Goal: Information Seeking & Learning: Learn about a topic

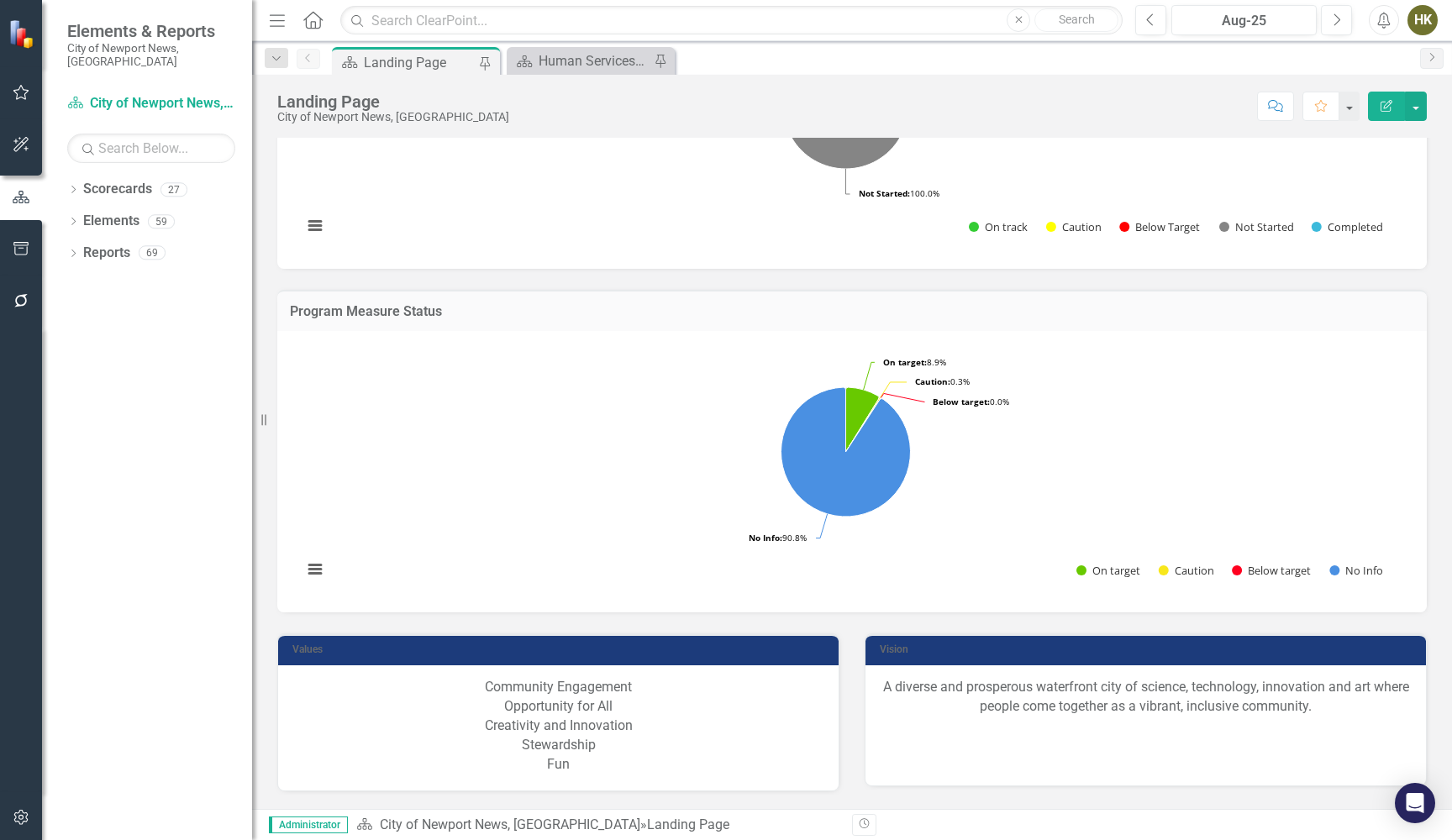
scroll to position [904, 0]
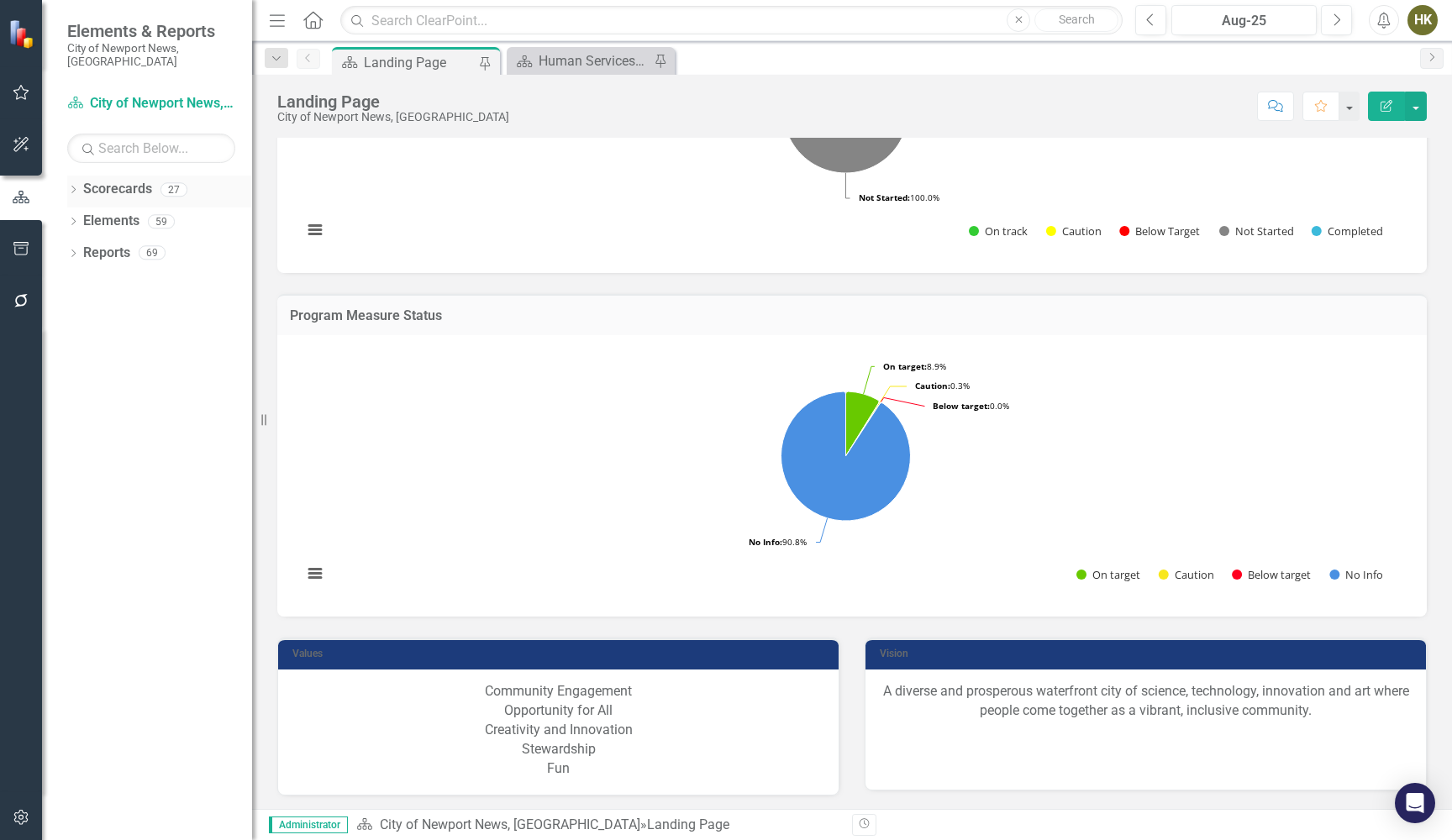
click at [71, 185] on div "Dropdown" at bounding box center [73, 192] width 12 height 14
click at [84, 216] on icon "Dropdown" at bounding box center [82, 221] width 13 height 10
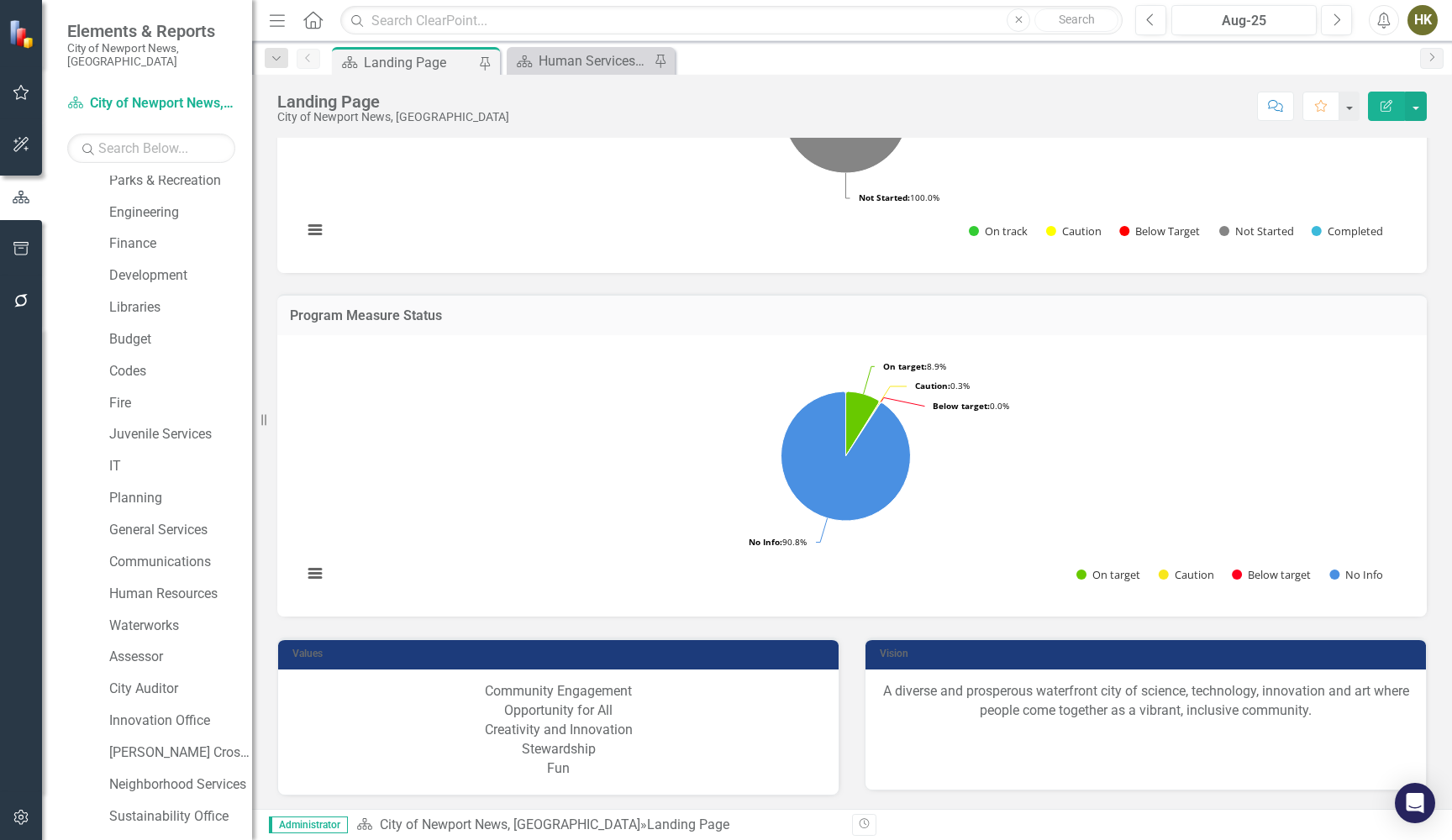
scroll to position [254, 0]
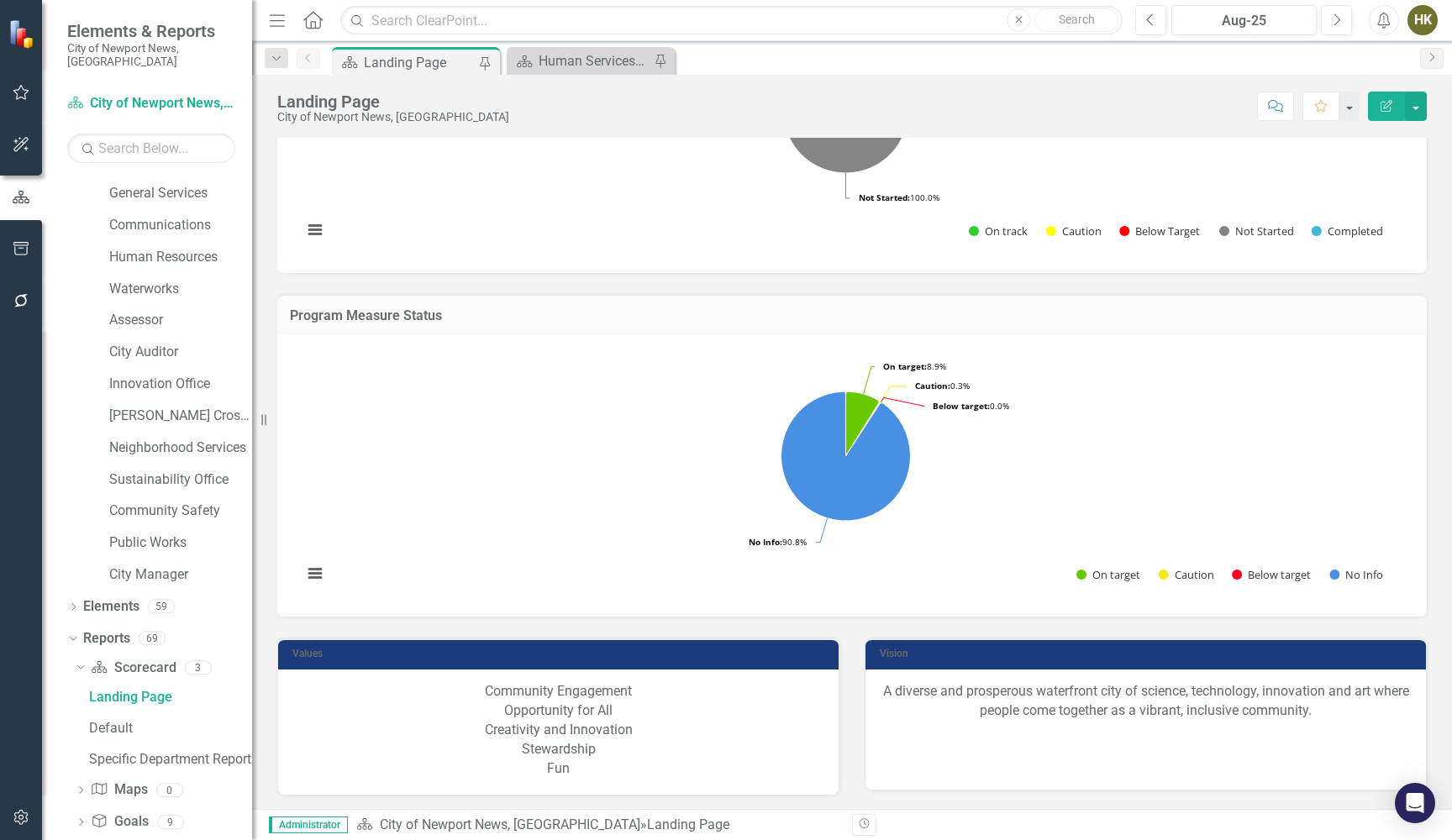
scroll to position [585, 0]
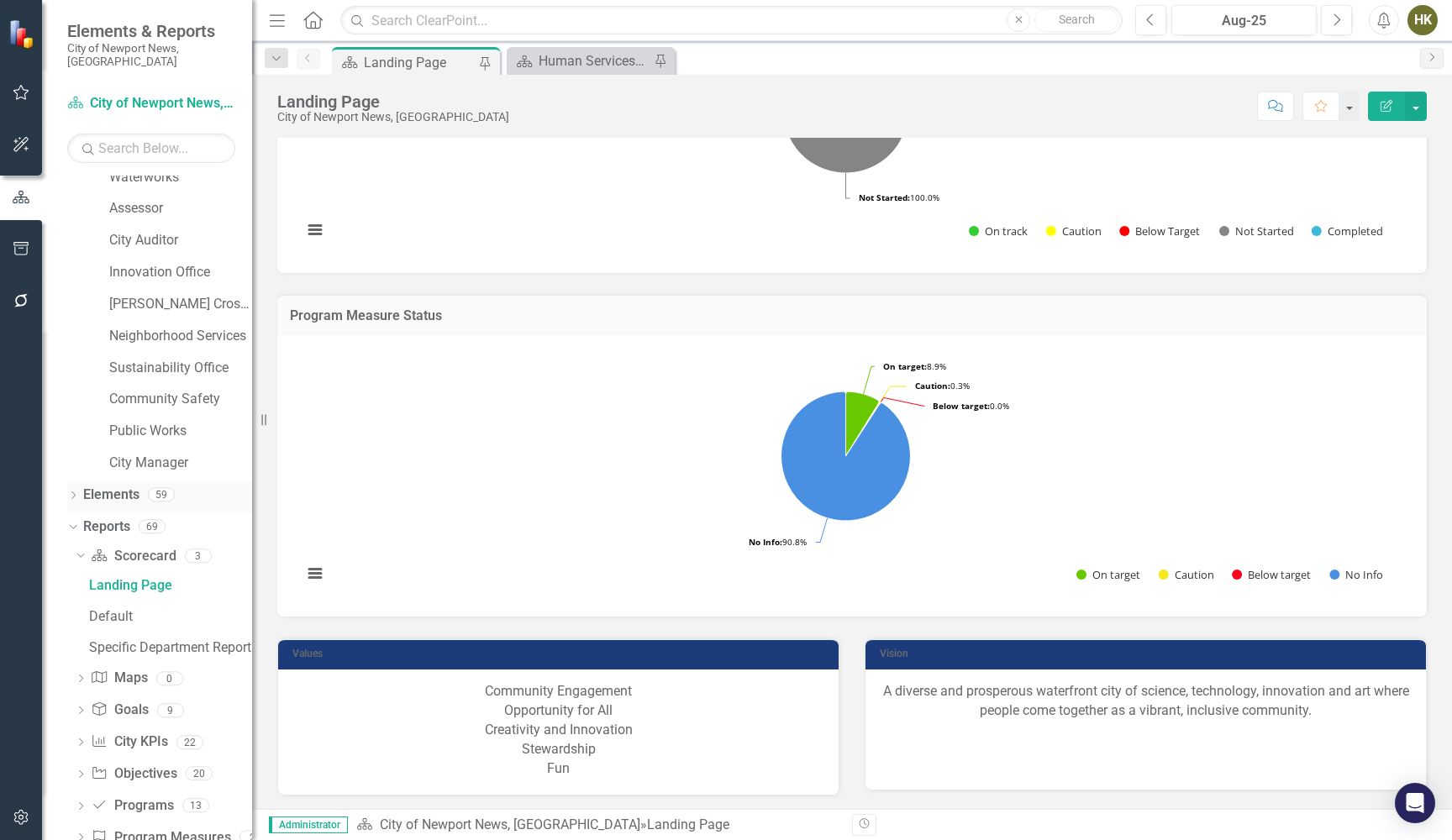
click at [69, 492] on icon "Dropdown" at bounding box center [73, 497] width 12 height 9
click at [86, 525] on icon "Dropdown" at bounding box center [81, 529] width 12 height 9
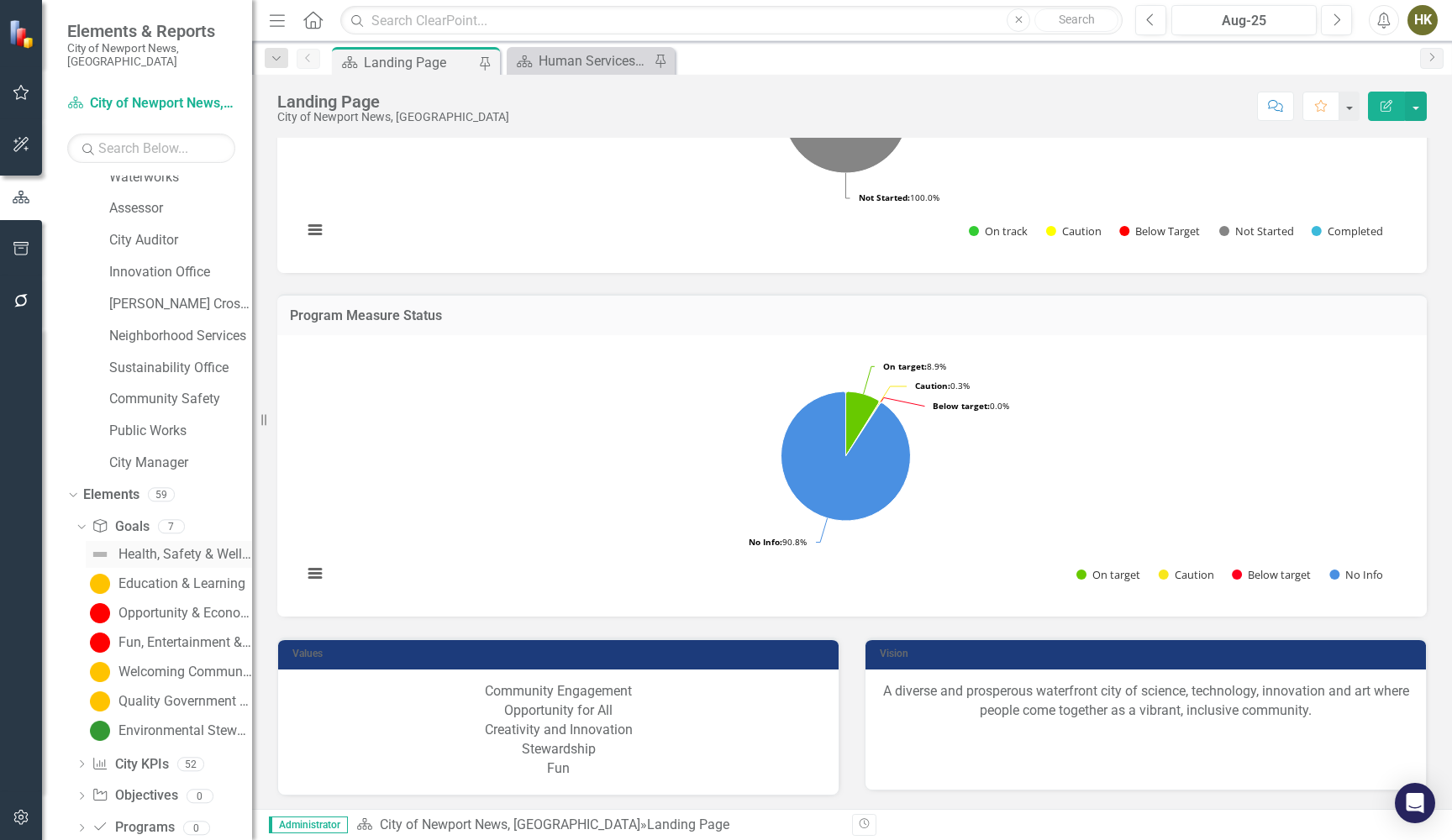
click at [163, 547] on div "Health, Safety & Well-Being" at bounding box center [185, 554] width 133 height 15
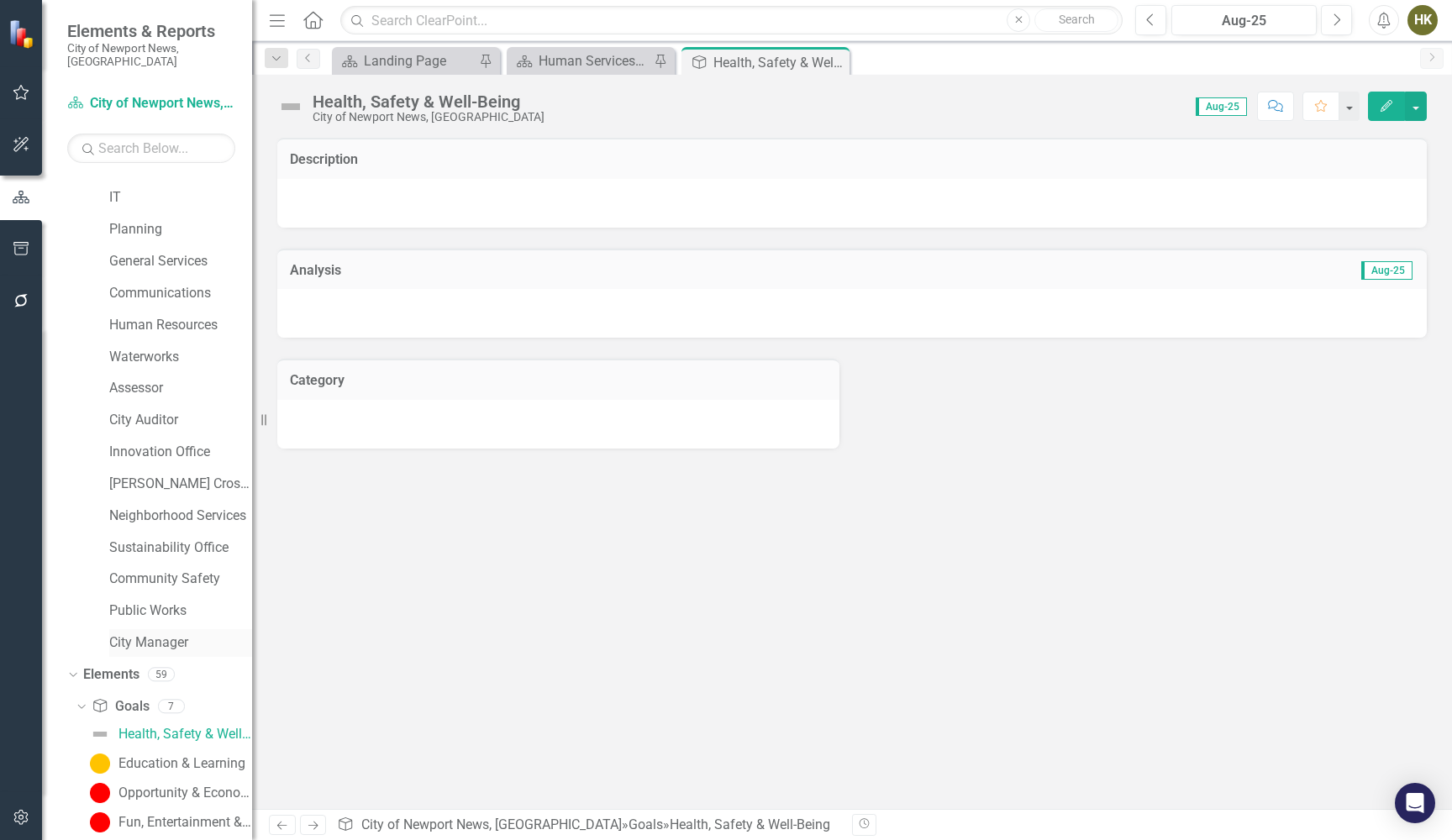
scroll to position [525, 0]
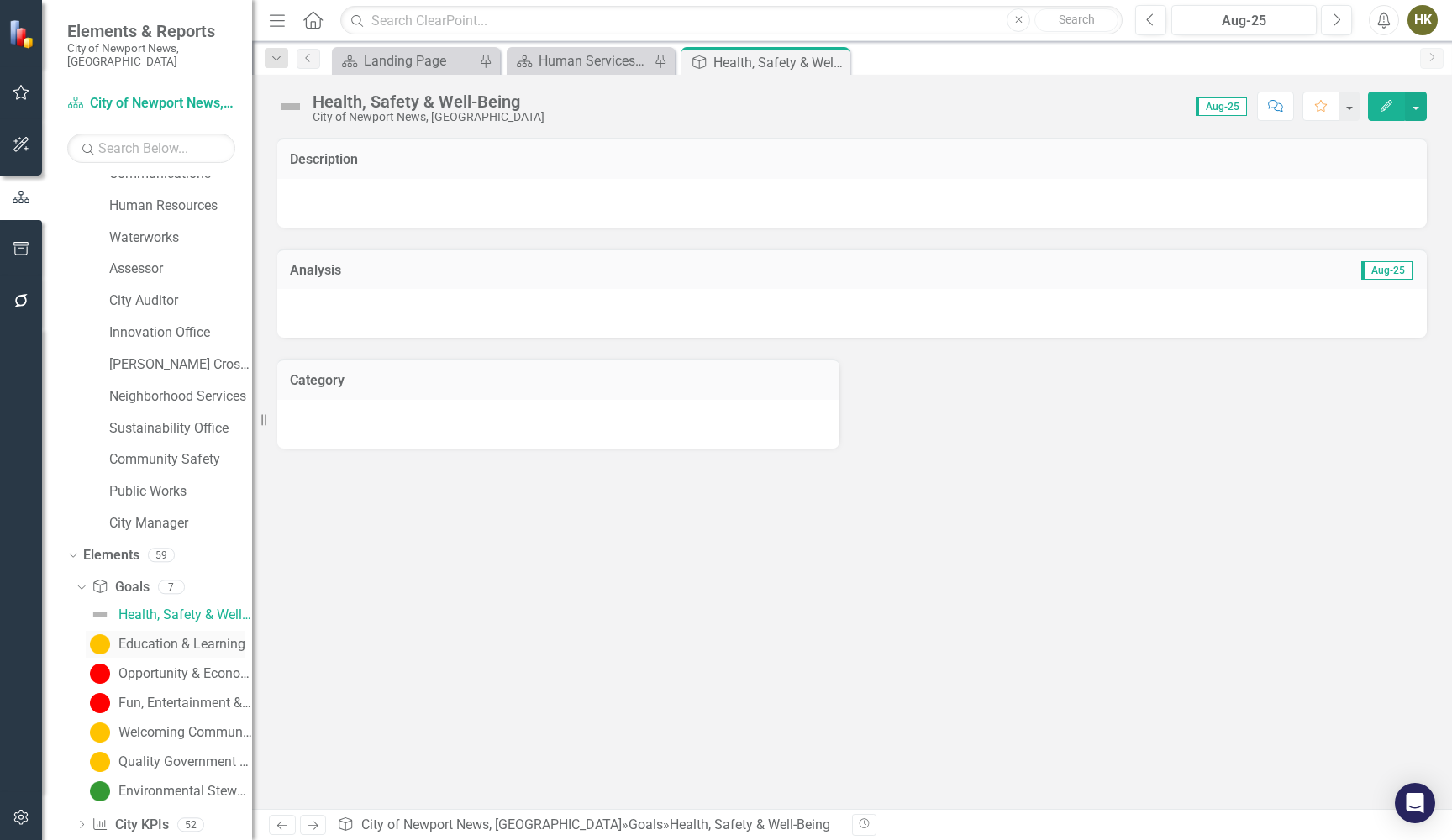
click at [141, 637] on div "Education & Learning" at bounding box center [181, 644] width 127 height 15
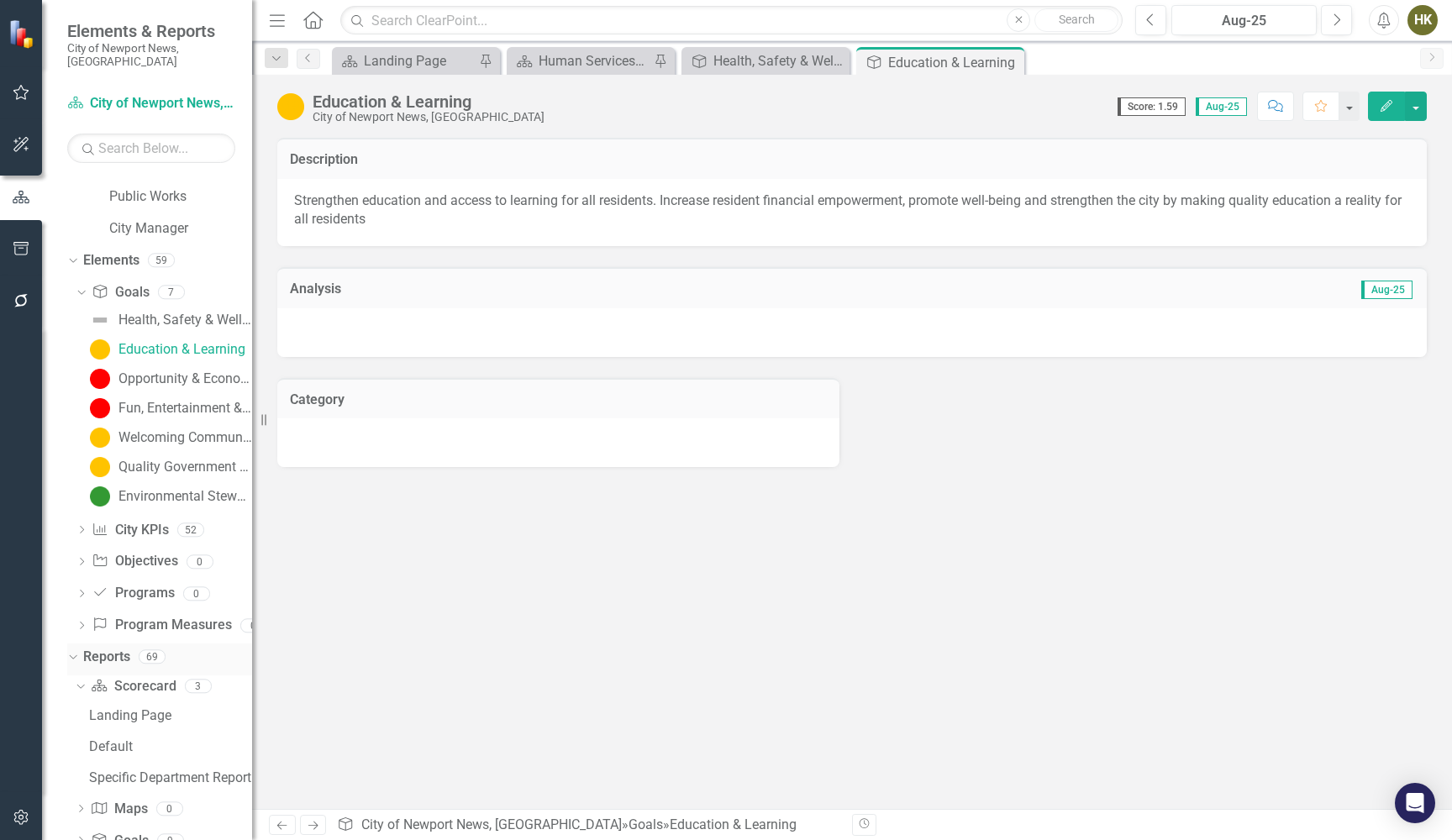
scroll to position [946, 0]
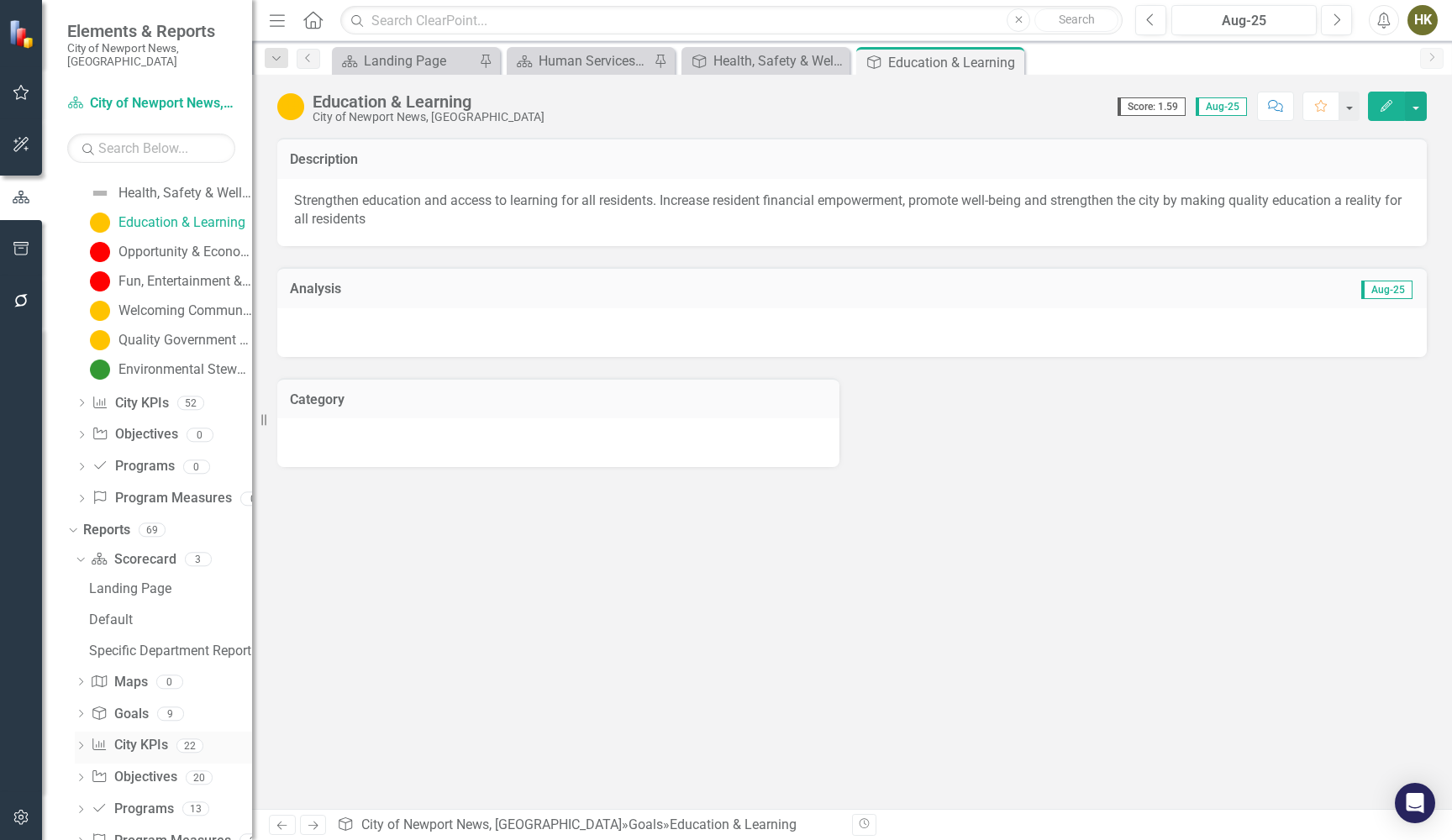
click at [85, 743] on icon "Dropdown" at bounding box center [80, 747] width 12 height 9
click at [105, 708] on div "Dashboard" at bounding box center [170, 715] width 163 height 15
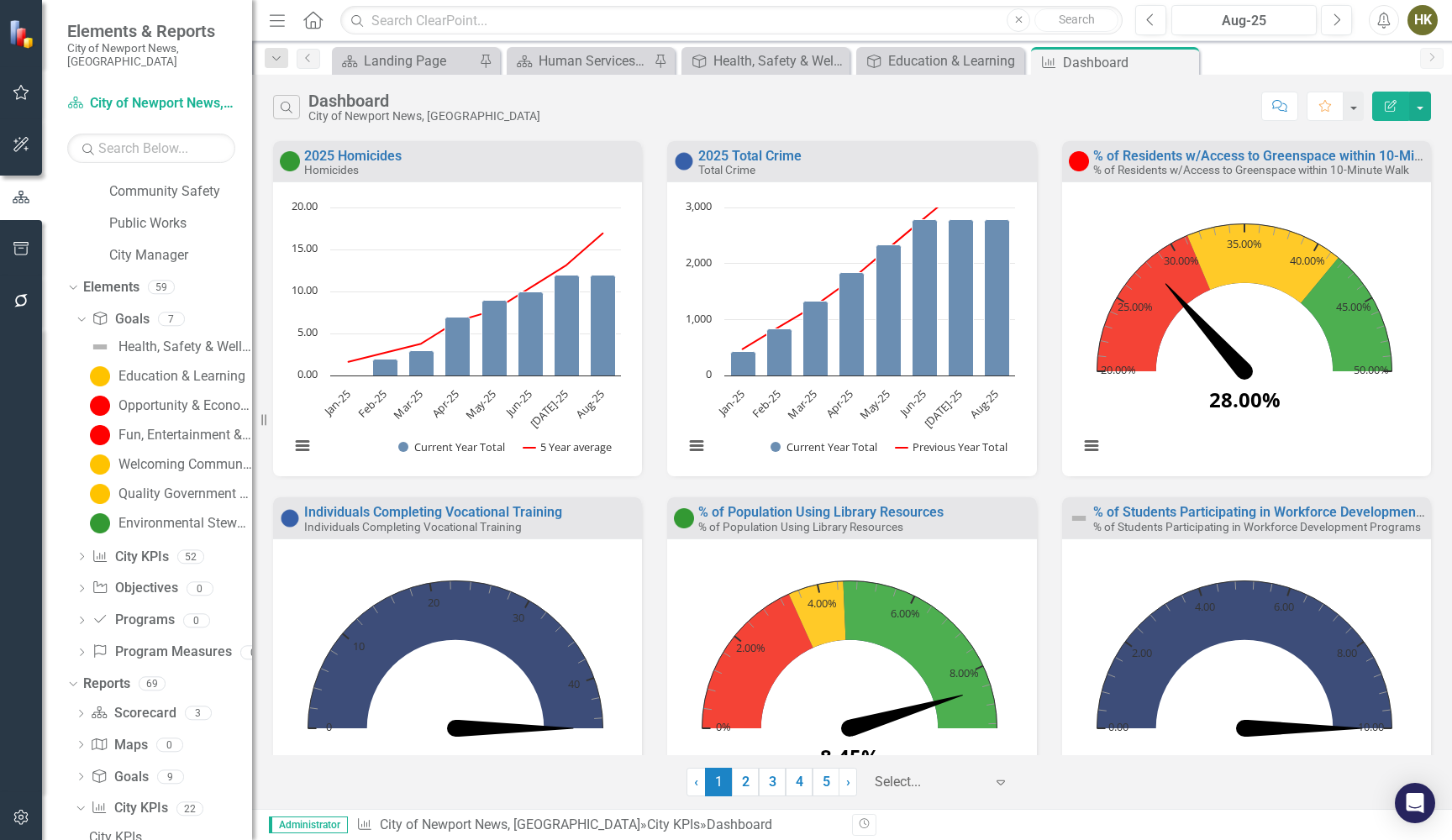
scroll to position [806, 0]
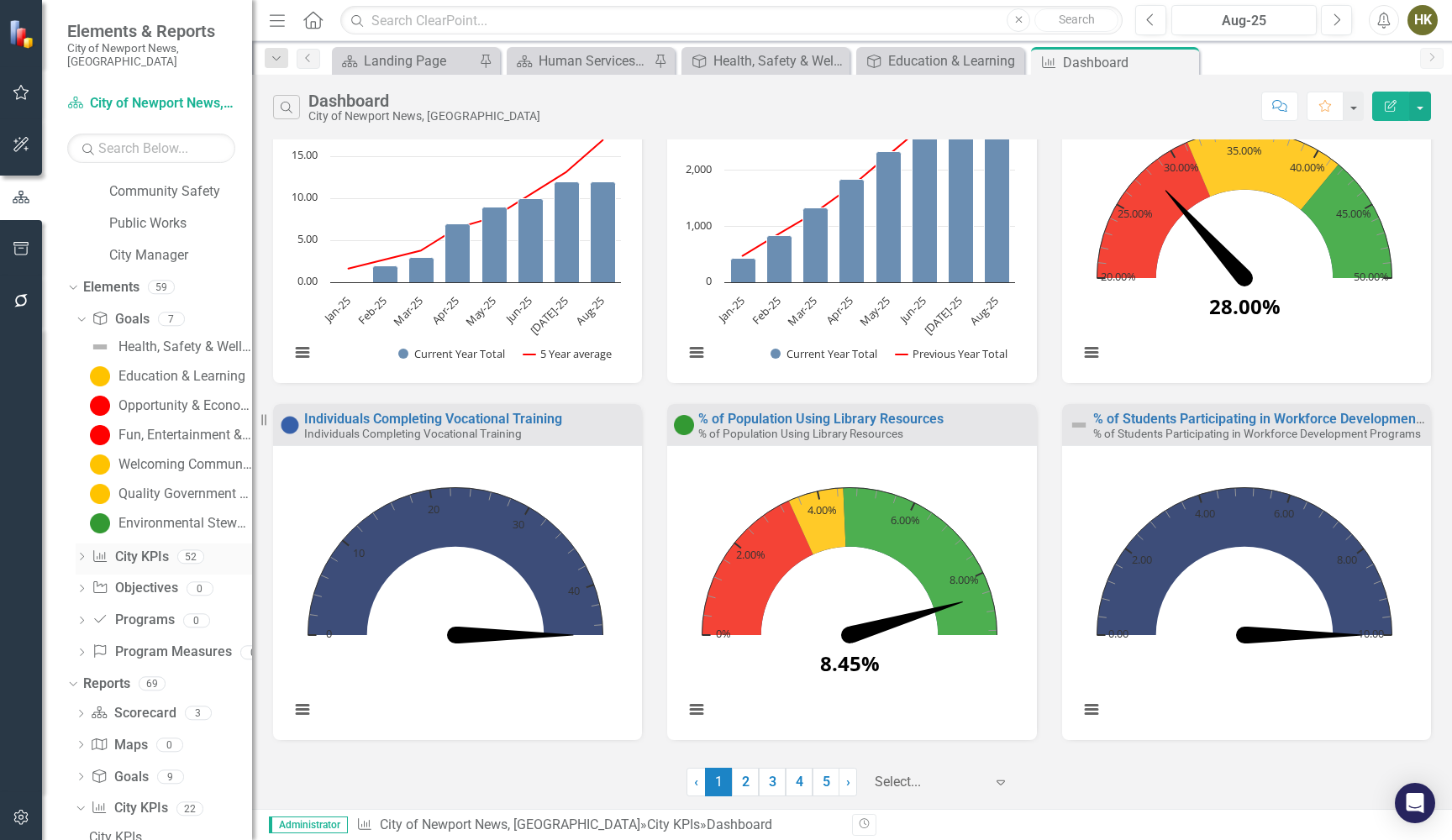
click at [80, 553] on icon "Dropdown" at bounding box center [81, 558] width 12 height 9
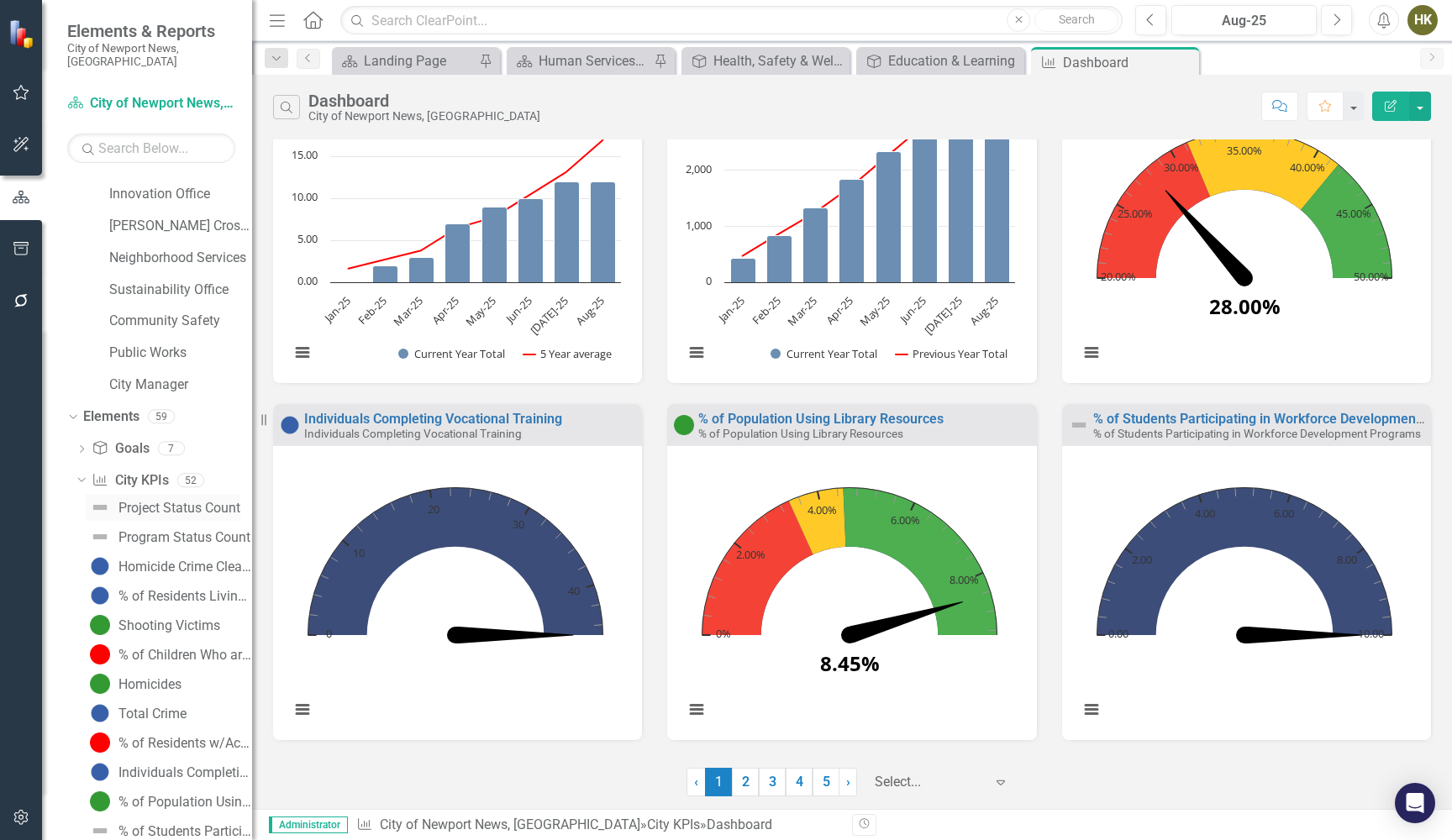
scroll to position [799, 0]
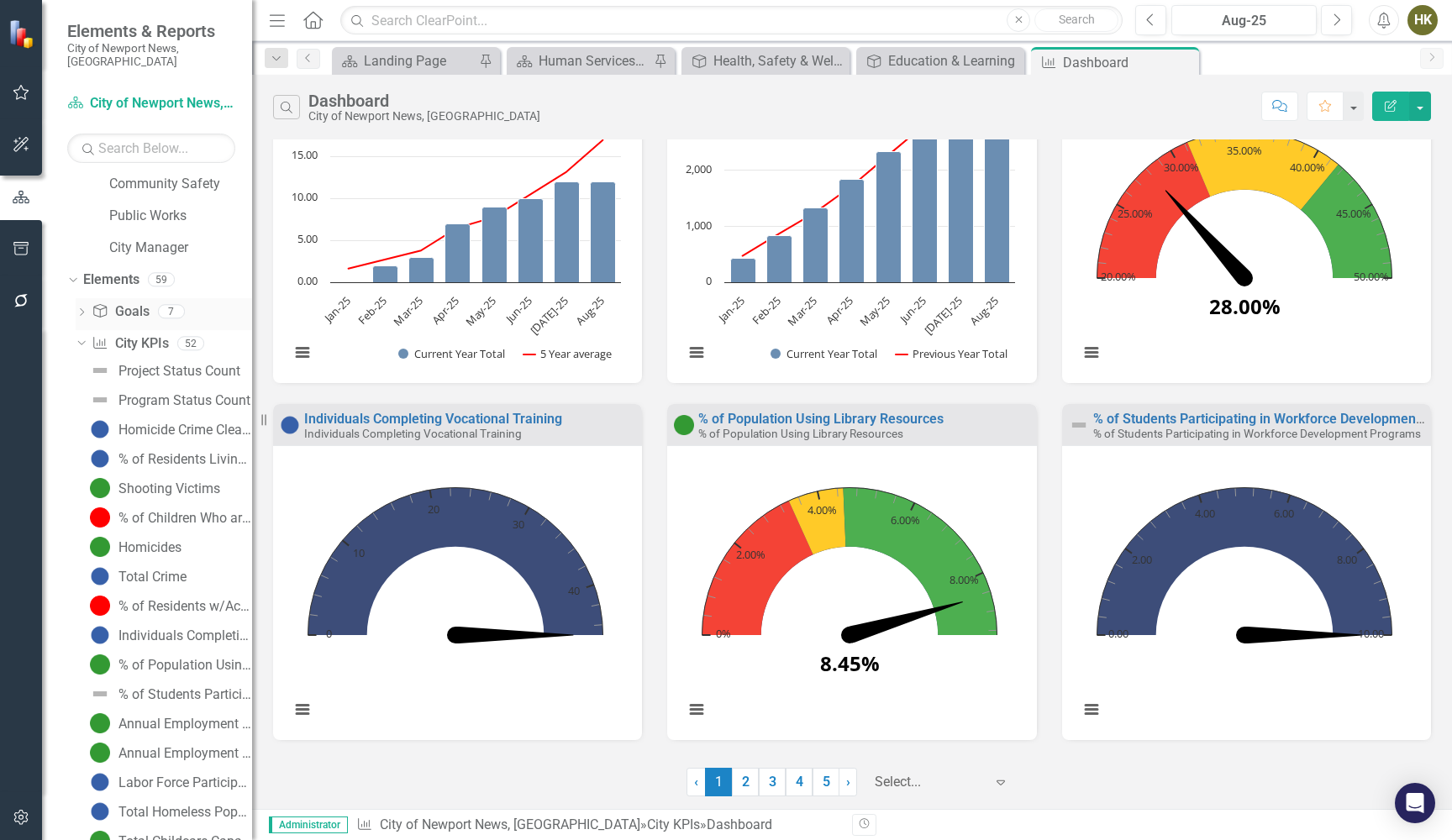
click at [80, 298] on div "Dropdown Goal Goals 7" at bounding box center [164, 314] width 177 height 32
click at [81, 309] on icon "Dropdown" at bounding box center [81, 314] width 12 height 9
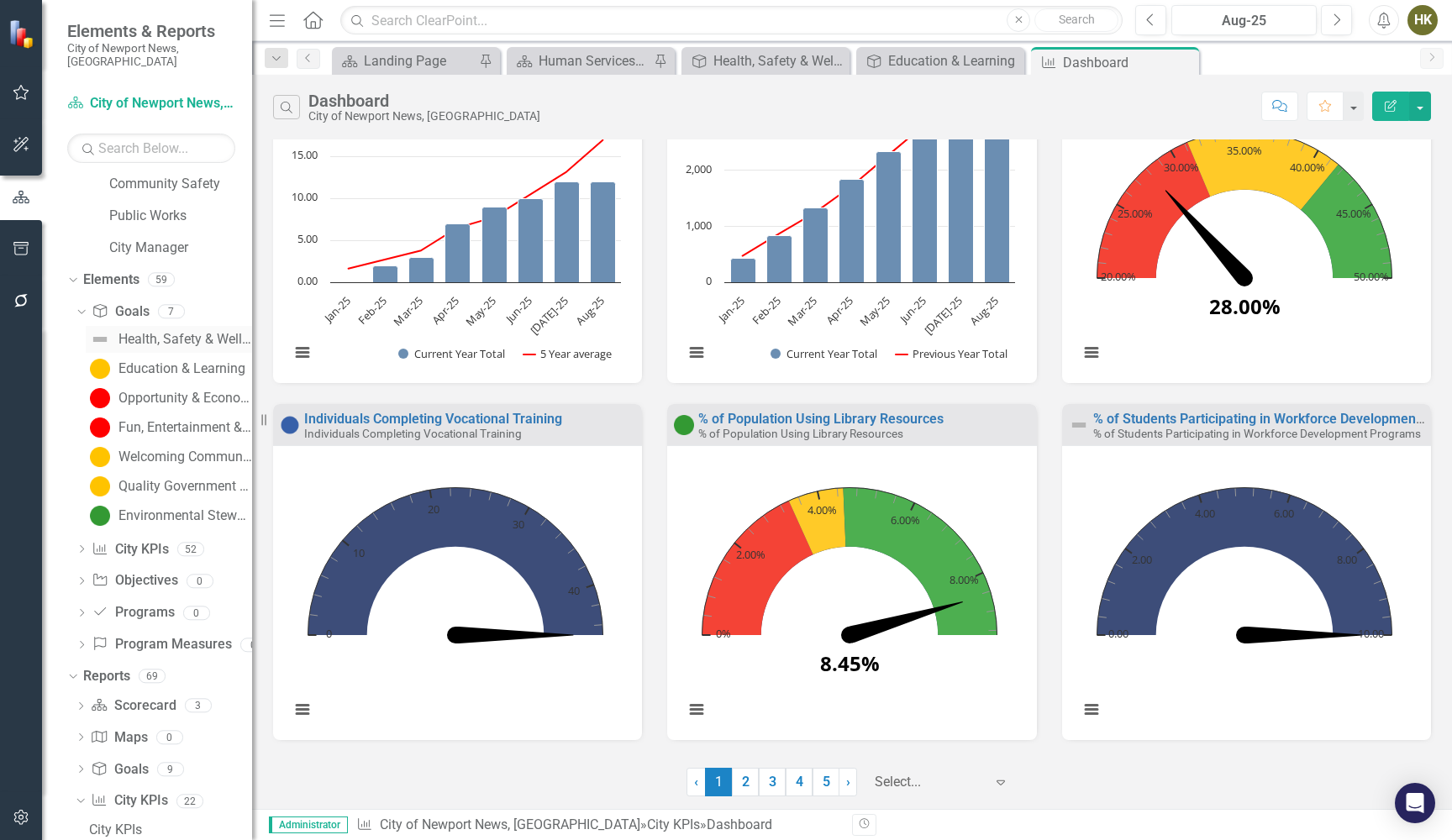
click at [105, 326] on link "Health, Safety & Well-Being" at bounding box center [169, 340] width 167 height 27
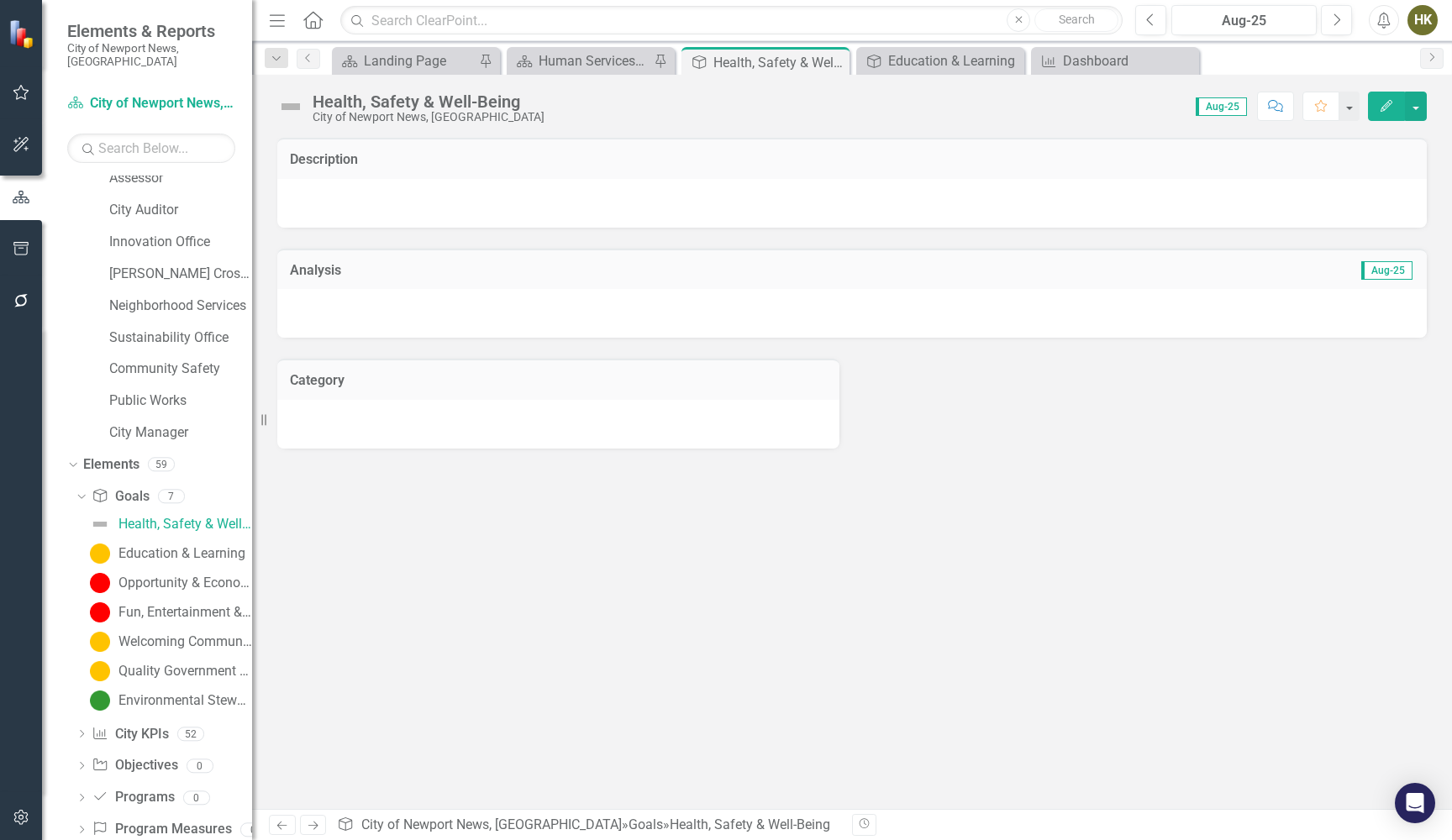
scroll to position [739, 0]
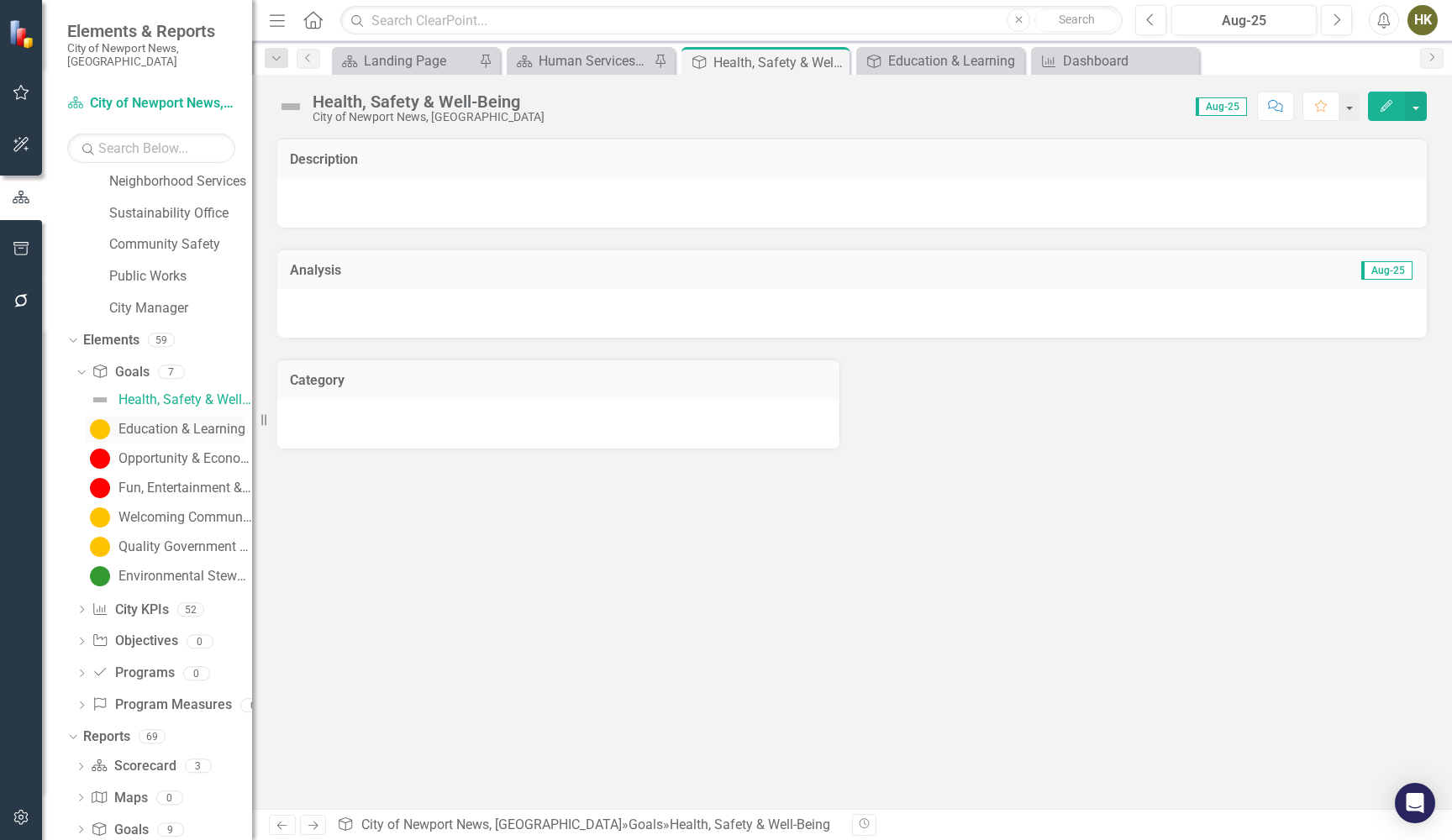
click at [114, 415] on link "Education & Learning" at bounding box center [165, 429] width 160 height 27
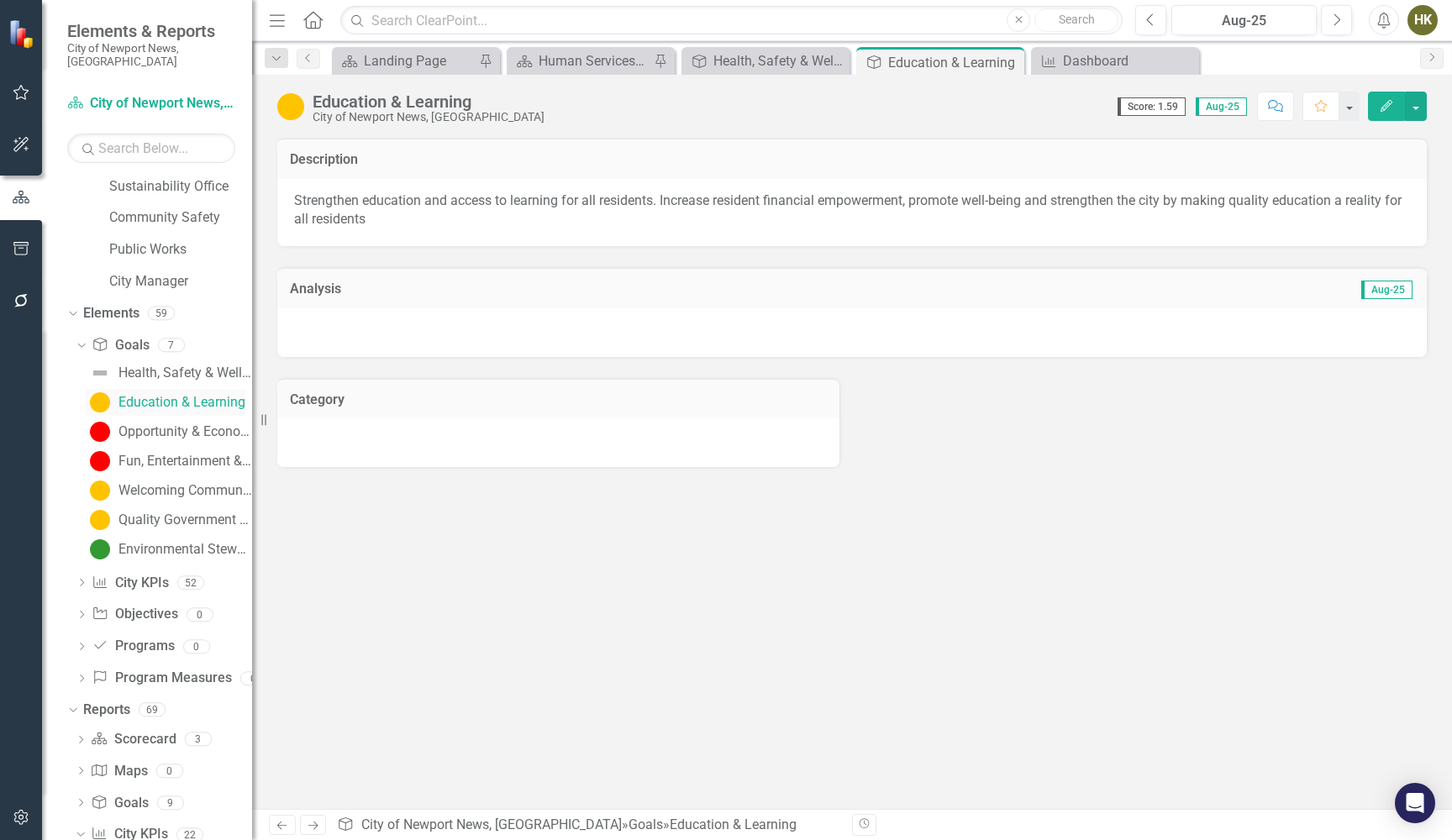
scroll to position [835, 0]
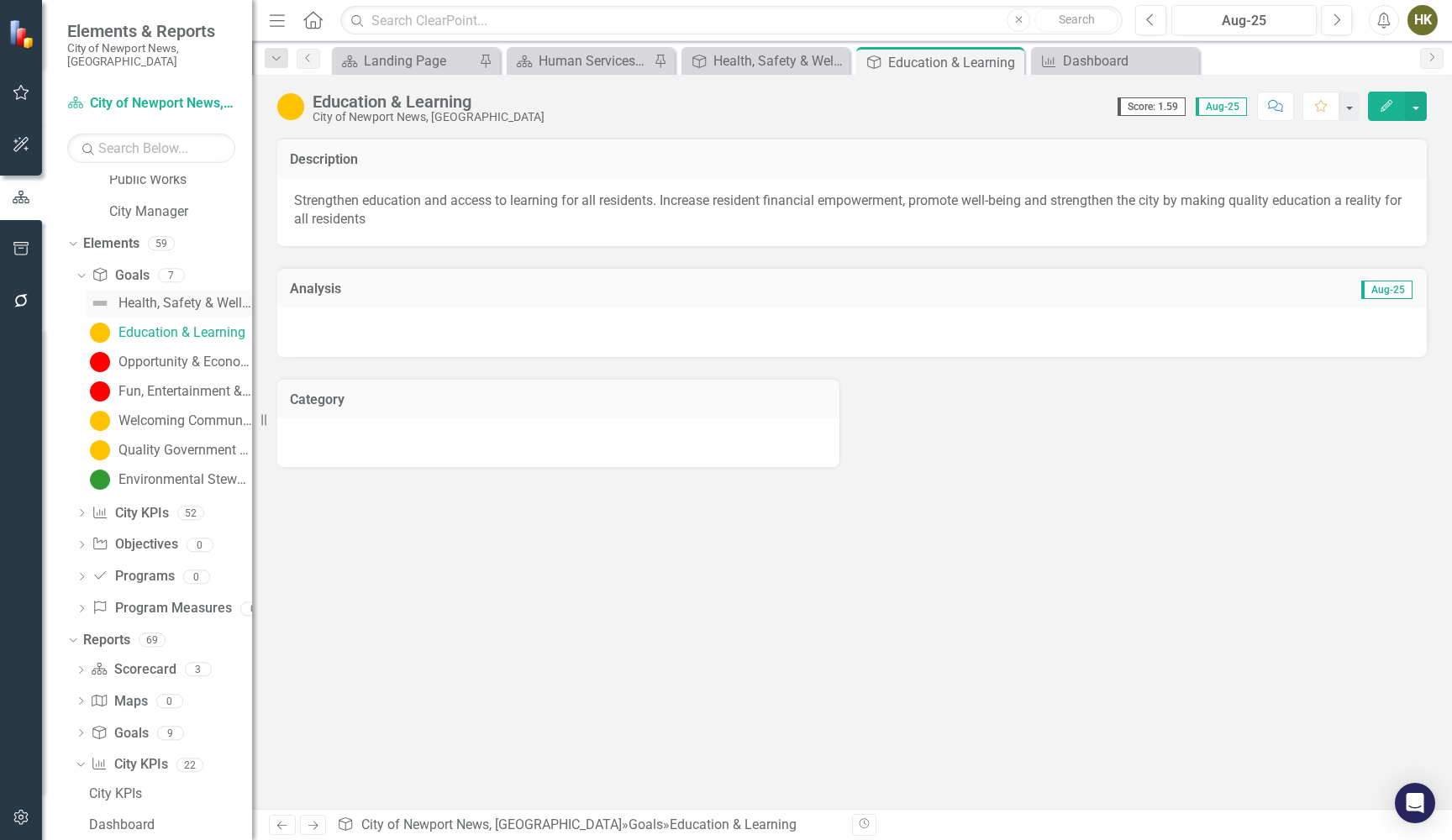
click at [147, 296] on div "Health, Safety & Well-Being" at bounding box center [185, 303] width 133 height 15
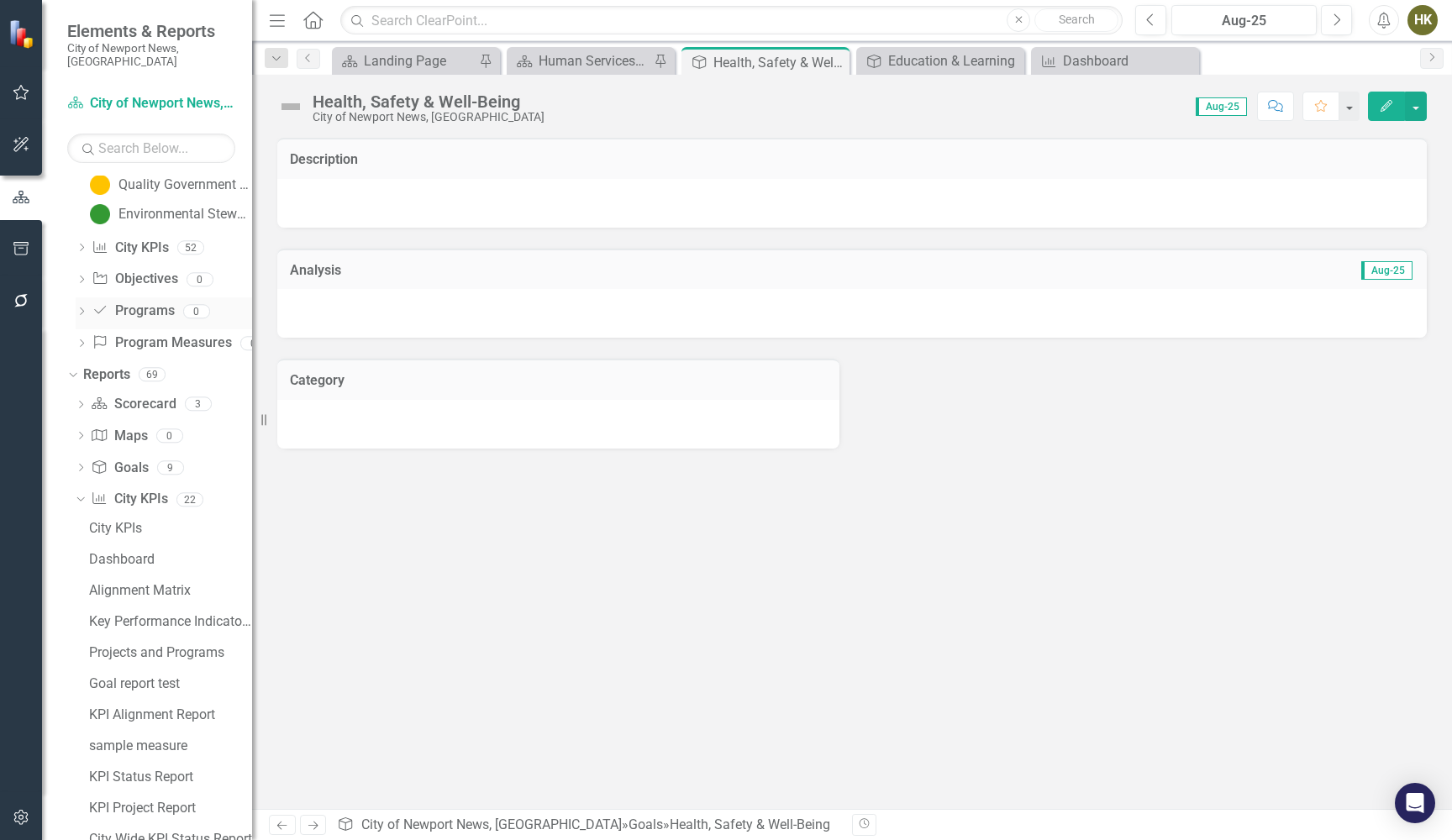
scroll to position [1122, 0]
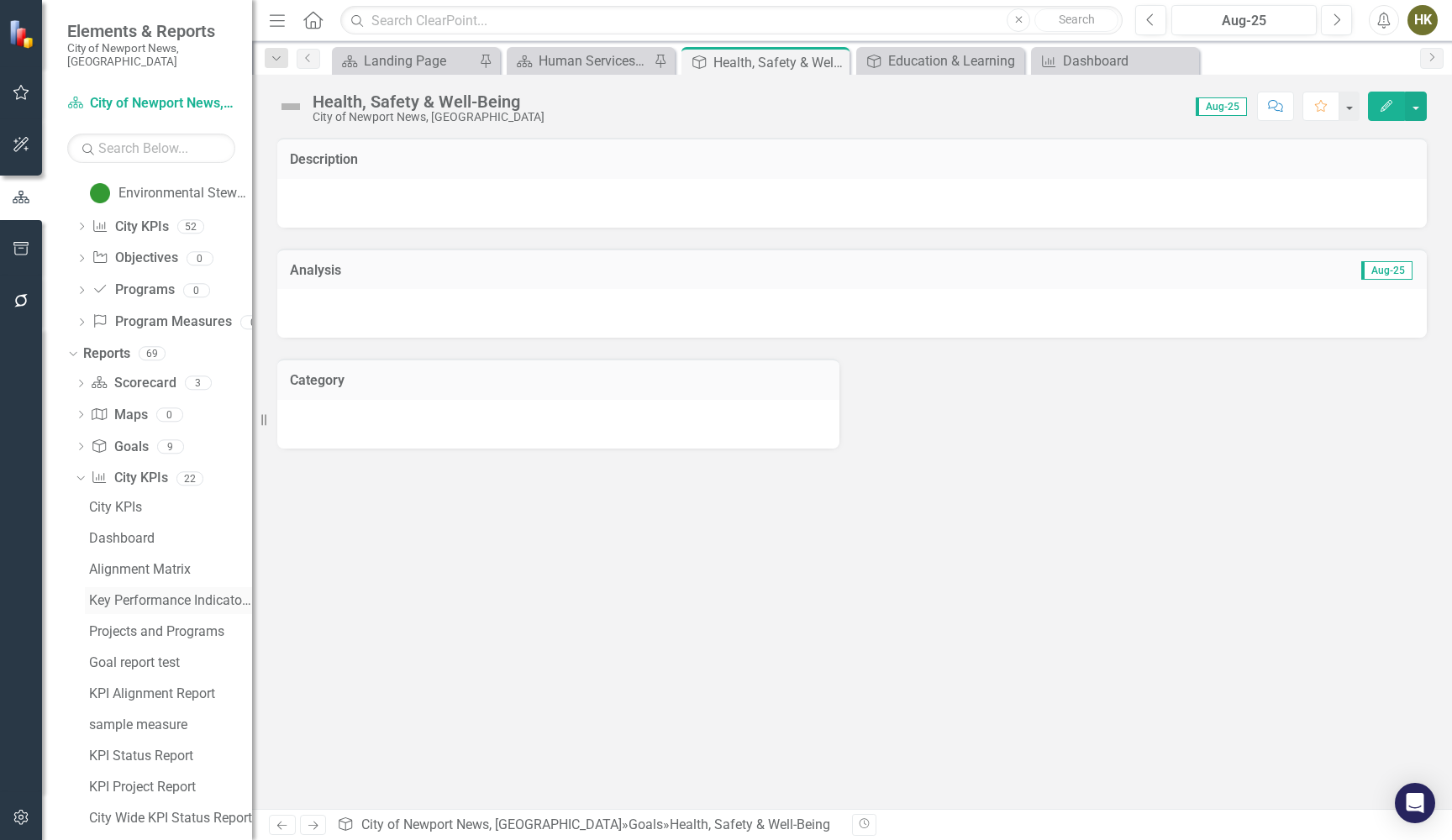
click at [117, 588] on link "Key Performance Indicator Trend Summary" at bounding box center [168, 601] width 167 height 27
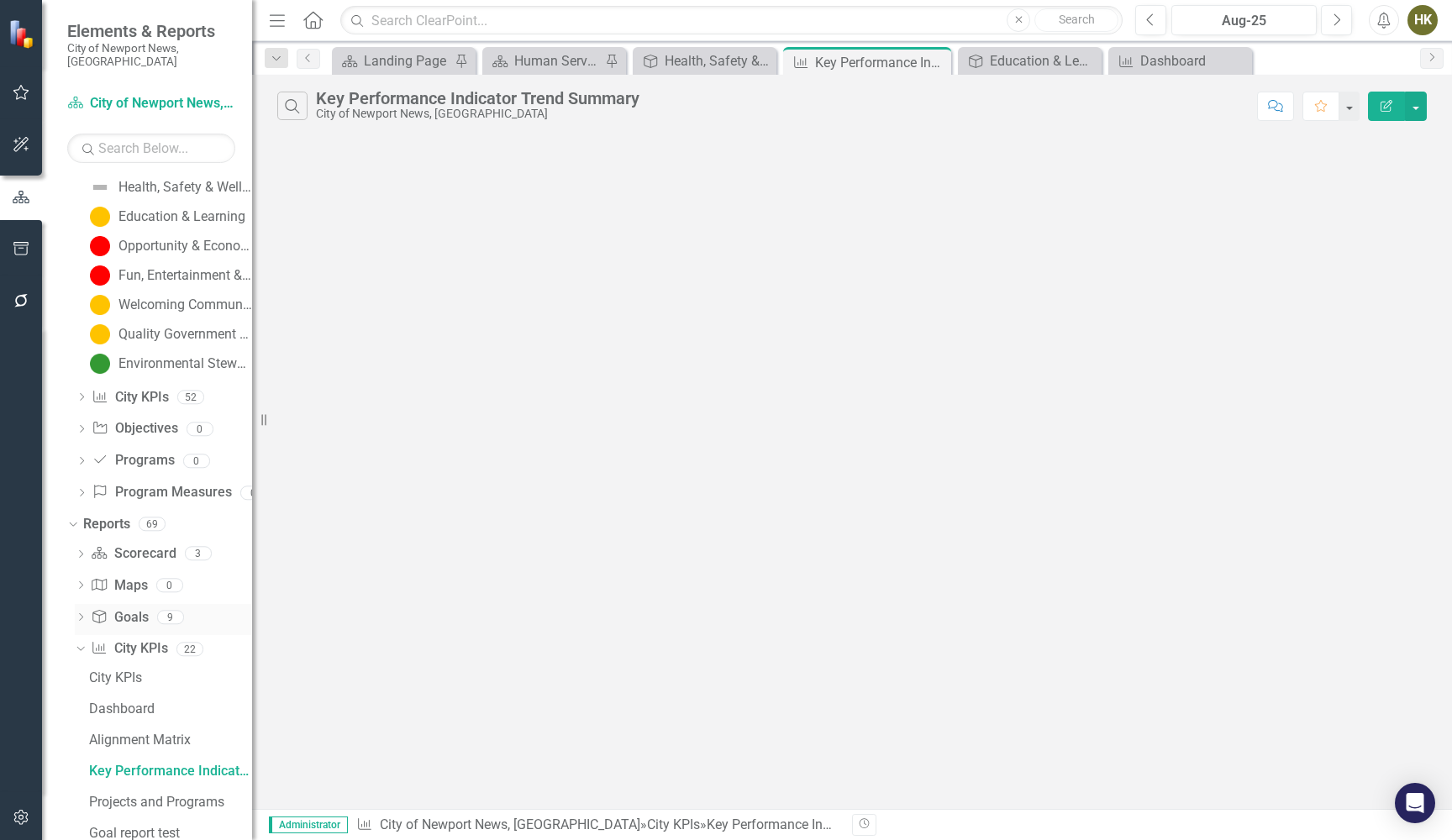
scroll to position [1234, 0]
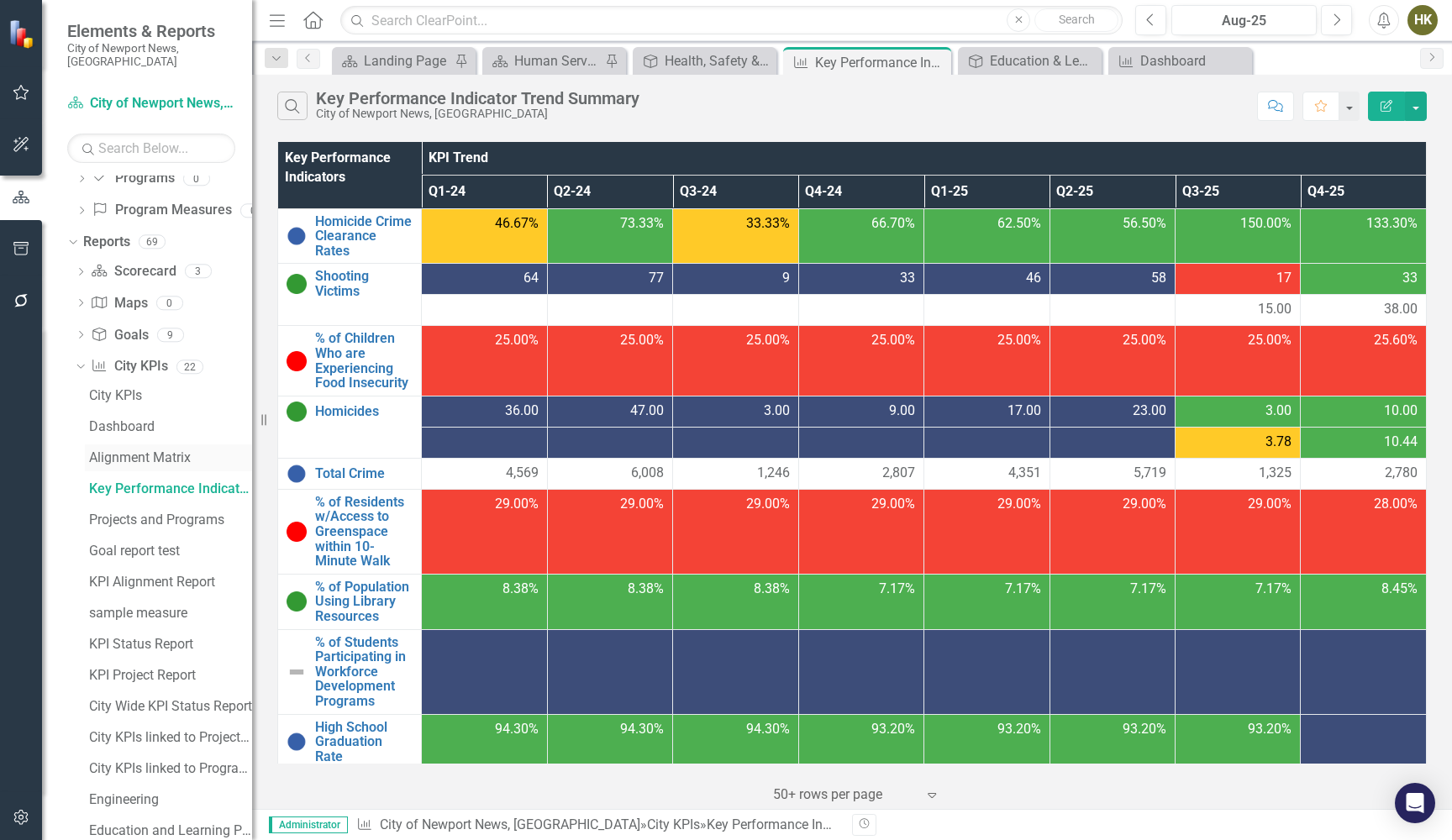
click at [139, 444] on link "Alignment Matrix" at bounding box center [168, 458] width 167 height 27
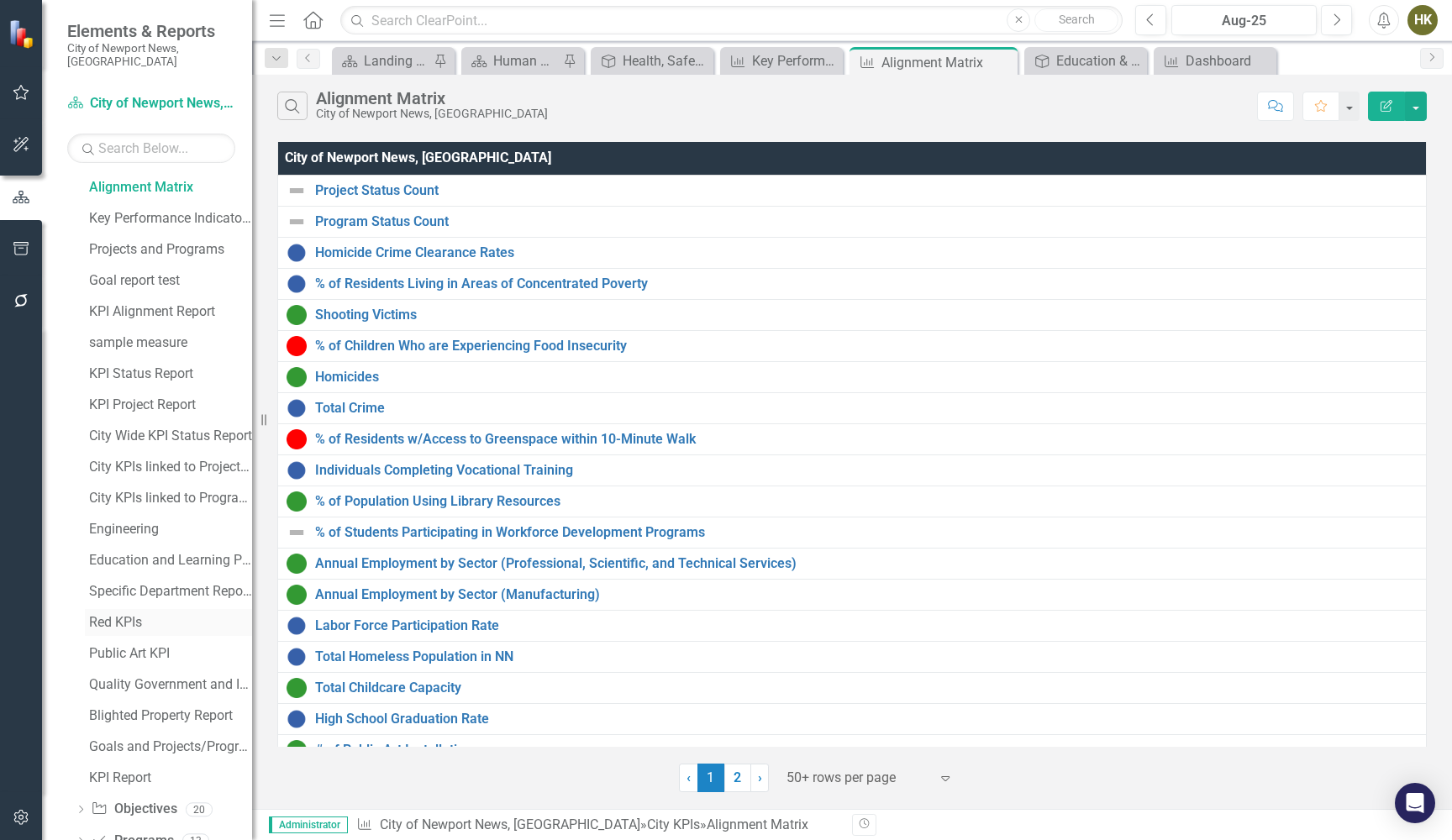
scroll to position [1537, 0]
click at [107, 733] on link "KPI Report" at bounding box center [168, 746] width 167 height 27
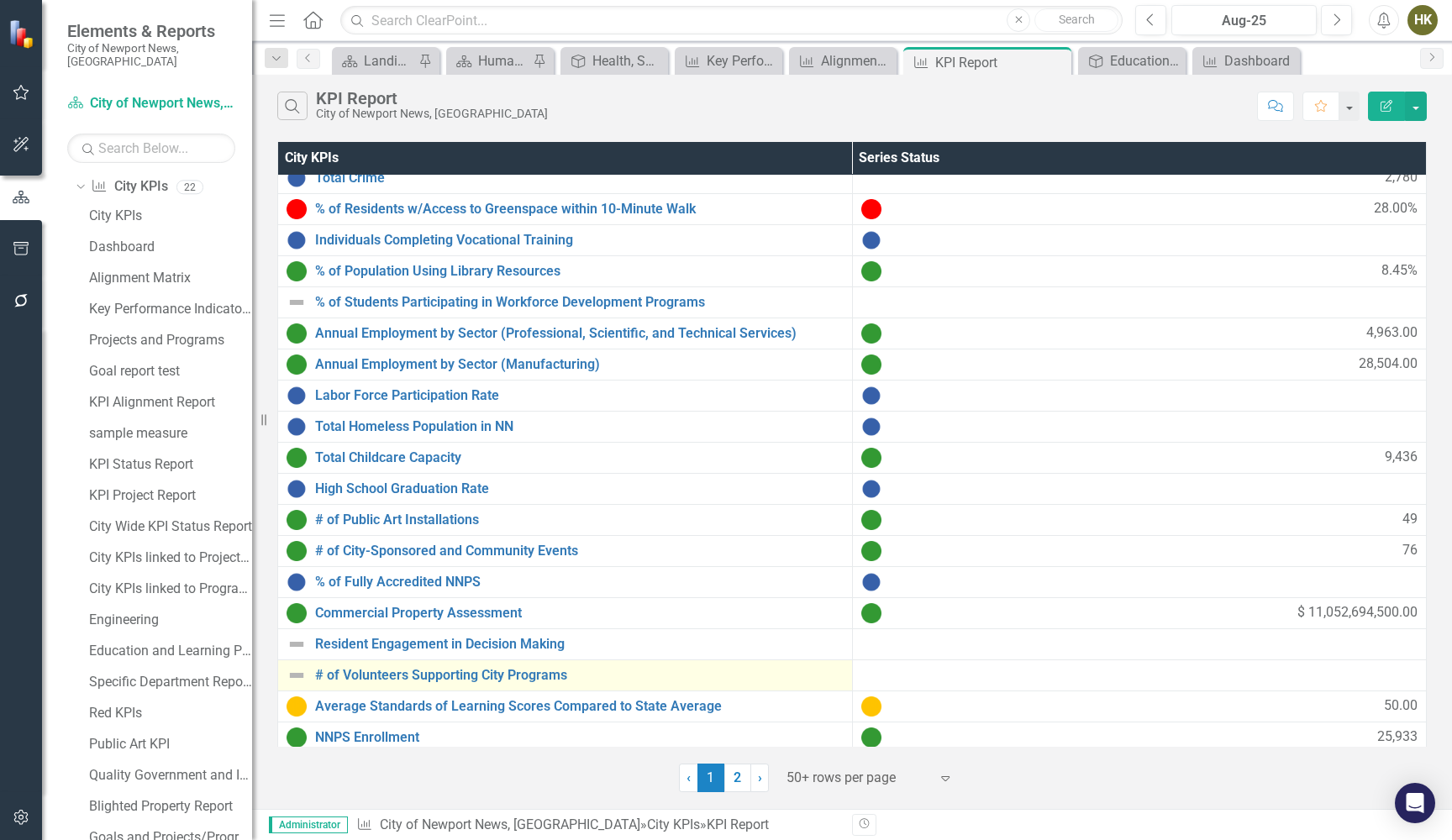
scroll to position [634, 0]
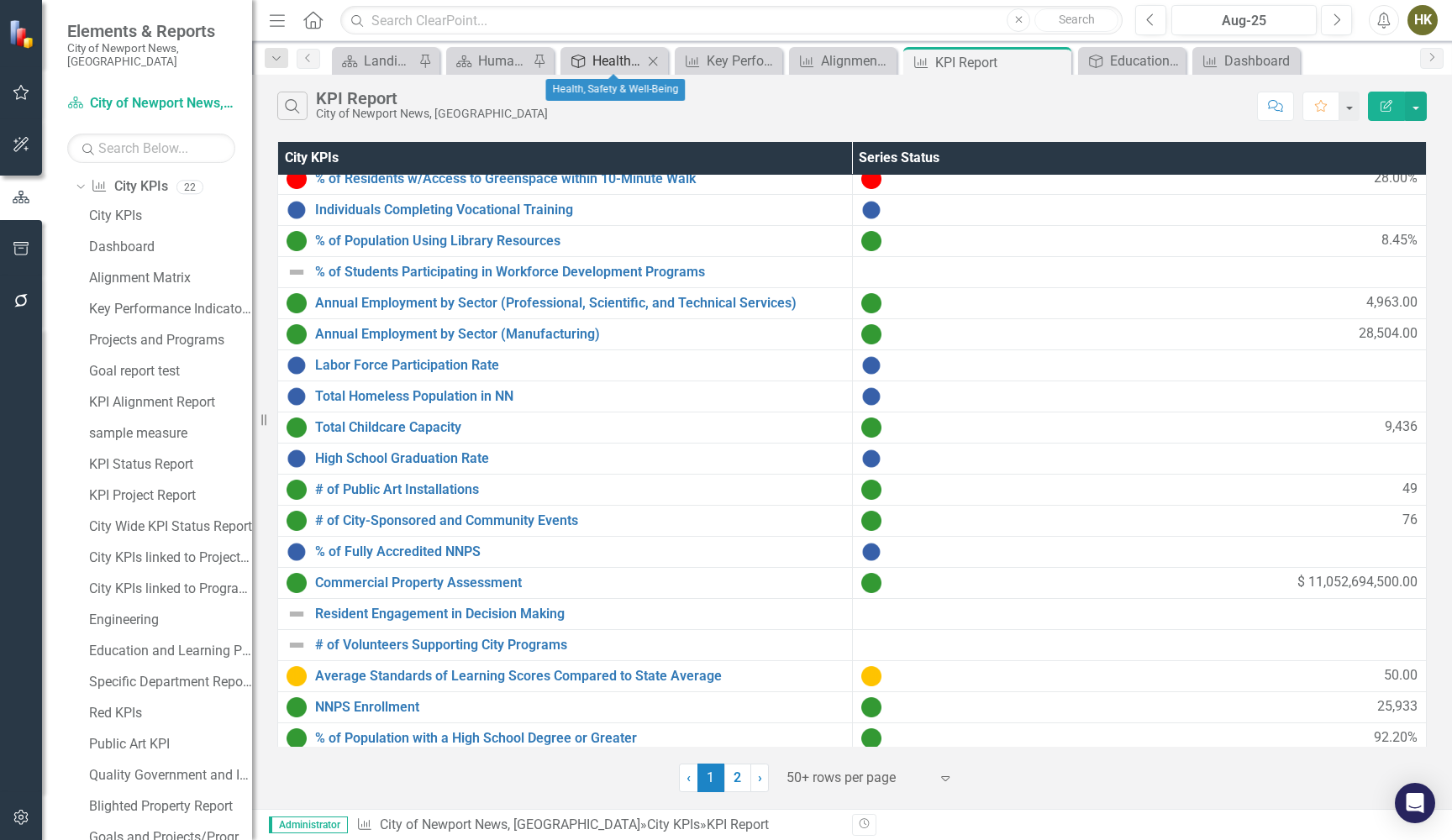
click at [626, 65] on div "Health, Safety & Well-Being" at bounding box center [617, 60] width 50 height 21
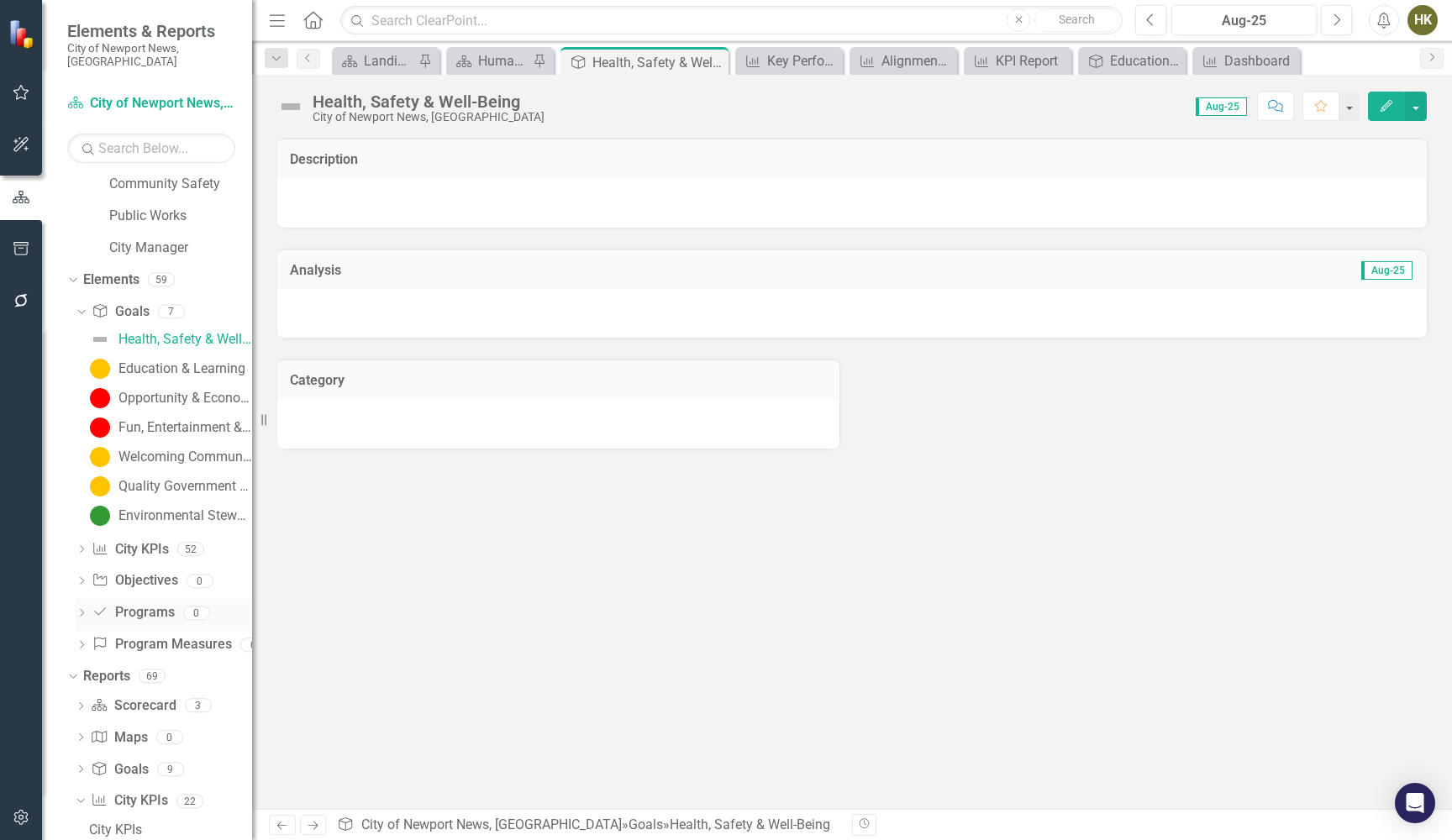
scroll to position [945, 0]
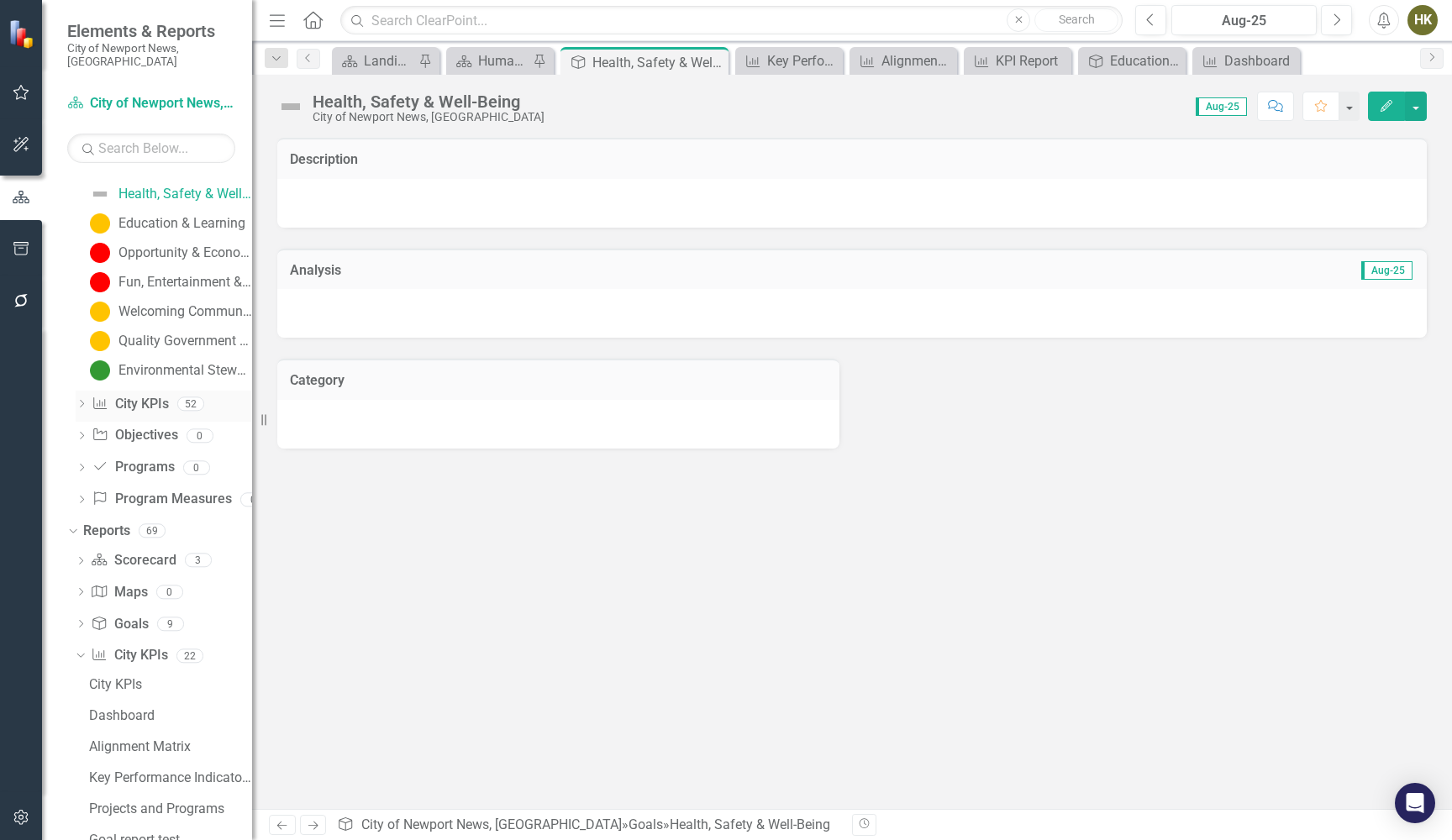
click at [80, 400] on icon at bounding box center [82, 404] width 5 height 7
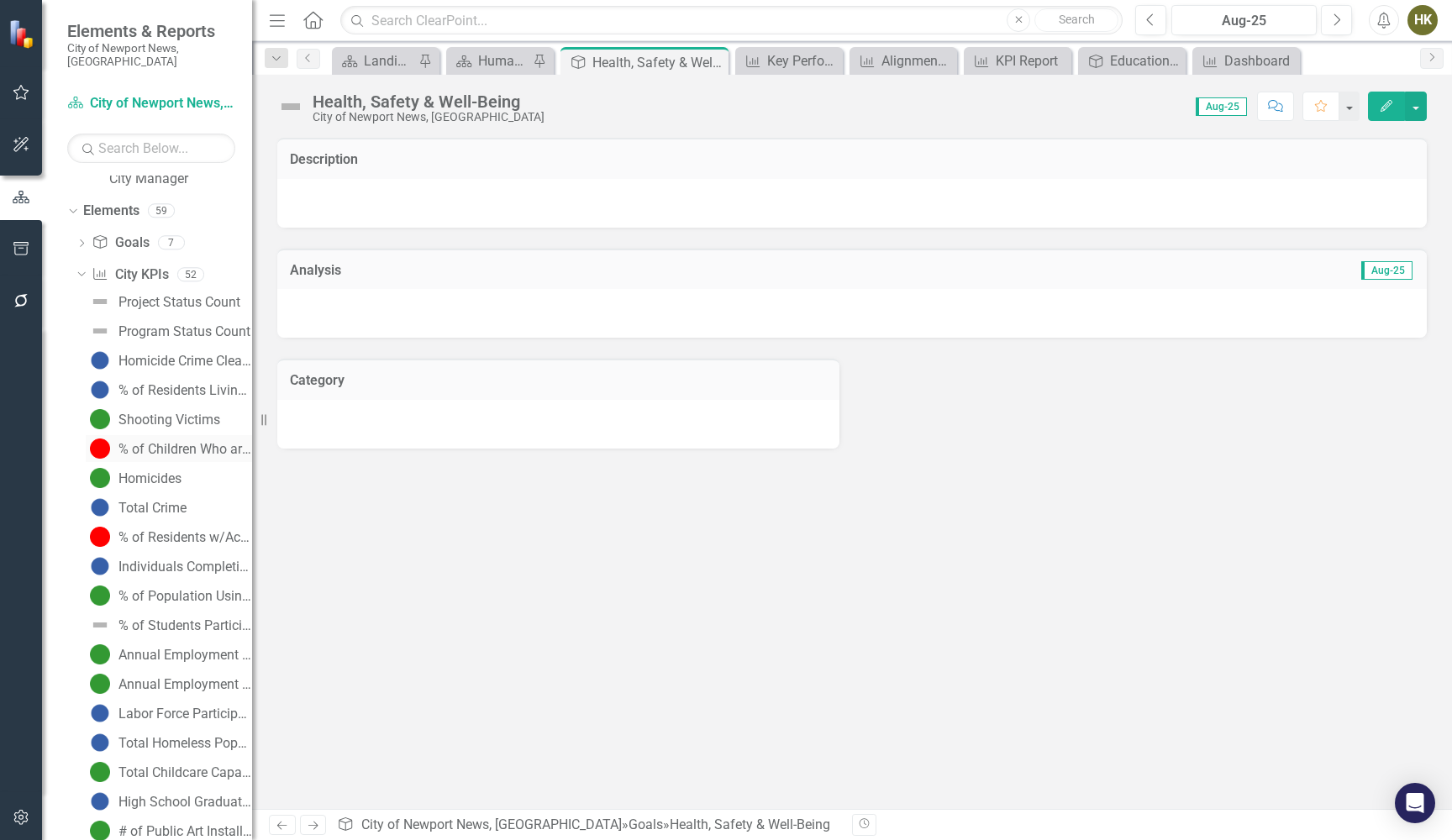
scroll to position [865, 0]
click at [177, 475] on div "Homicides" at bounding box center [150, 482] width 63 height 15
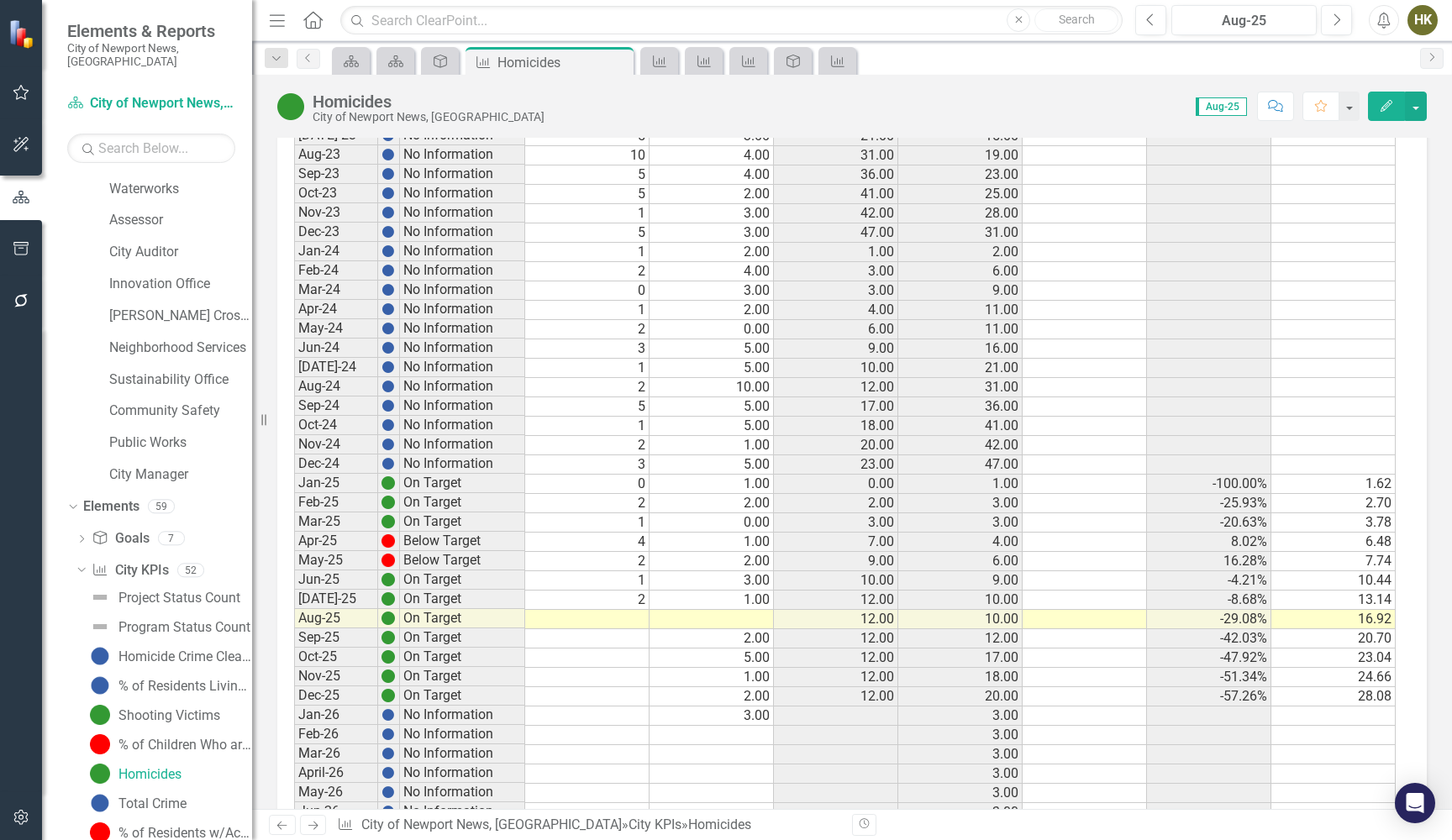
scroll to position [1886, 0]
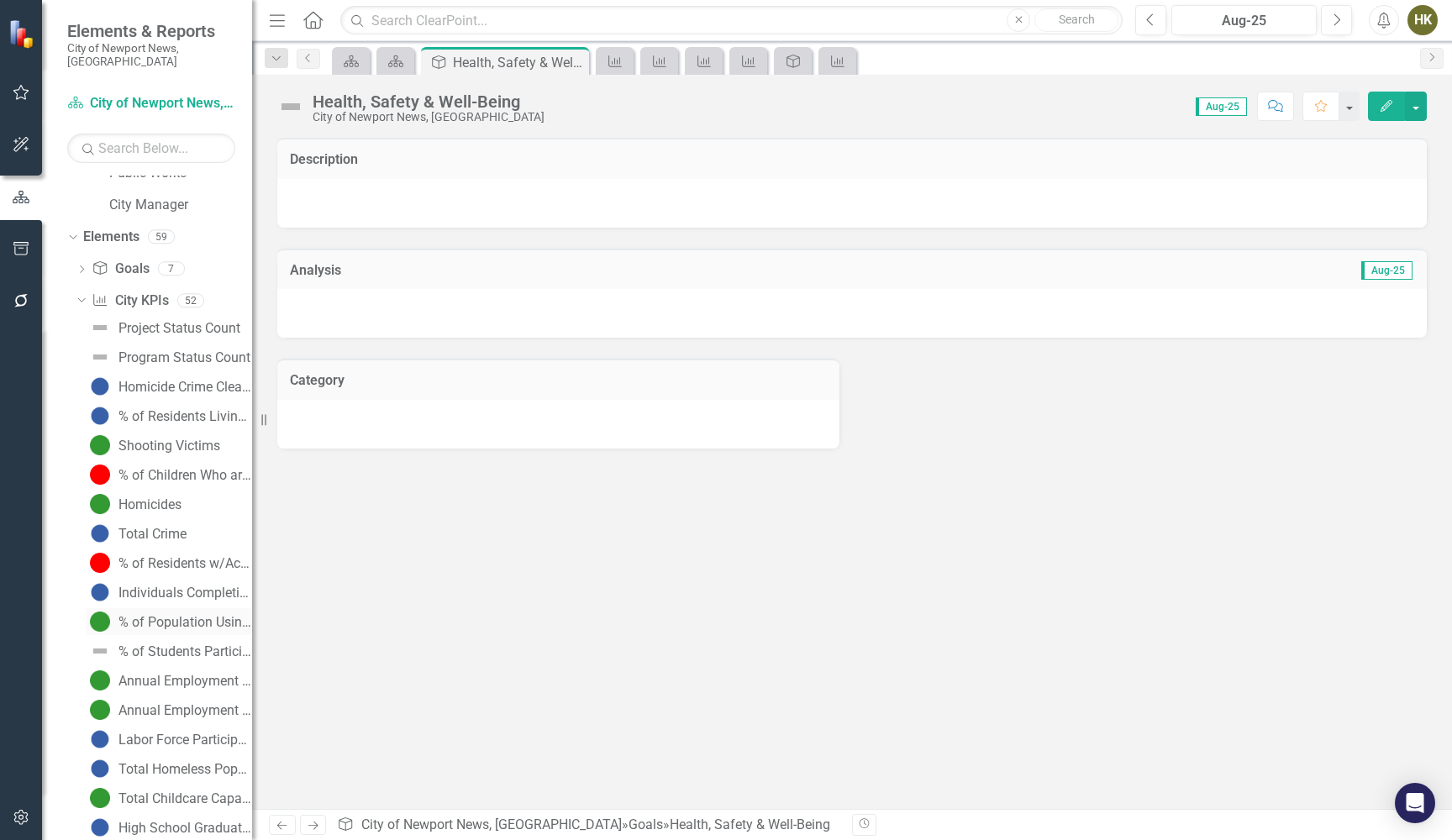
scroll to position [839, 0]
click at [128, 383] on div "Homicide Crime Clearance Rates" at bounding box center [185, 390] width 133 height 15
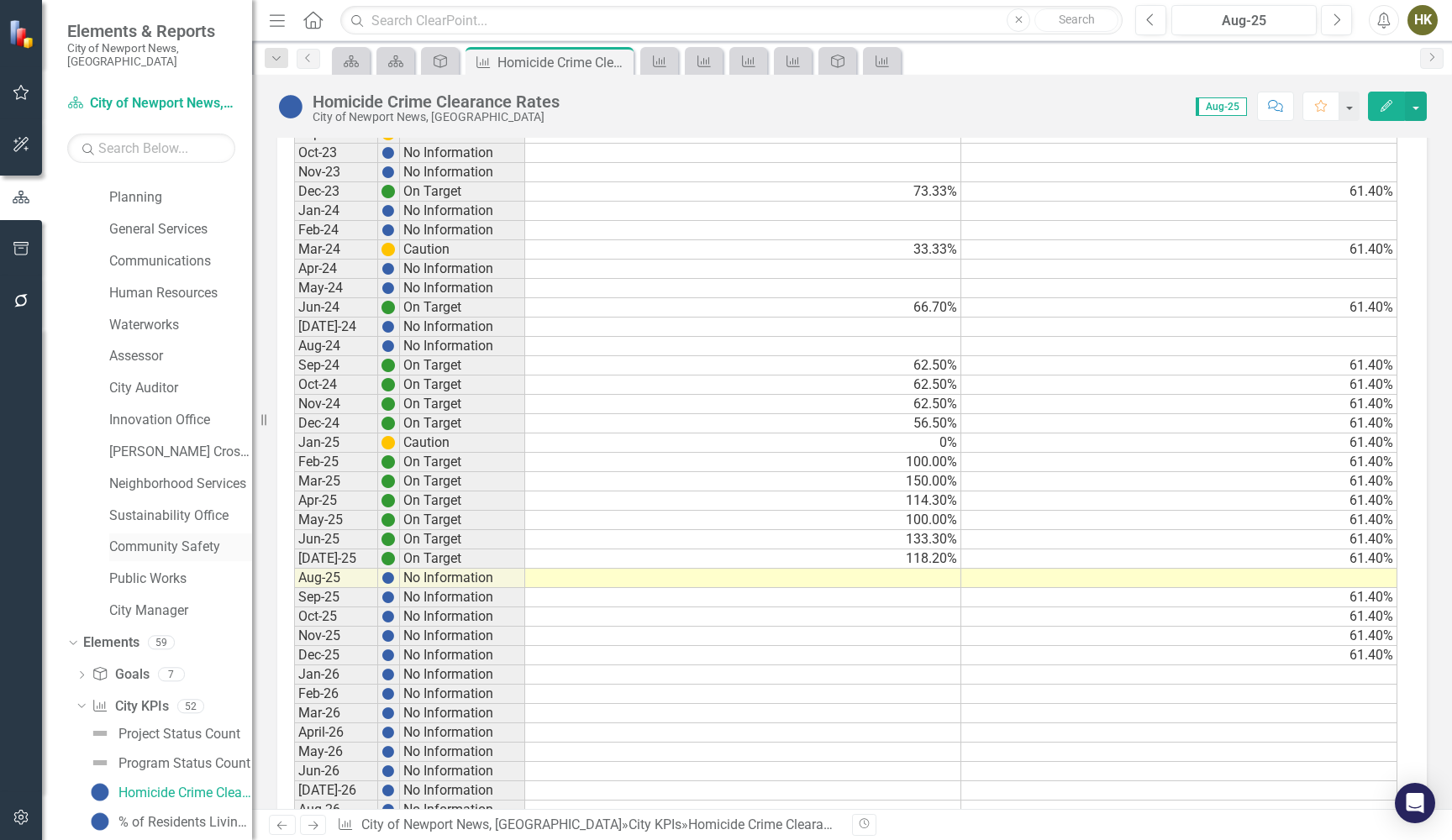
scroll to position [544, 0]
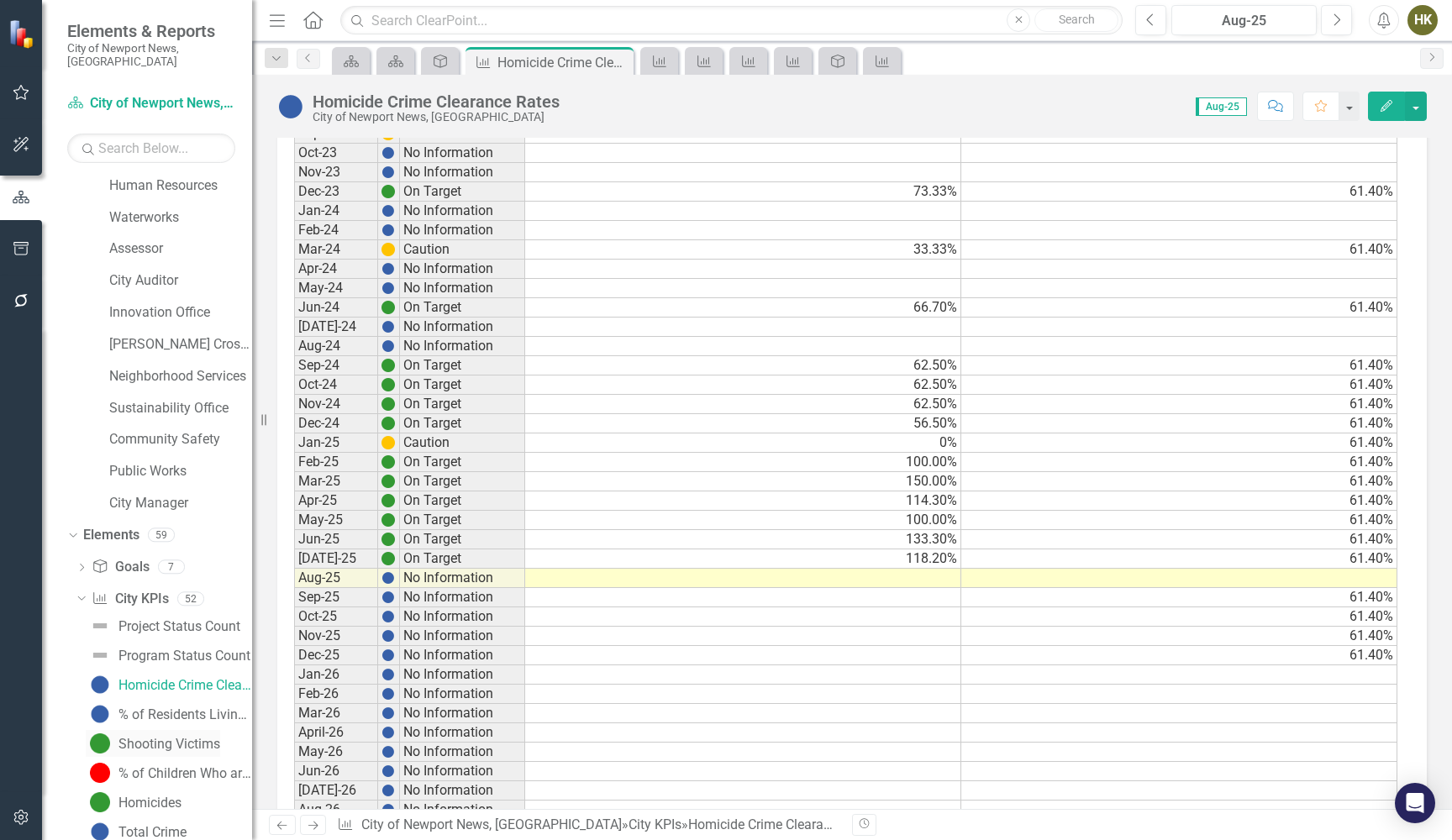
click at [180, 730] on link "Shooting Victims" at bounding box center [152, 744] width 134 height 27
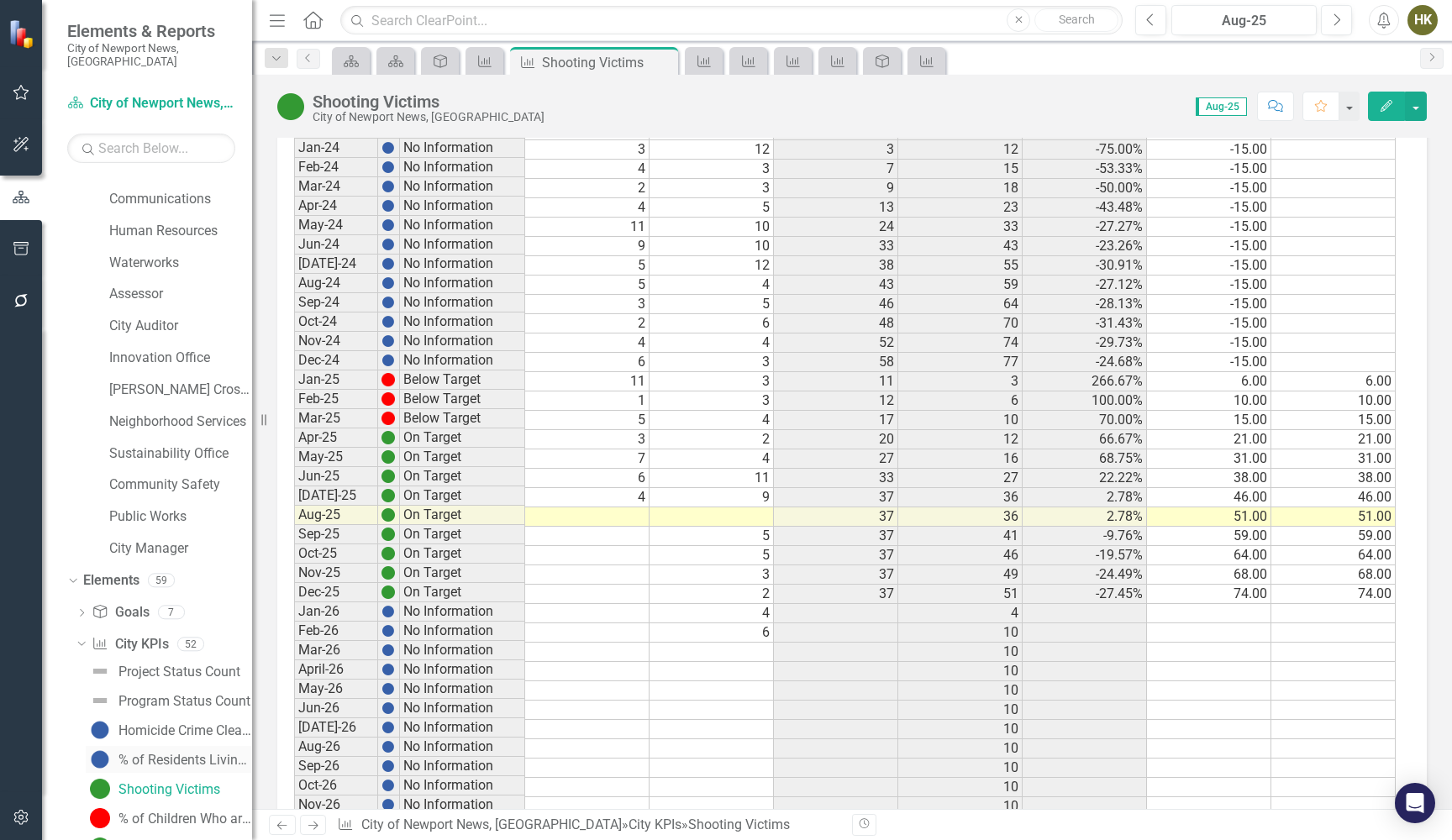
scroll to position [508, 0]
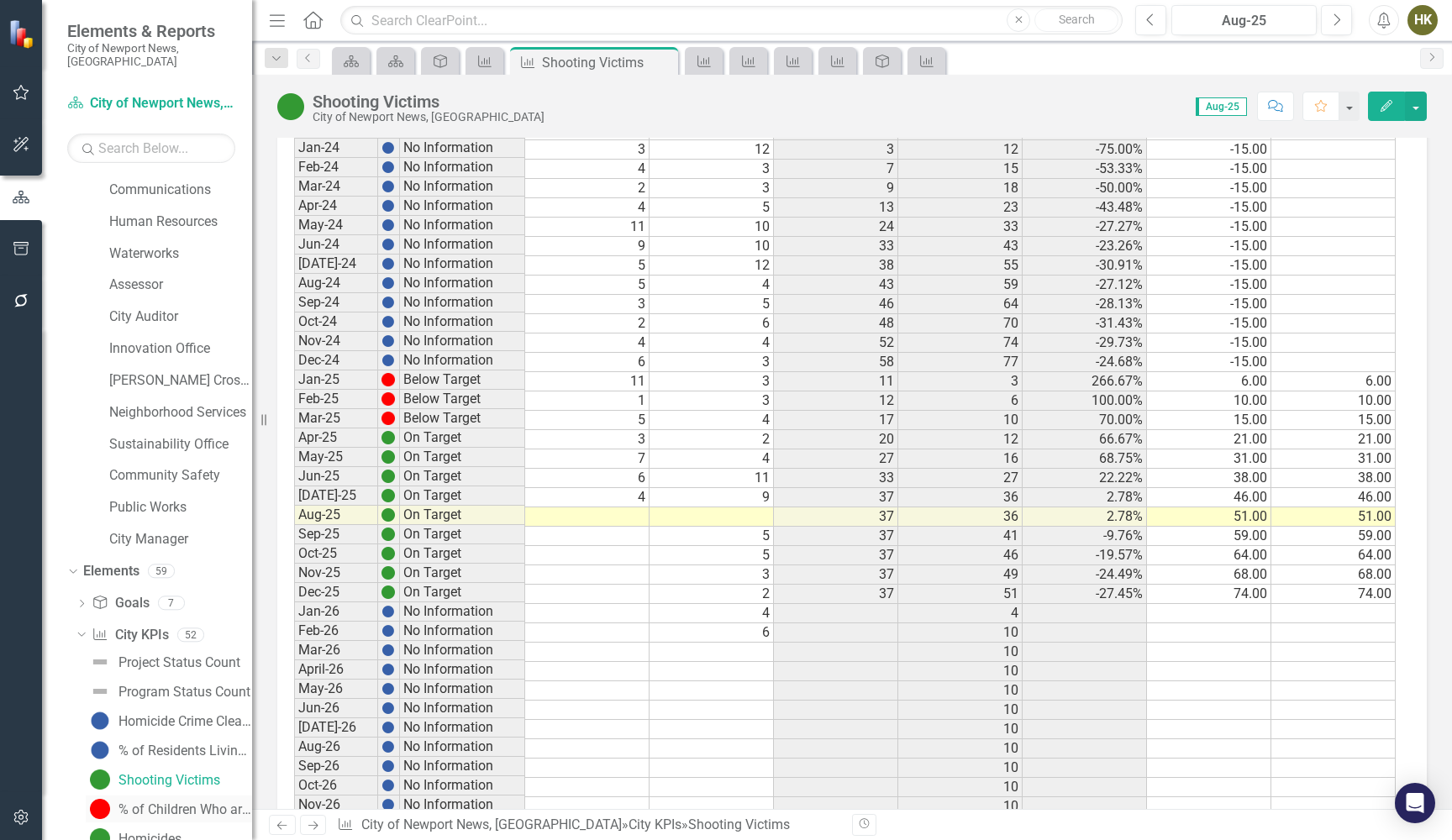
click at [181, 796] on link "% of Children Who are Experiencing Food Insecurity" at bounding box center [169, 809] width 167 height 27
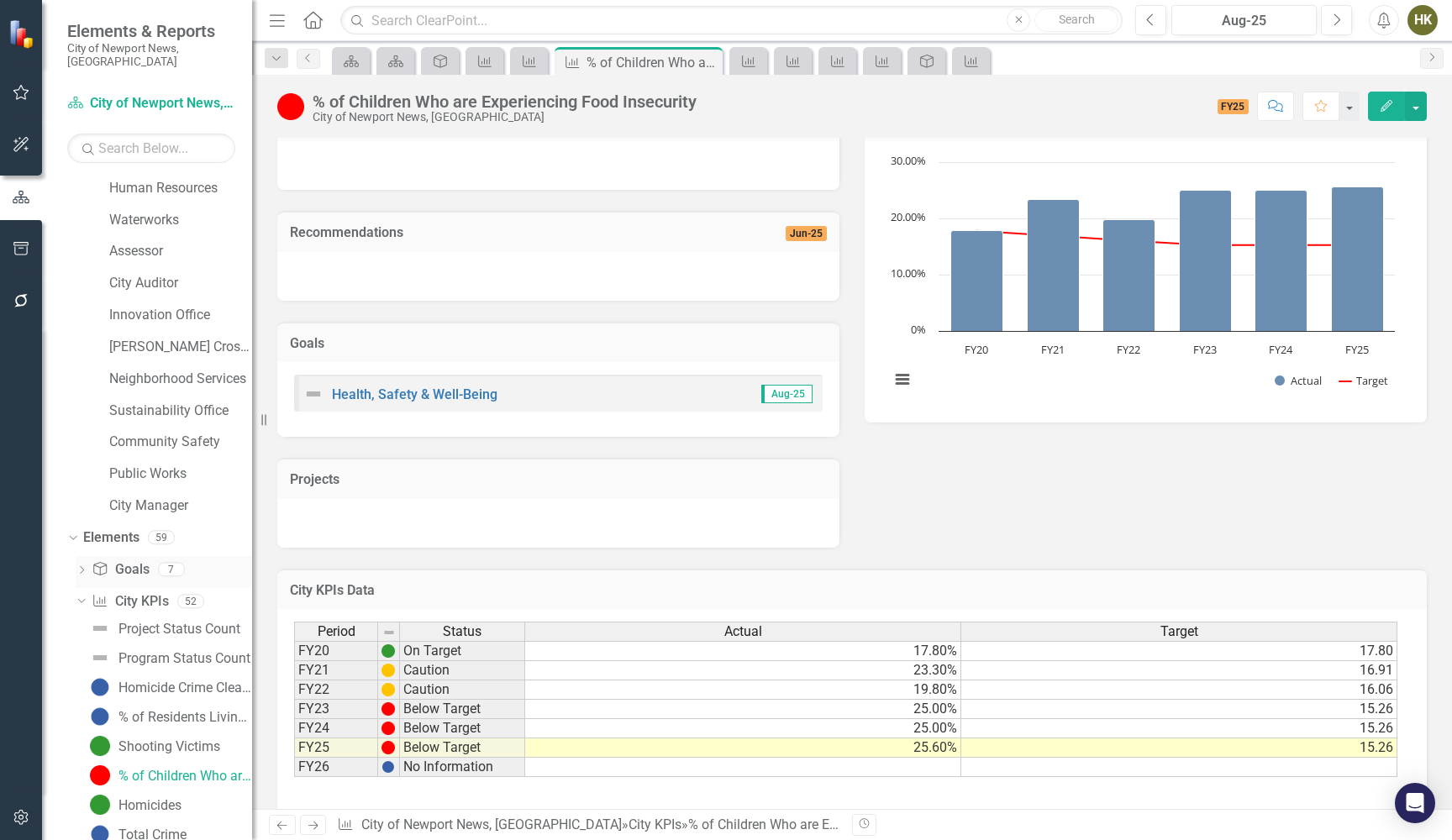
scroll to position [667, 0]
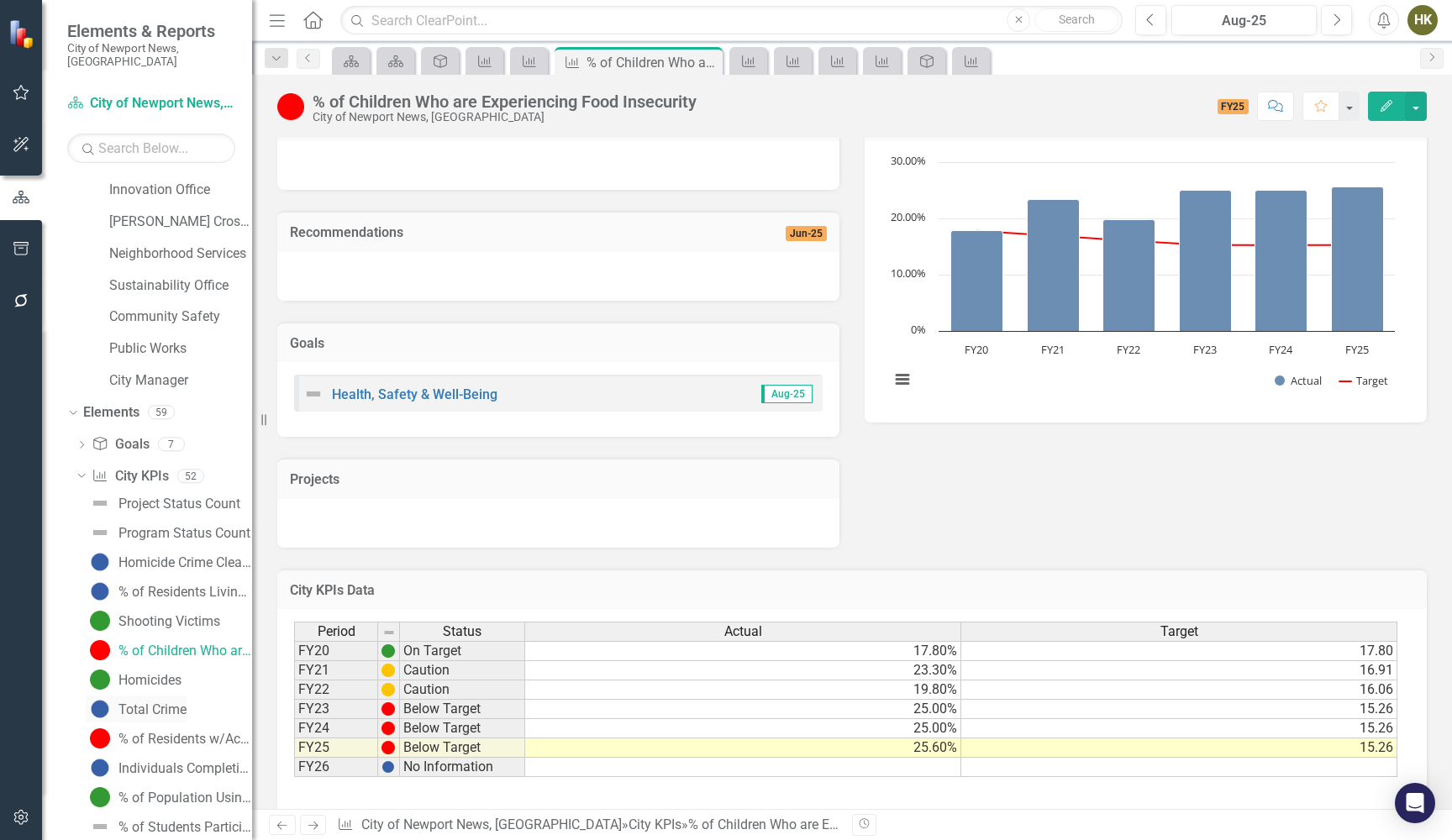
click at [187, 702] on div "Total Crime" at bounding box center [152, 709] width 68 height 15
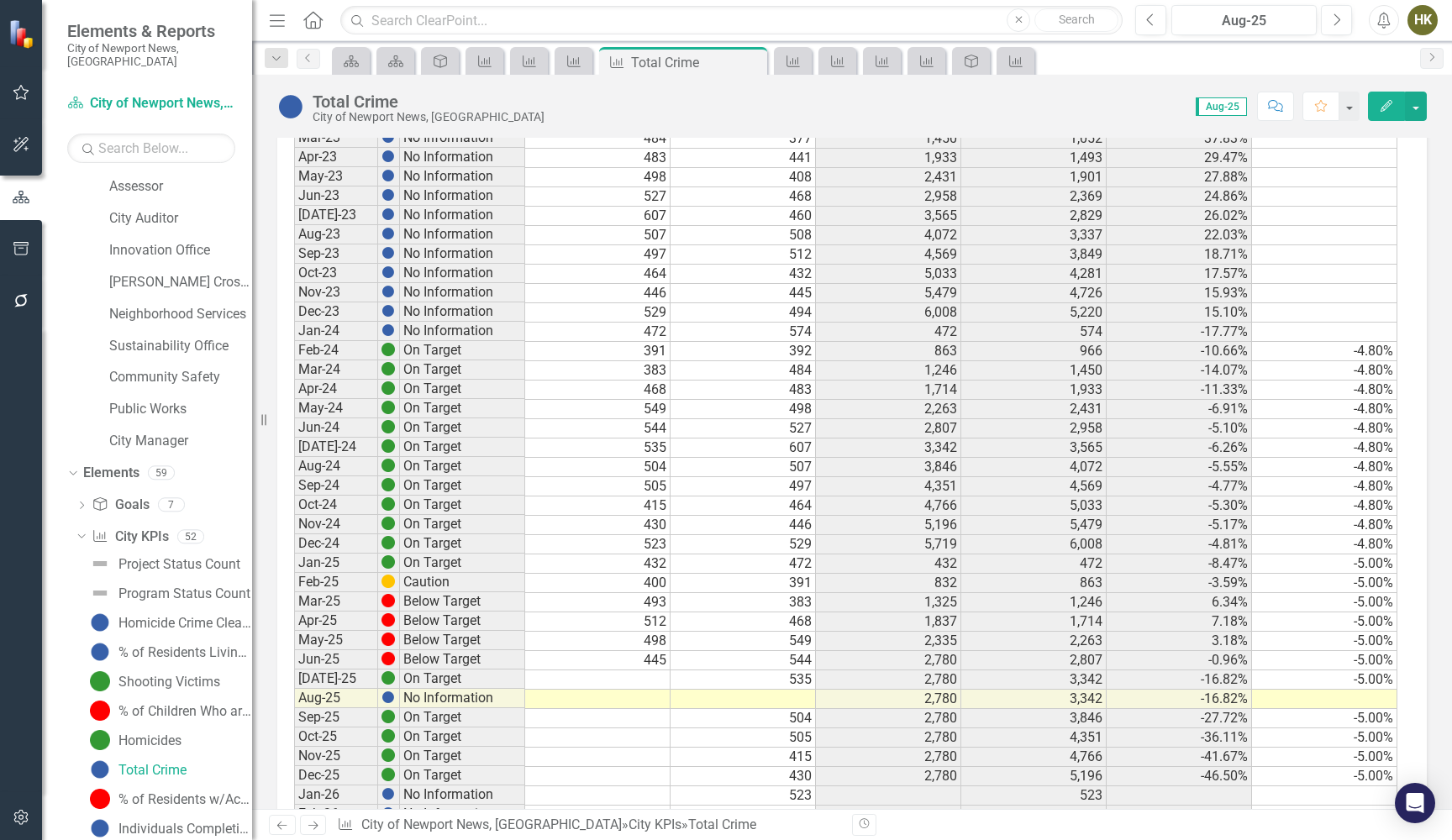
scroll to position [640, 0]
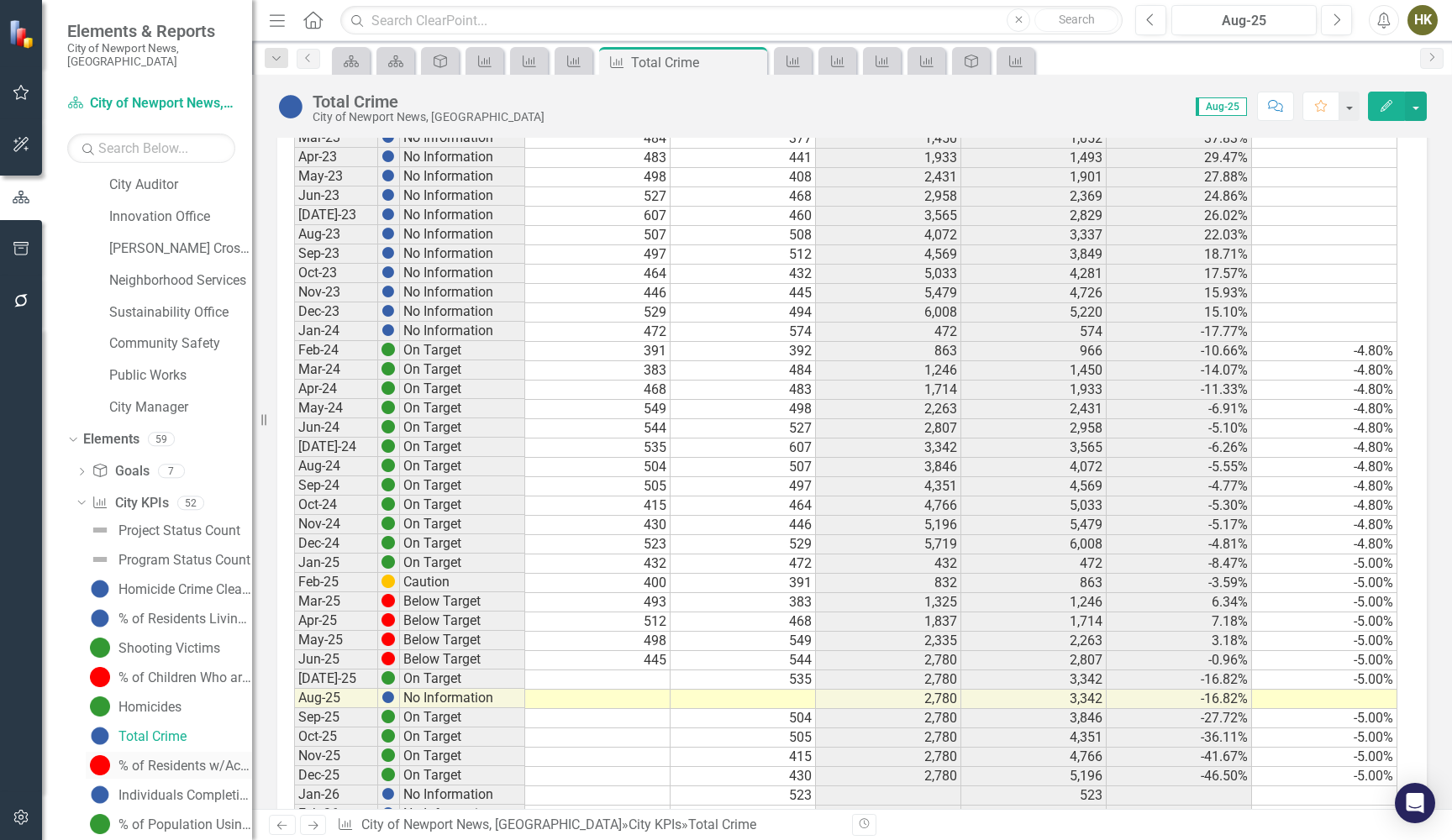
click at [194, 759] on div "% of Residents w/Access to Greenspace within 10-Minute Walk" at bounding box center [185, 766] width 133 height 15
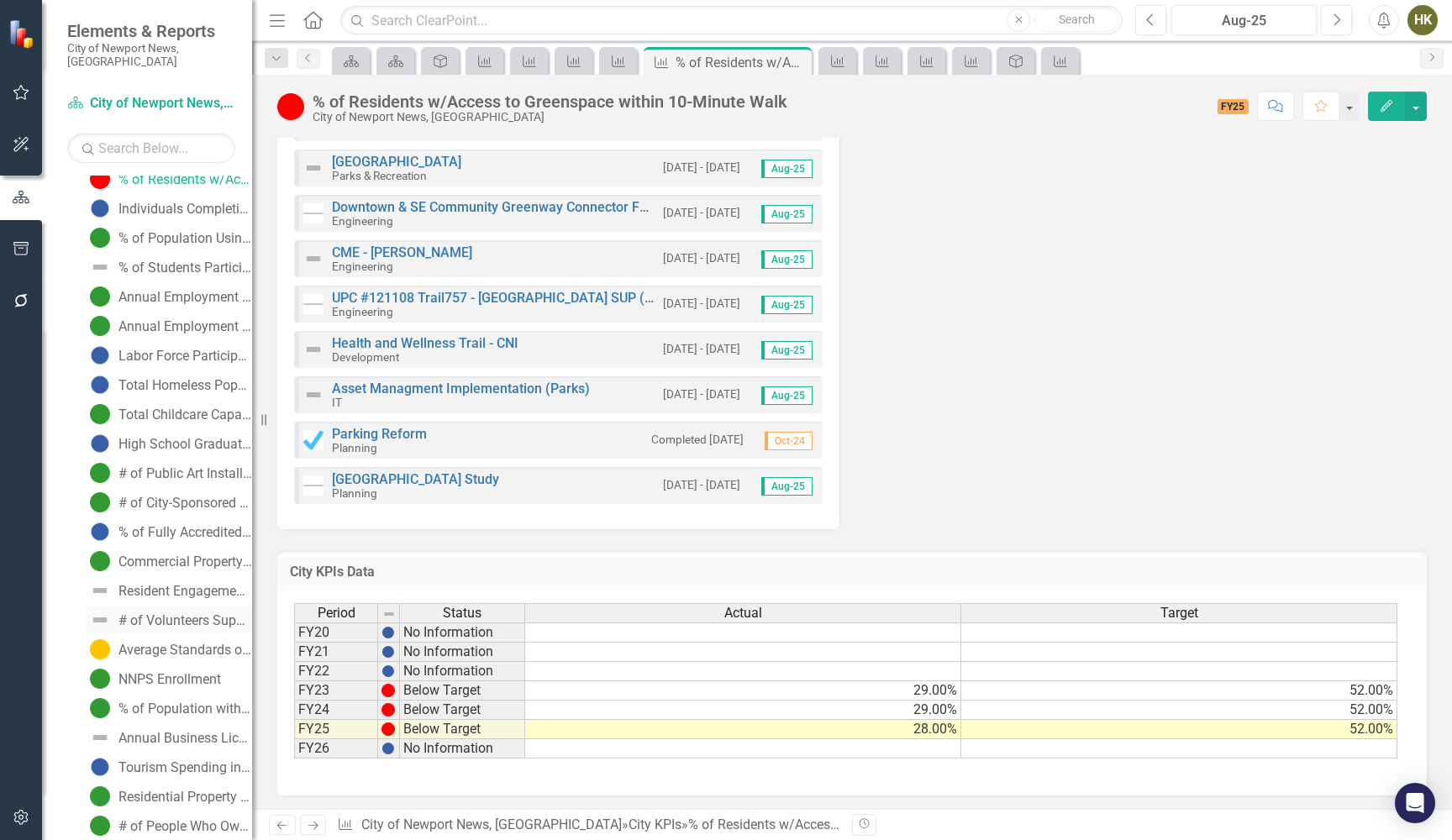
scroll to position [1230, 0]
click at [151, 698] on div "% of Population with a High School Degree or Greater" at bounding box center [185, 706] width 133 height 15
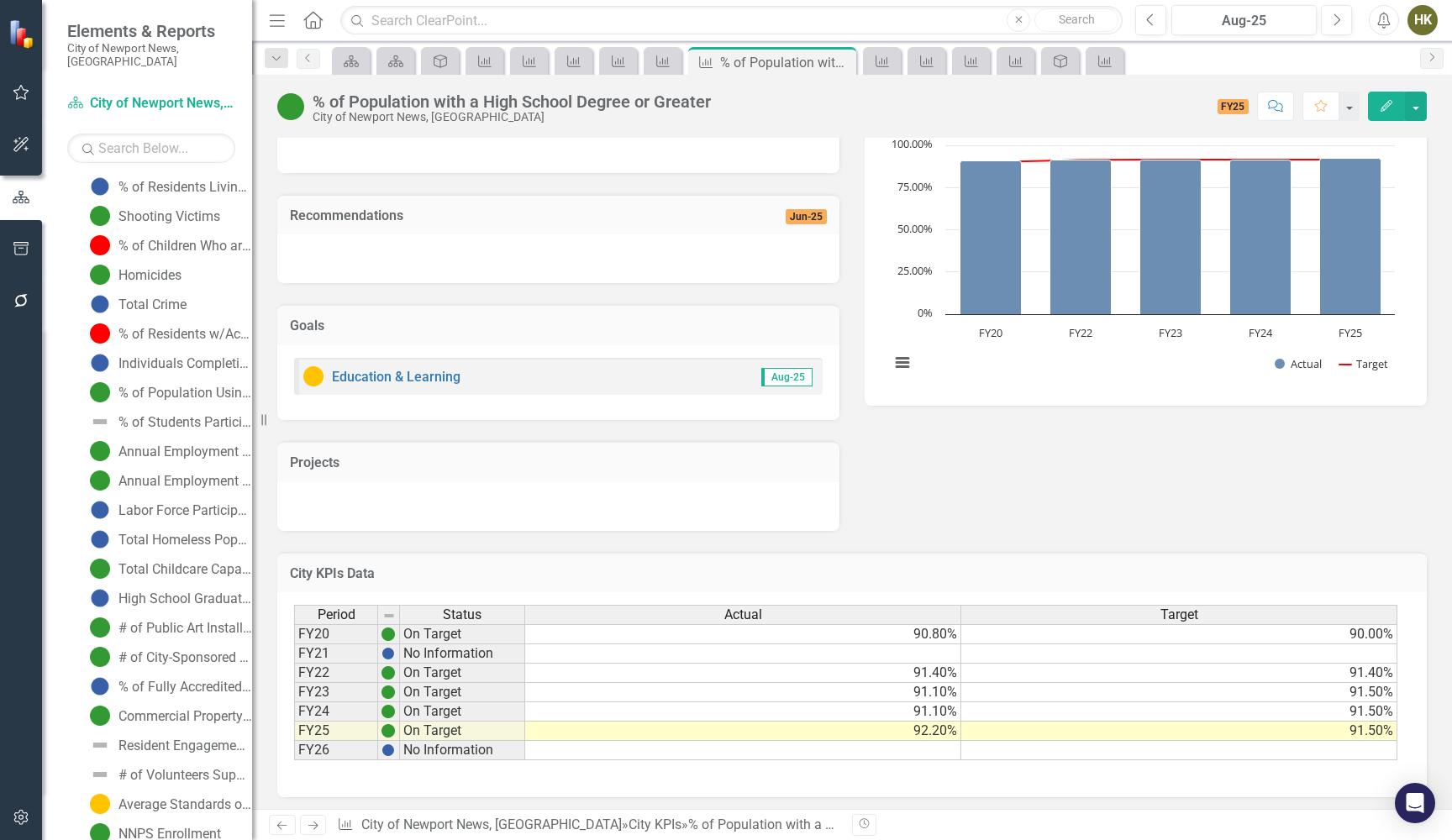
scroll to position [278, 0]
click at [143, 415] on div "% of Students Participating in Workforce Development Programs" at bounding box center [185, 422] width 133 height 15
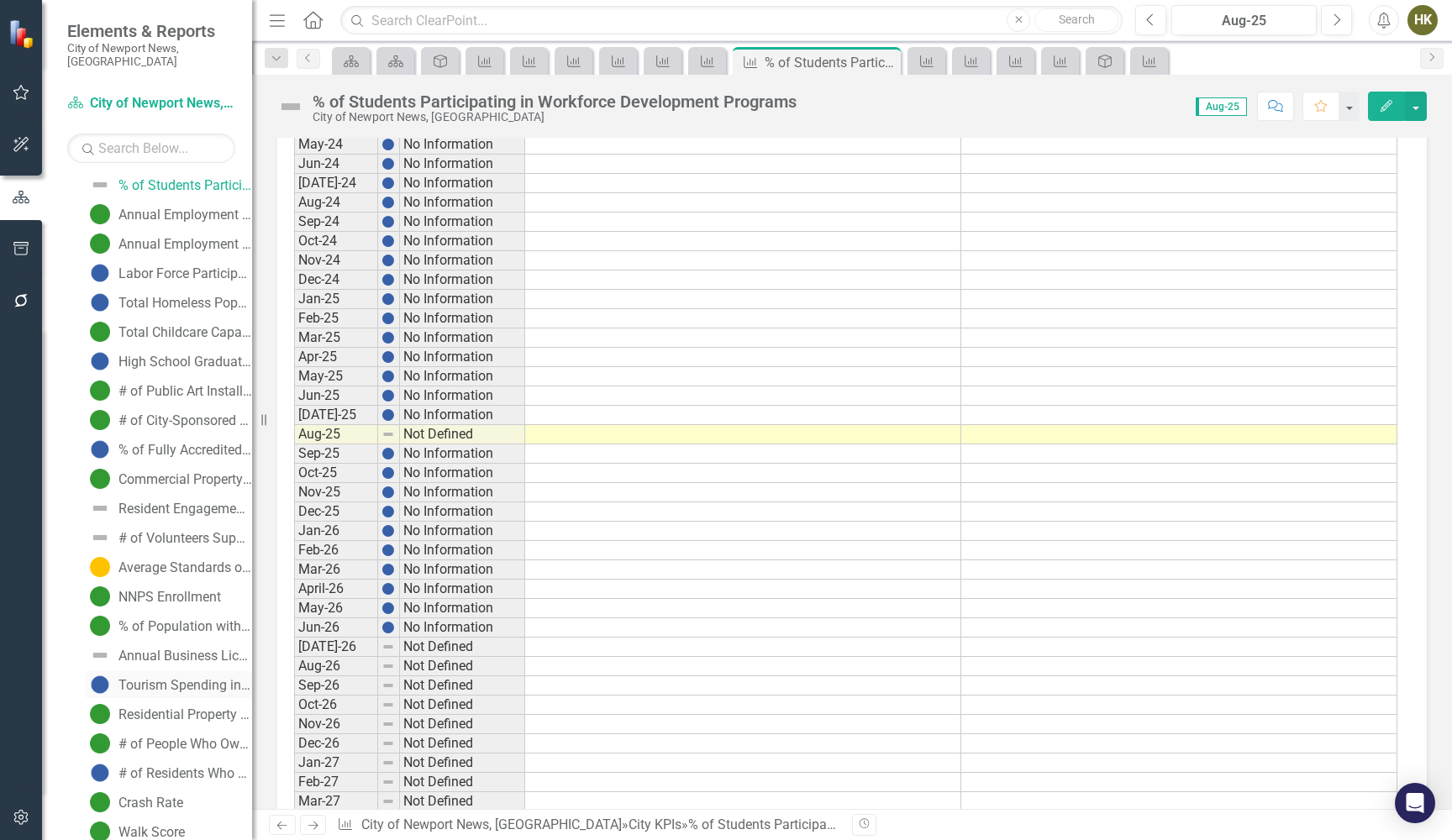
scroll to position [1281, 0]
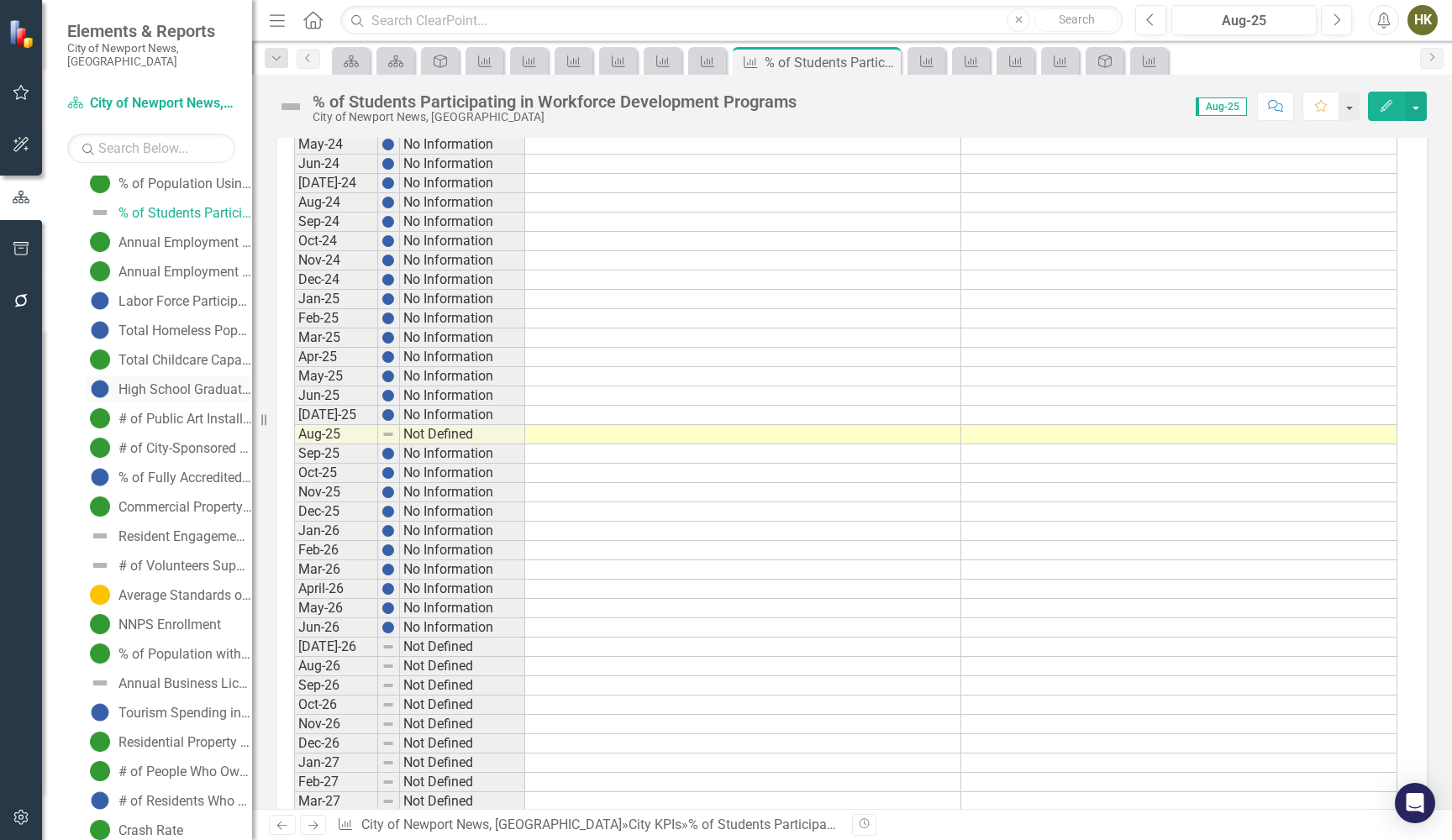
click at [139, 376] on link "High School Graduation Rate" at bounding box center [169, 389] width 167 height 27
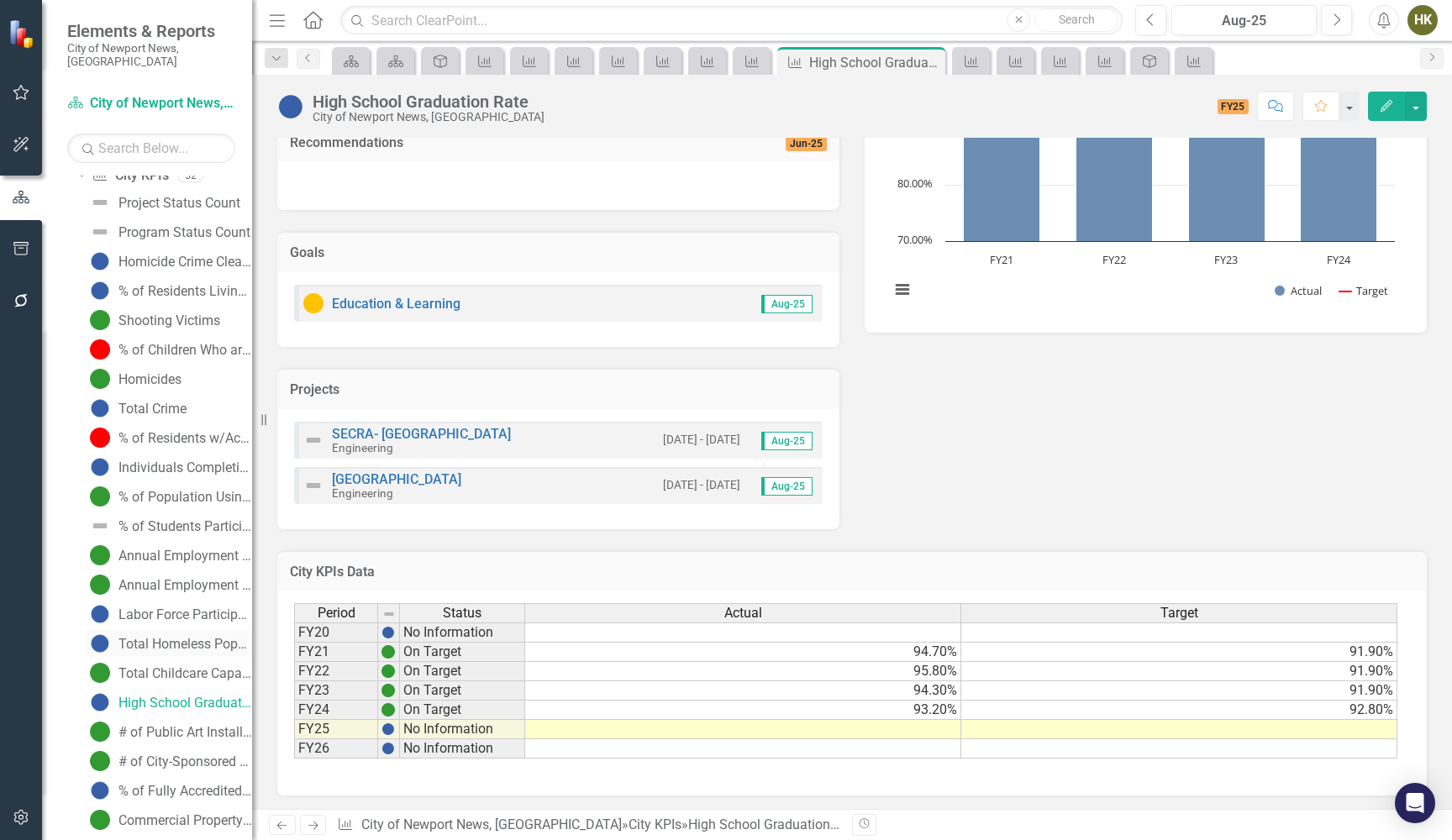
scroll to position [1075, 0]
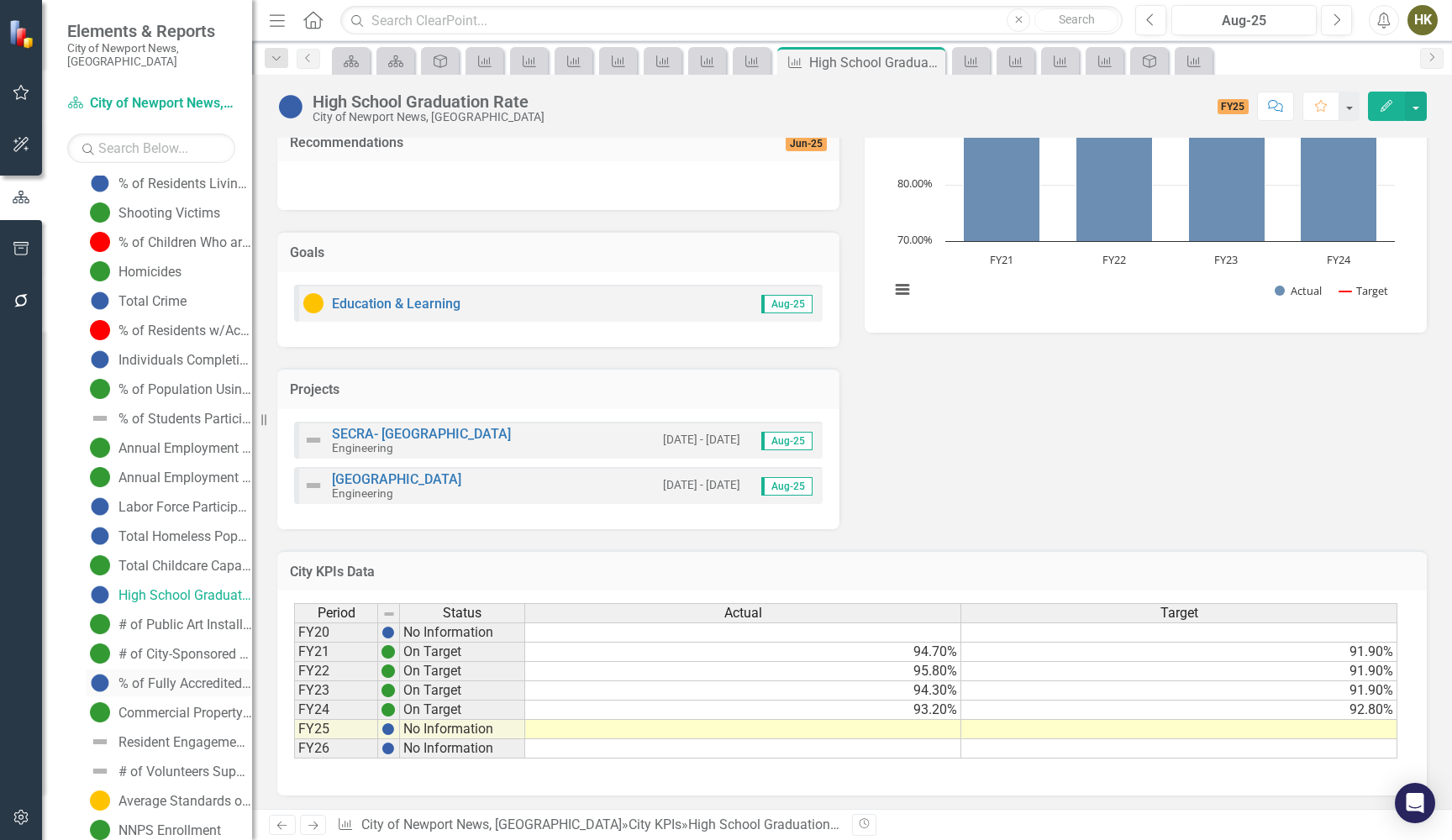
click at [142, 670] on link "% of Fully Accredited NNPS" at bounding box center [169, 683] width 167 height 27
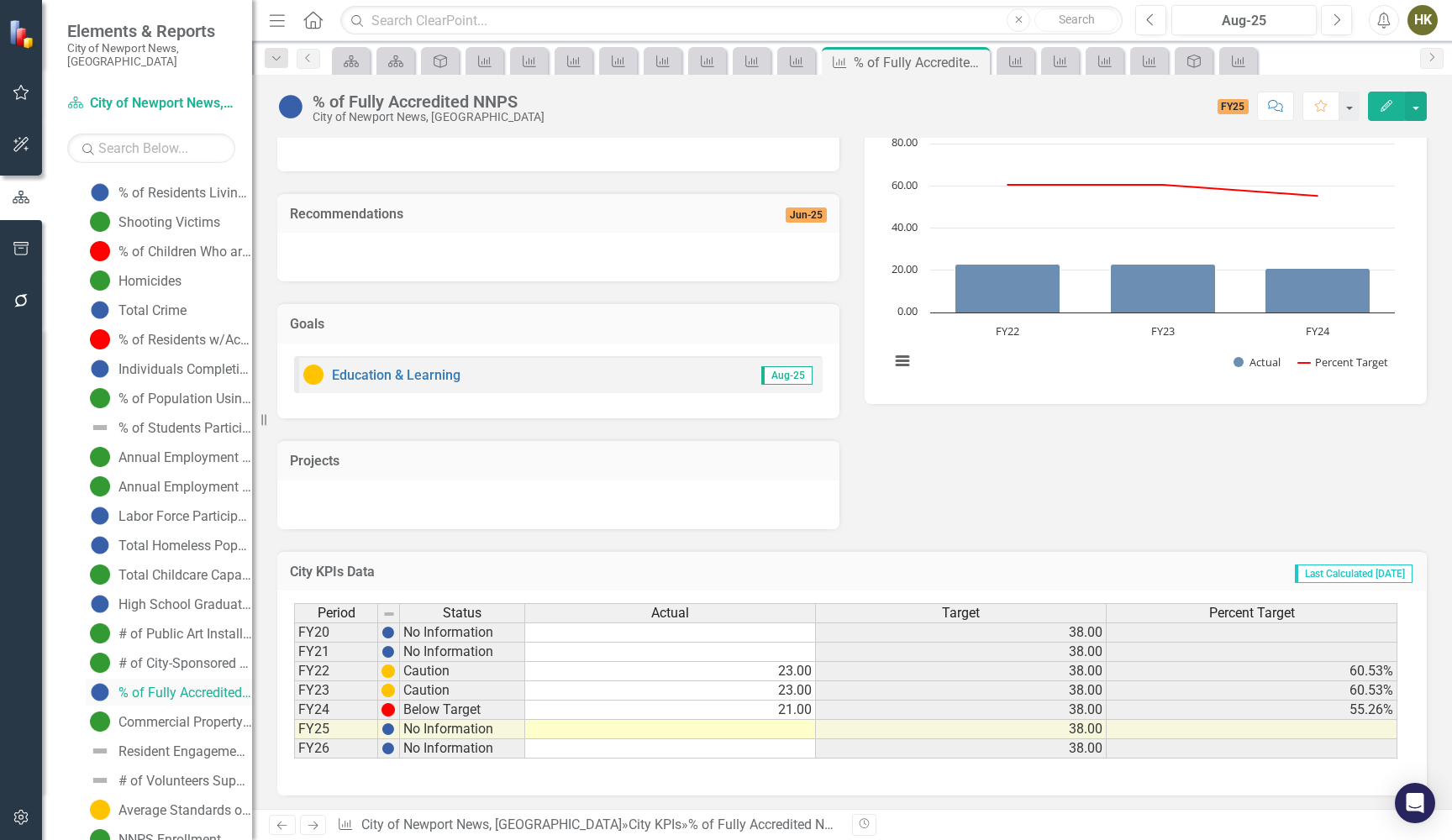
scroll to position [1091, 0]
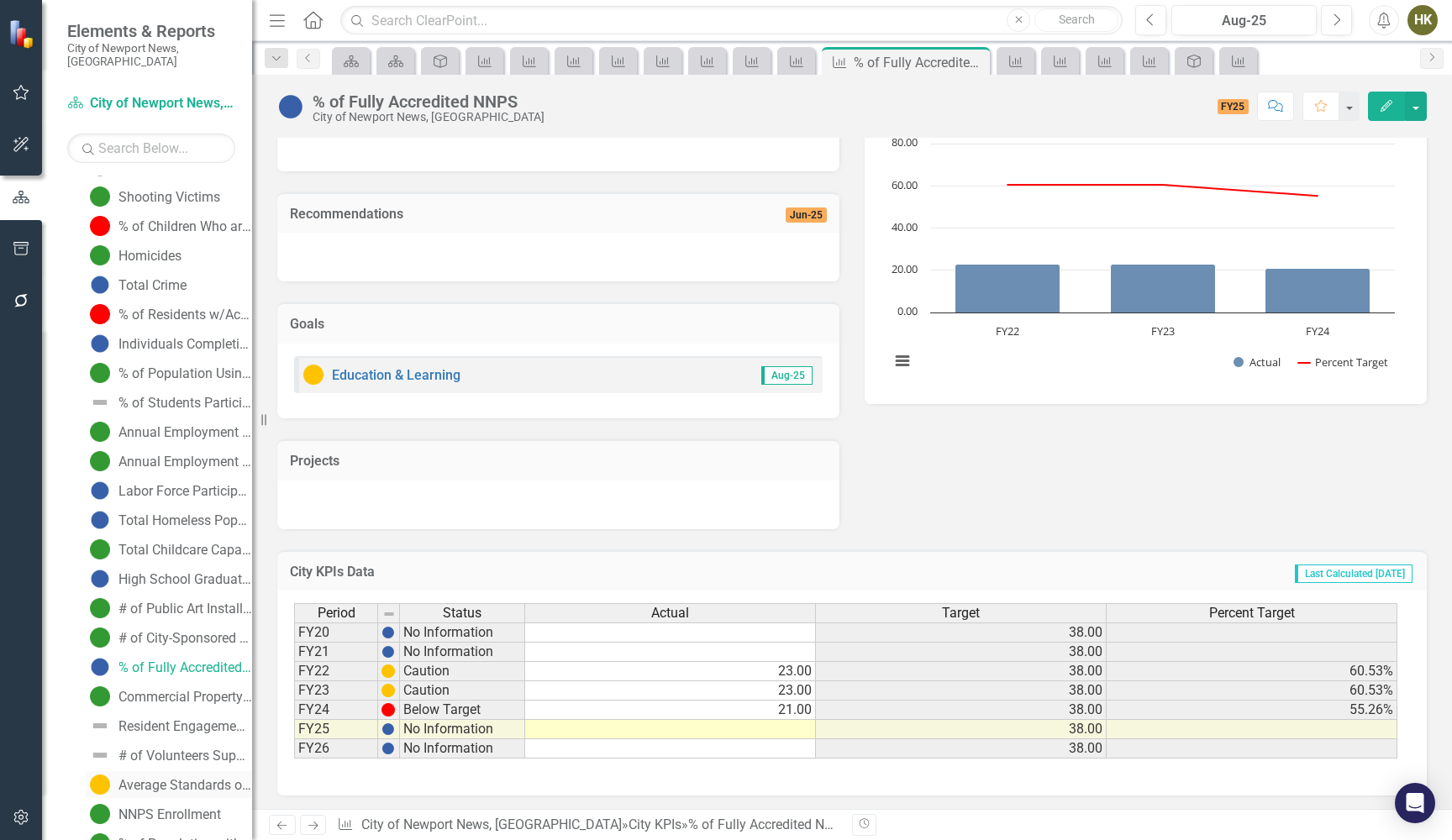
click at [159, 778] on div "Average Standards of Learning Scores Compared to State Average" at bounding box center [185, 785] width 133 height 15
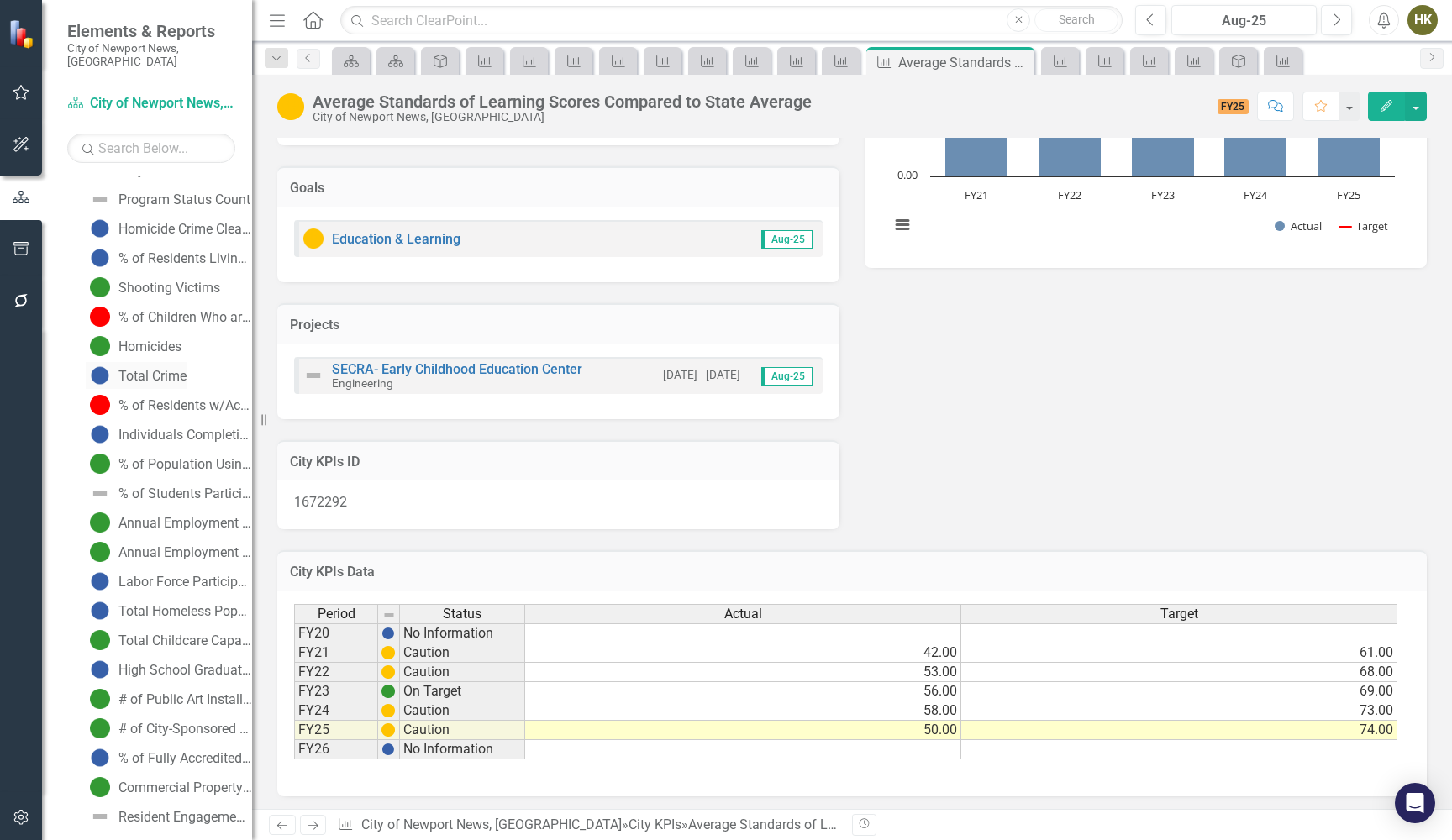
scroll to position [884, 0]
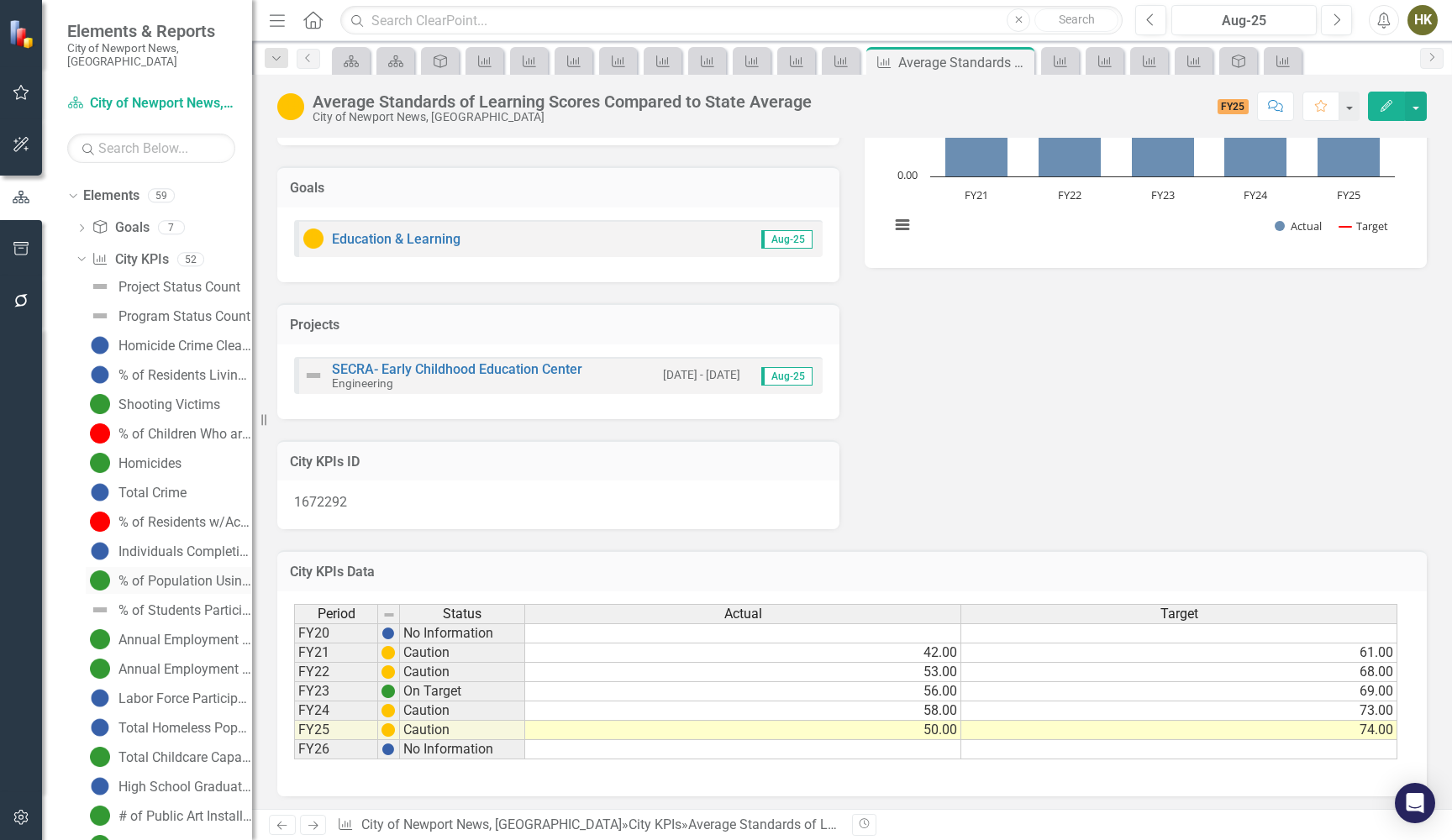
click at [147, 574] on div "% of Population Using Library Resources" at bounding box center [185, 581] width 133 height 15
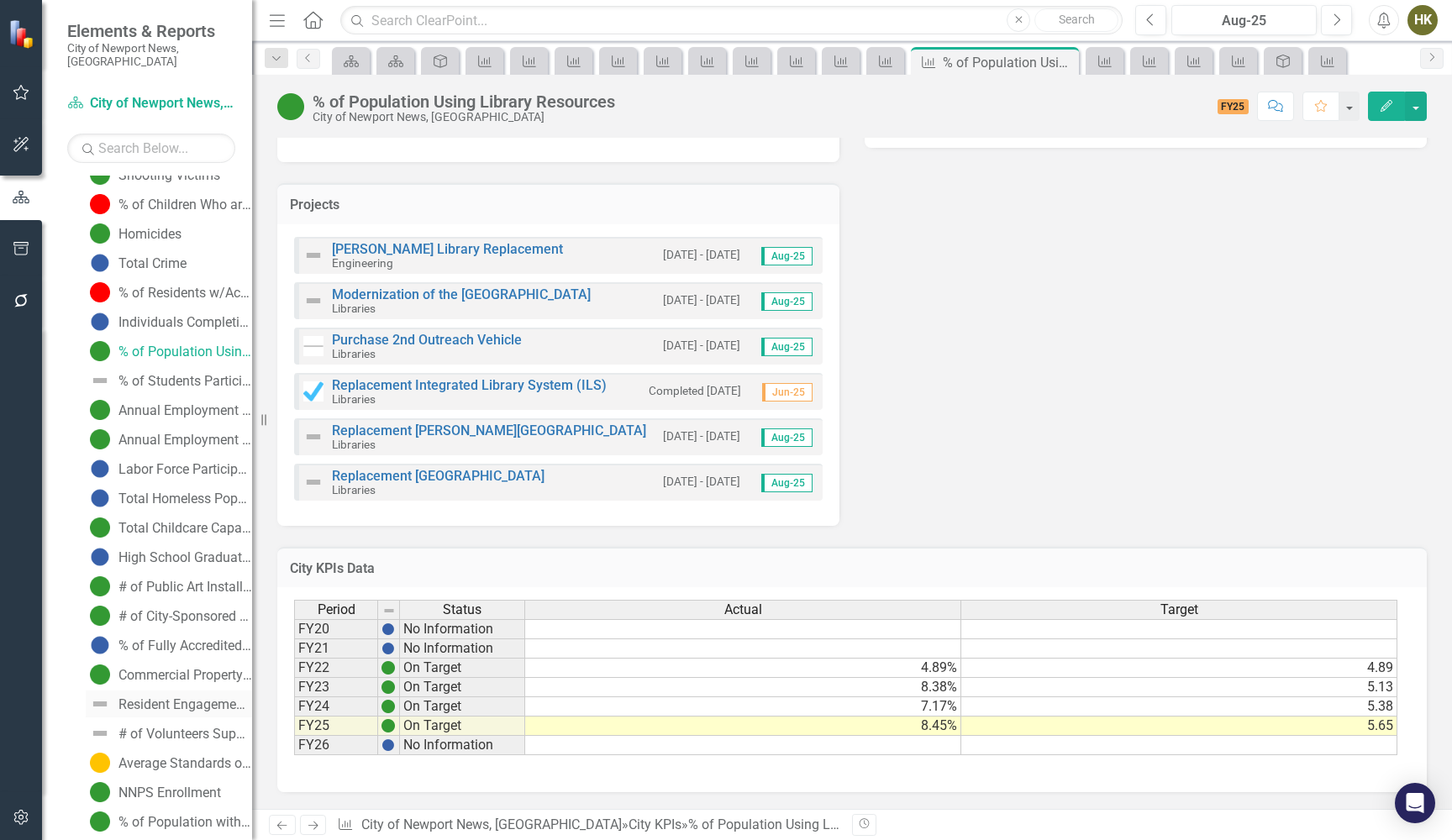
scroll to position [1141, 0]
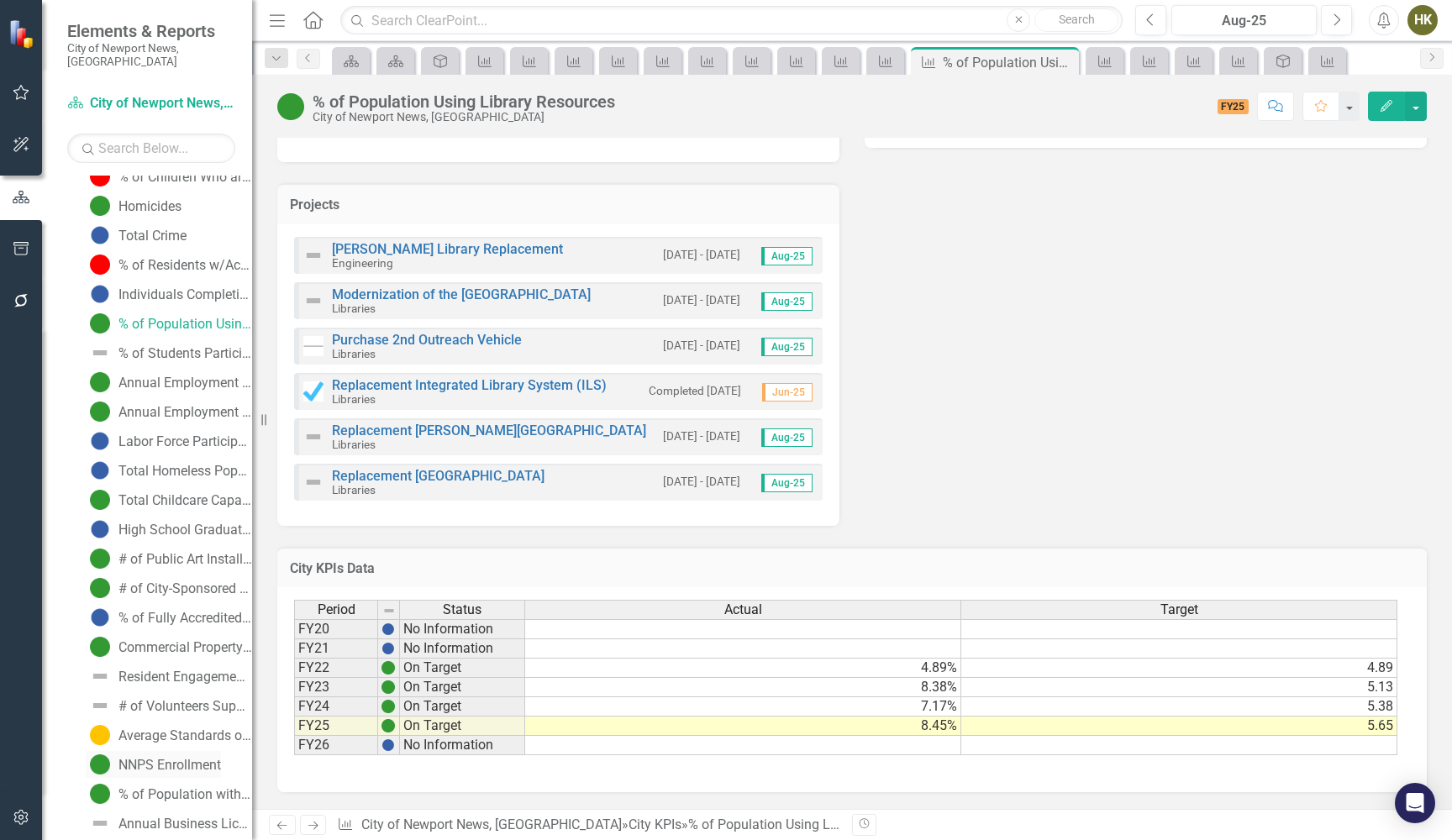
click at [200, 758] on div "NNPS Enrollment" at bounding box center [169, 765] width 103 height 15
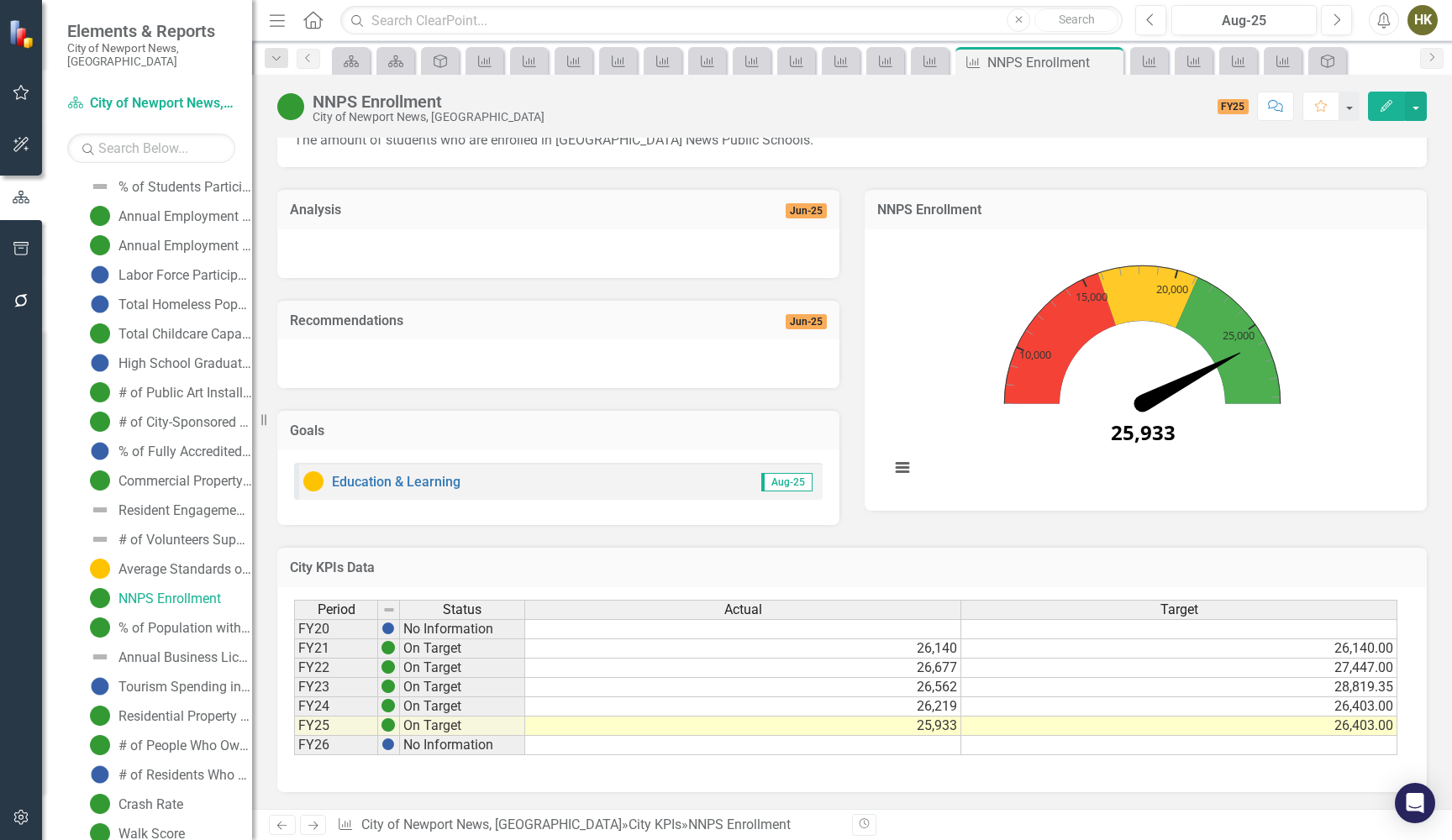
scroll to position [1408, 0]
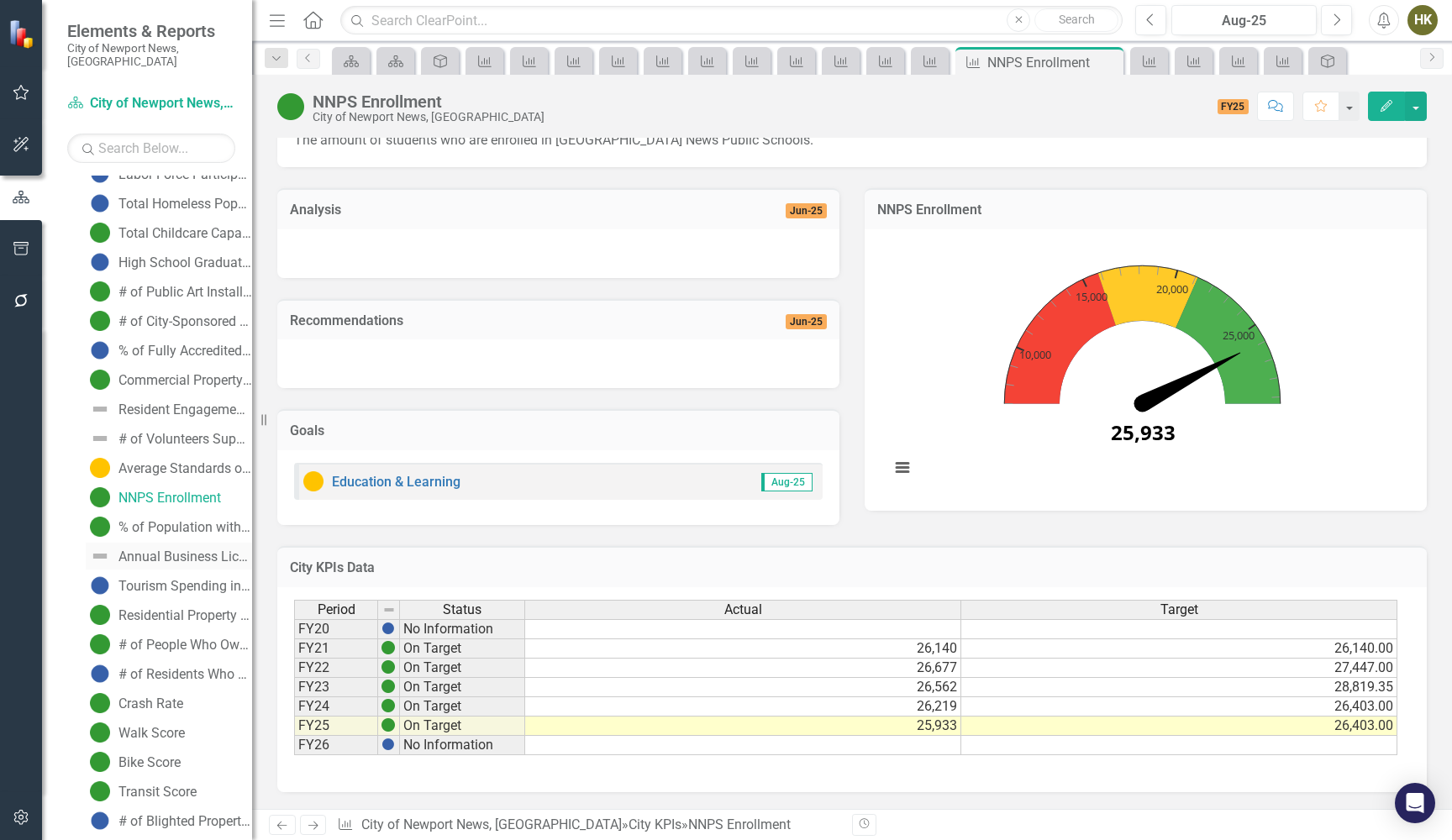
click at [167, 550] on div "Annual Business Licenses" at bounding box center [185, 557] width 133 height 15
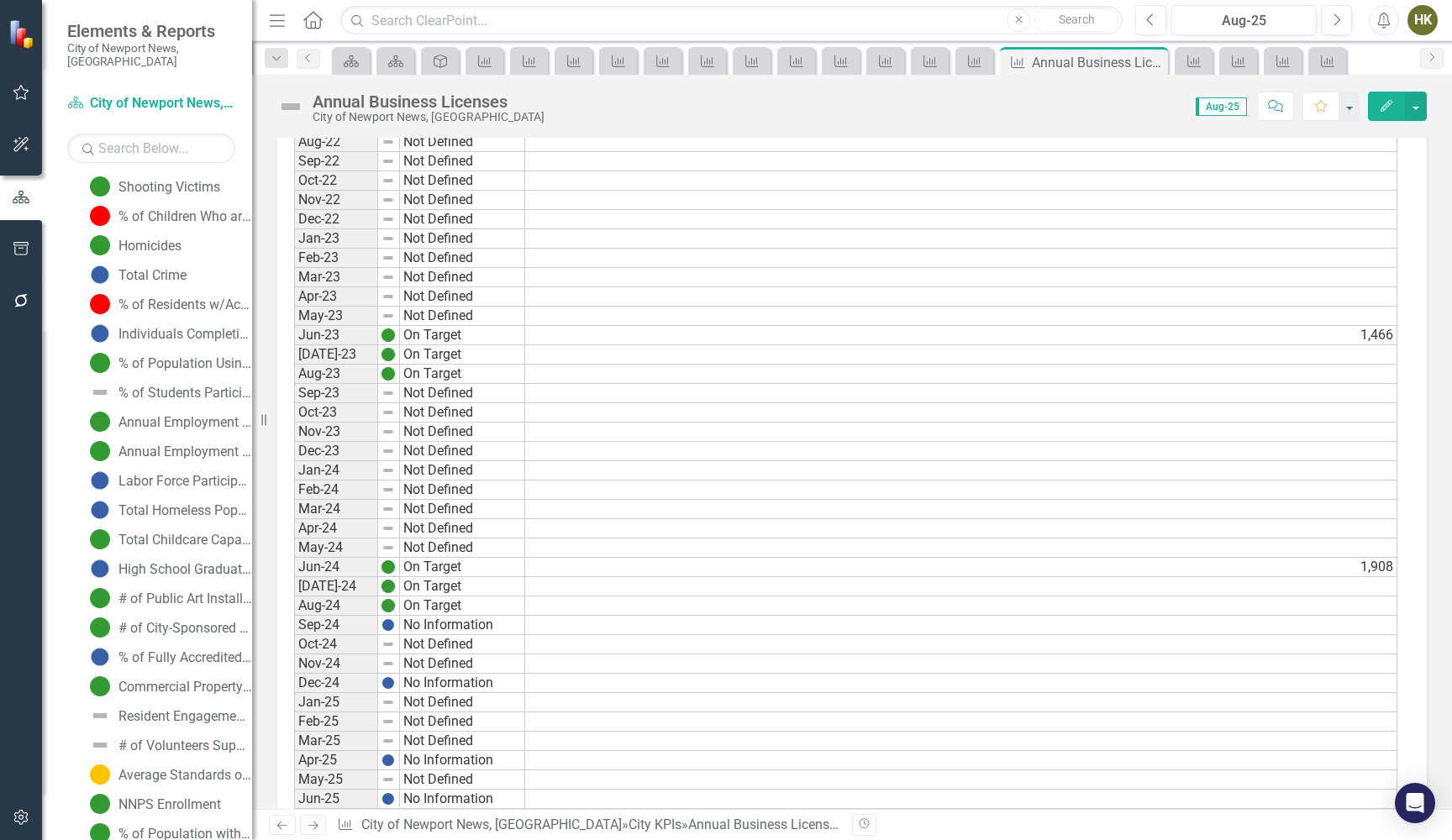
scroll to position [1954, 0]
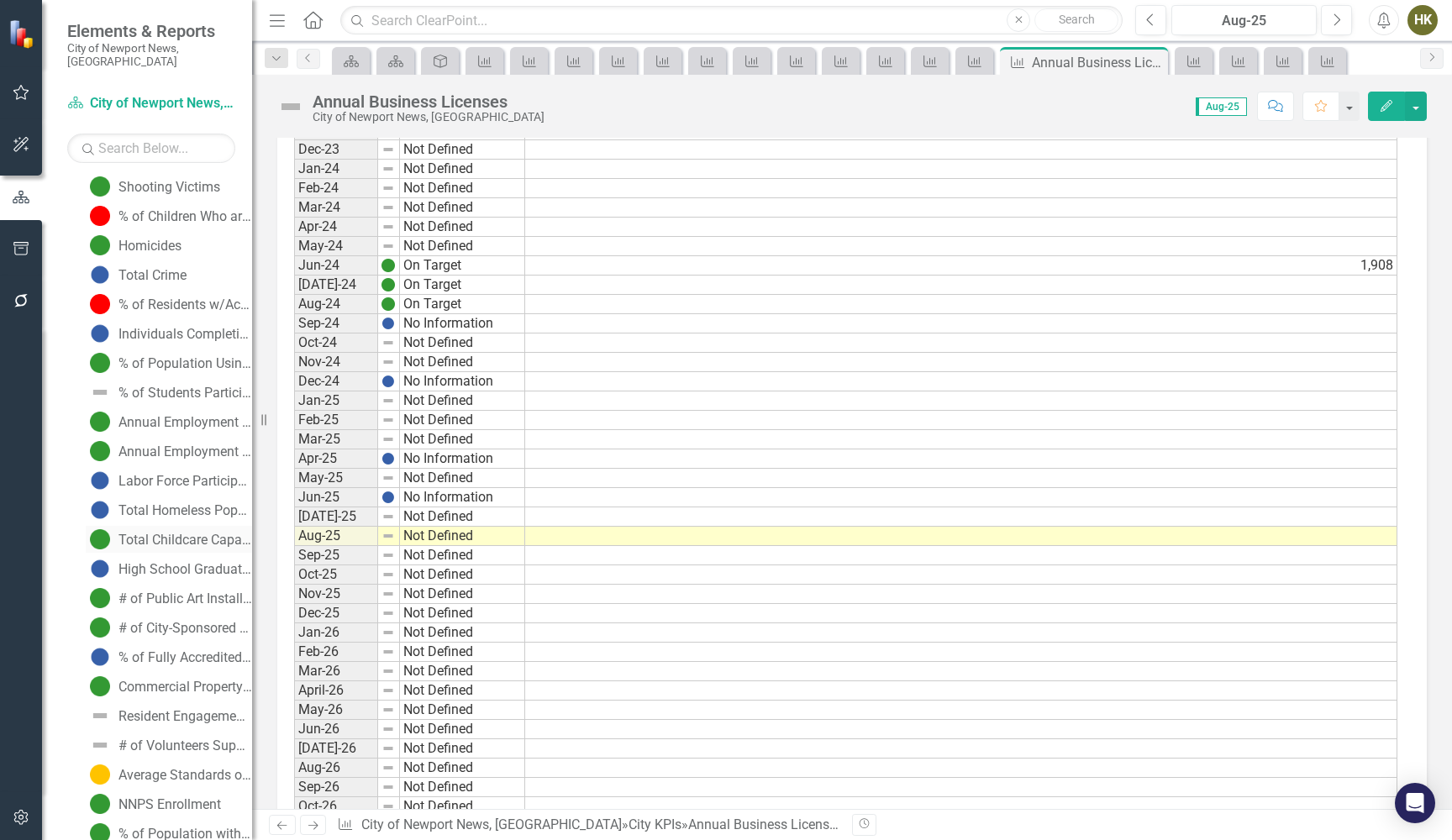
click at [105, 529] on img at bounding box center [100, 539] width 20 height 20
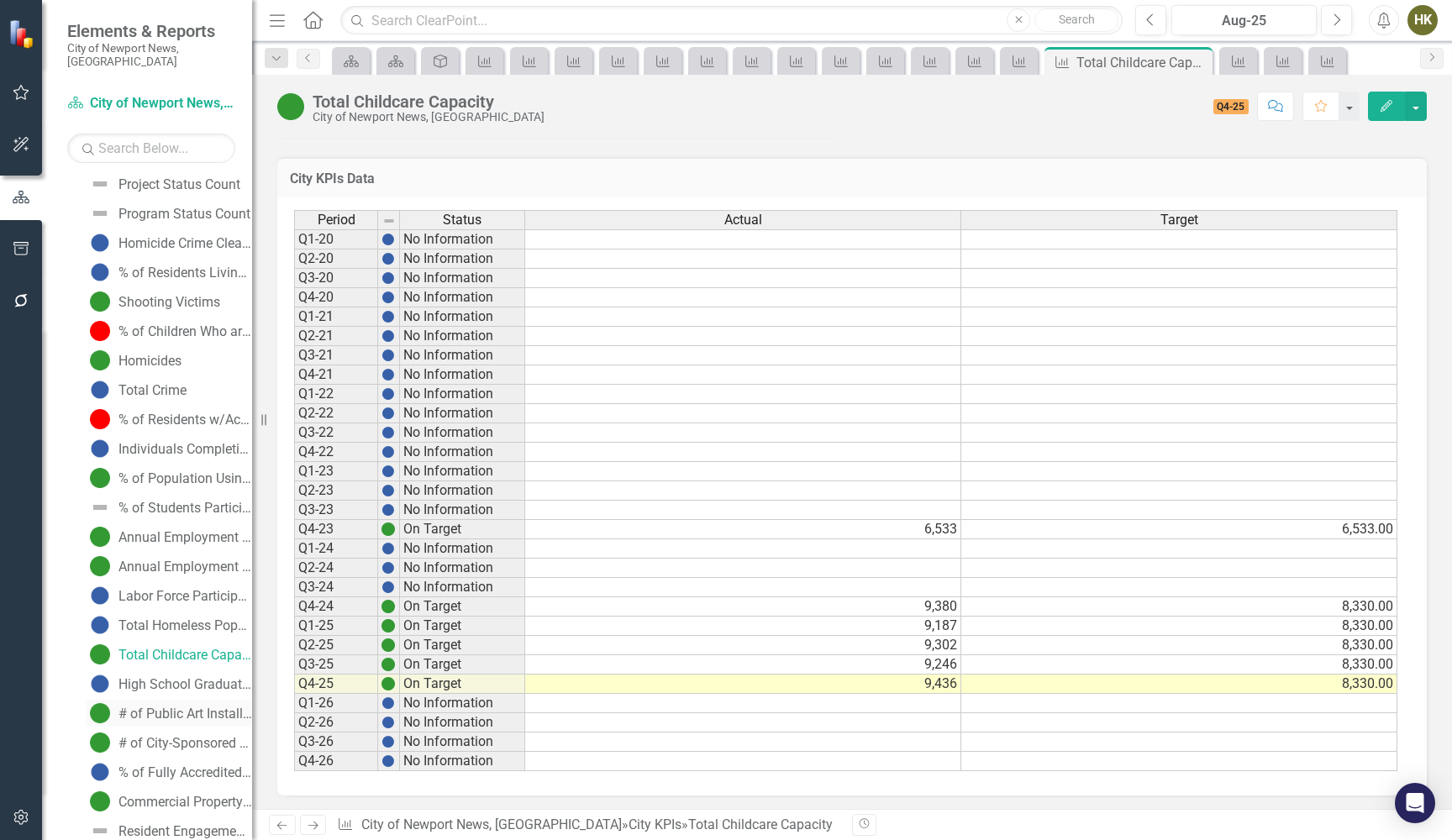
scroll to position [1018, 0]
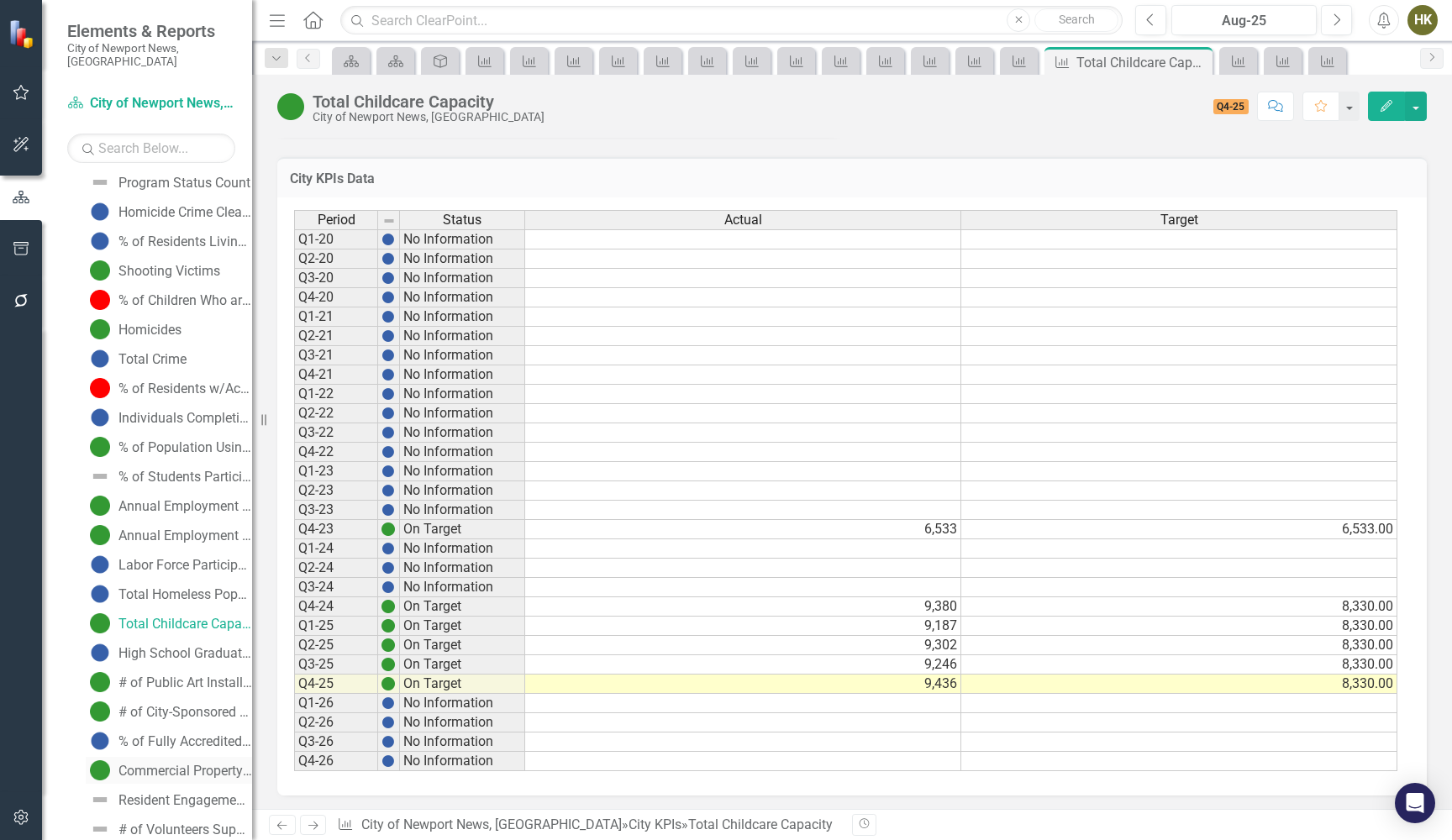
click at [117, 757] on link "Commercial Property Assessment" at bounding box center [169, 771] width 167 height 27
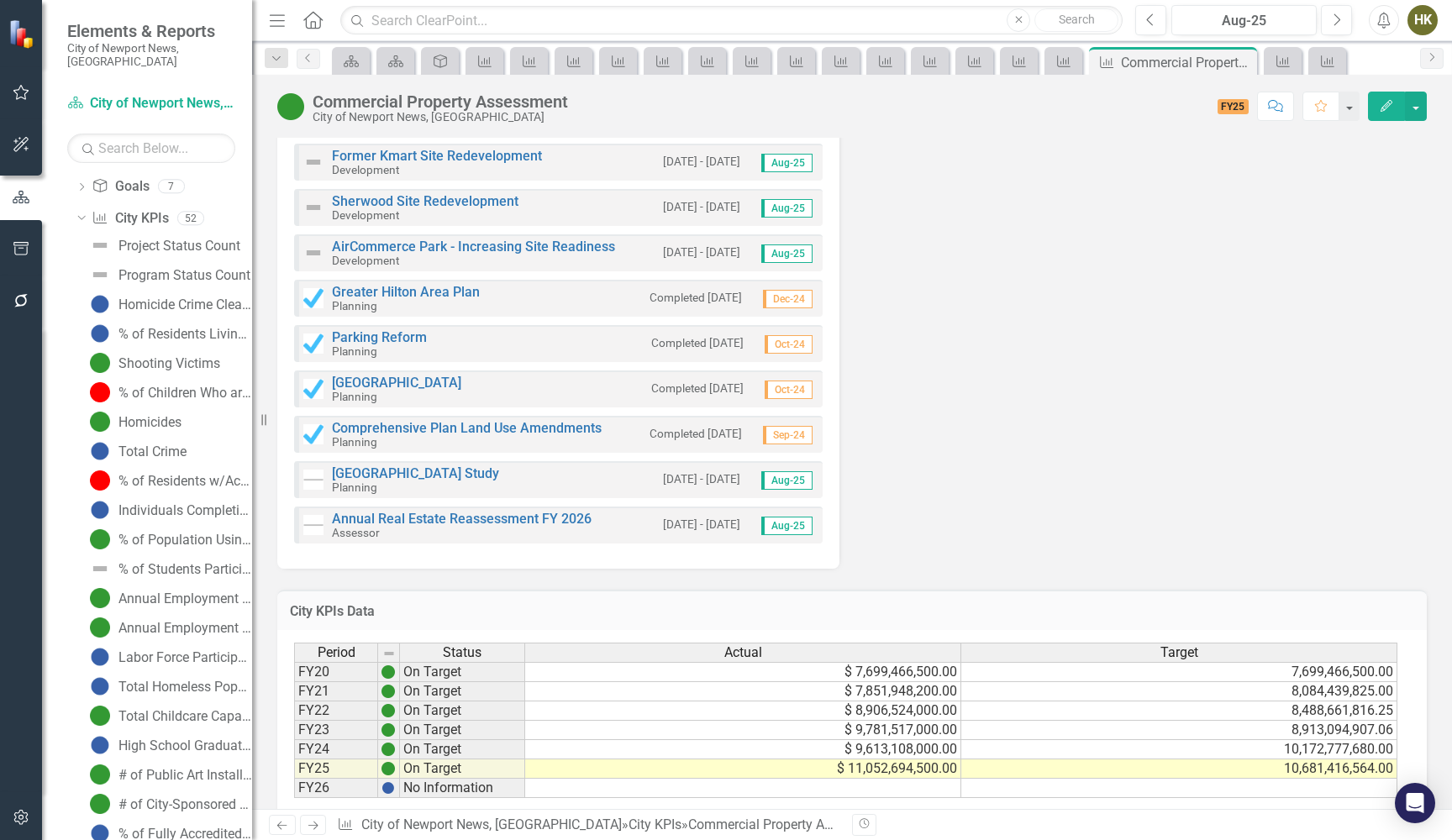
scroll to position [1075, 0]
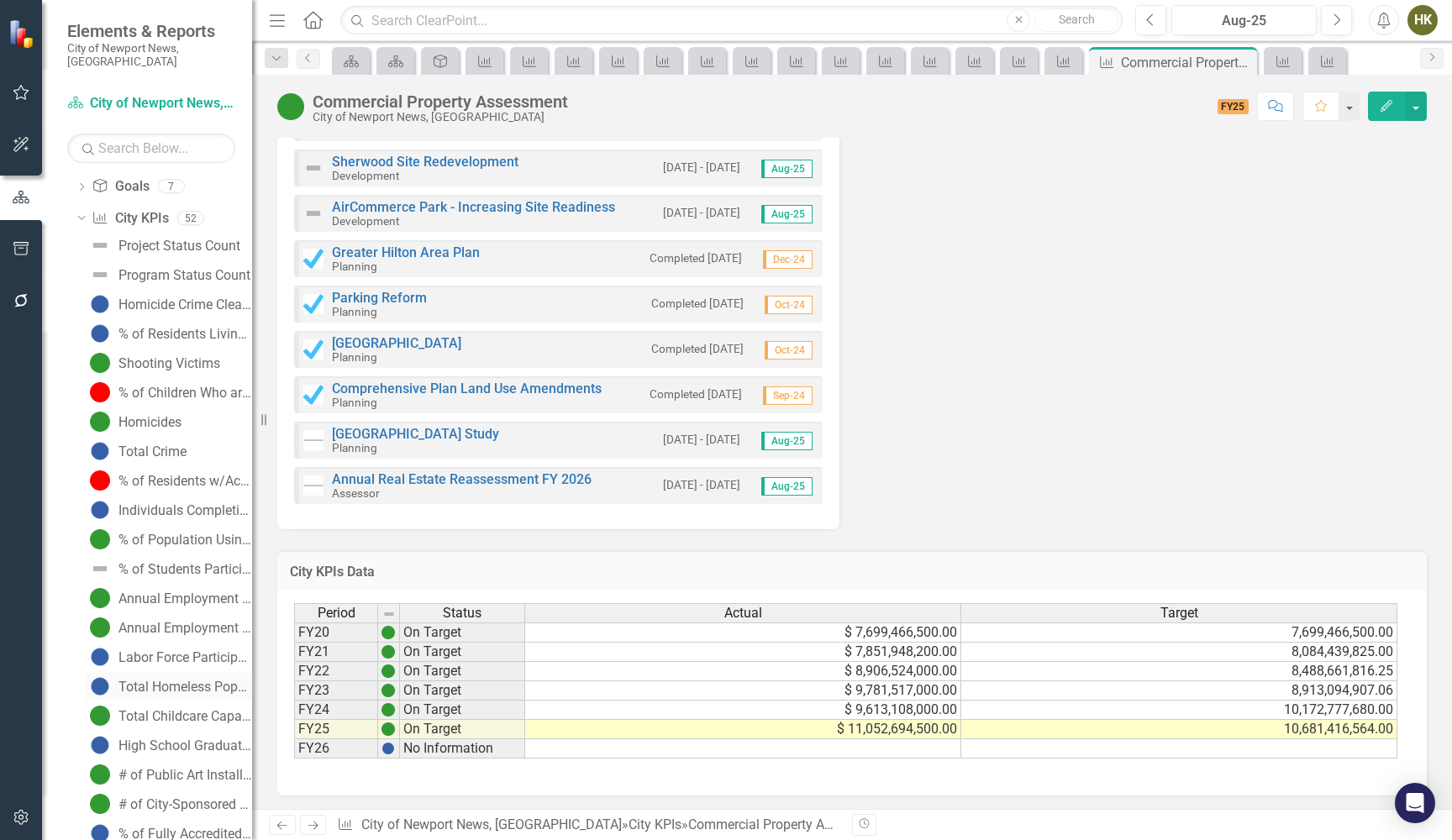
click at [166, 680] on div "Total Homeless Population in NN" at bounding box center [185, 687] width 133 height 15
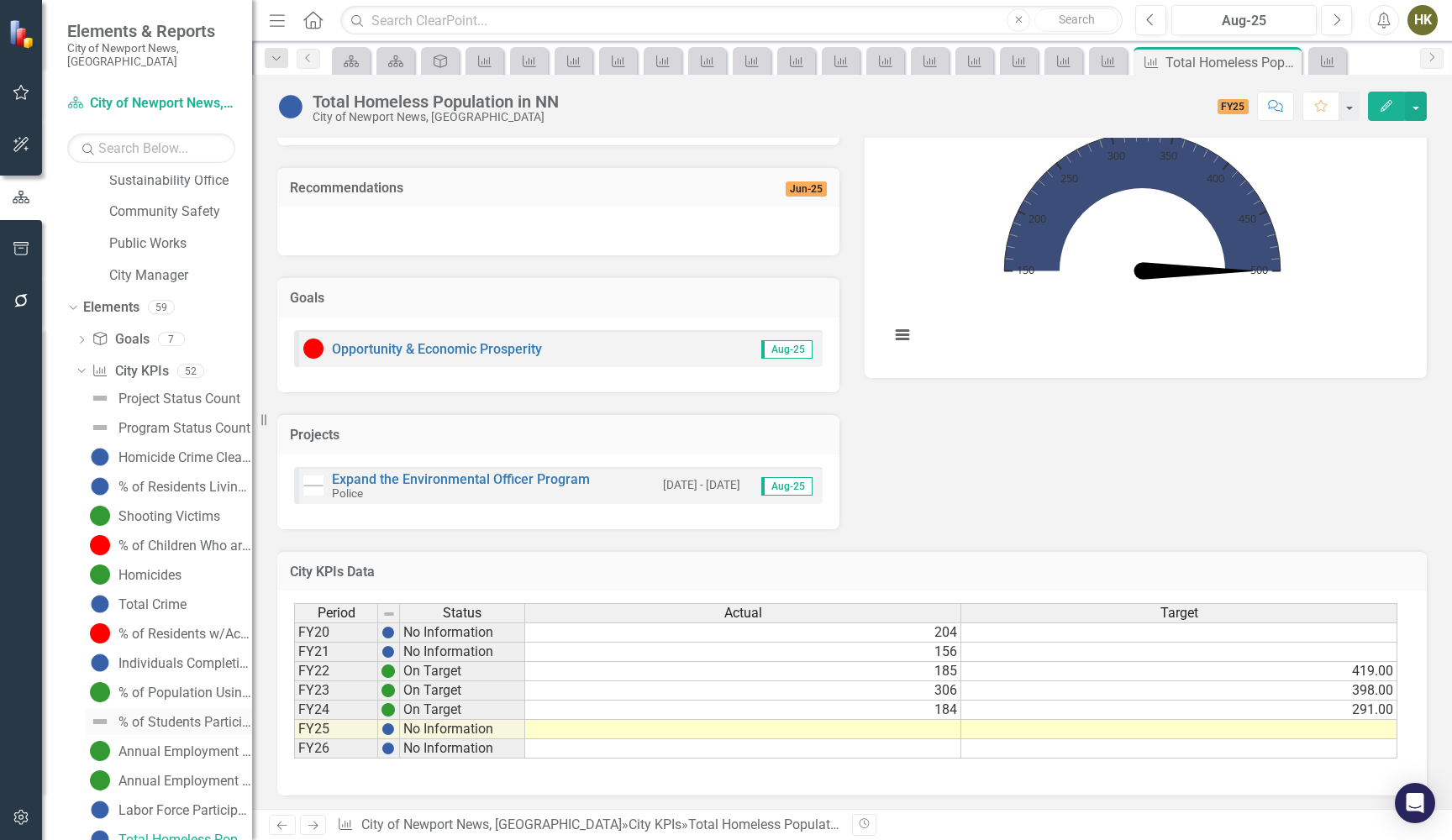
scroll to position [825, 0]
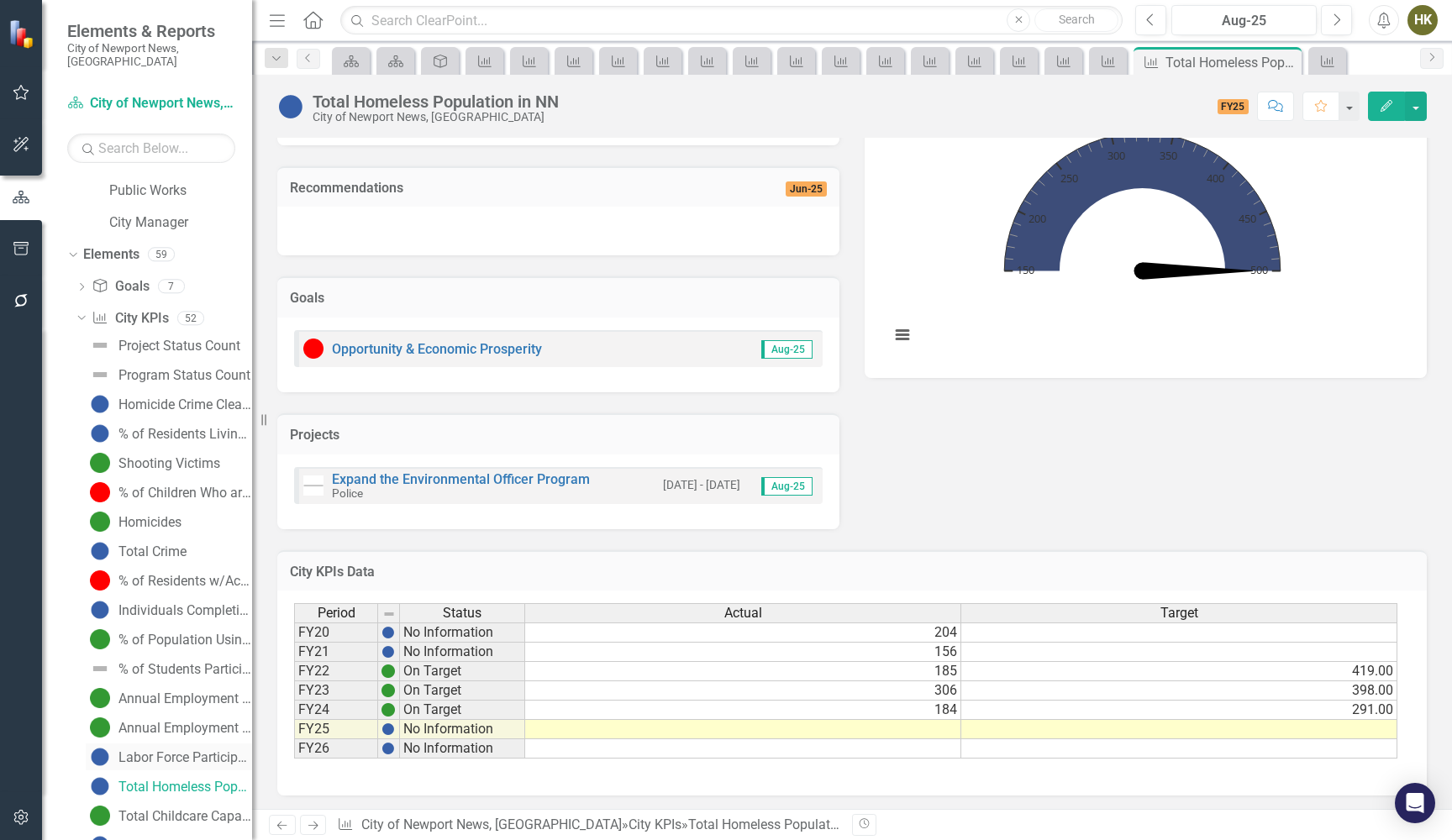
click at [136, 750] on div "Labor Force Participation Rate" at bounding box center [185, 757] width 133 height 15
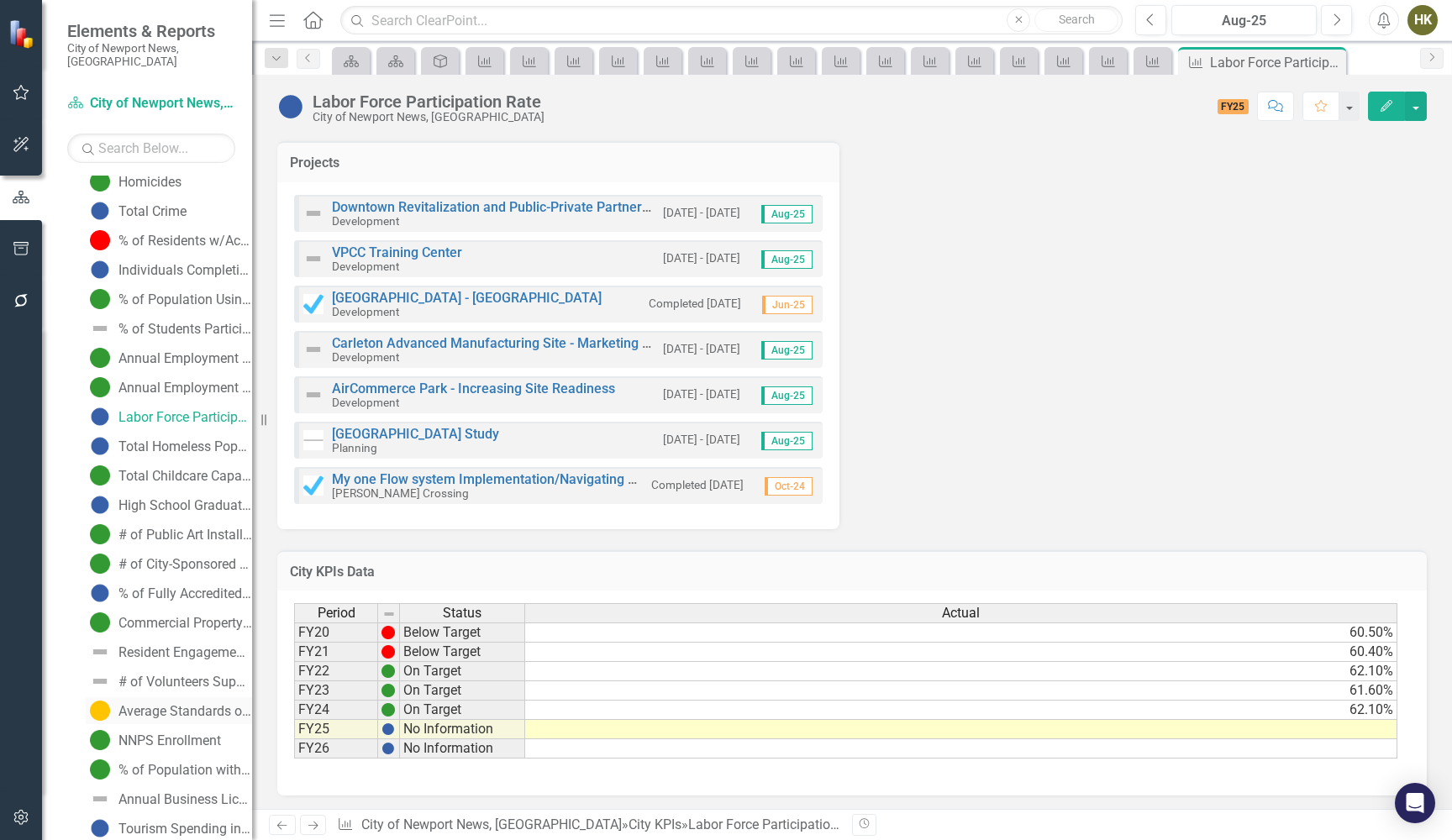
scroll to position [1101, 0]
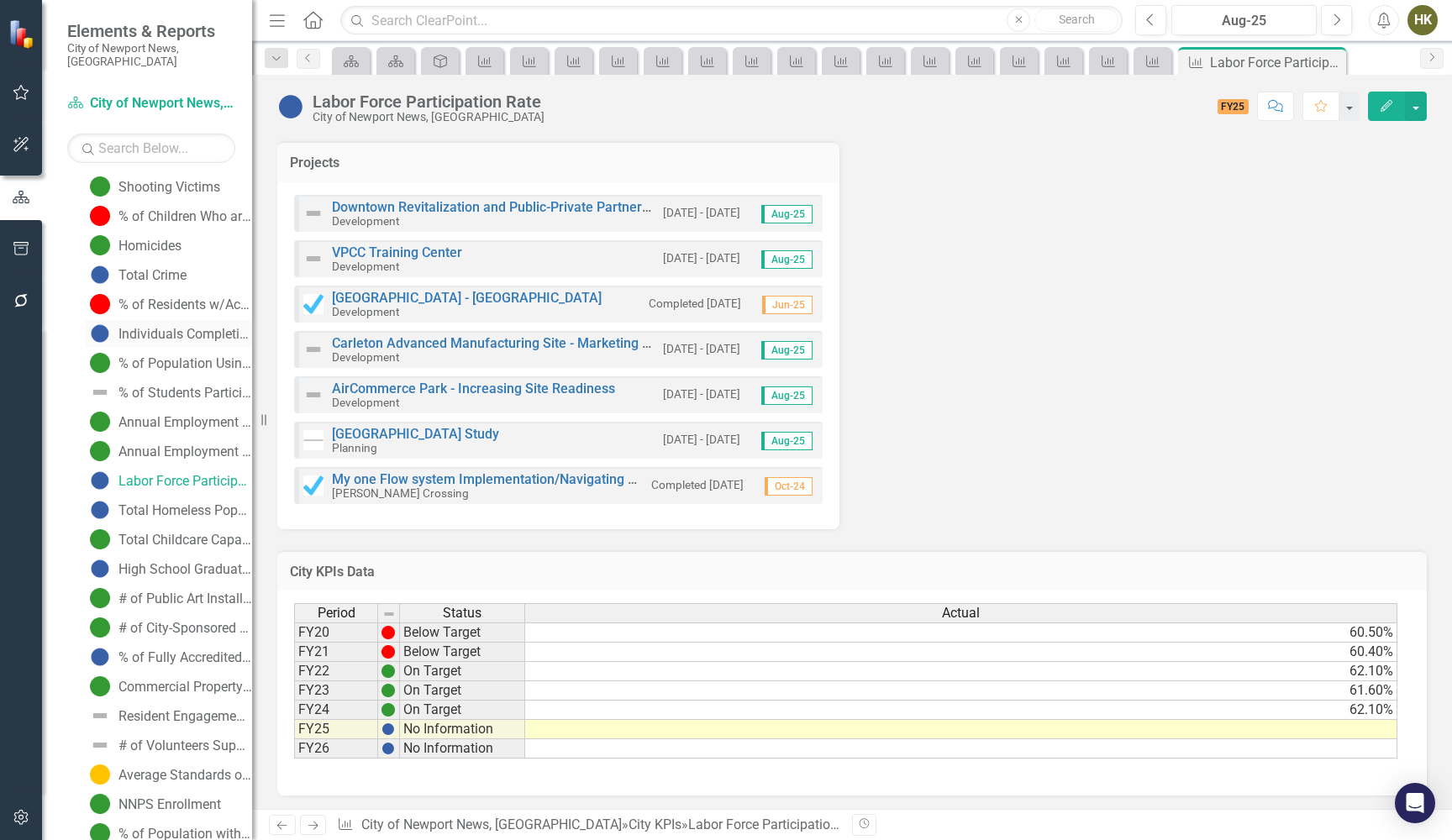
click at [158, 327] on div "Individuals Completing Vocational Training" at bounding box center [185, 334] width 133 height 15
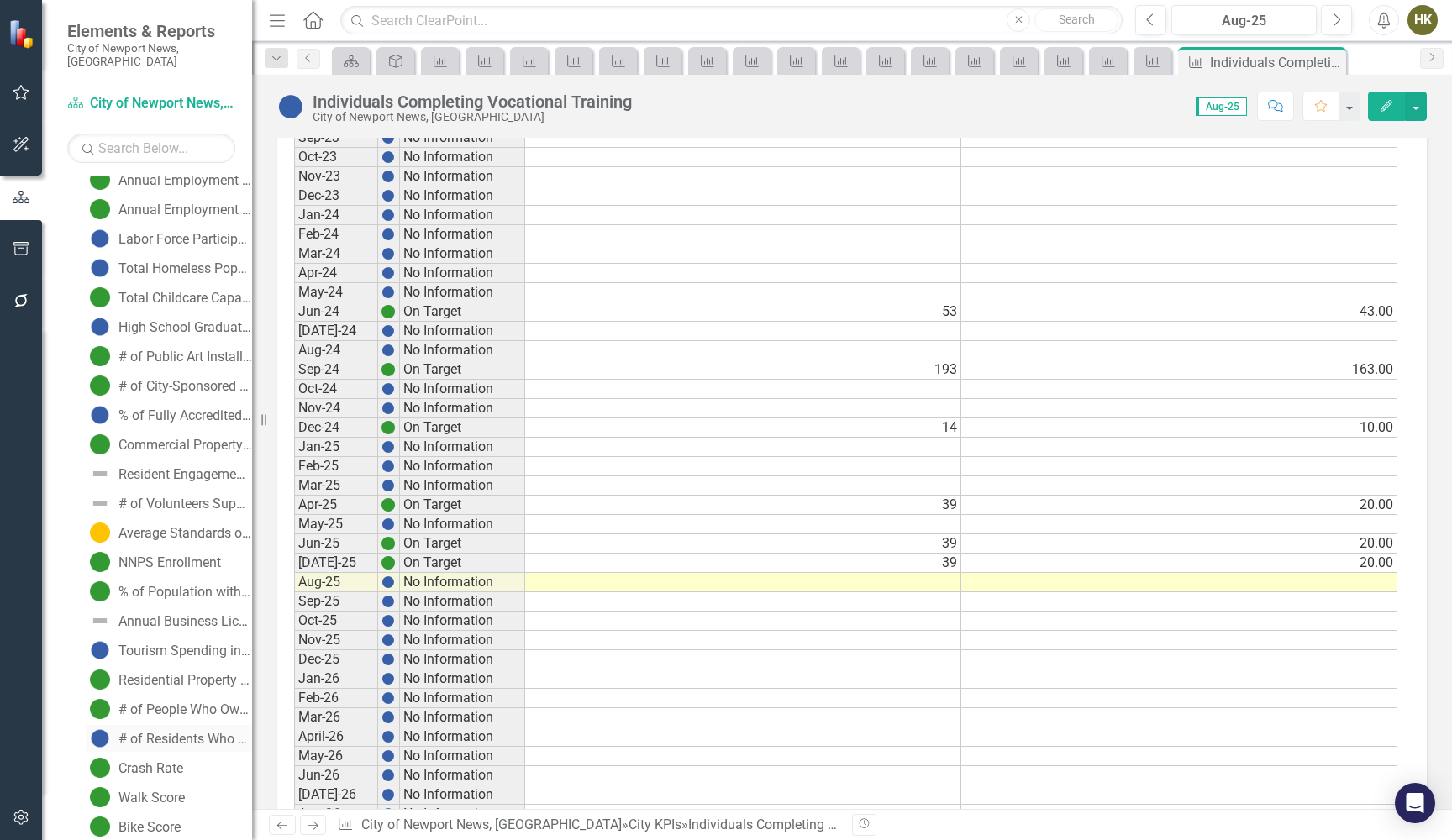
scroll to position [1317, 0]
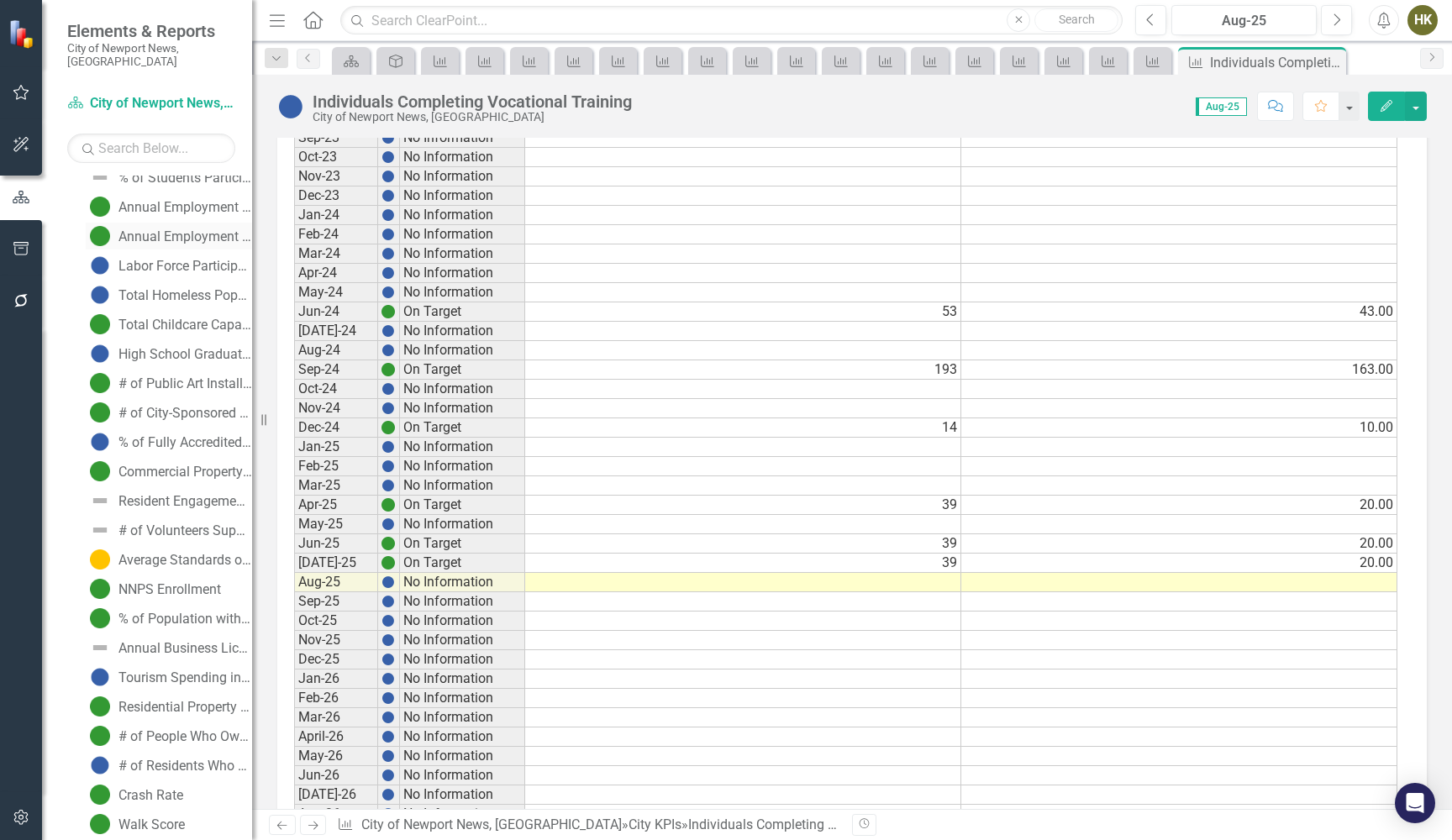
click at [132, 229] on div "Annual Employment by Sector (Manufacturing)" at bounding box center [185, 236] width 133 height 15
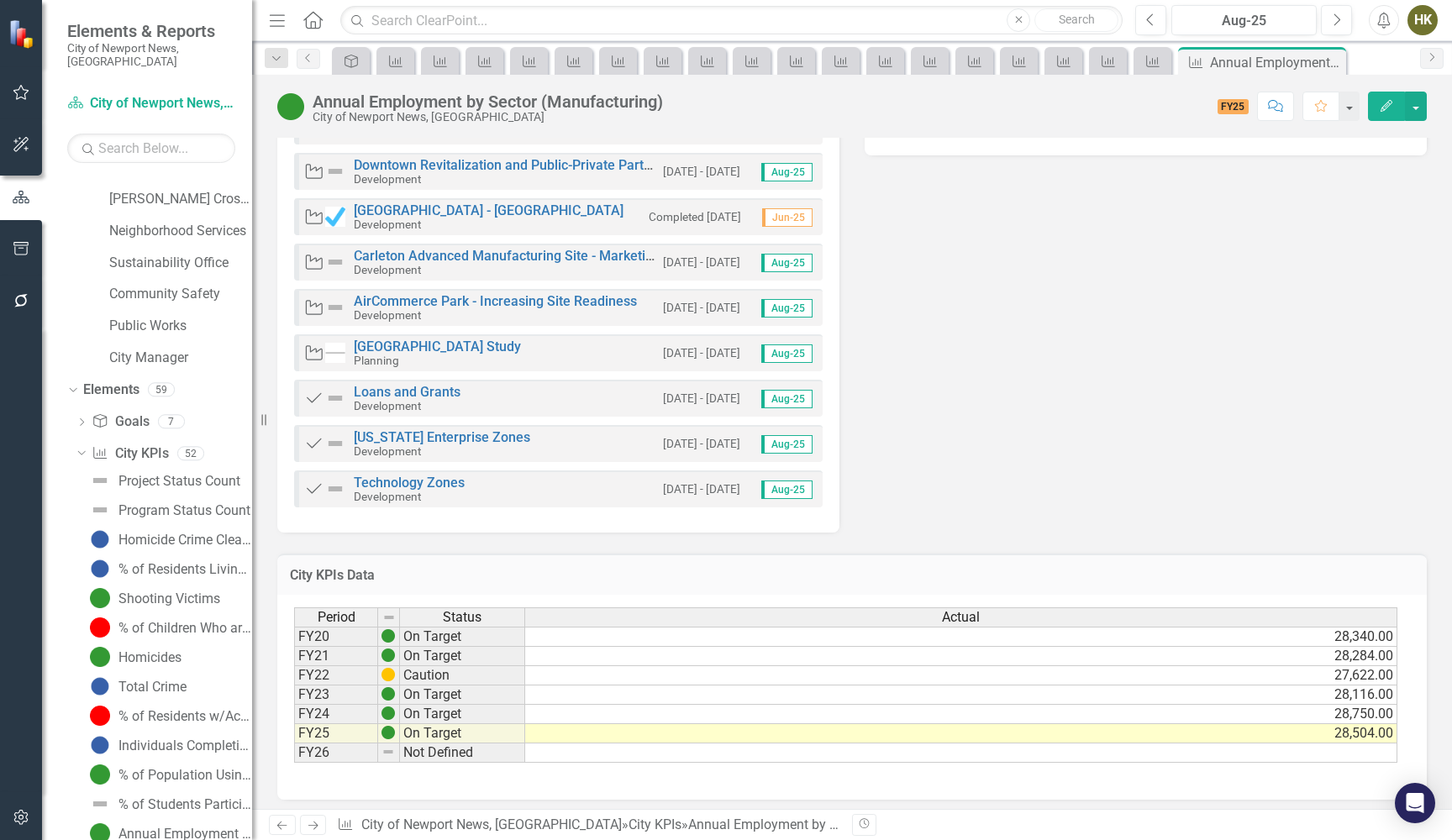
scroll to position [530, 0]
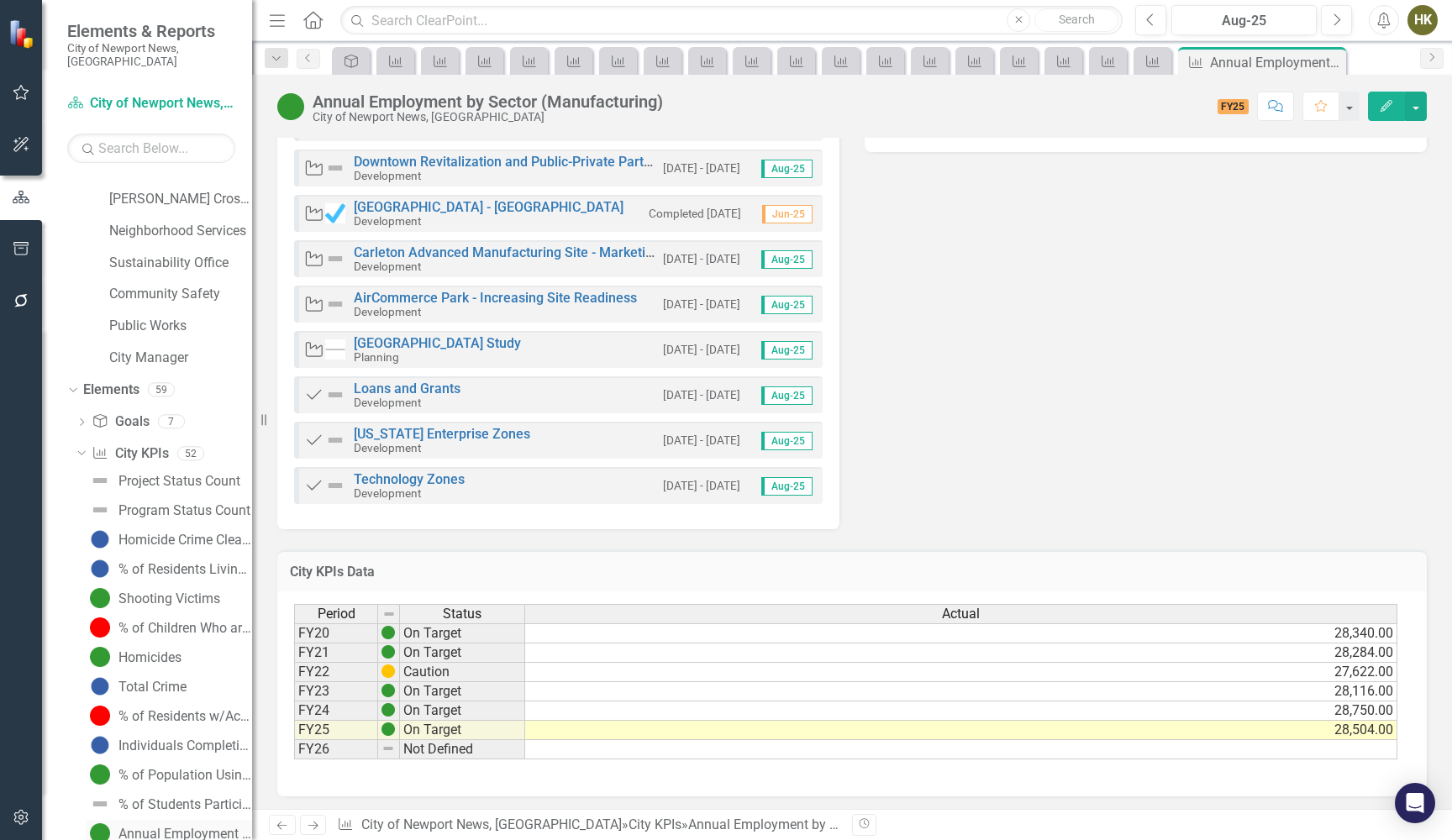
click at [144, 820] on link "Annual Employment by Sector (Professional, Scientific, and Technical Services)" at bounding box center [169, 834] width 167 height 27
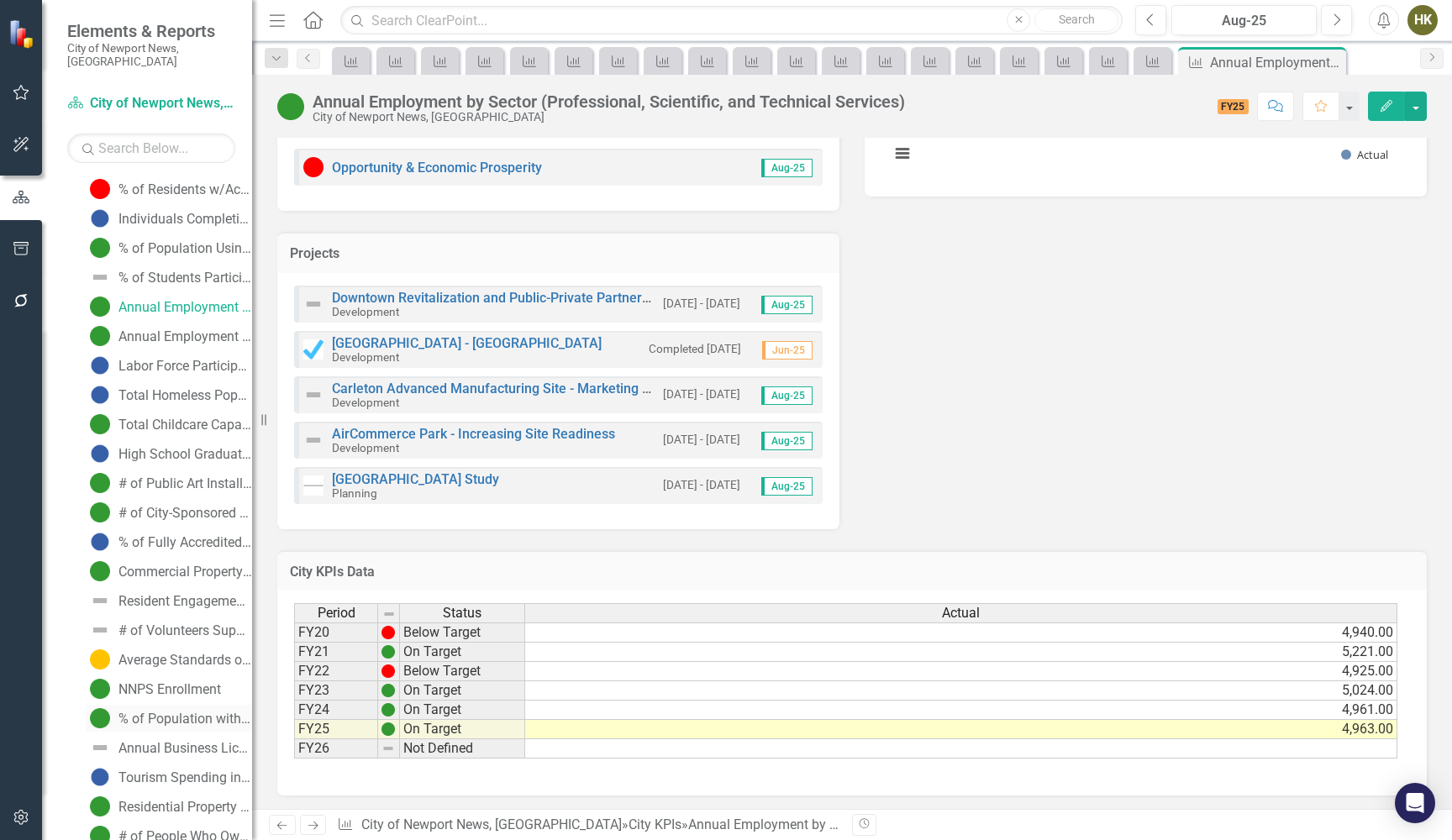
scroll to position [1219, 0]
click at [146, 466] on link "# of Public Art Installations" at bounding box center [169, 479] width 167 height 27
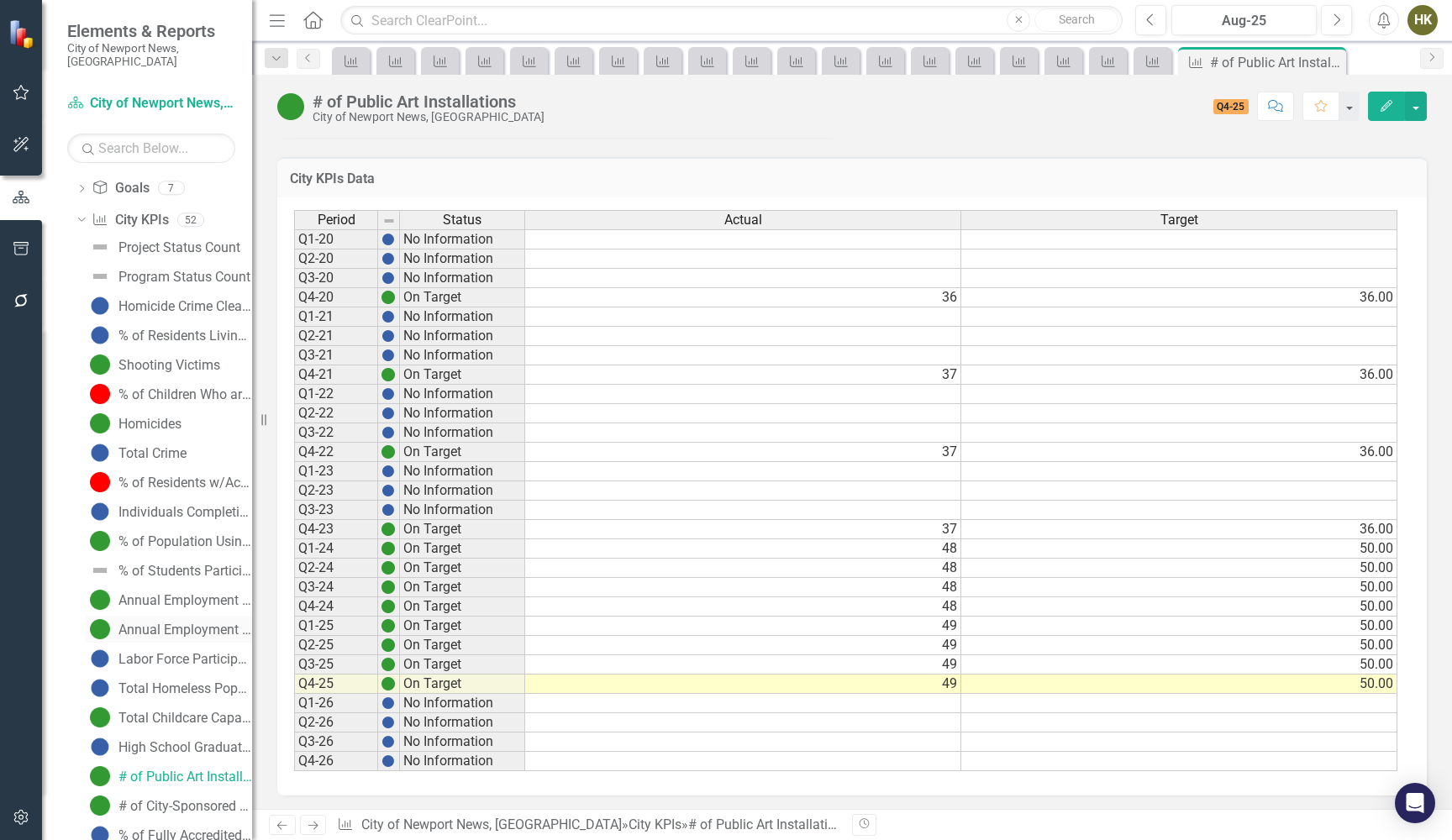
scroll to position [982, 0]
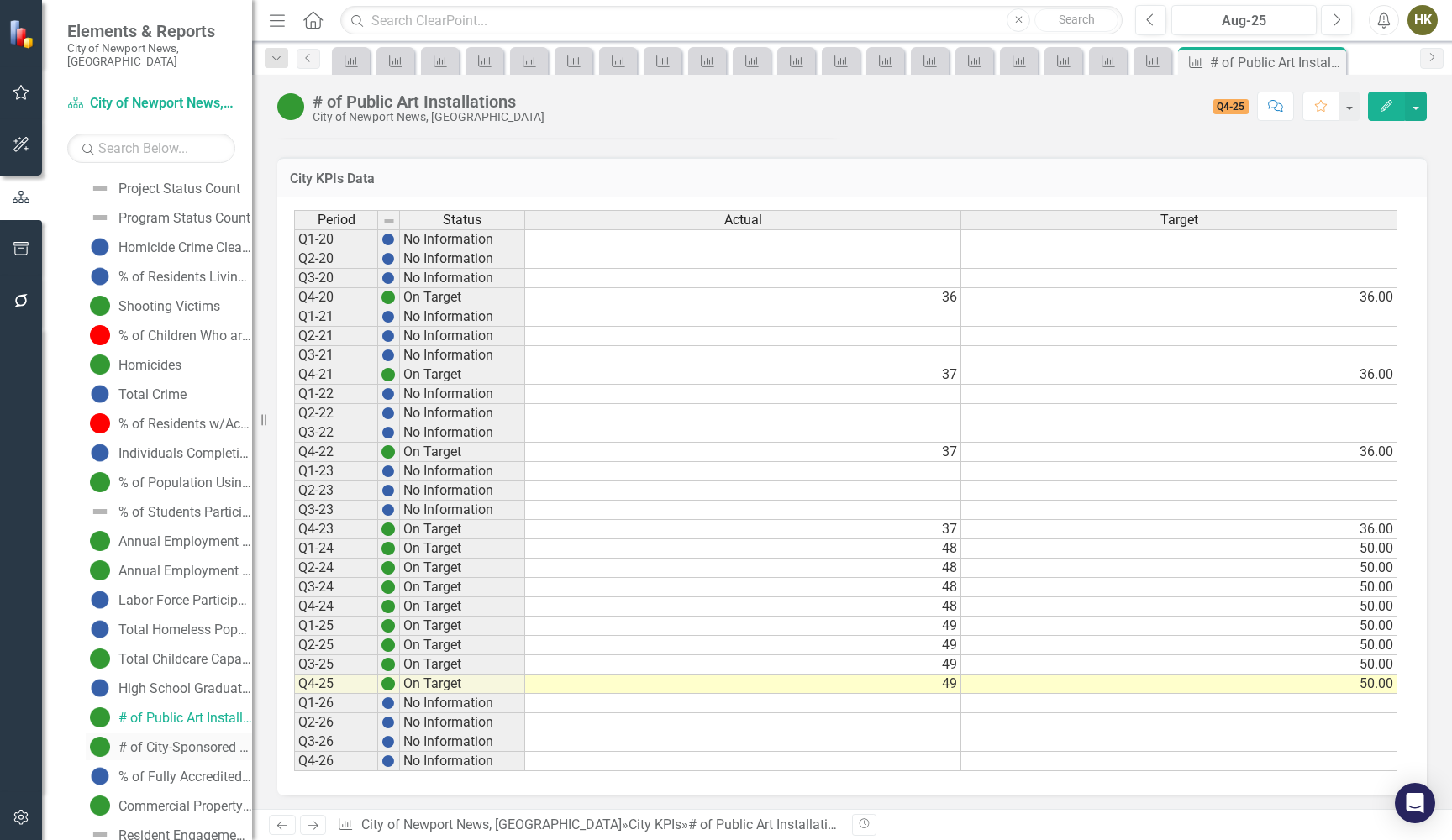
click at [118, 734] on link "# of City-Sponsored and Community Events" at bounding box center [169, 747] width 167 height 27
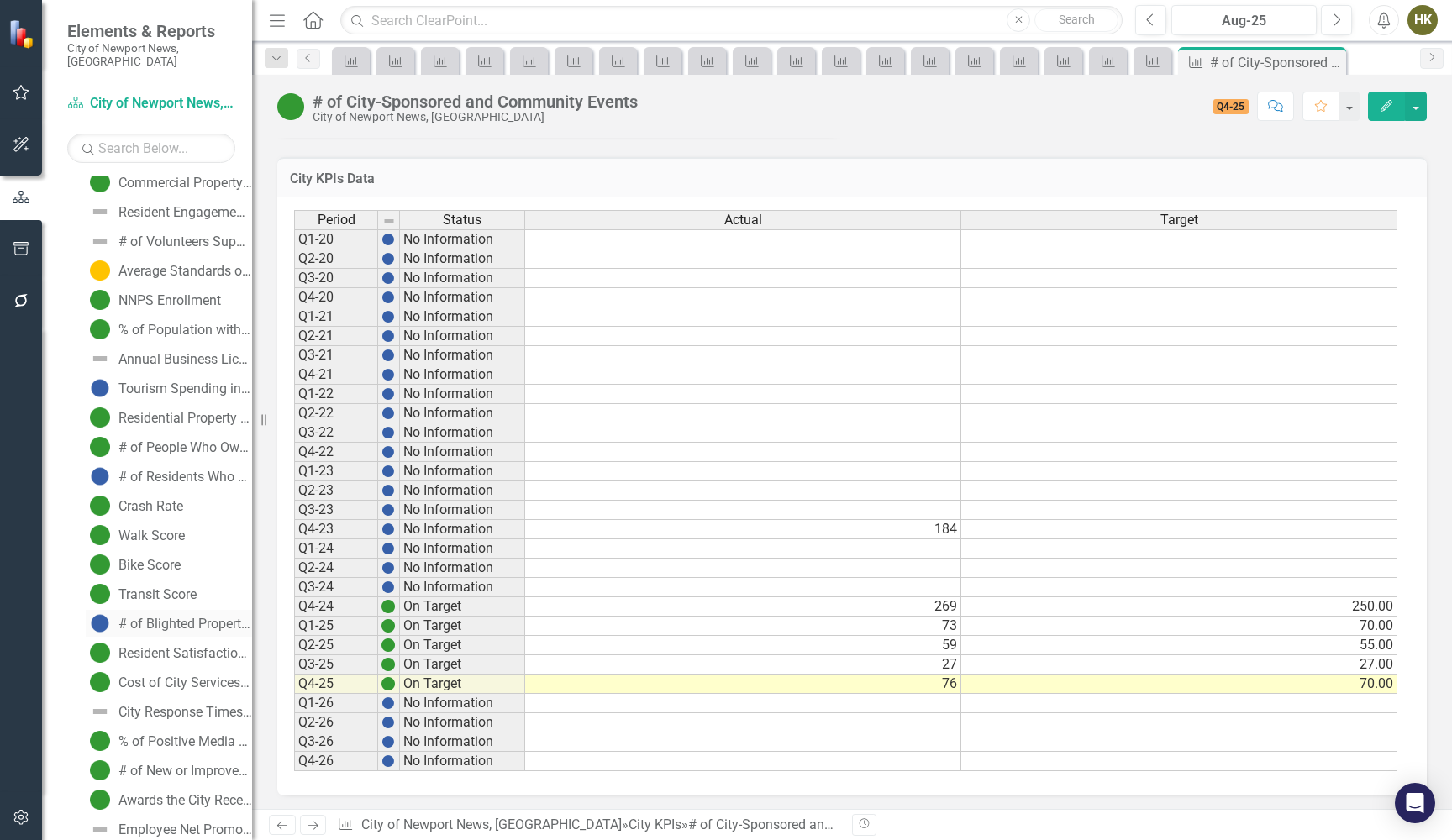
scroll to position [1580, 0]
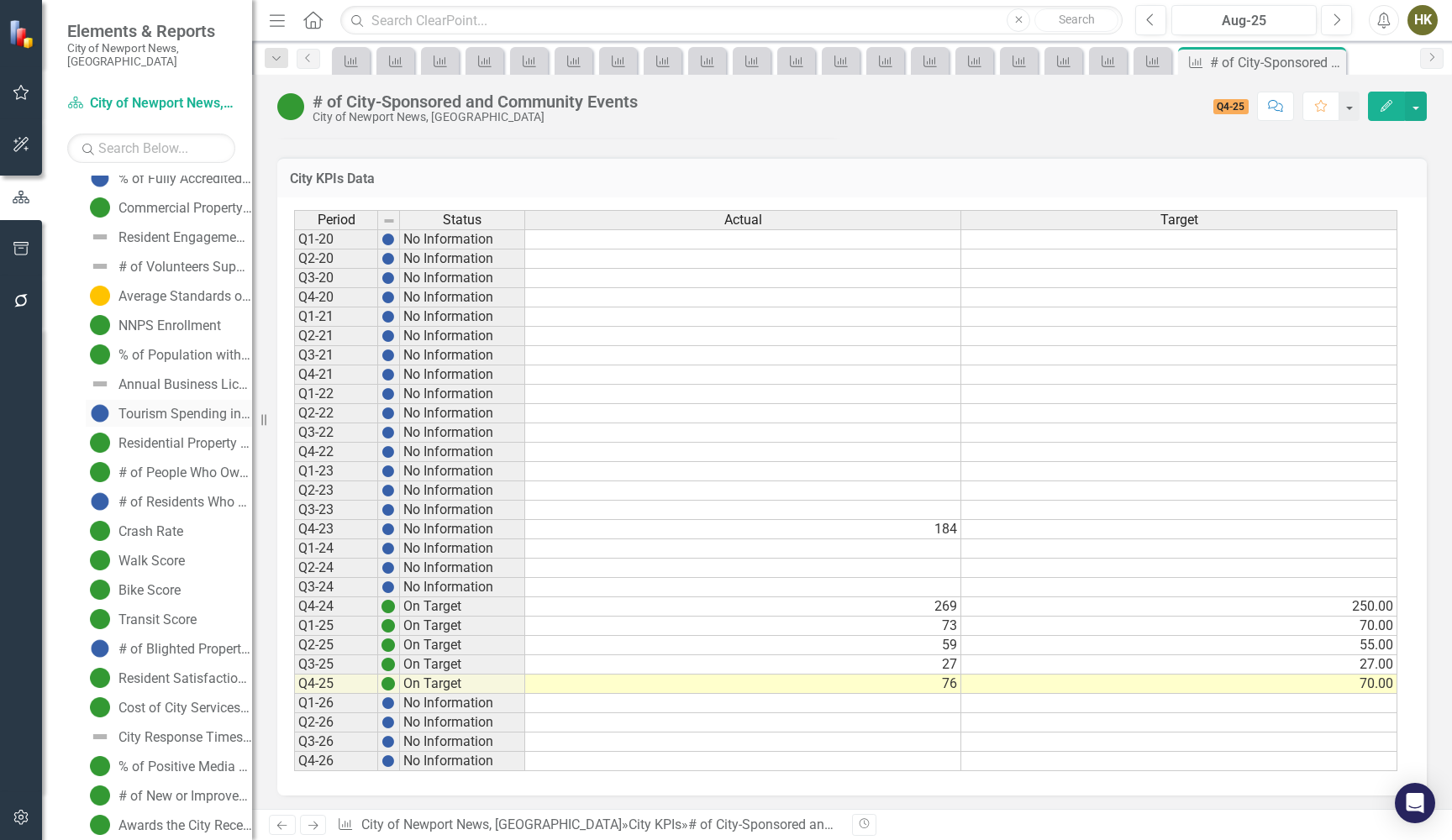
click at [182, 406] on div "Tourism Spending in NN" at bounding box center [185, 414] width 133 height 15
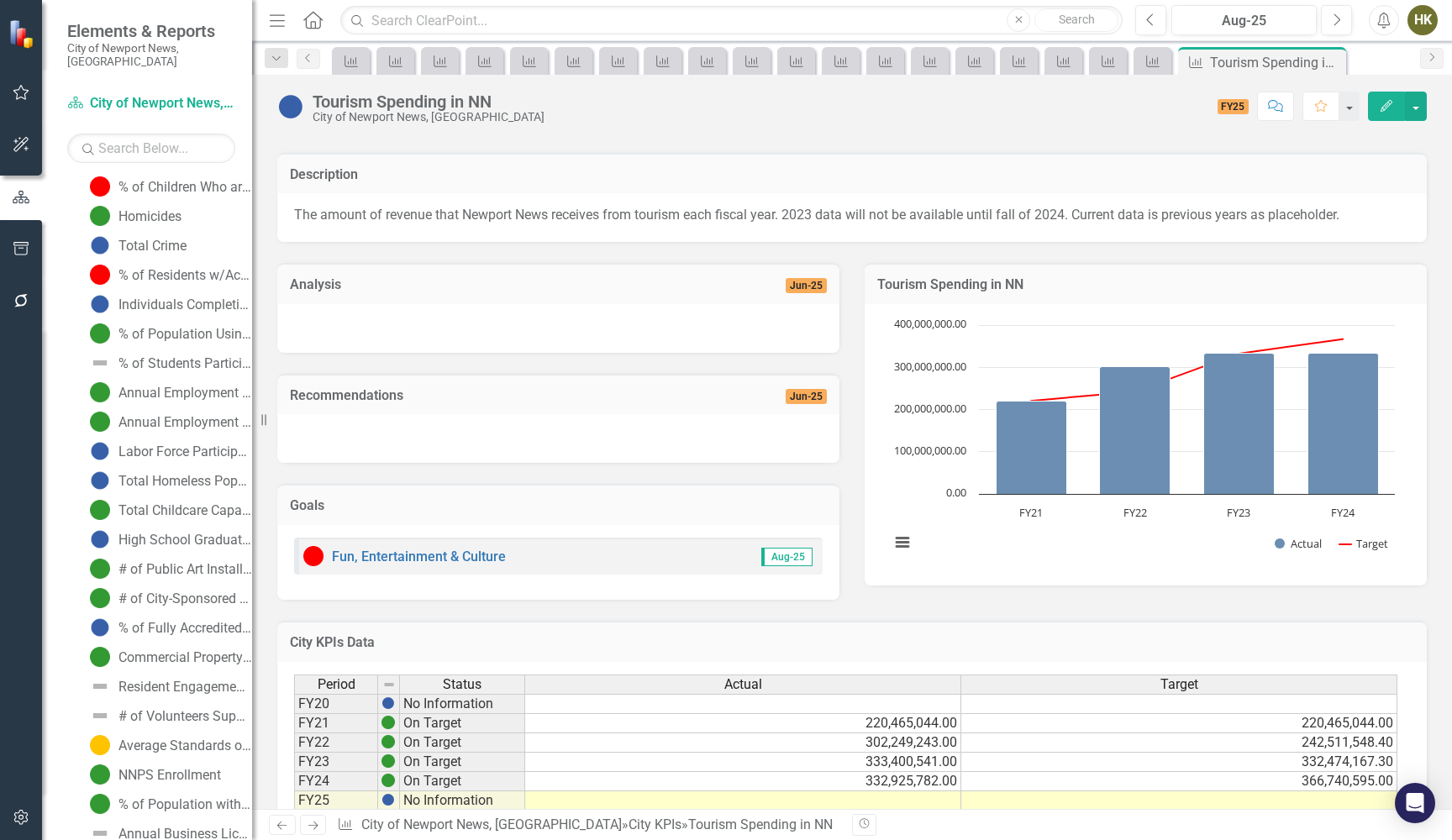
scroll to position [171, 0]
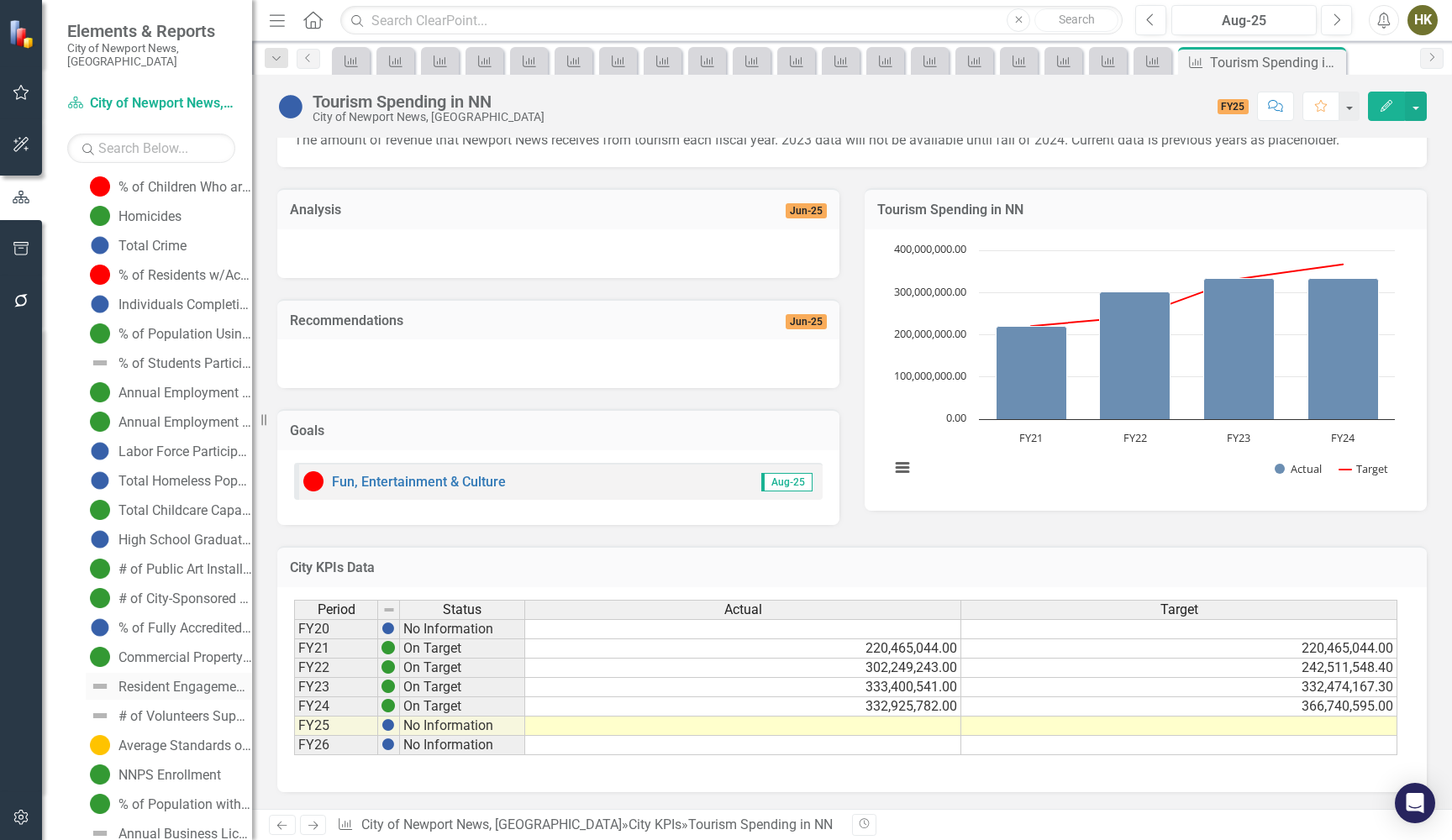
click at [136, 680] on div "Resident Engagement in Decision Making" at bounding box center [185, 687] width 133 height 15
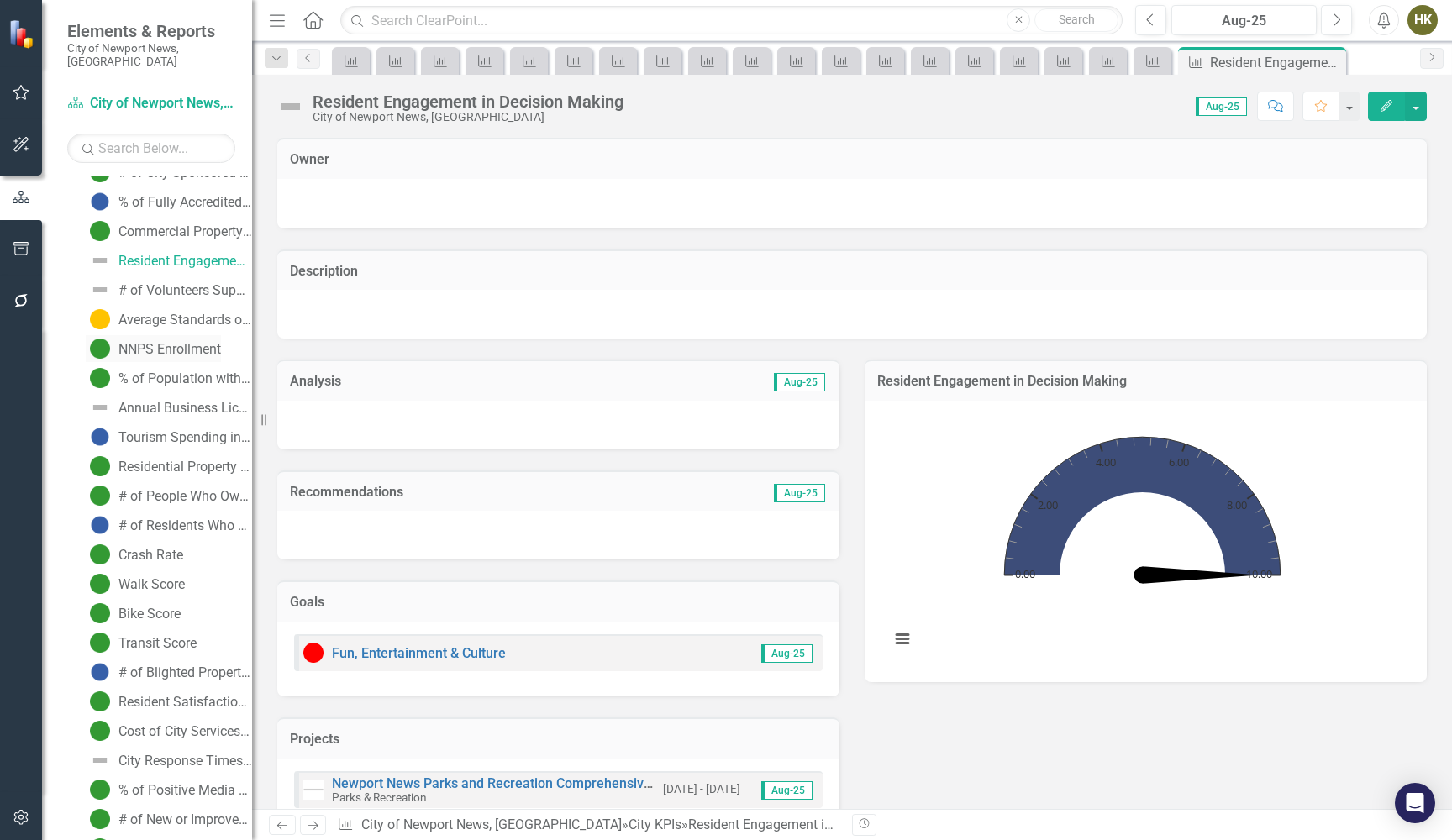
scroll to position [1541, 0]
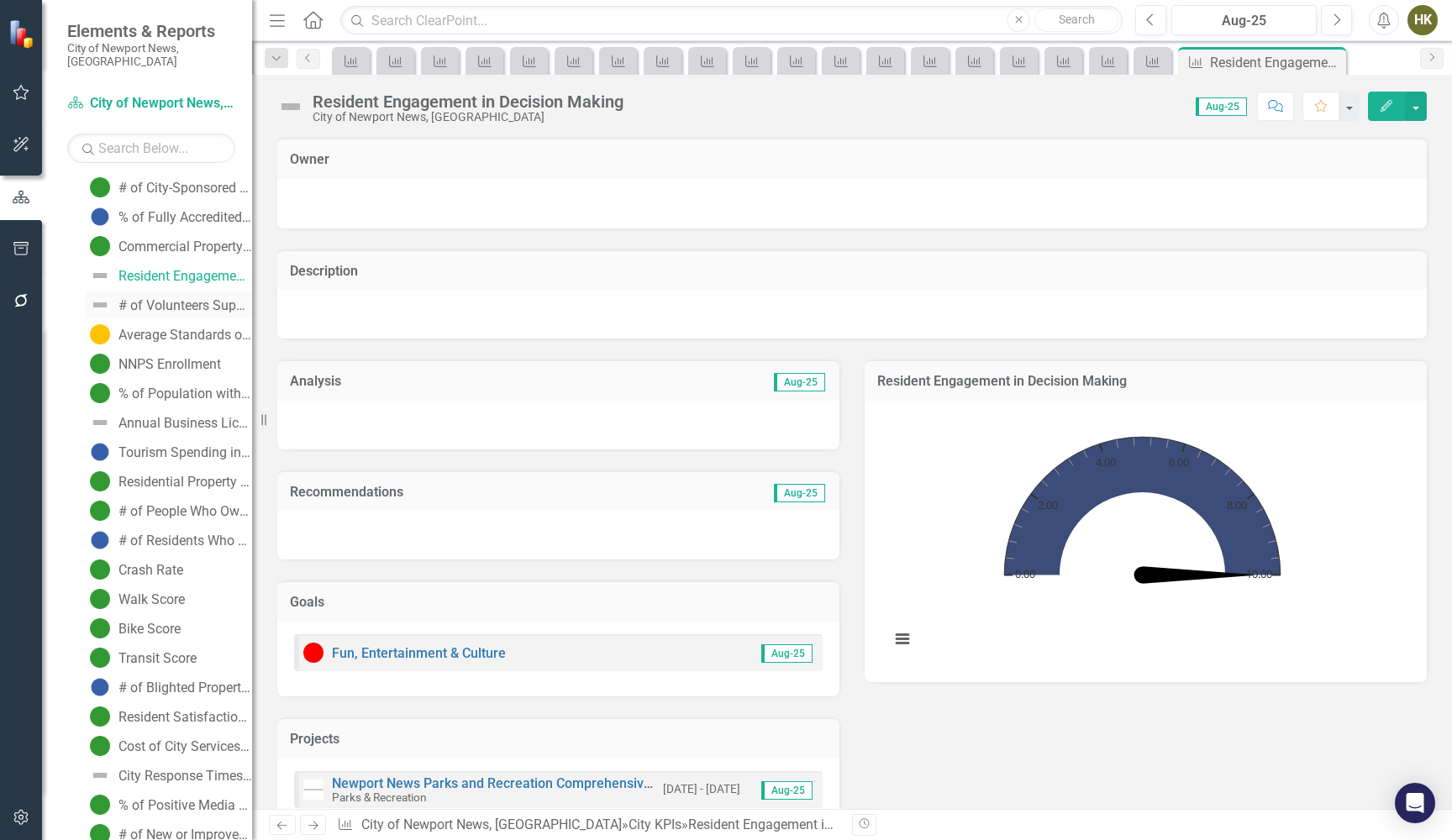
click at [196, 298] on div "# of Volunteers Supporting City Programs" at bounding box center [185, 306] width 133 height 15
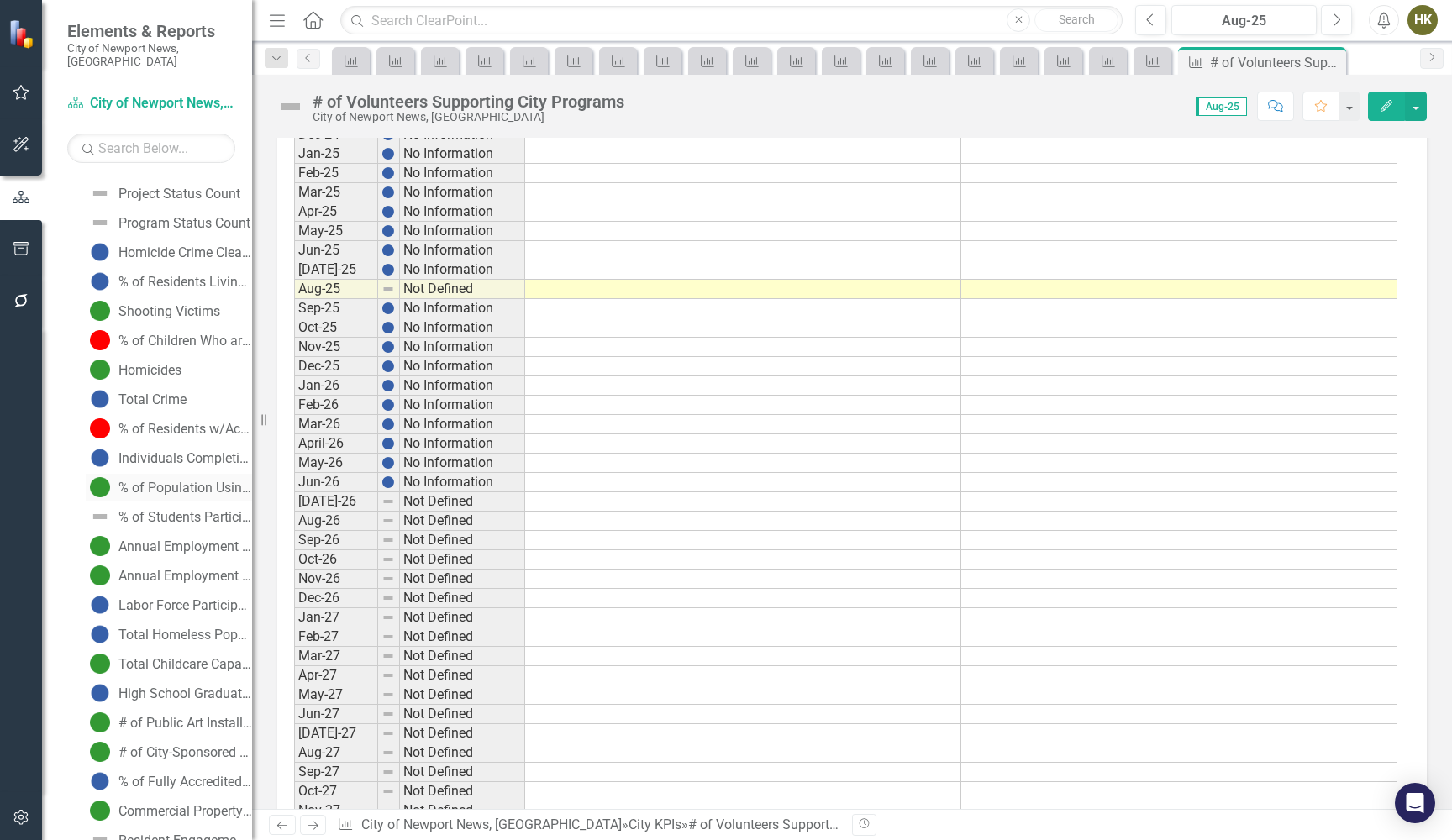
scroll to position [856, 0]
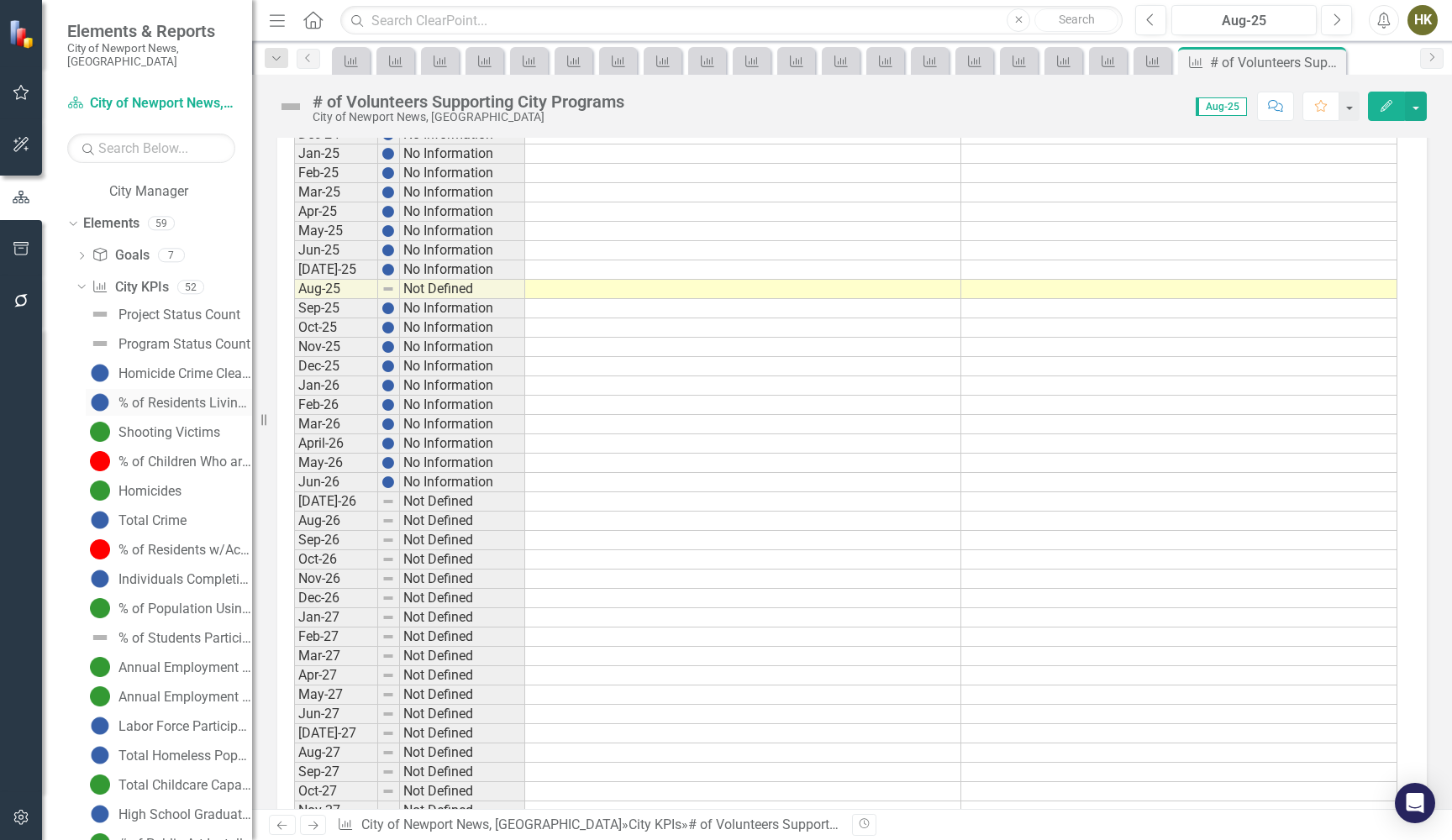
click at [205, 396] on div "% of Residents Living in Areas of Concentrated Poverty" at bounding box center [185, 403] width 133 height 15
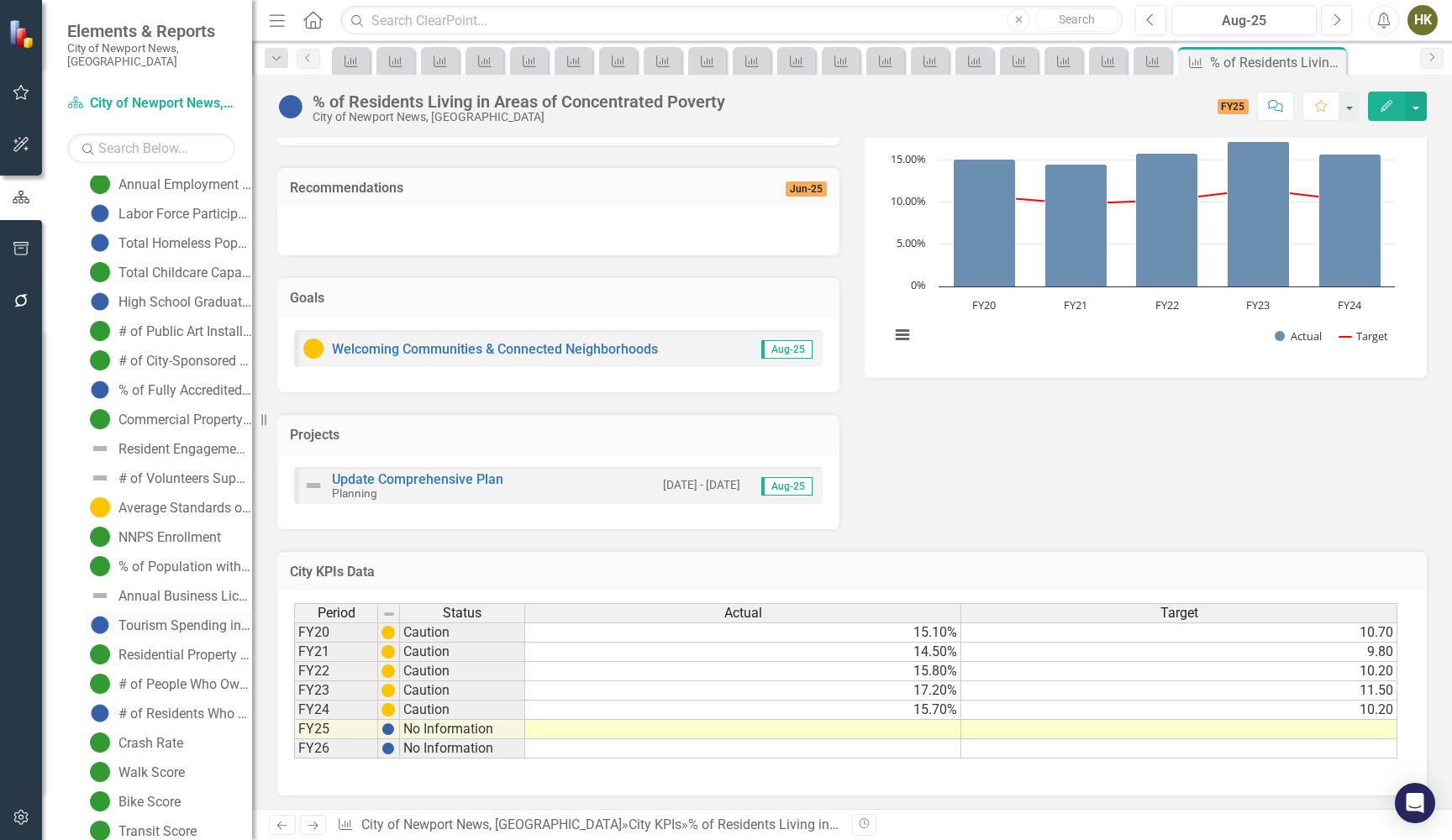
scroll to position [1372, 0]
click at [178, 644] on div "Residential Property Assessment" at bounding box center [185, 652] width 133 height 15
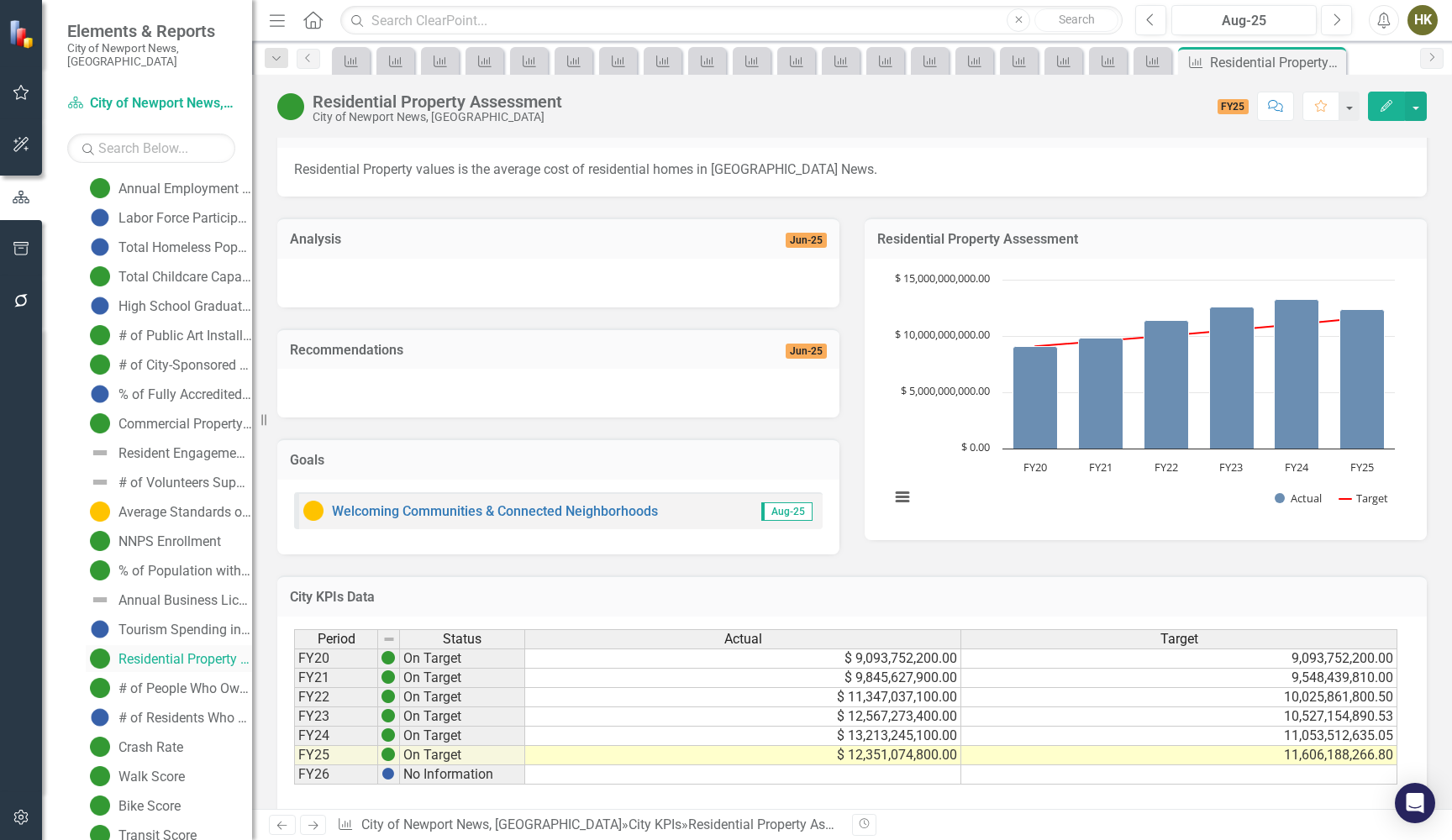
scroll to position [1385, 0]
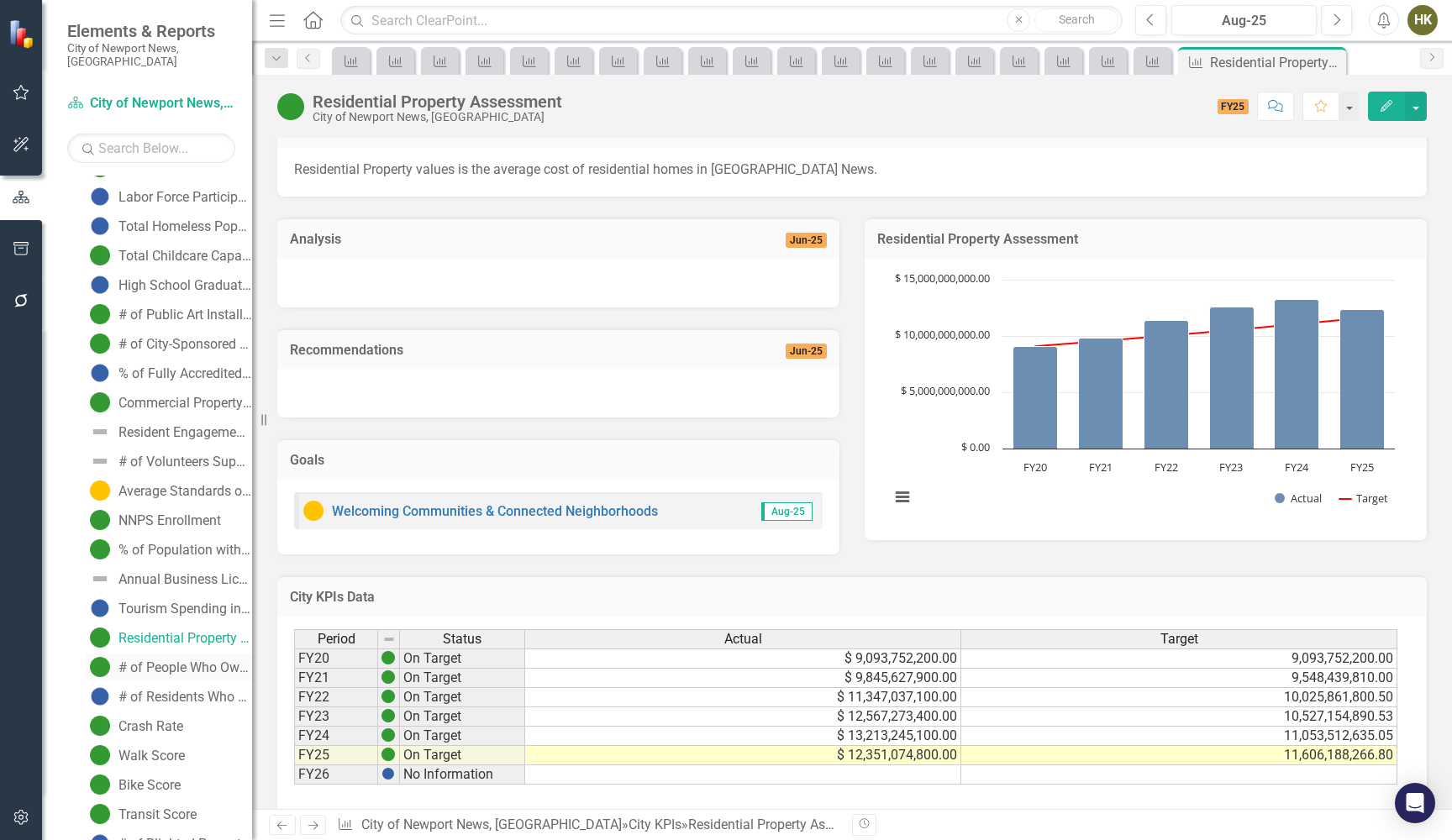
click at [192, 653] on link "# of People Who Own Homes in NN" at bounding box center [169, 667] width 167 height 27
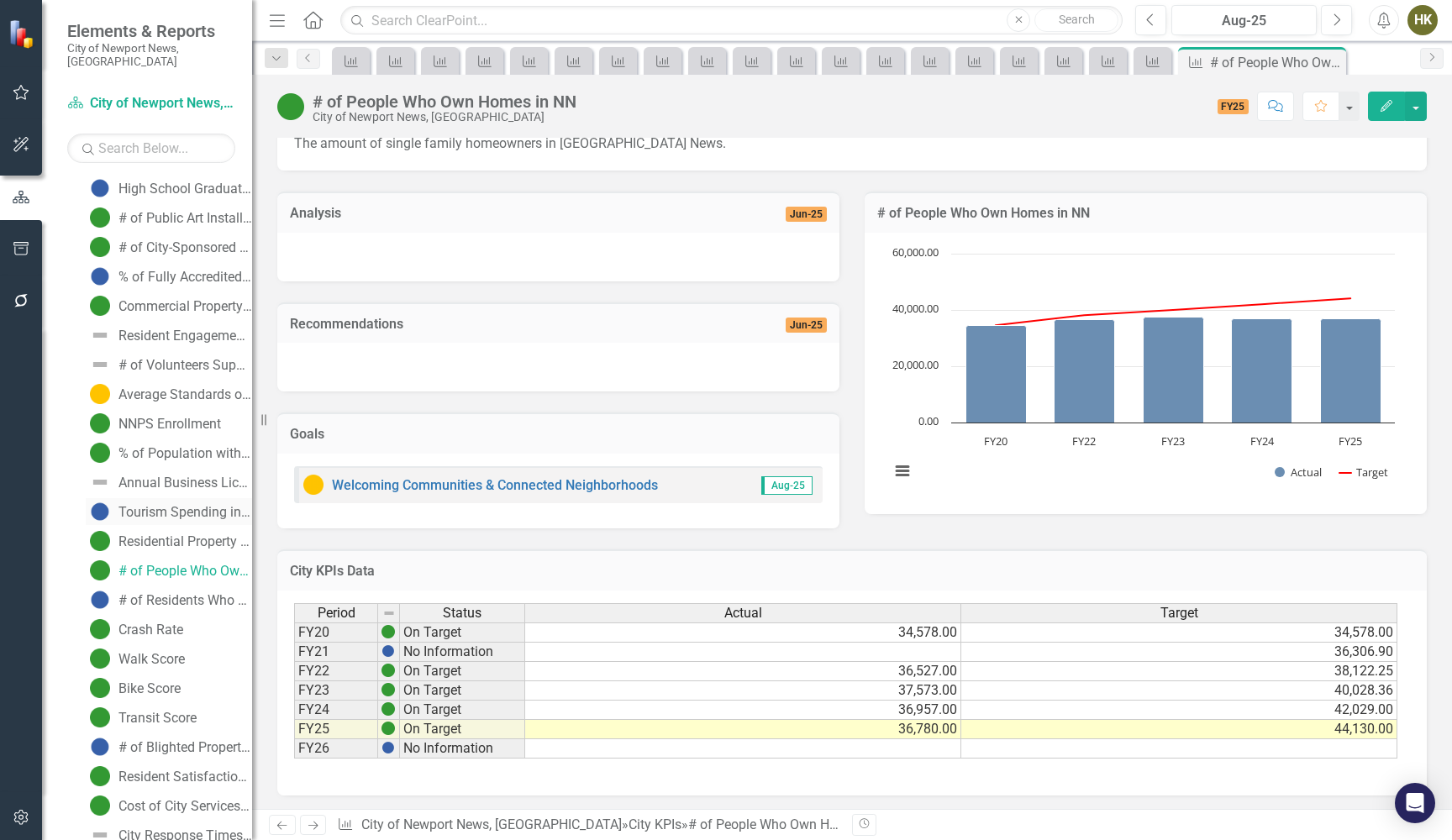
scroll to position [1485, 0]
click at [151, 589] on div "# of Residents Who Spend Over 30% of Income on Housing" at bounding box center [185, 597] width 133 height 15
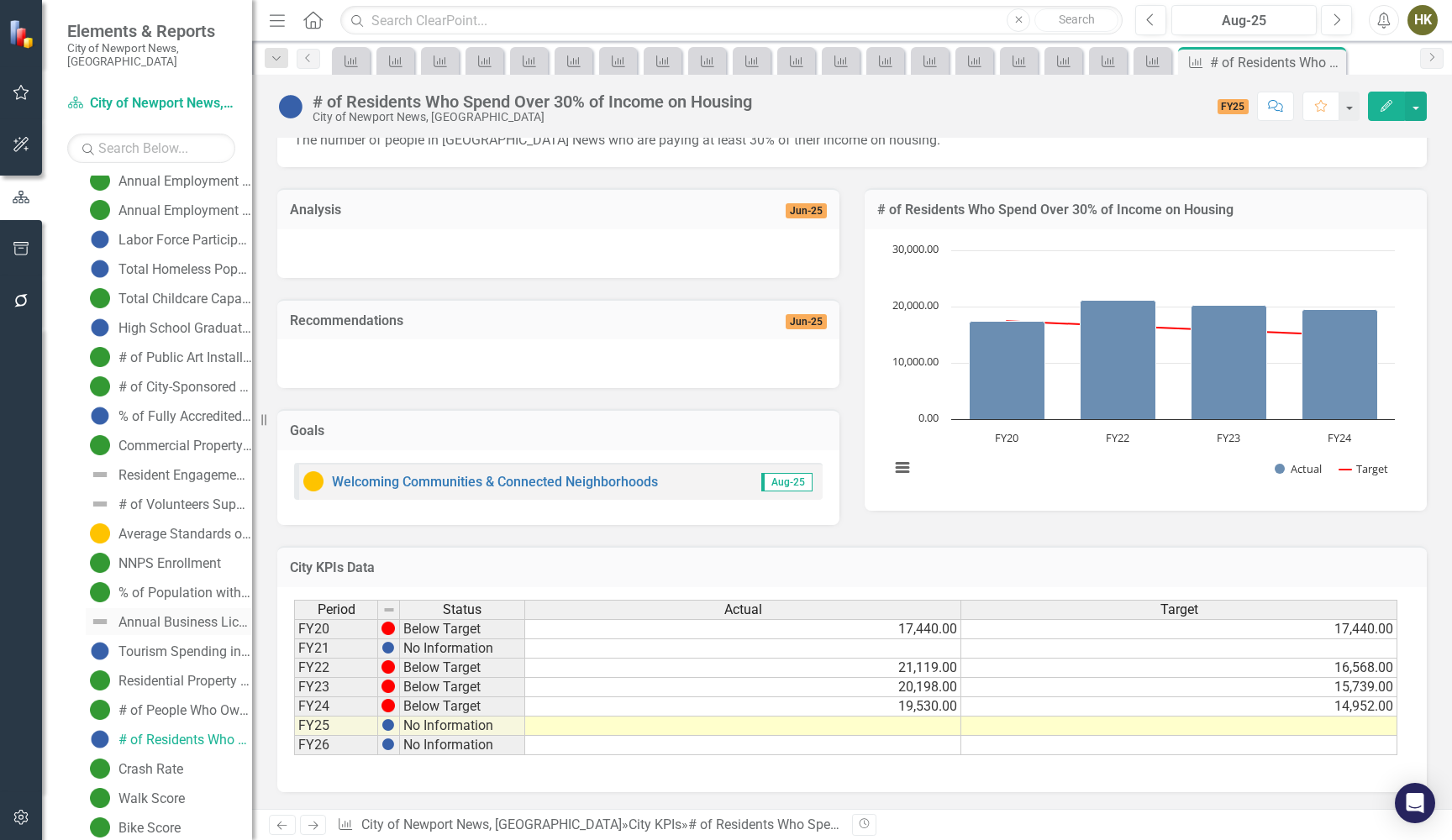
scroll to position [1566, 0]
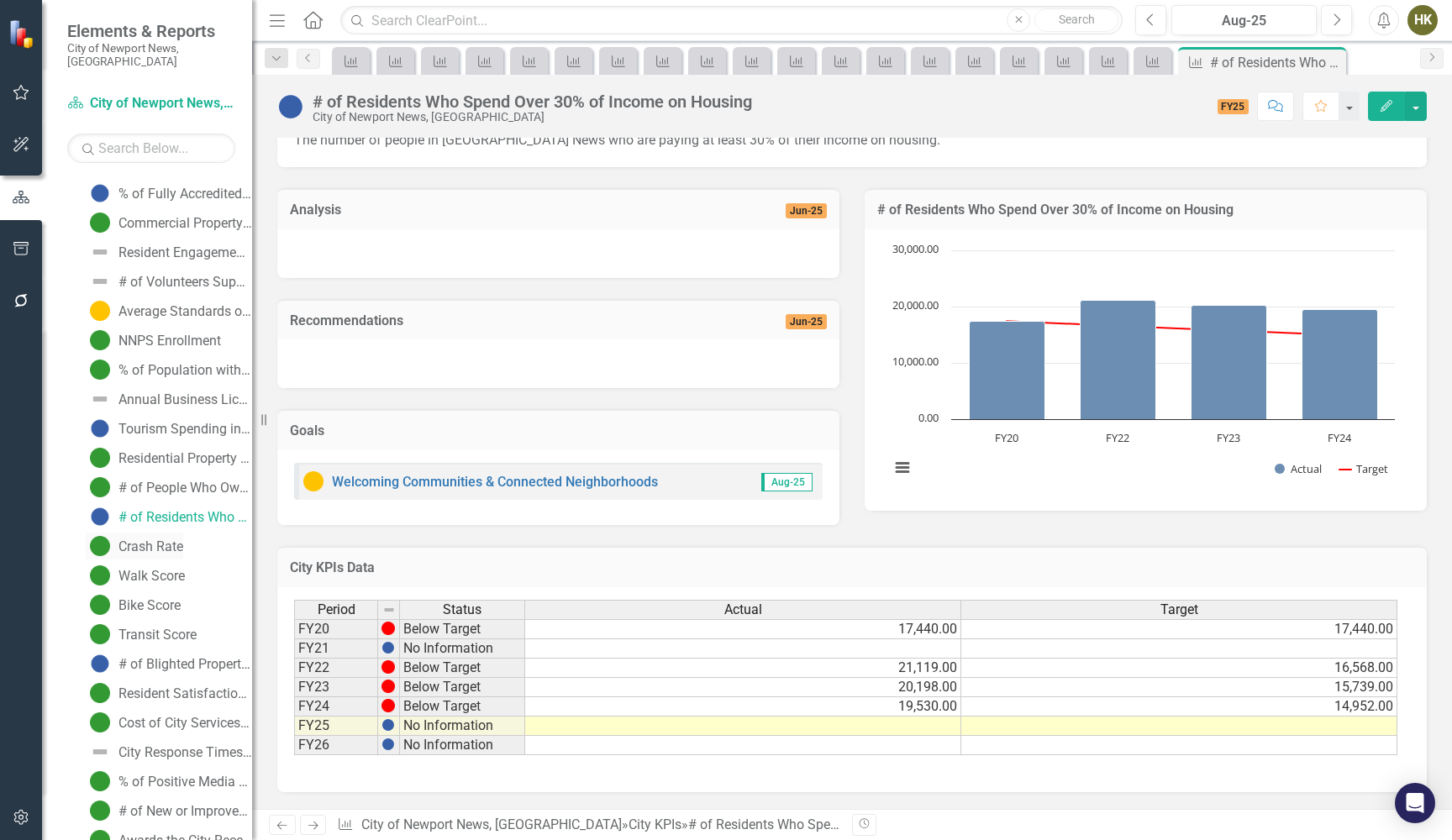
click at [181, 539] on div "Crash Rate" at bounding box center [151, 546] width 65 height 15
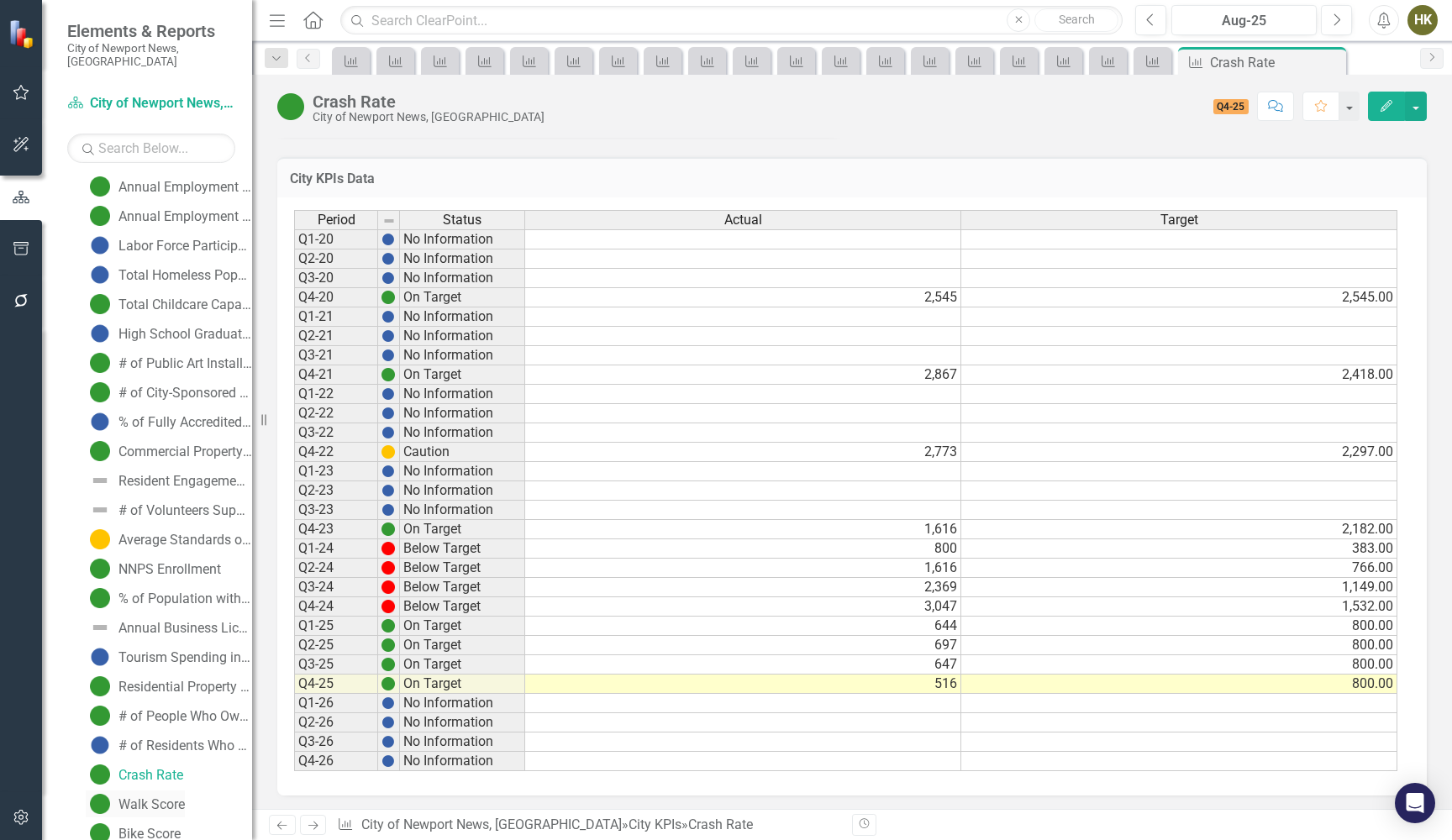
scroll to position [1359, 0]
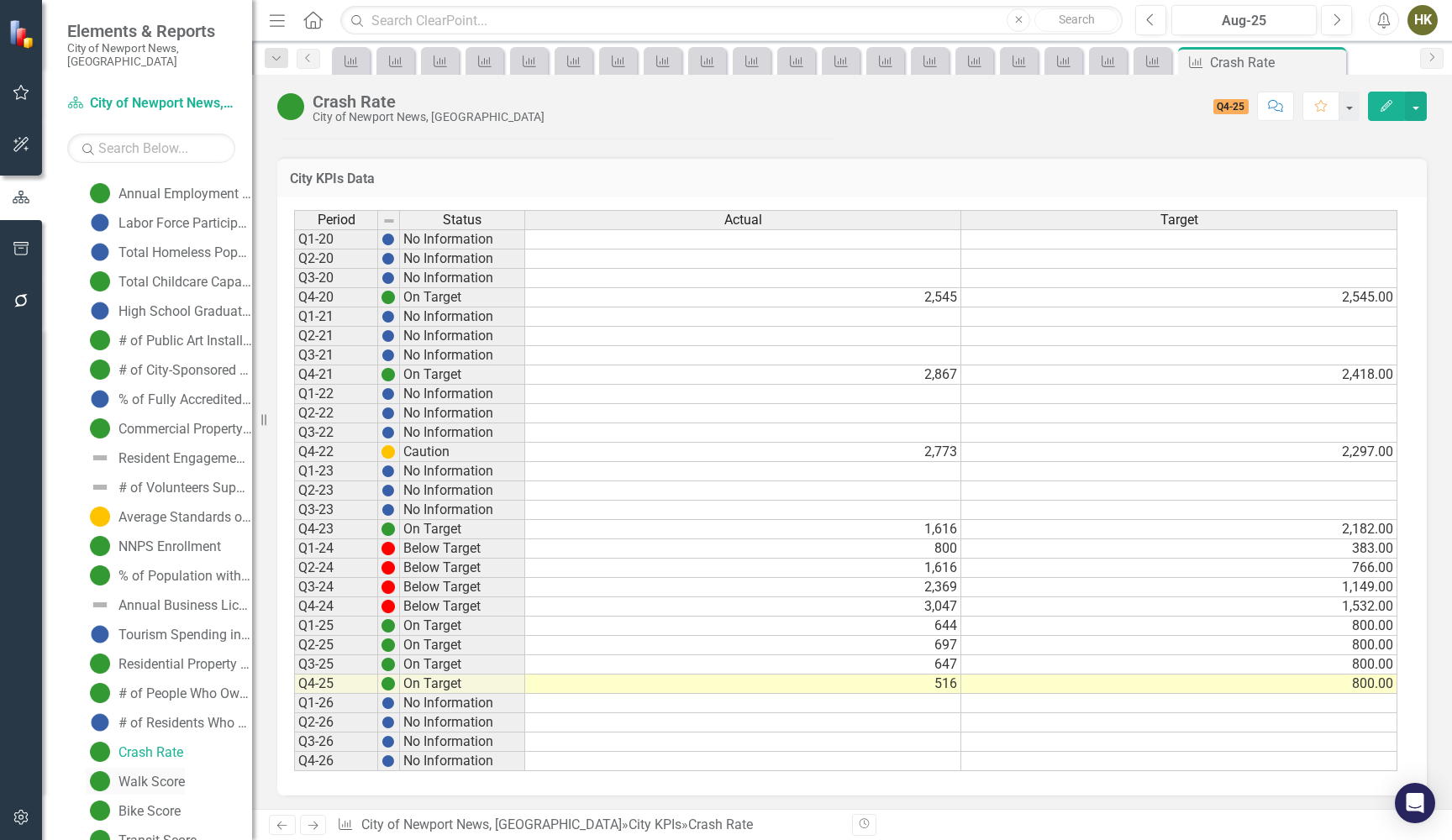
click at [154, 768] on link "Walk Score" at bounding box center [135, 781] width 99 height 27
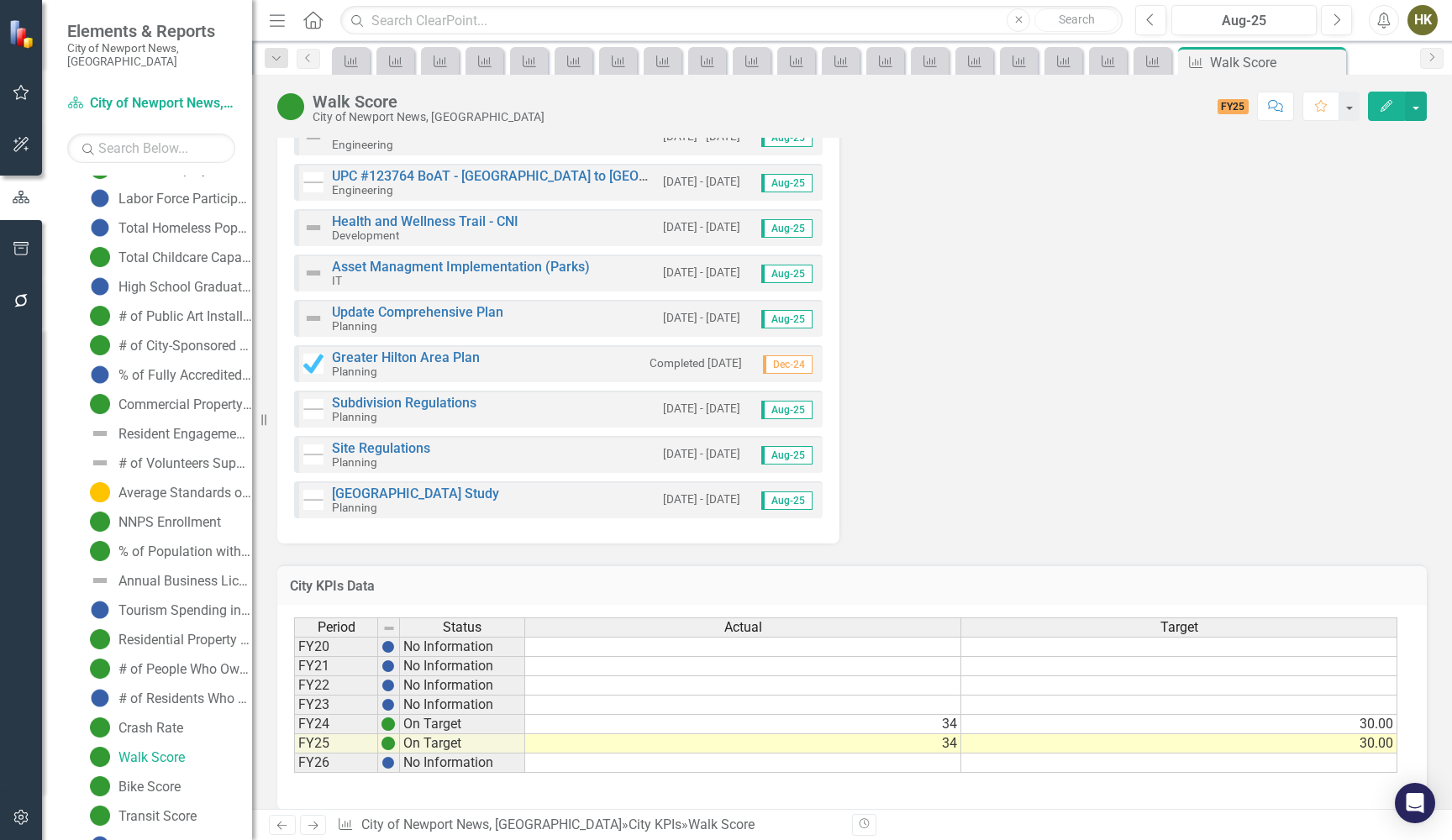
scroll to position [1411, 0]
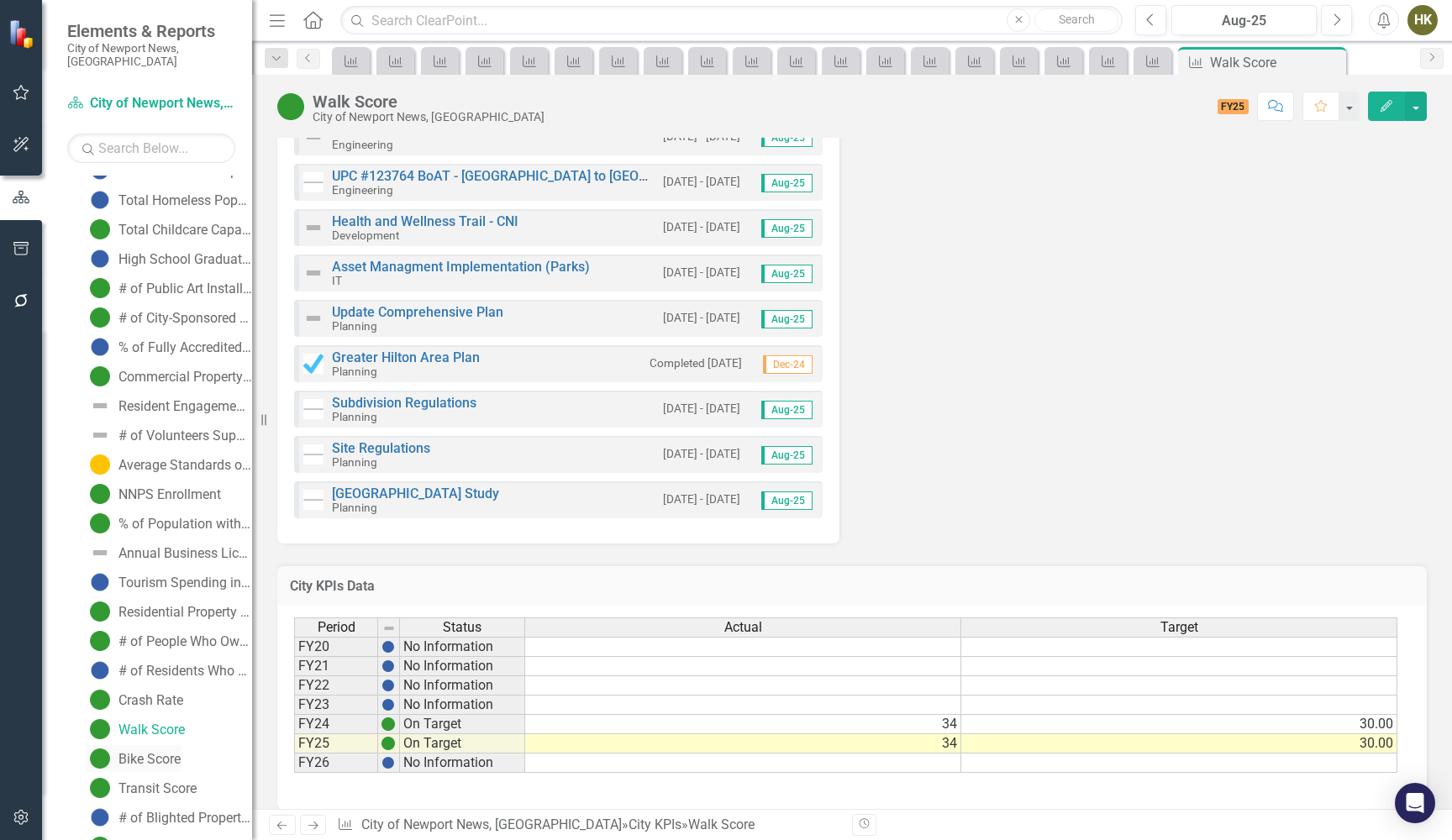
click at [117, 745] on link "Bike Score" at bounding box center [132, 759] width 95 height 27
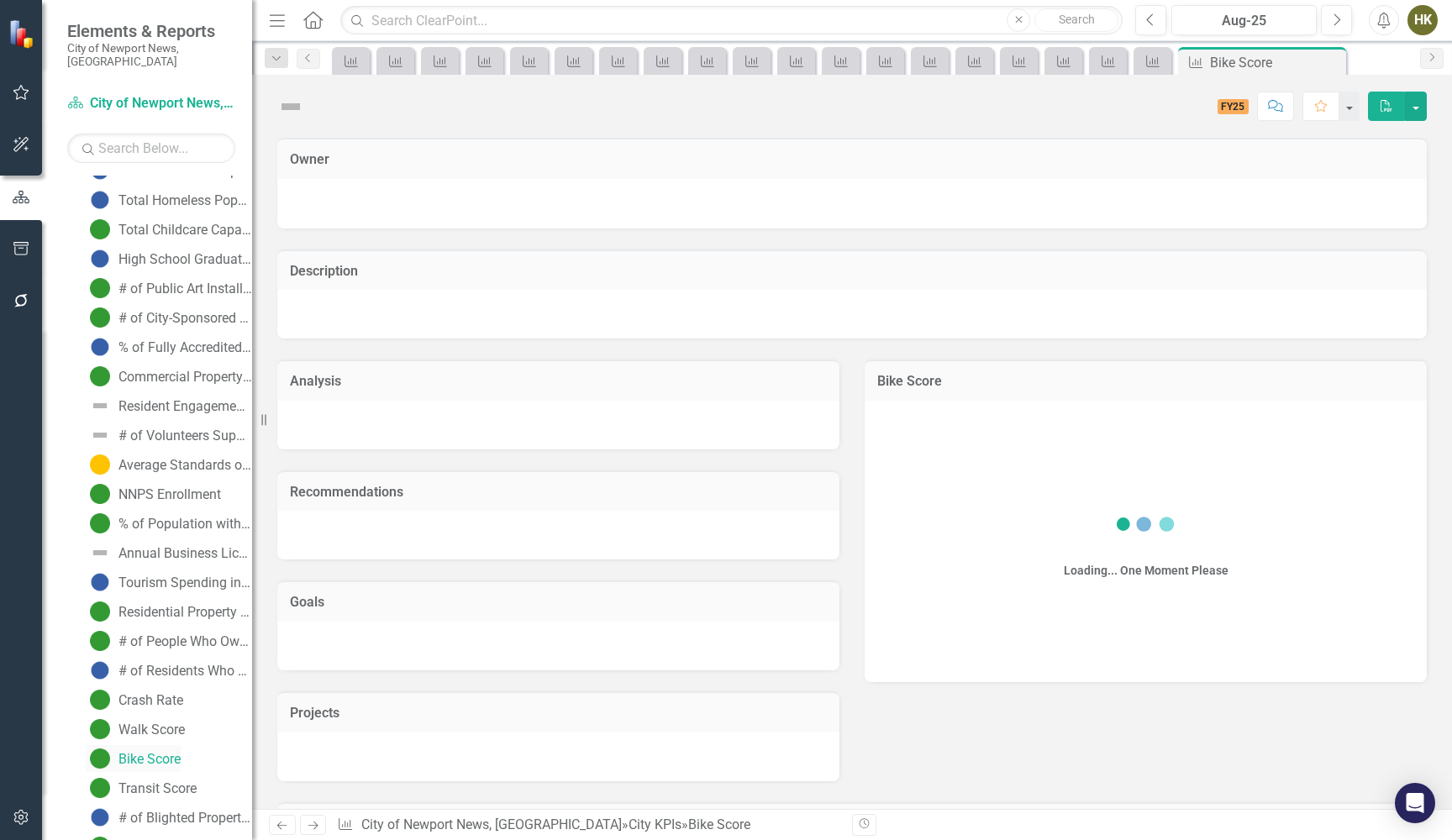
scroll to position [1307, 0]
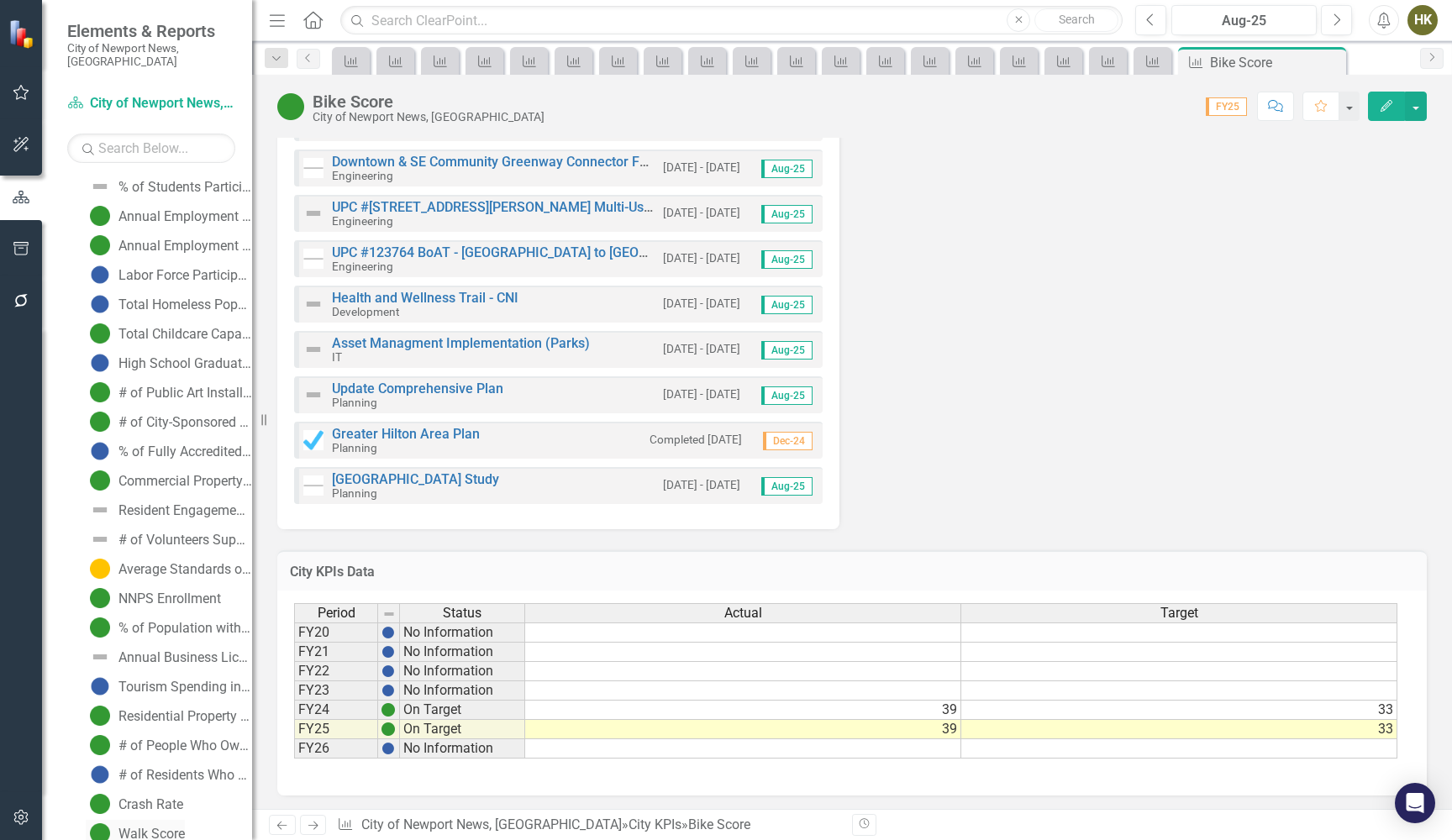
scroll to position [1411, 0]
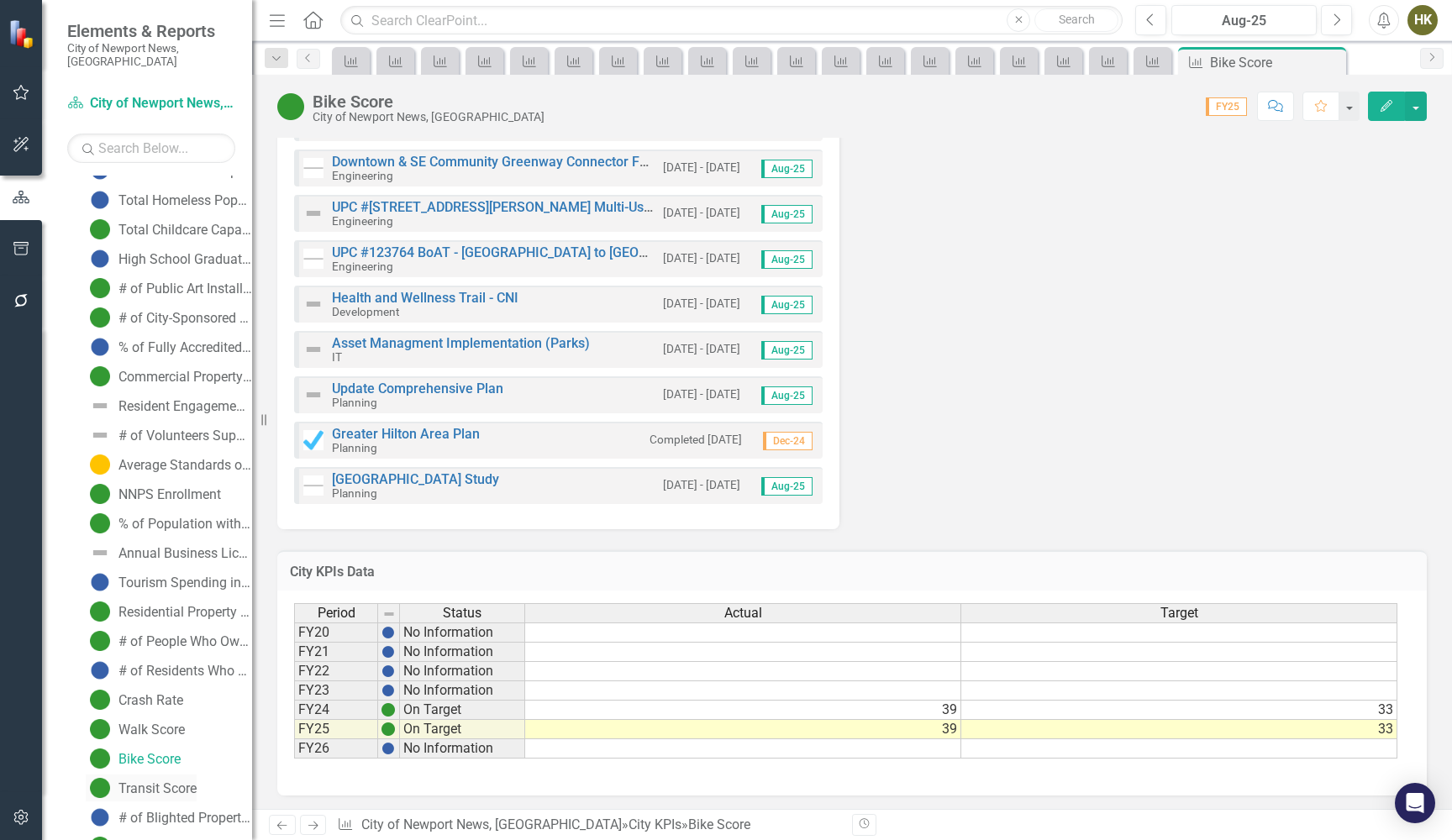
click at [172, 781] on div "Transit Score" at bounding box center [157, 789] width 78 height 15
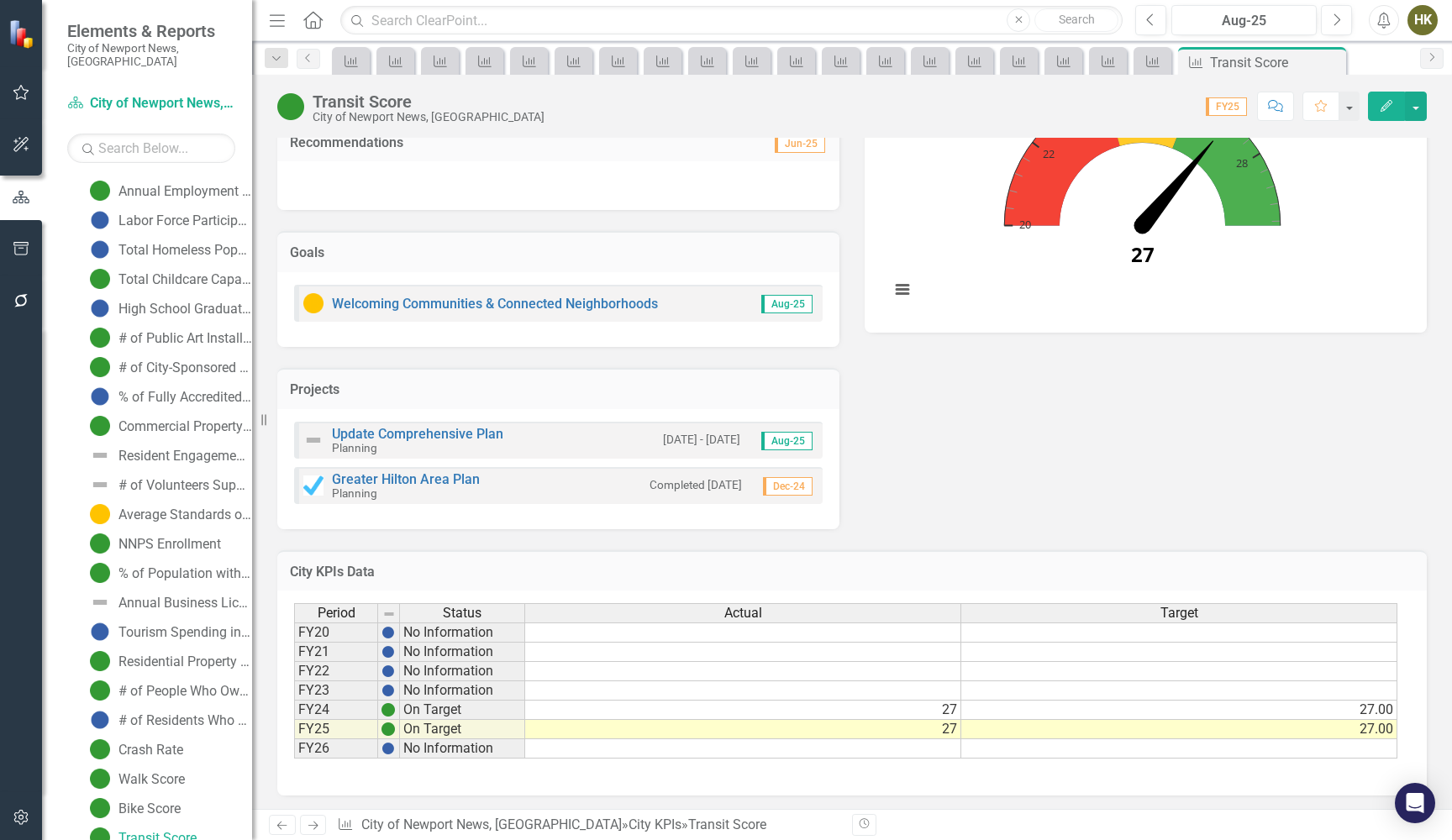
scroll to position [1427, 0]
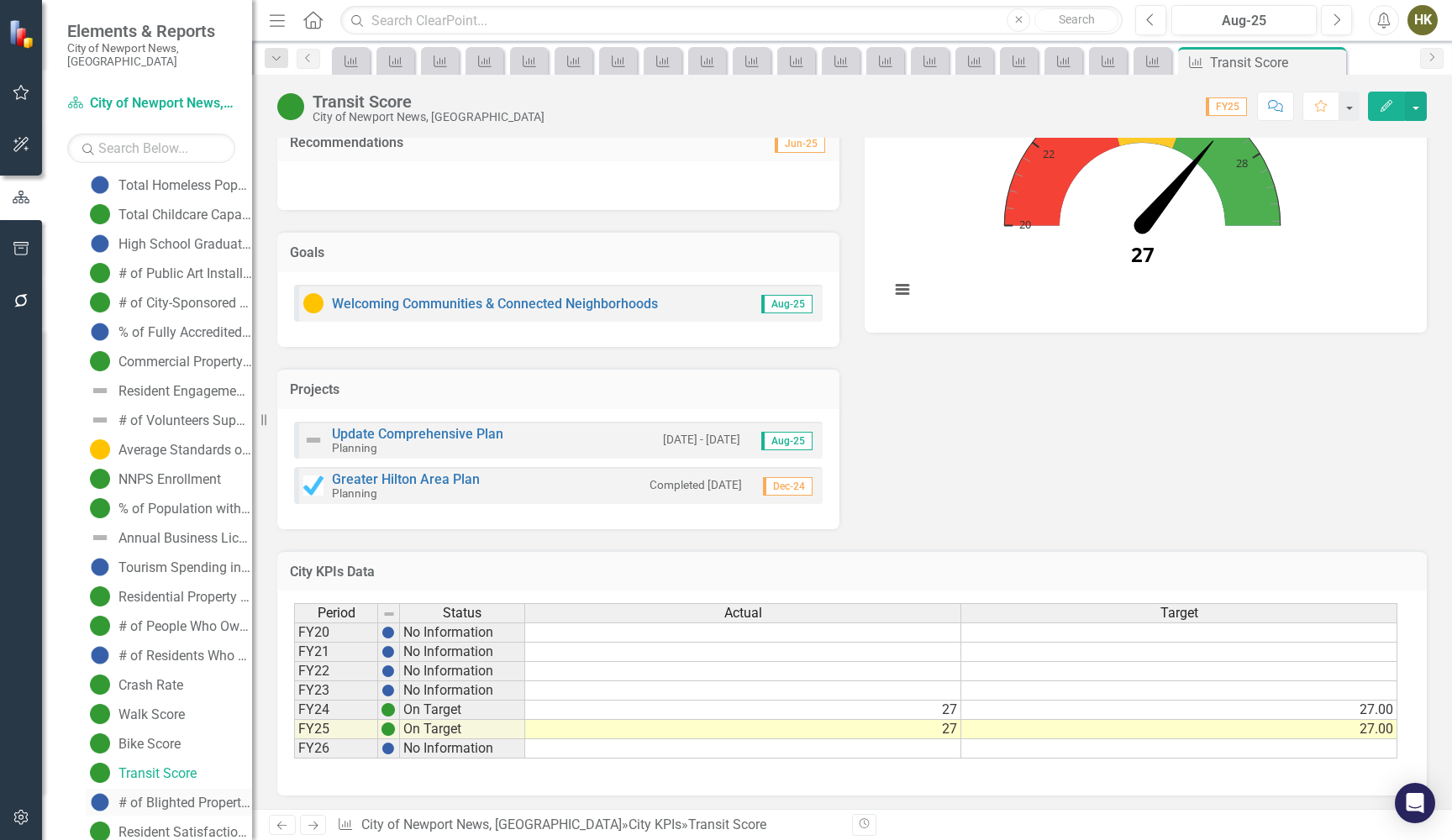
click at [205, 789] on link "# of Blighted Properties" at bounding box center [169, 802] width 167 height 27
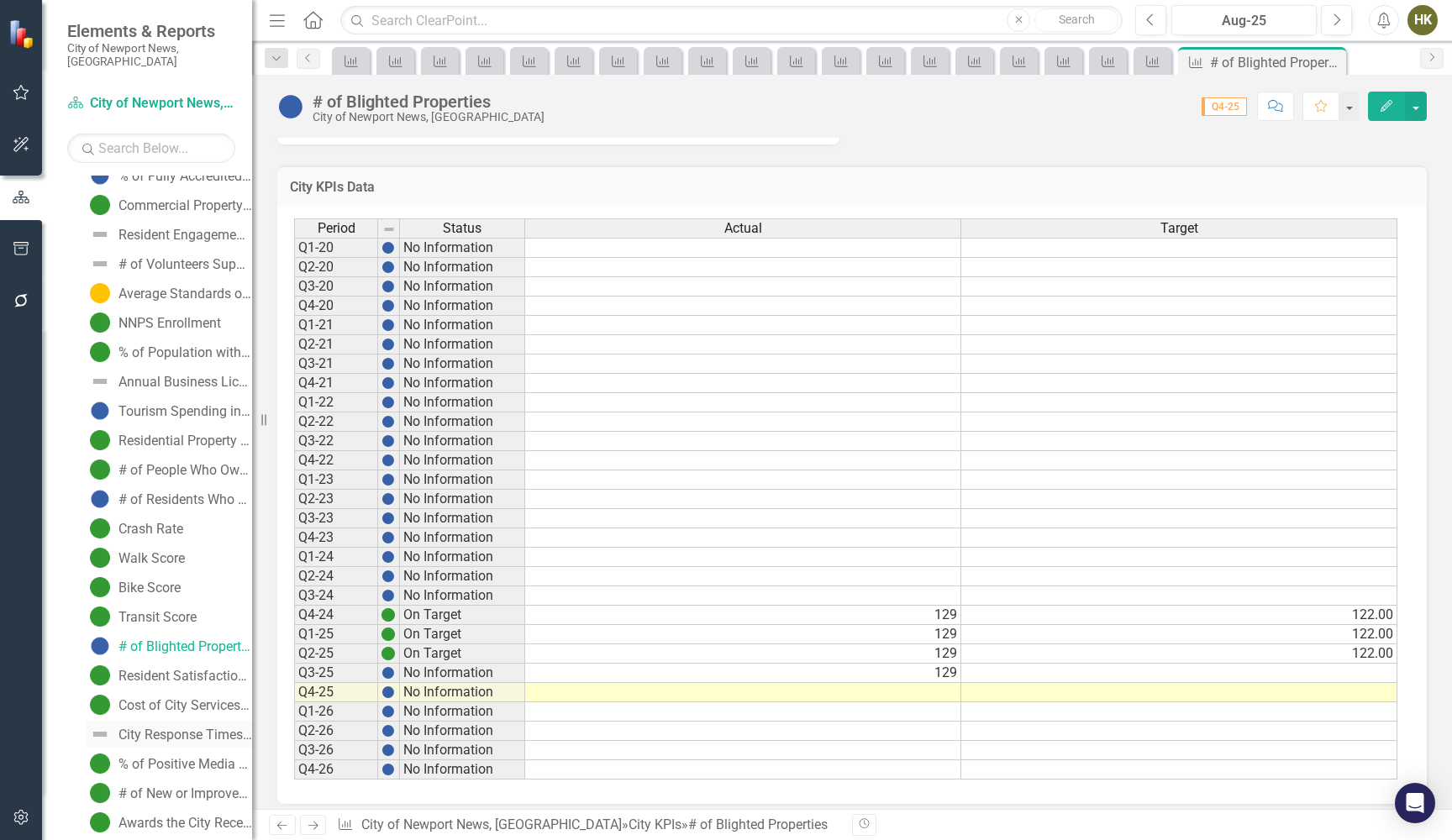
scroll to position [1603, 0]
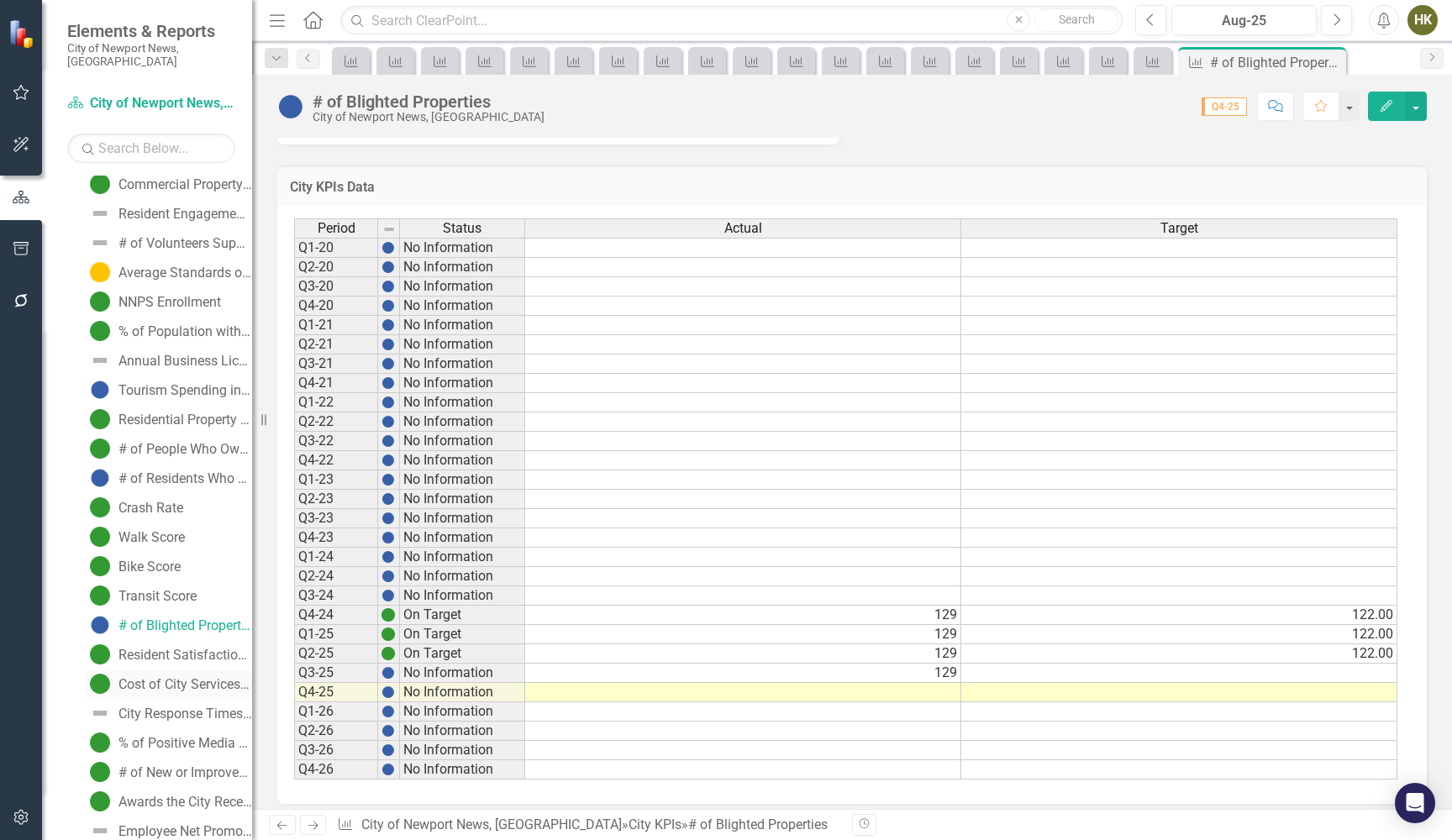
click at [138, 677] on div "Cost of City Services per Capita" at bounding box center [185, 684] width 133 height 15
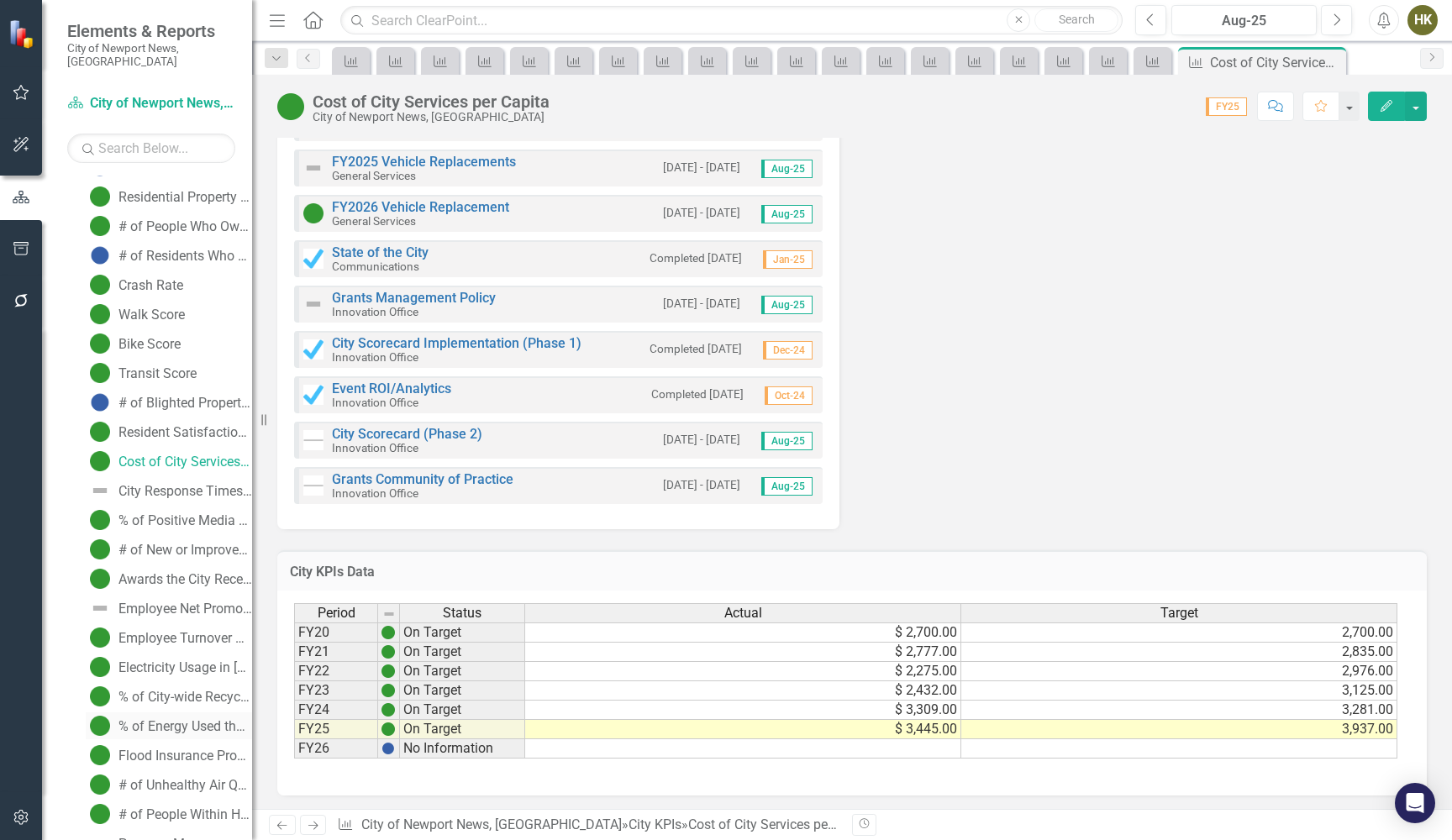
scroll to position [1778, 0]
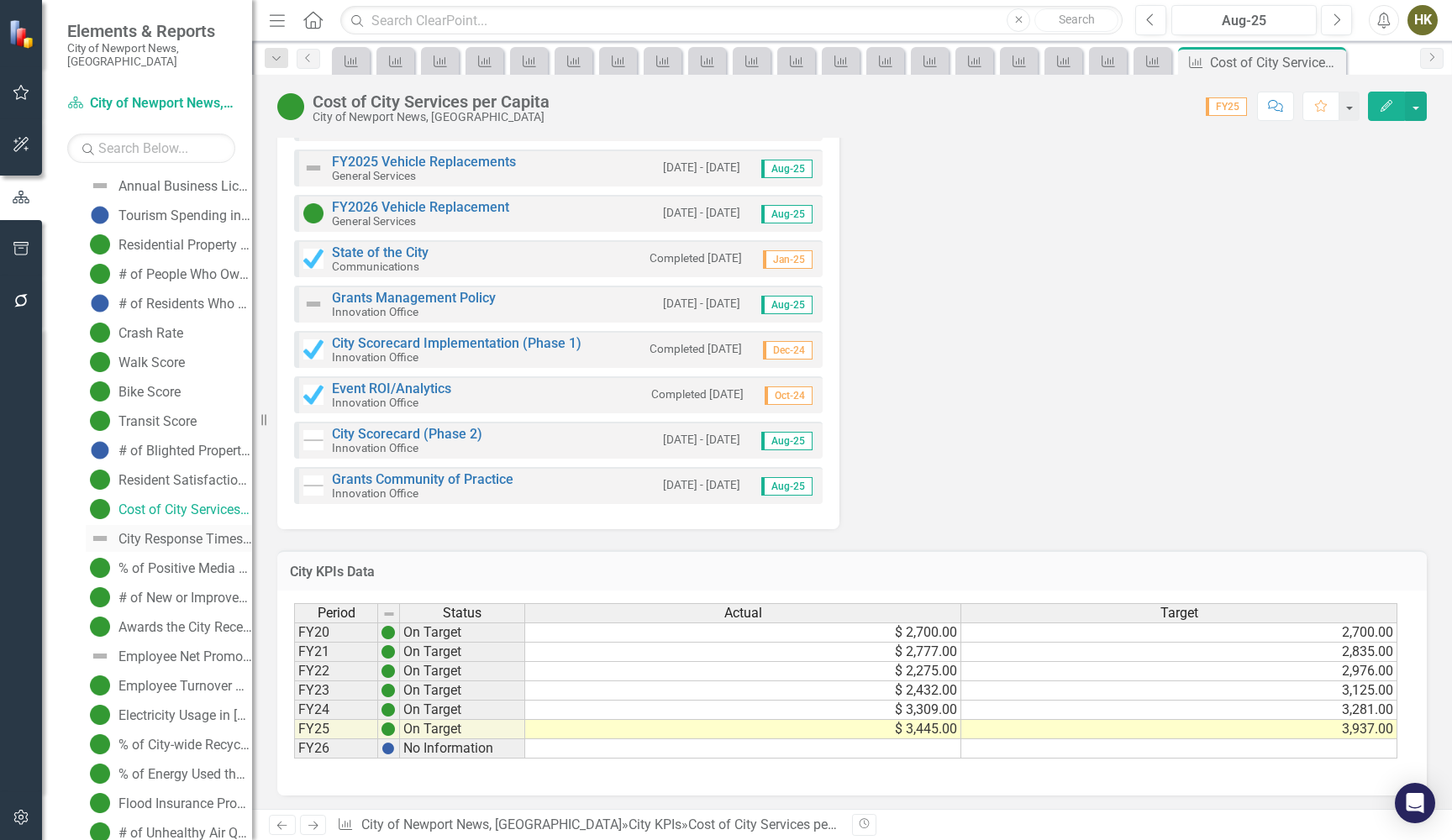
click at [208, 525] on link "City Response Times to Request for Service" at bounding box center [169, 539] width 167 height 27
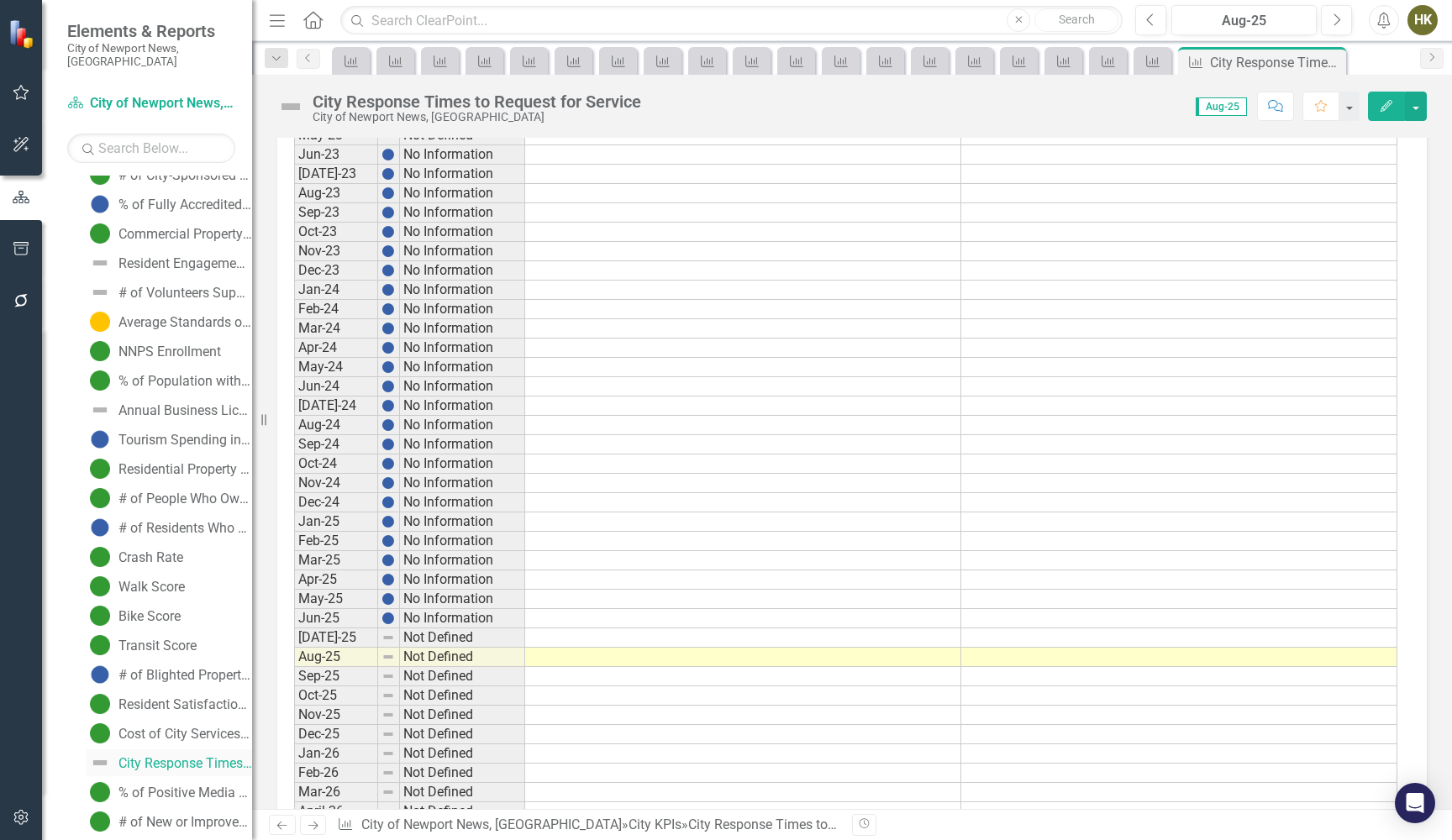
scroll to position [1578, 0]
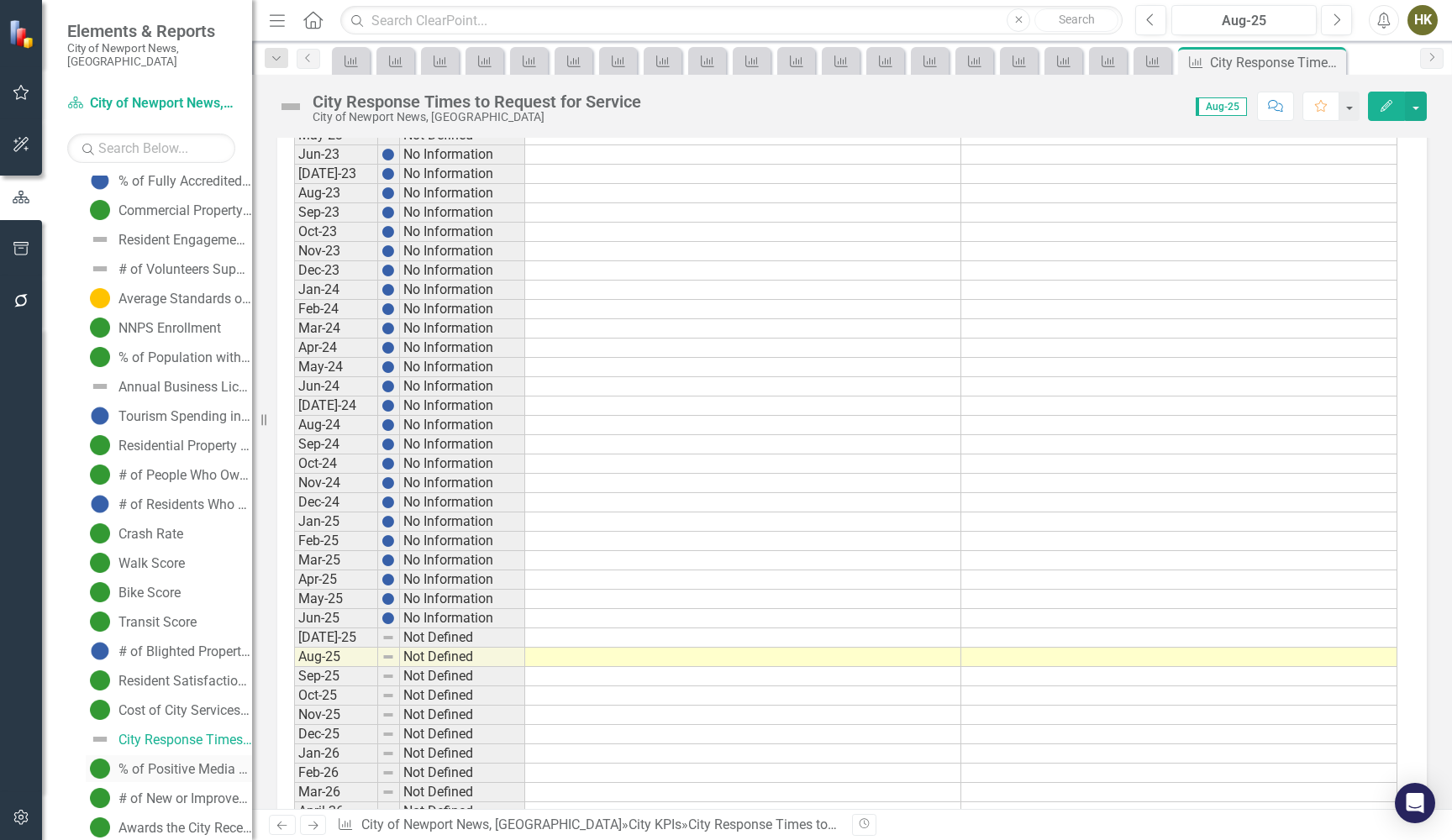
click at [189, 755] on link "% of Positive Media Discourse" at bounding box center [169, 769] width 167 height 27
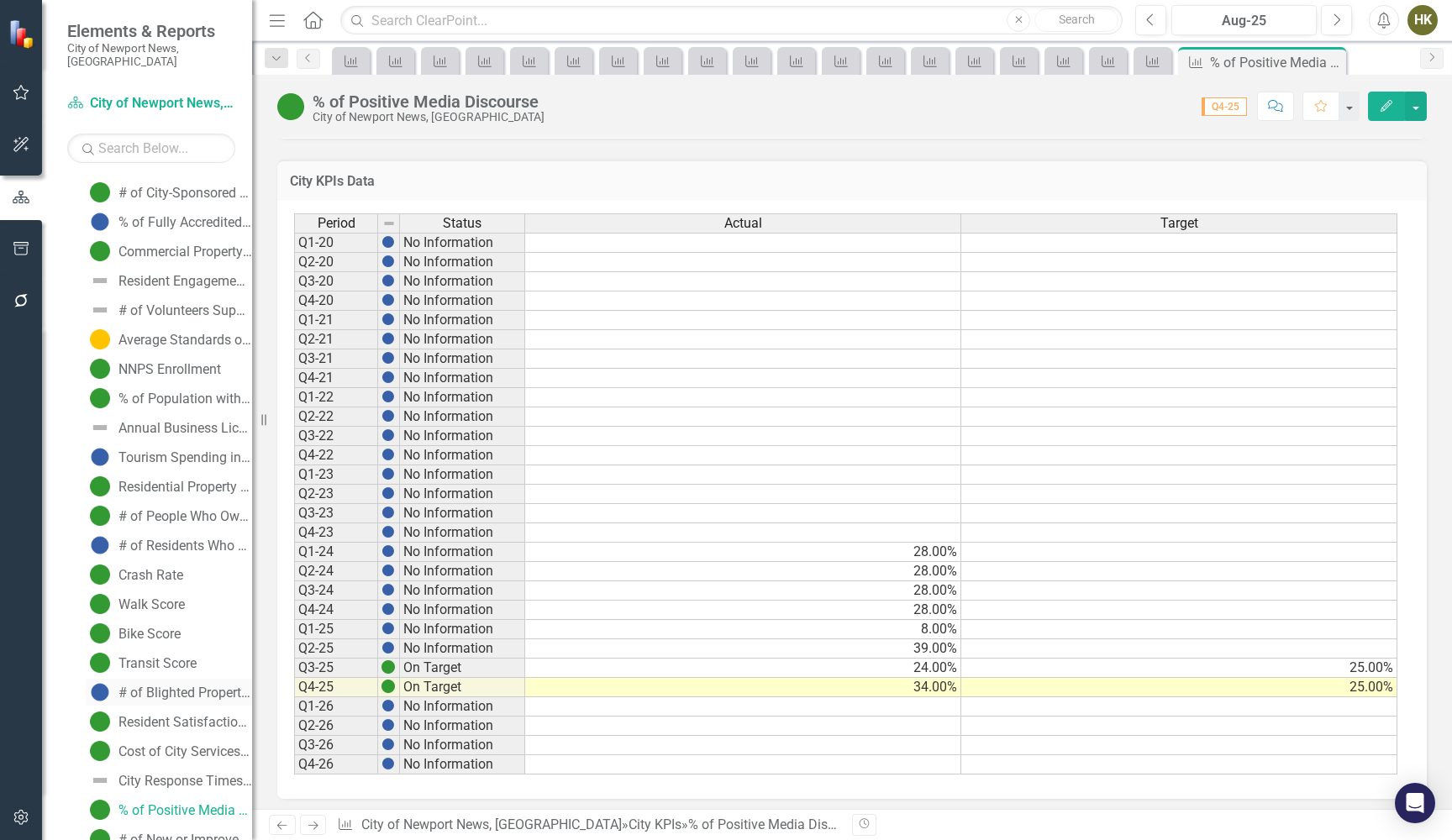
scroll to position [1557, 0]
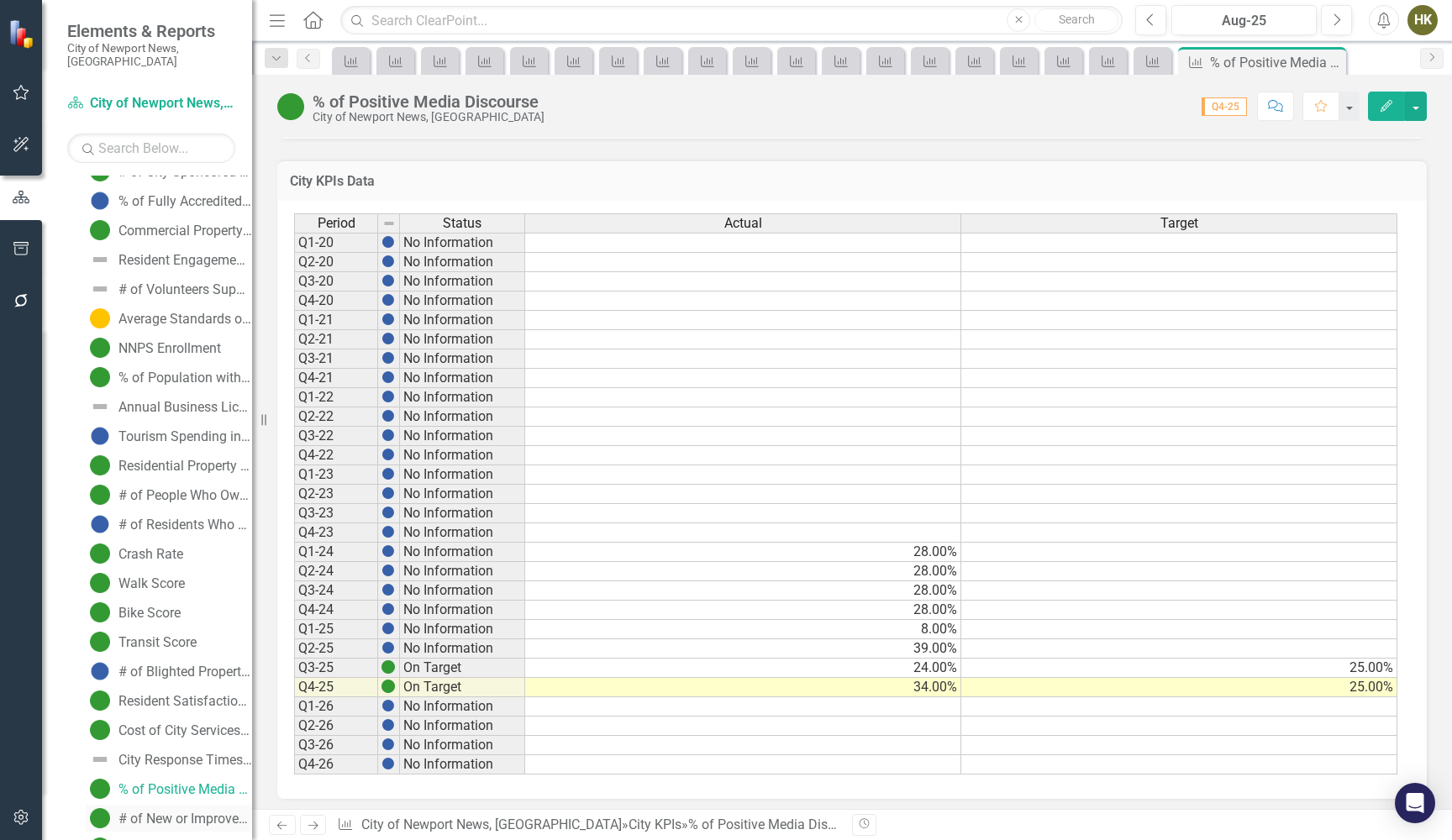
click at [135, 811] on div "# of New or Improved Services Launched" at bounding box center [185, 818] width 133 height 15
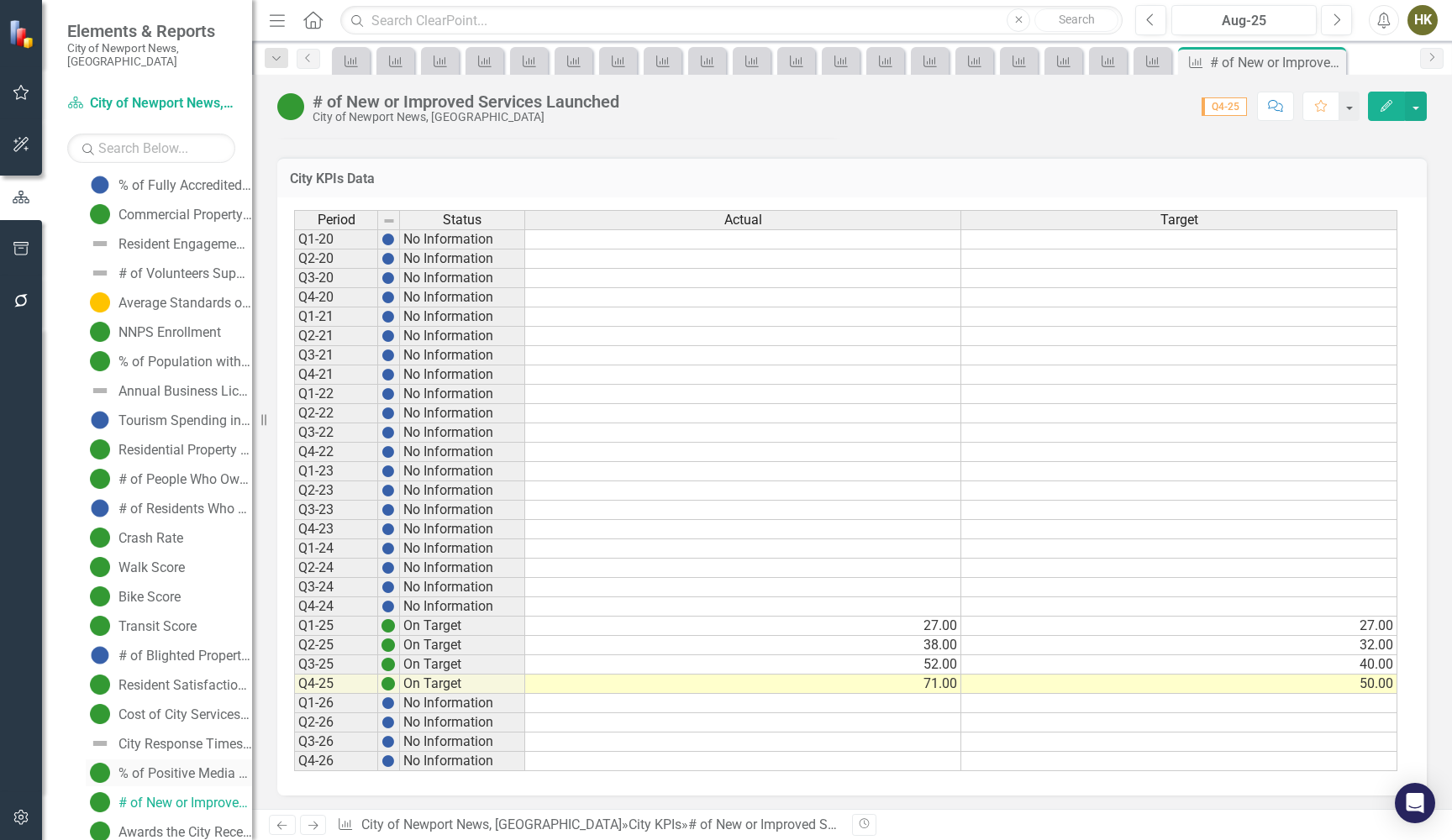
scroll to position [1639, 0]
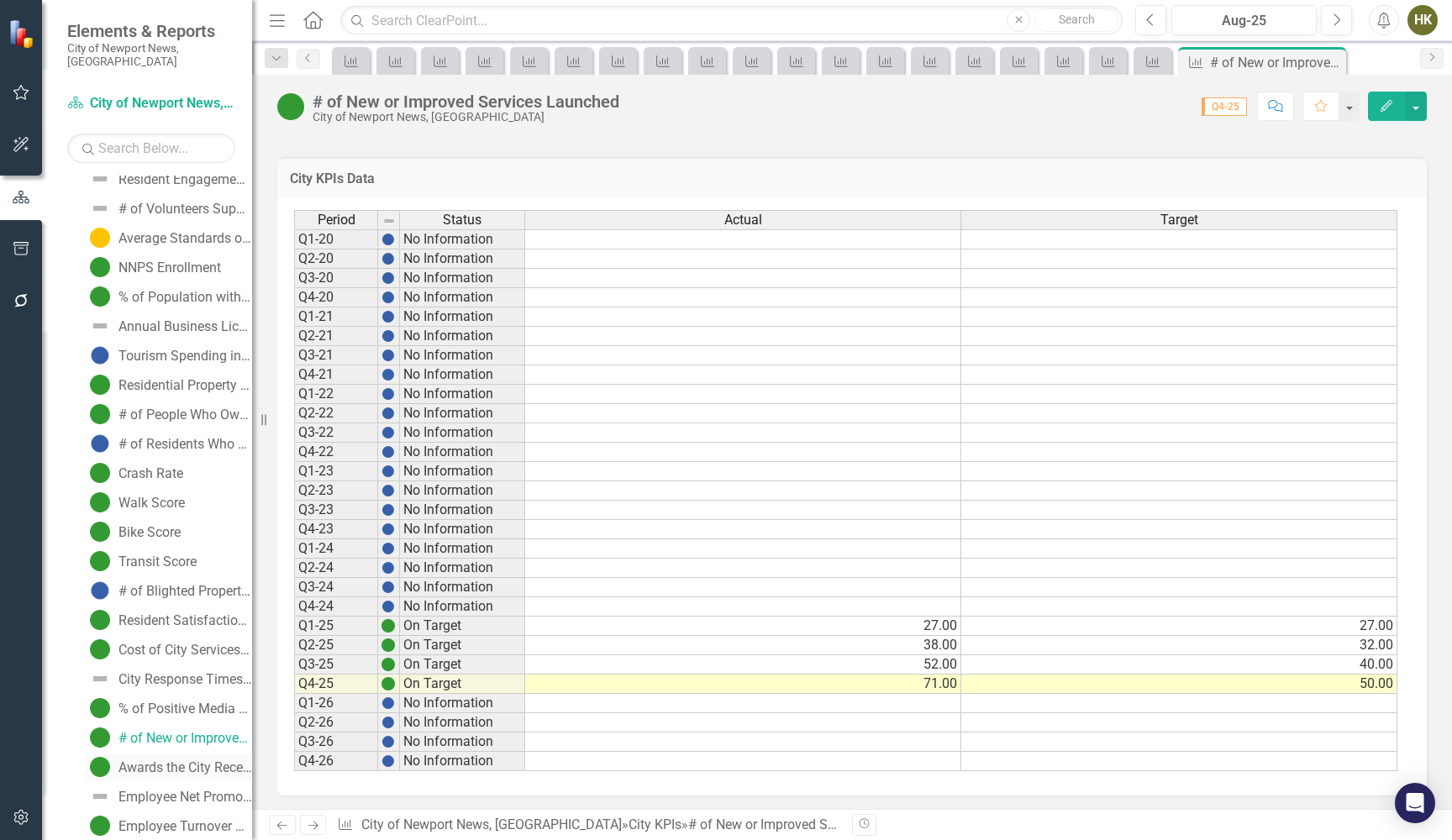
click at [214, 761] on div "Awards the City Received" at bounding box center [185, 768] width 133 height 15
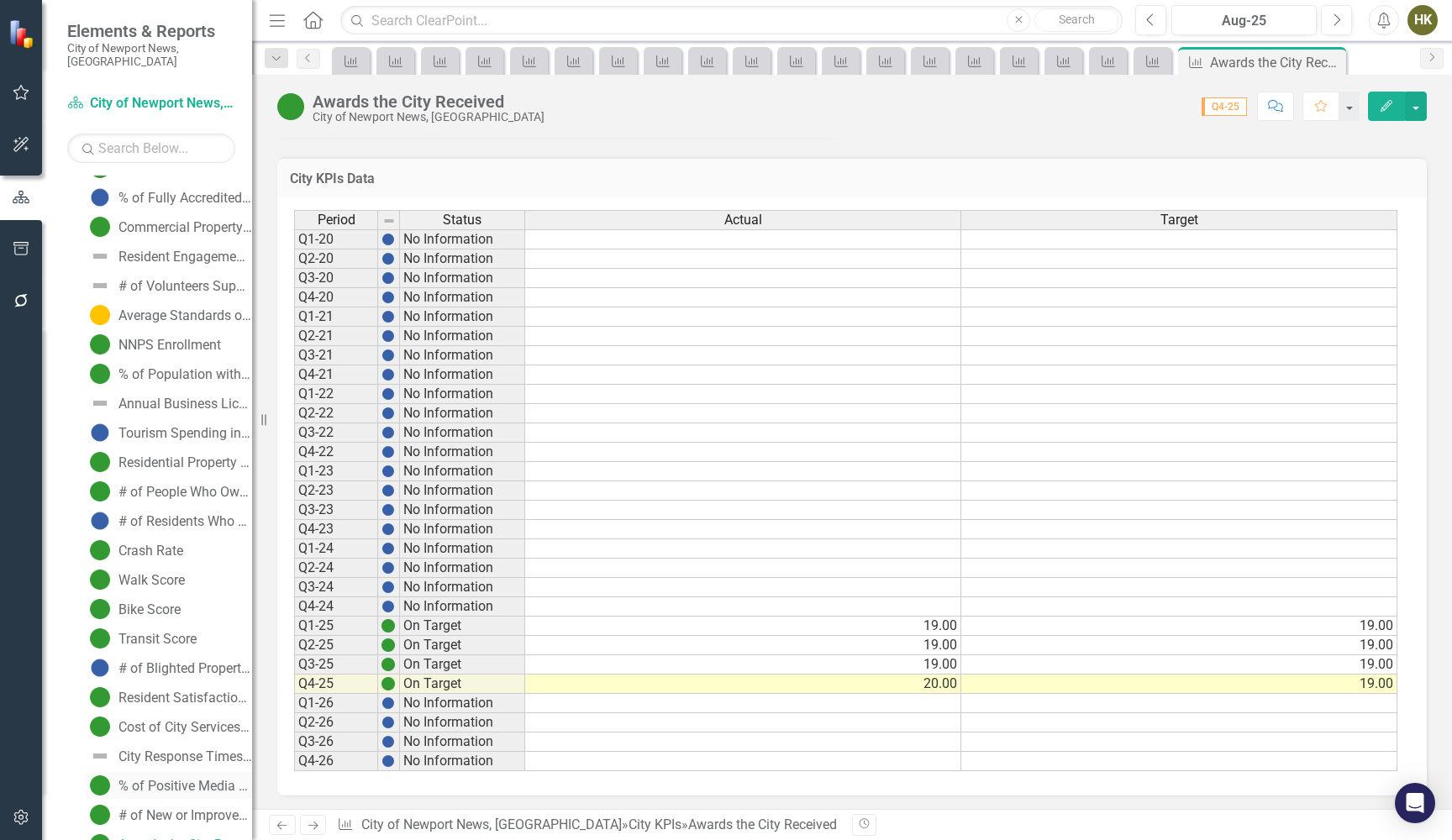
scroll to position [1599, 0]
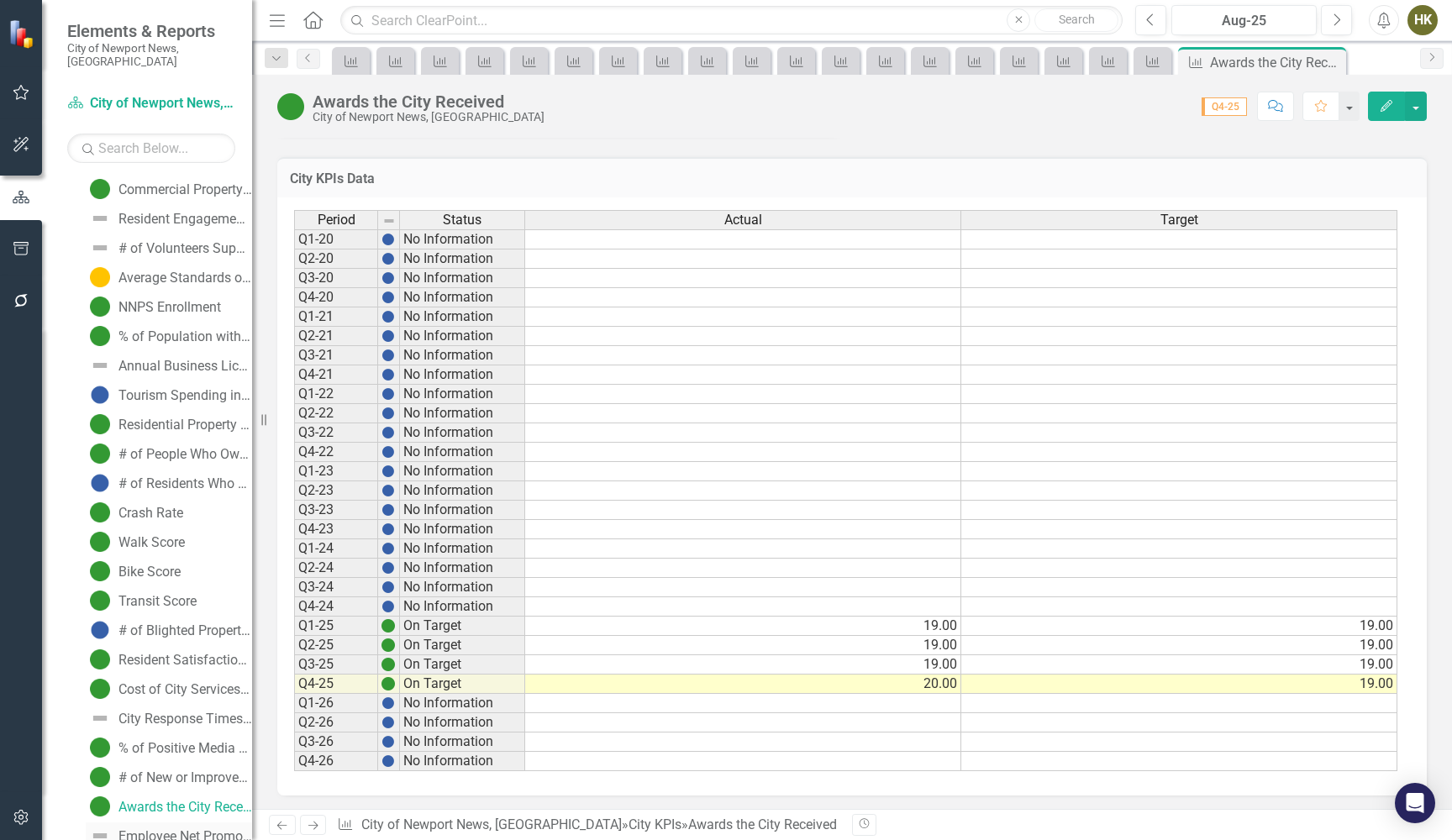
click at [203, 823] on link "Employee Net Promoter Score" at bounding box center [169, 836] width 167 height 27
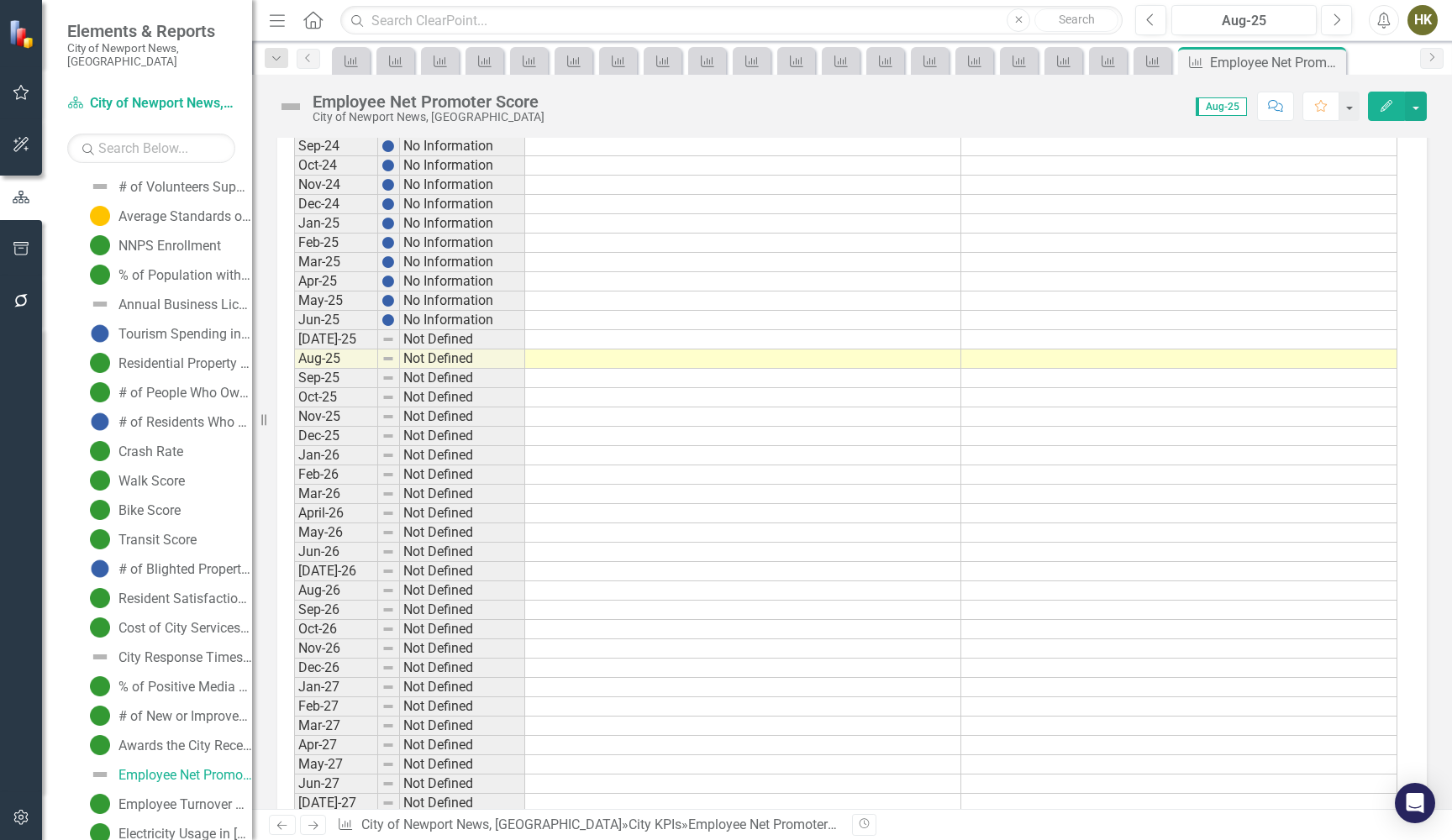
scroll to position [1681, 0]
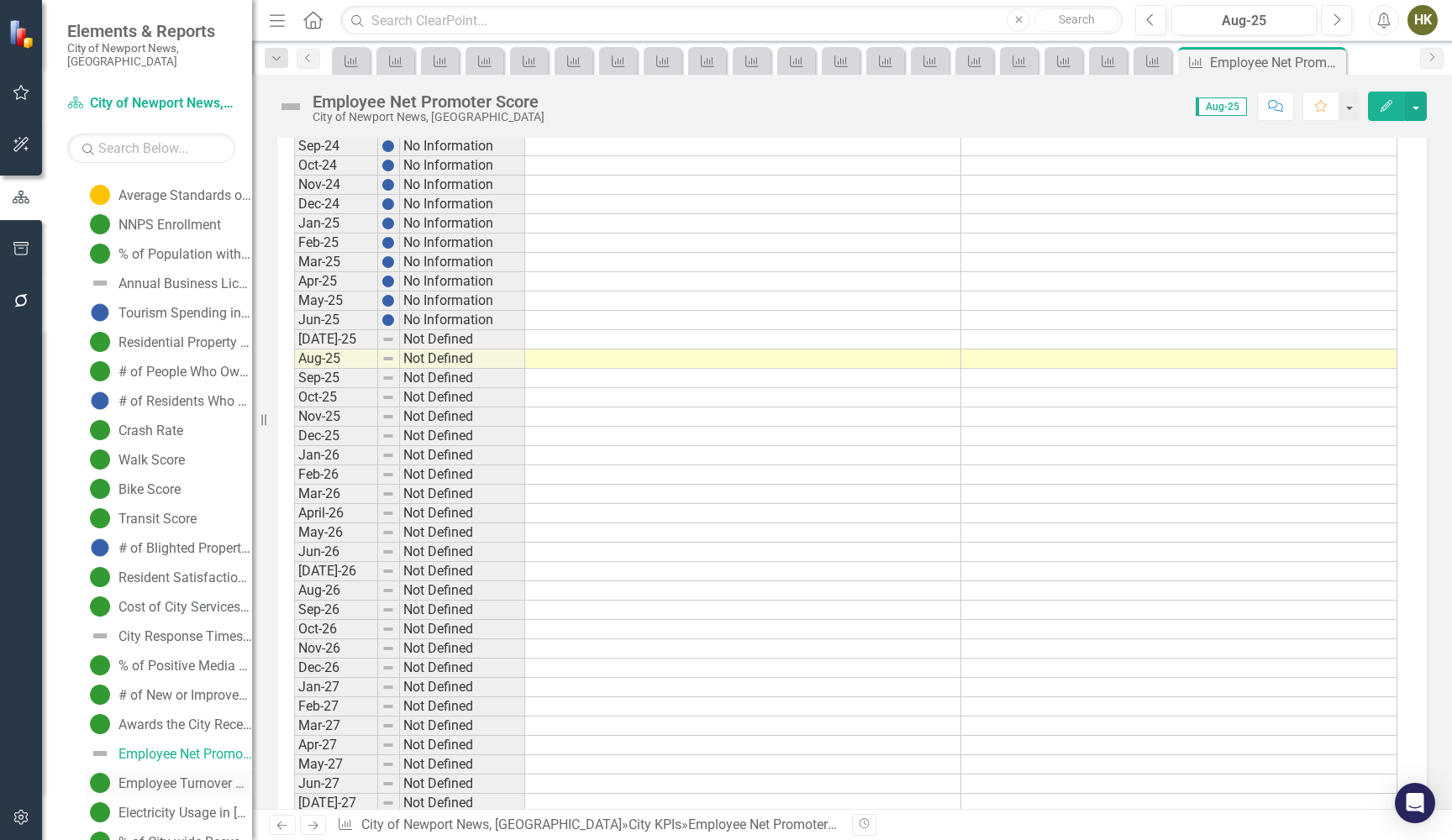
click at [206, 776] on div "Employee Turnover Rate" at bounding box center [185, 783] width 133 height 15
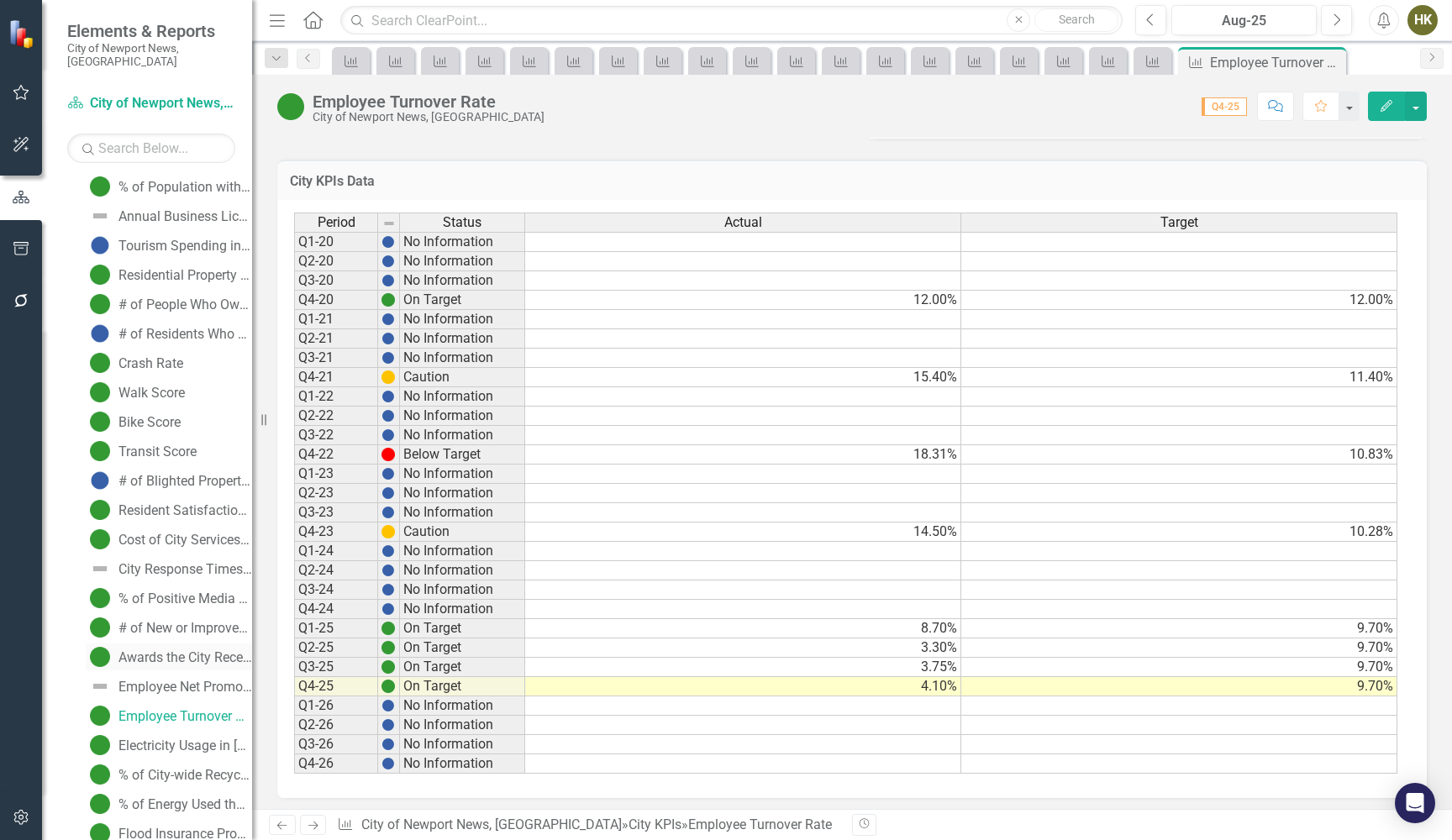
scroll to position [1767, 0]
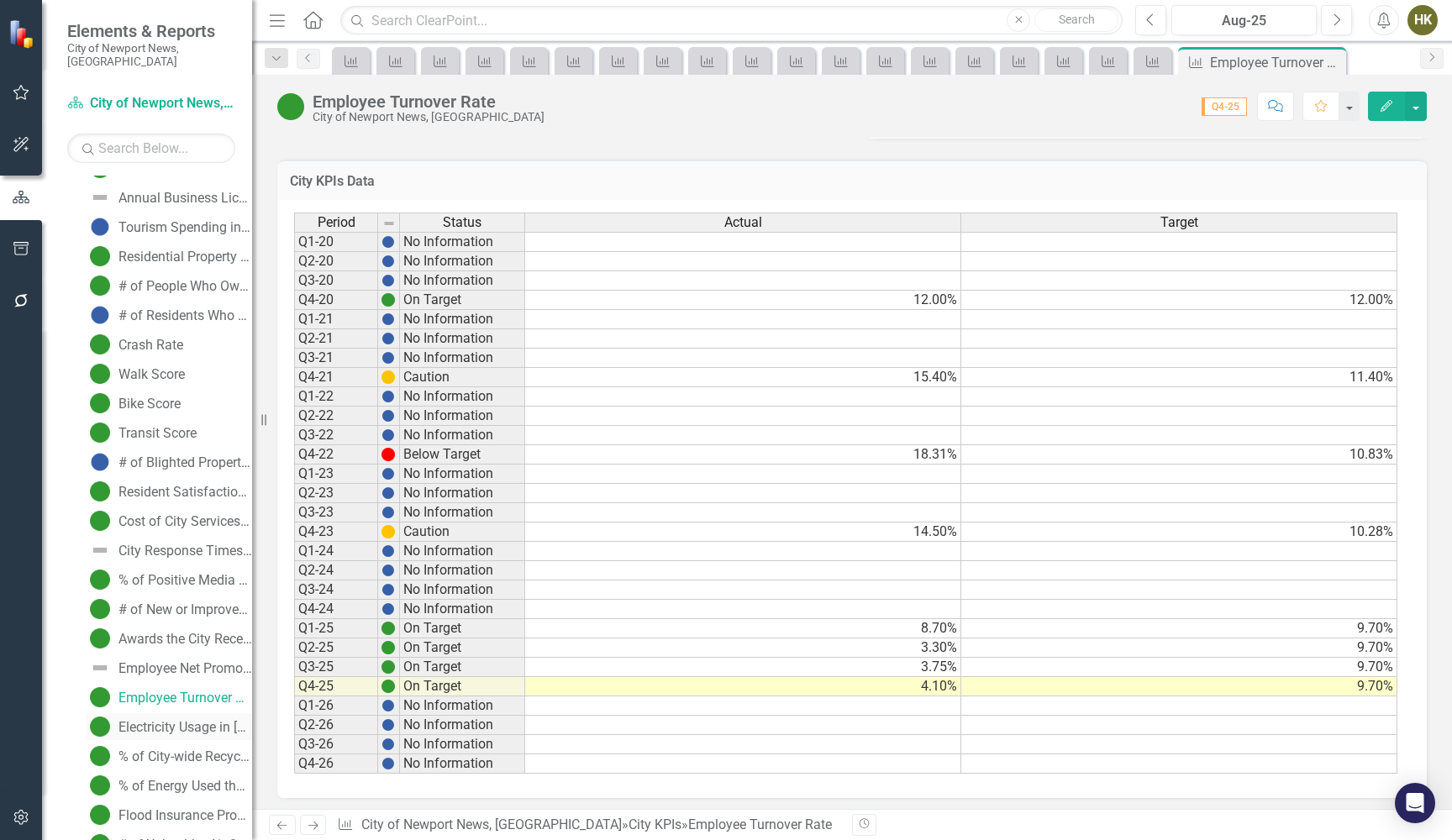
click at [151, 720] on div "Electricity Usage in [GEOGRAPHIC_DATA] (KW)" at bounding box center [185, 727] width 133 height 15
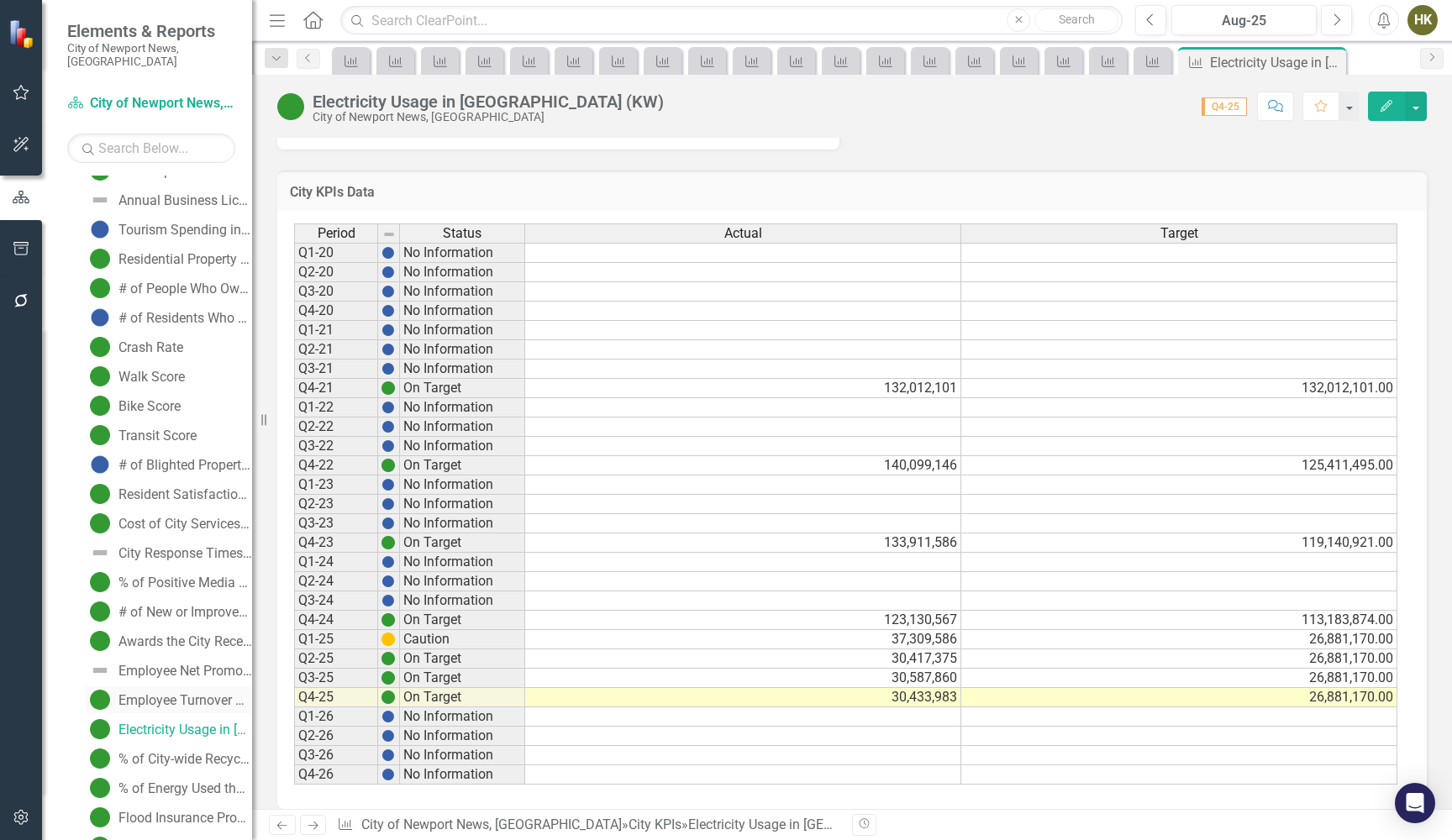
scroll to position [1812, 0]
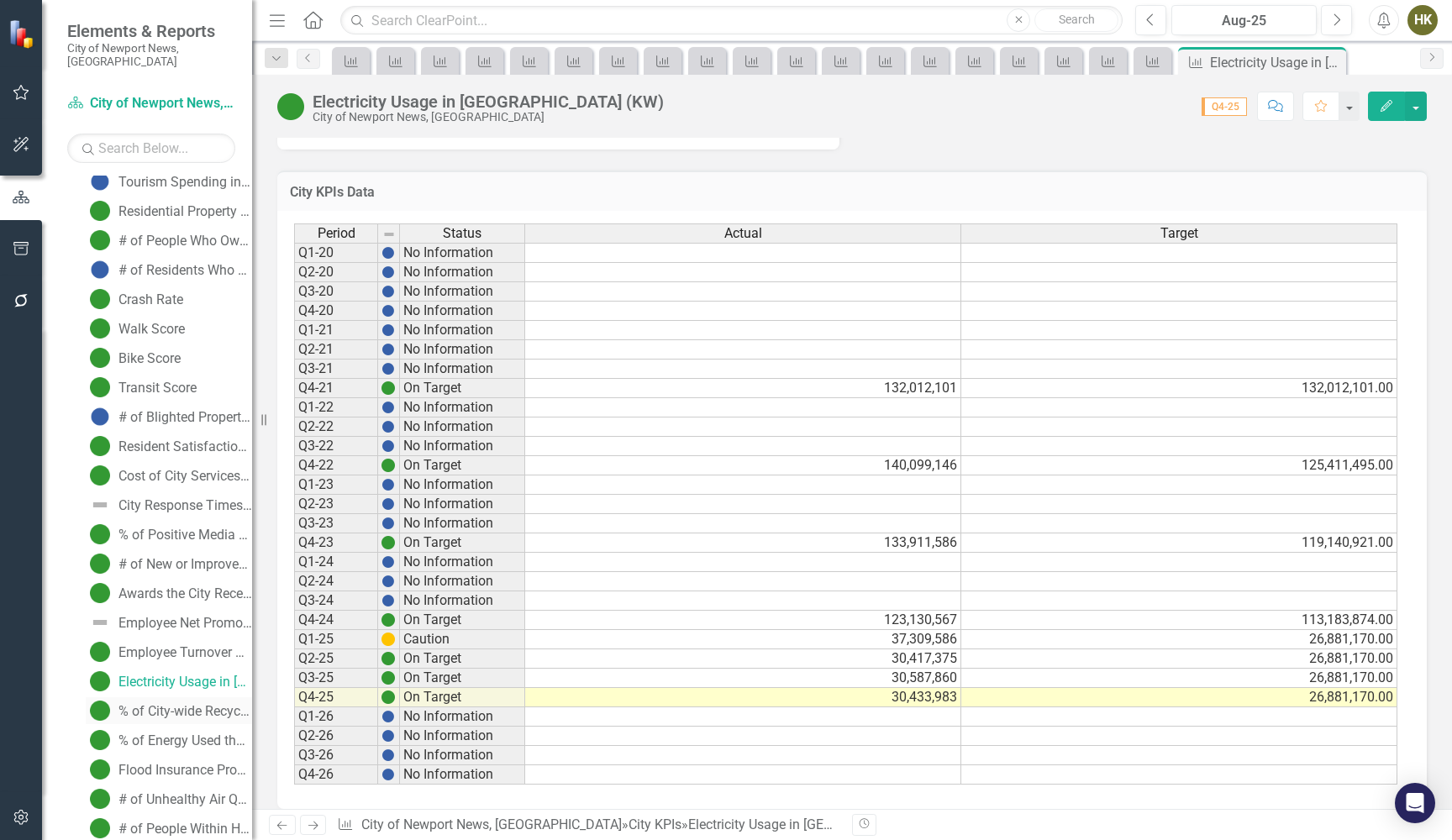
click at [217, 704] on div "% of City-wide Recycling Activity, including Residential, Commercial & Municipa…" at bounding box center [185, 711] width 133 height 15
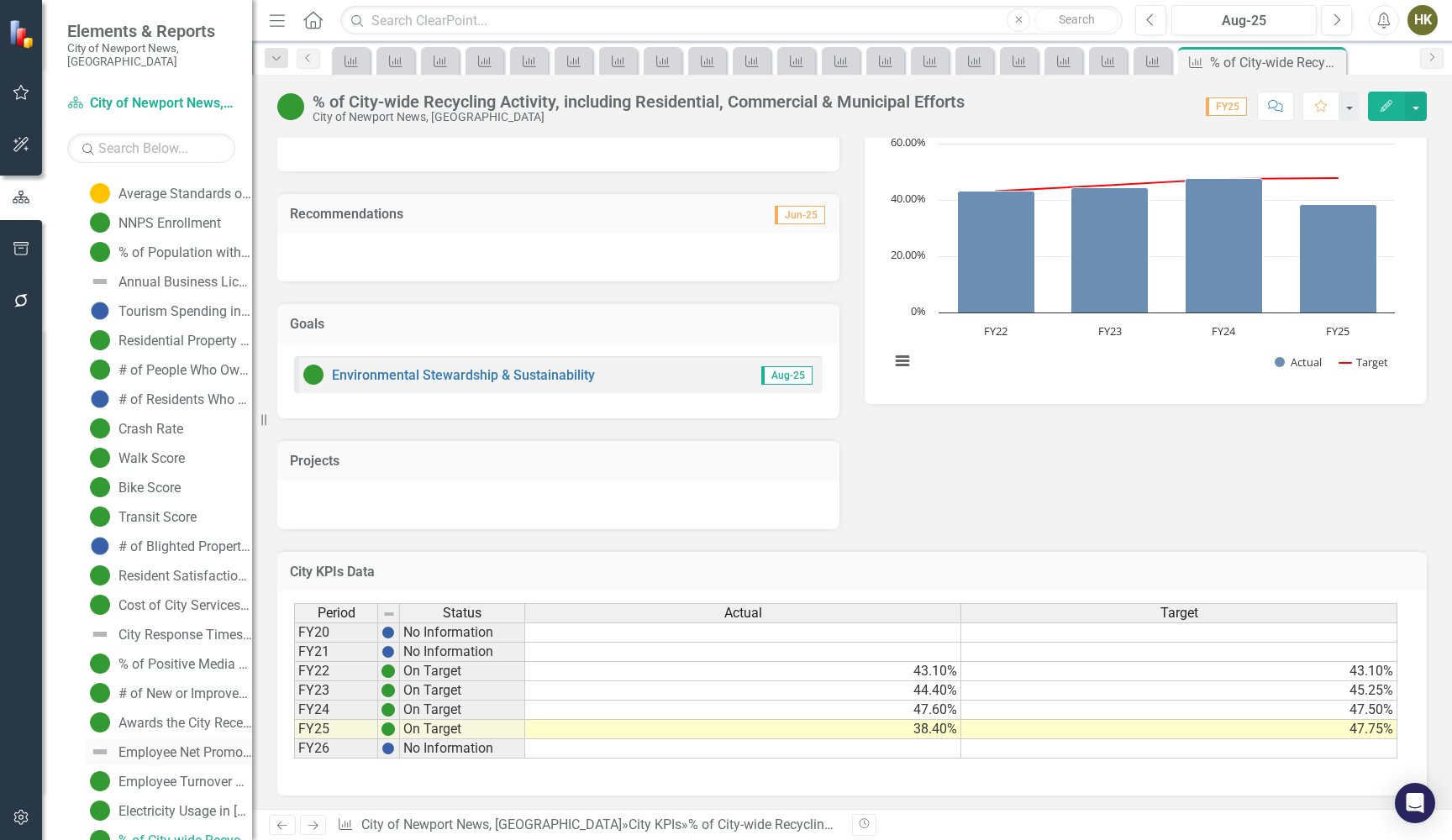
scroll to position [1736, 0]
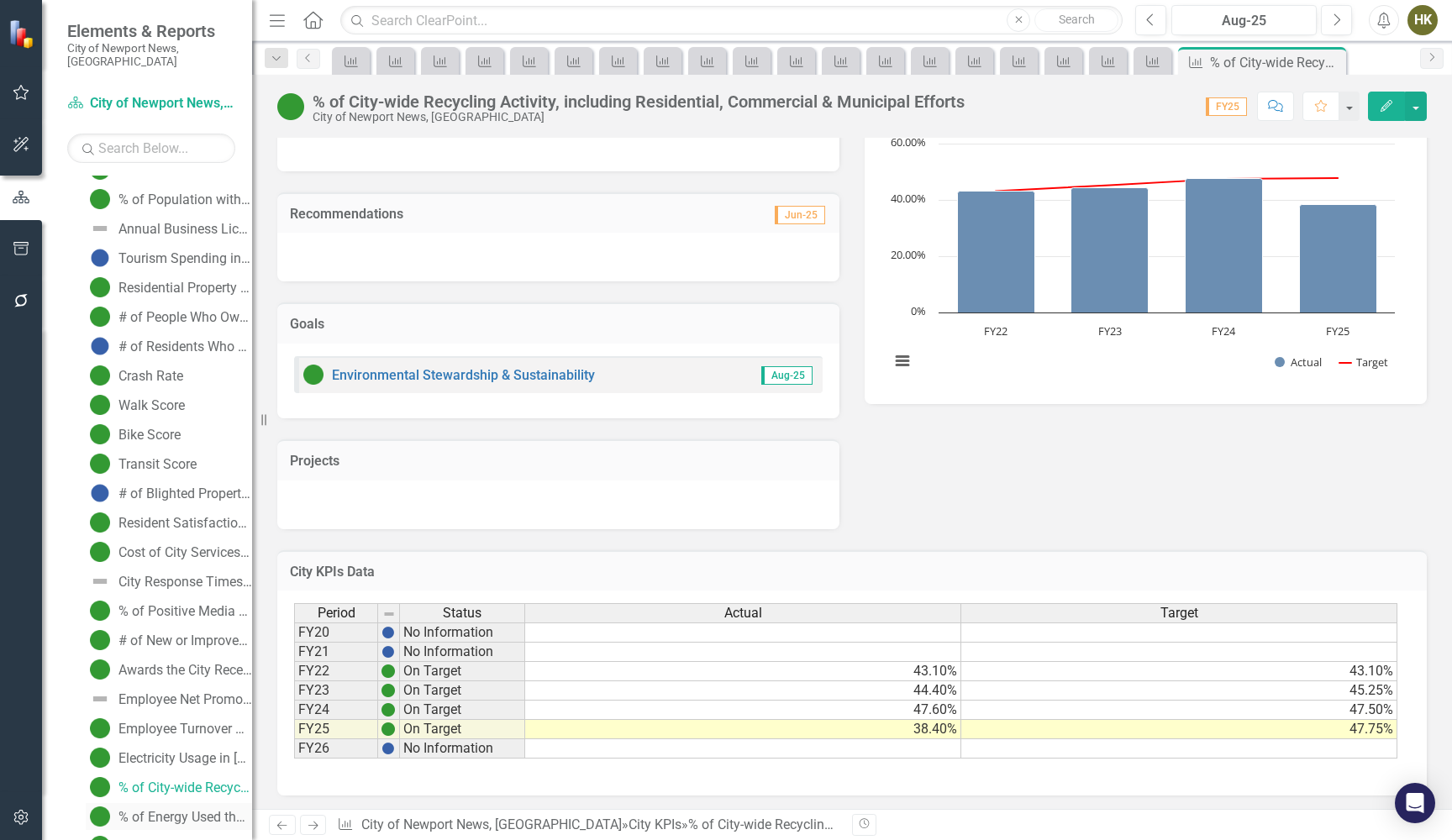
click at [164, 810] on div "% of Energy Used that Comes from Renewable Resources" at bounding box center [185, 817] width 133 height 15
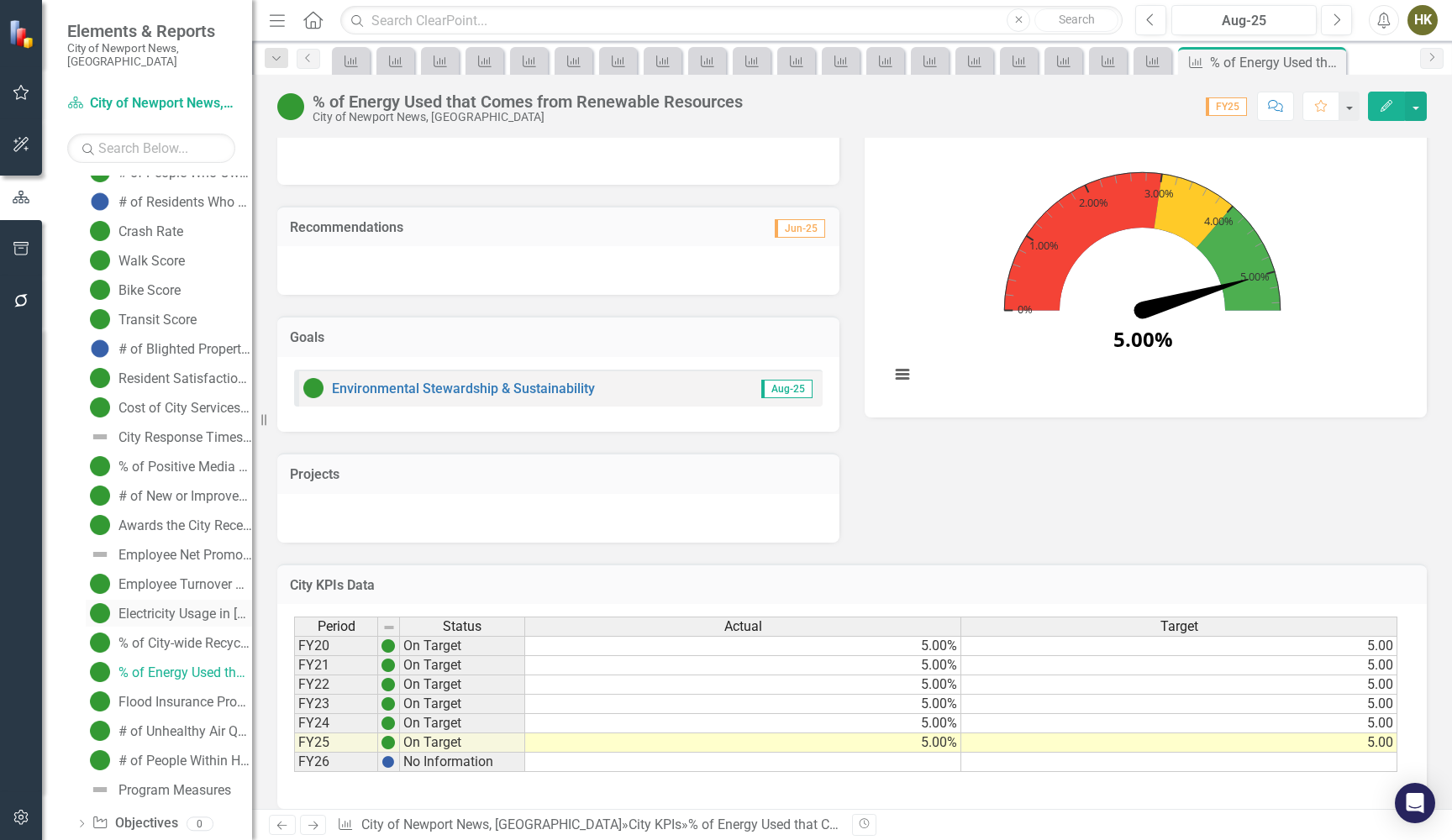
scroll to position [1979, 0]
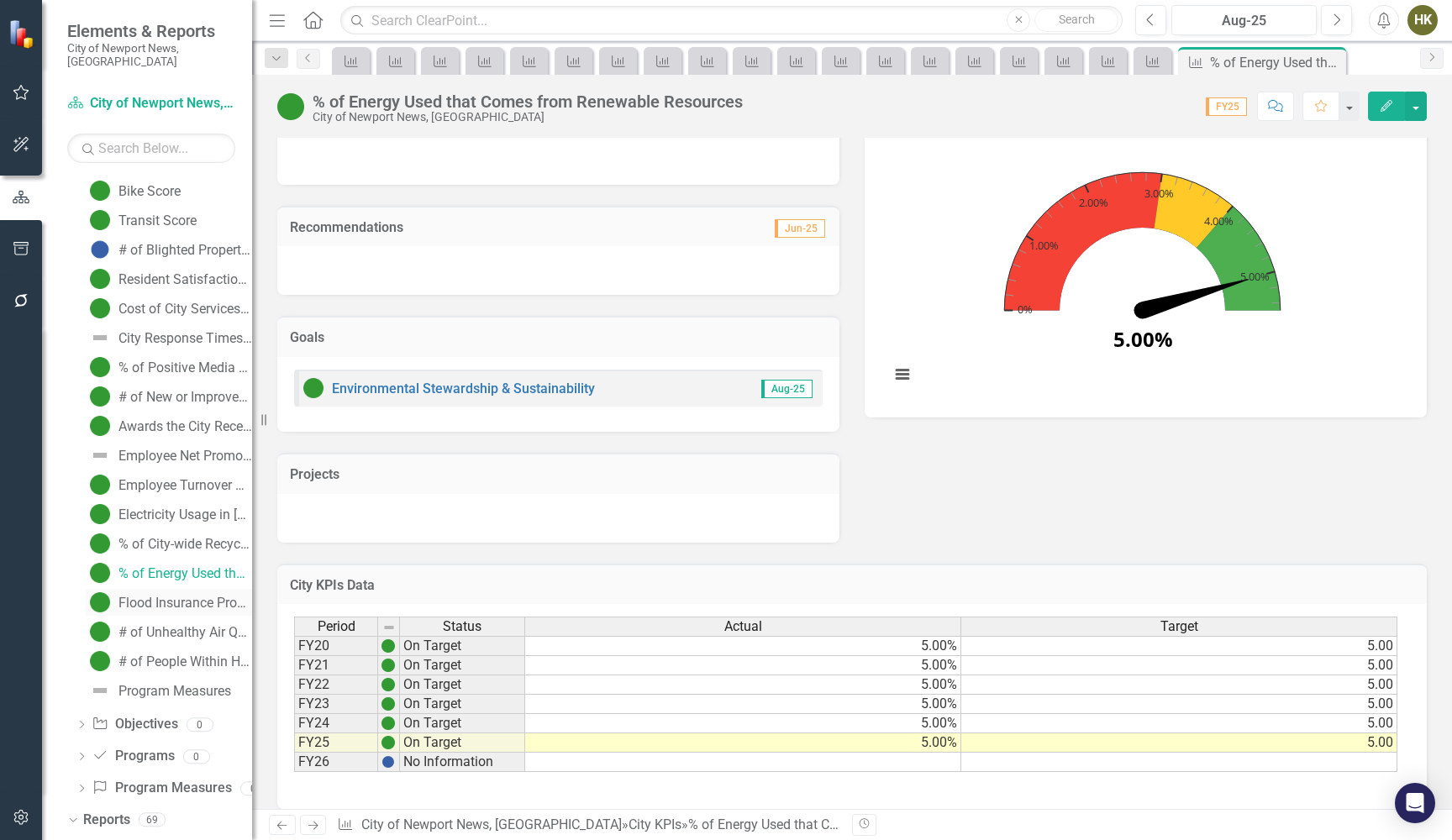
click at [182, 589] on link "Flood Insurance Program Community Rating System (CRS) Class" at bounding box center [169, 602] width 167 height 27
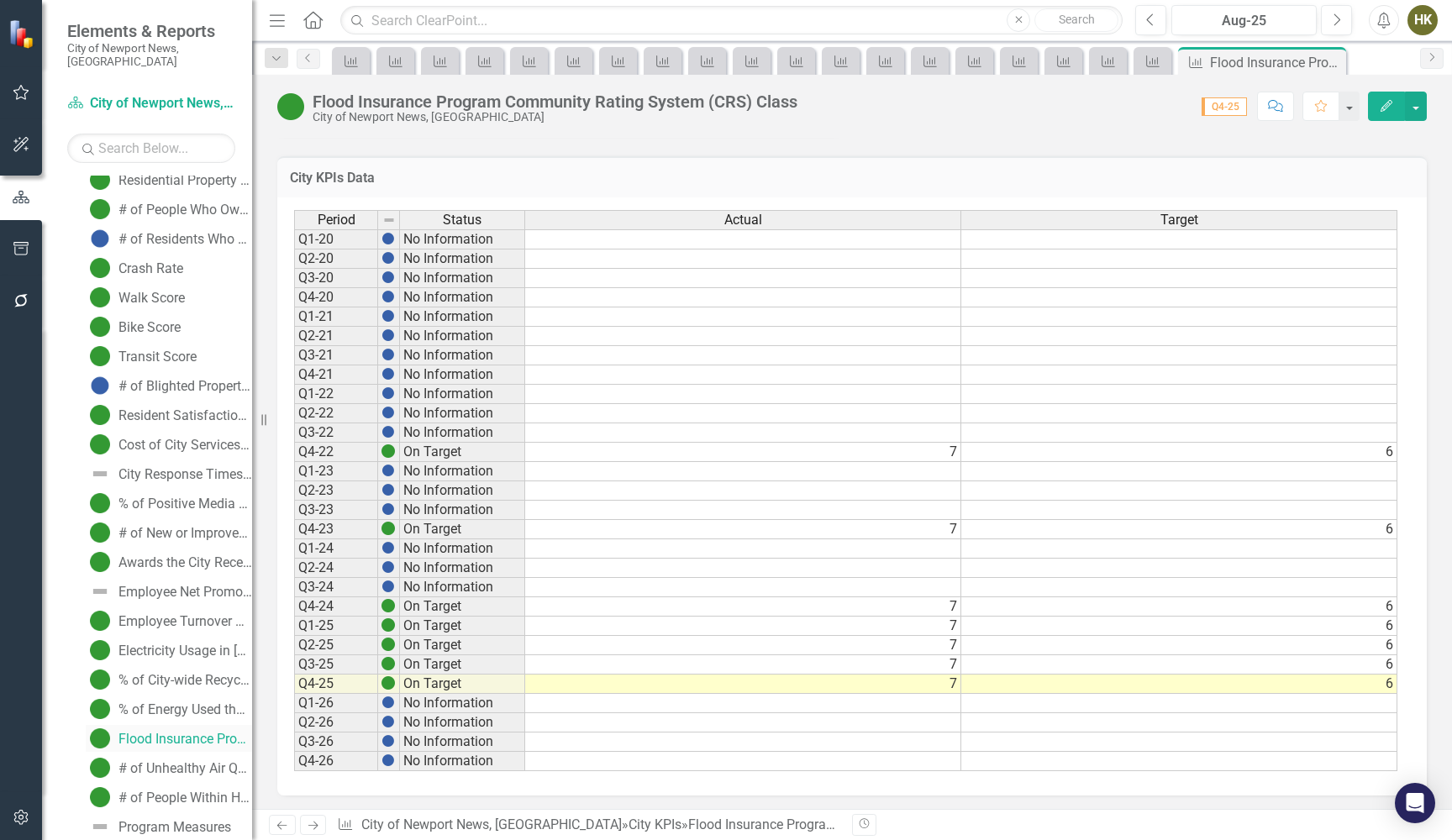
scroll to position [1866, 0]
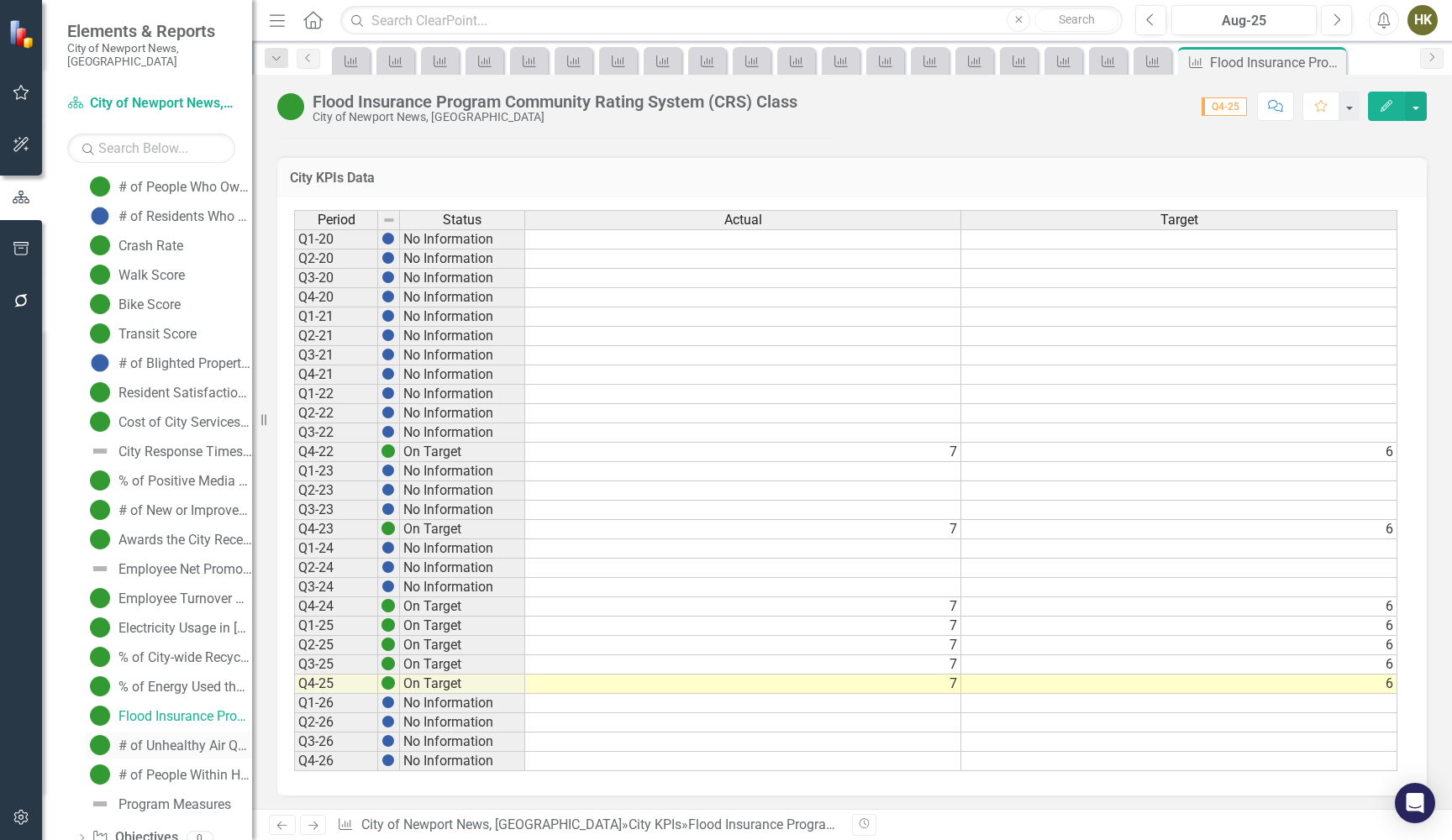
click at [153, 738] on div "# of Unhealthy Air Quality Days" at bounding box center [185, 745] width 133 height 15
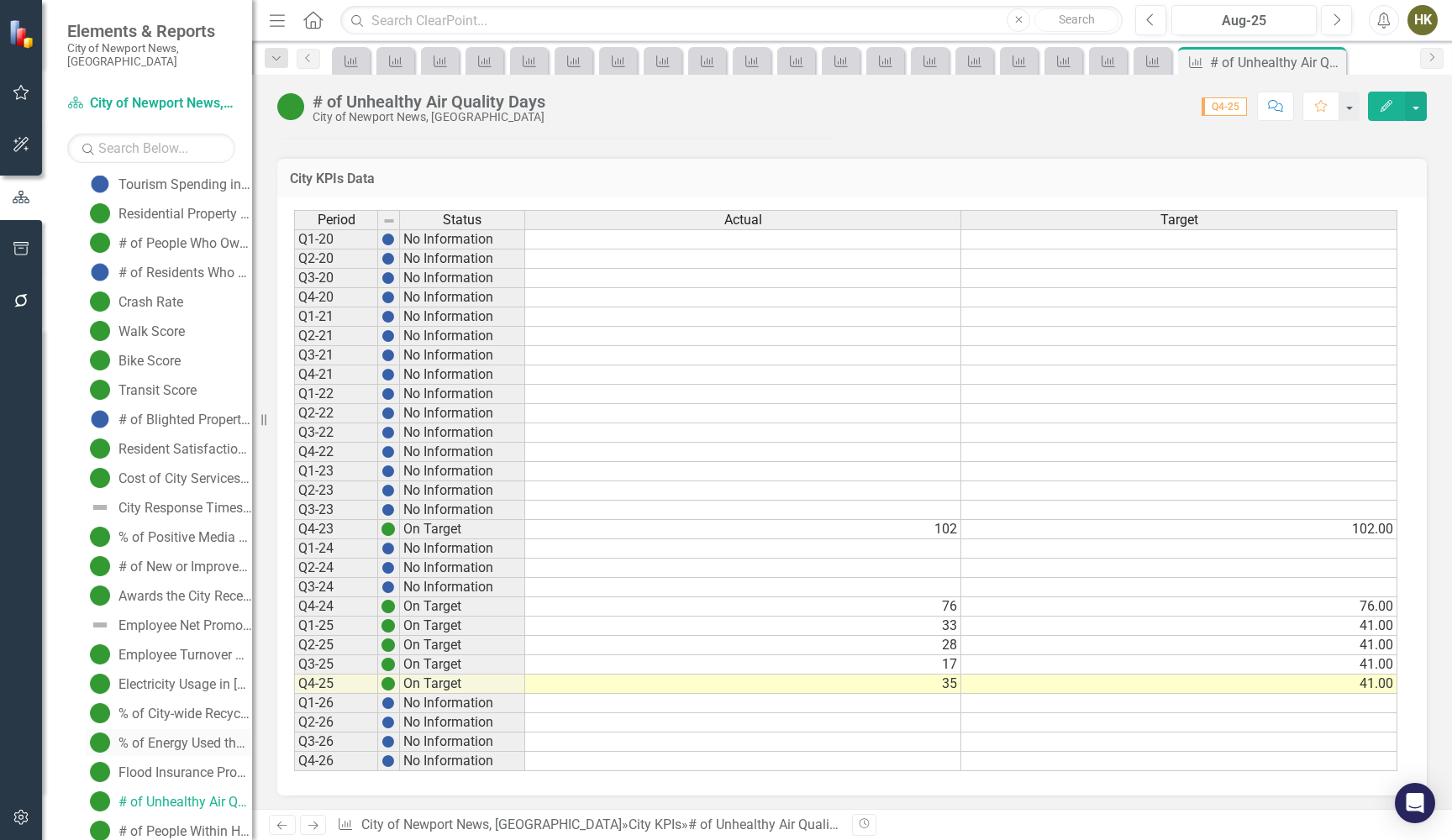
scroll to position [1833, 0]
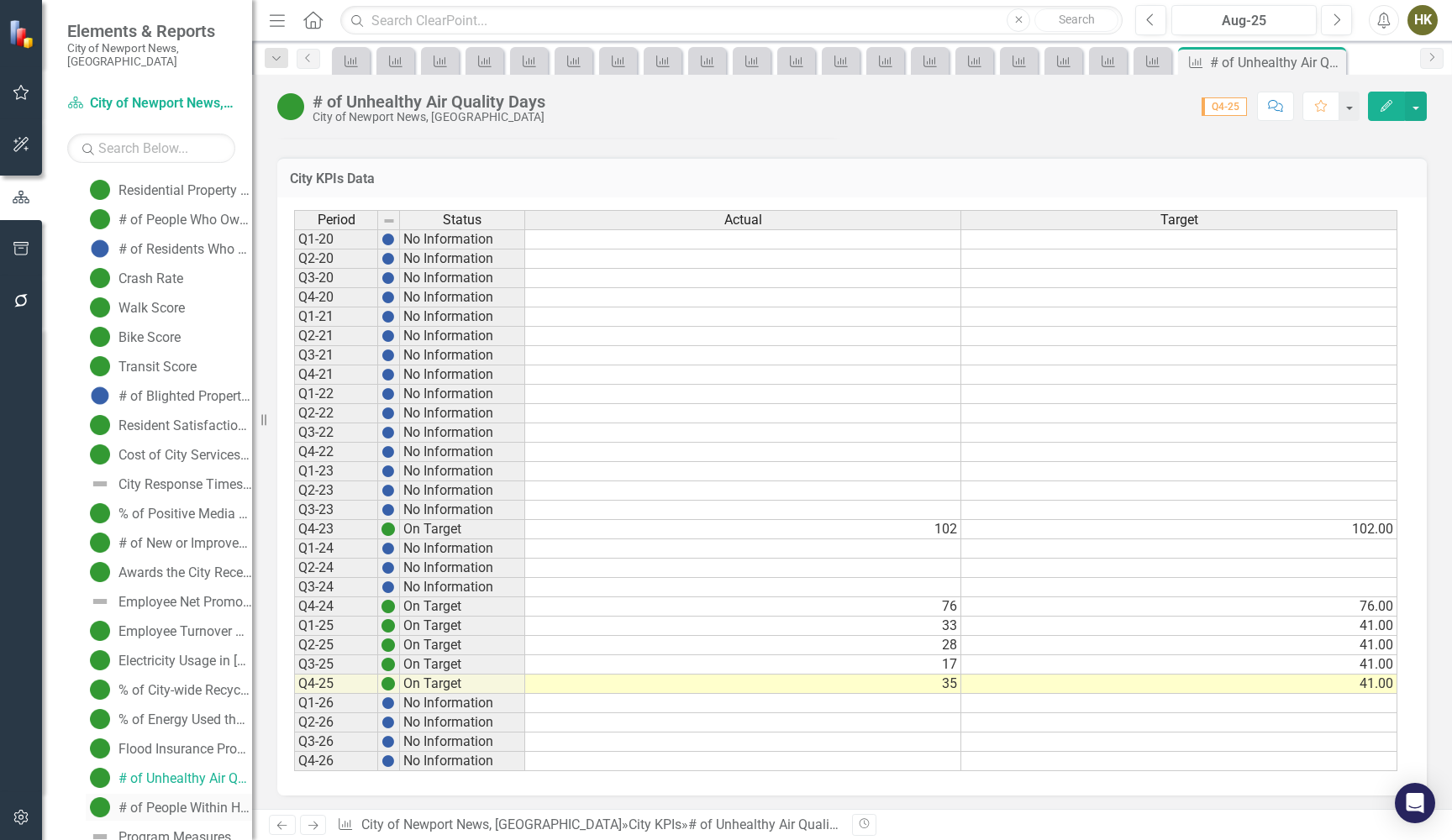
click at [111, 794] on link "# of People Within Half Mile Walk to Publicly Accessible Waterfront" at bounding box center [169, 808] width 167 height 27
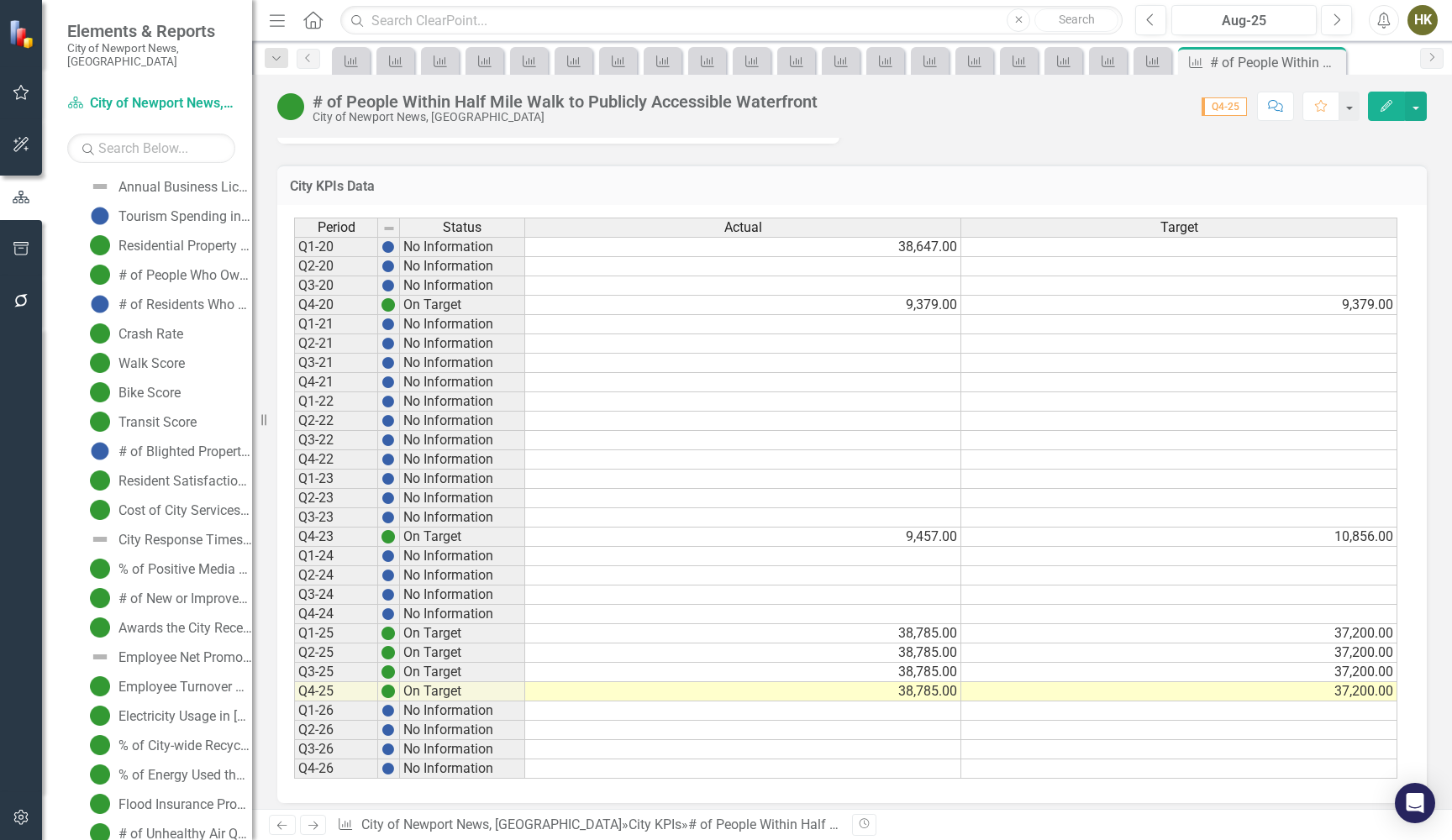
scroll to position [834, 0]
